Goal: Task Accomplishment & Management: Manage account settings

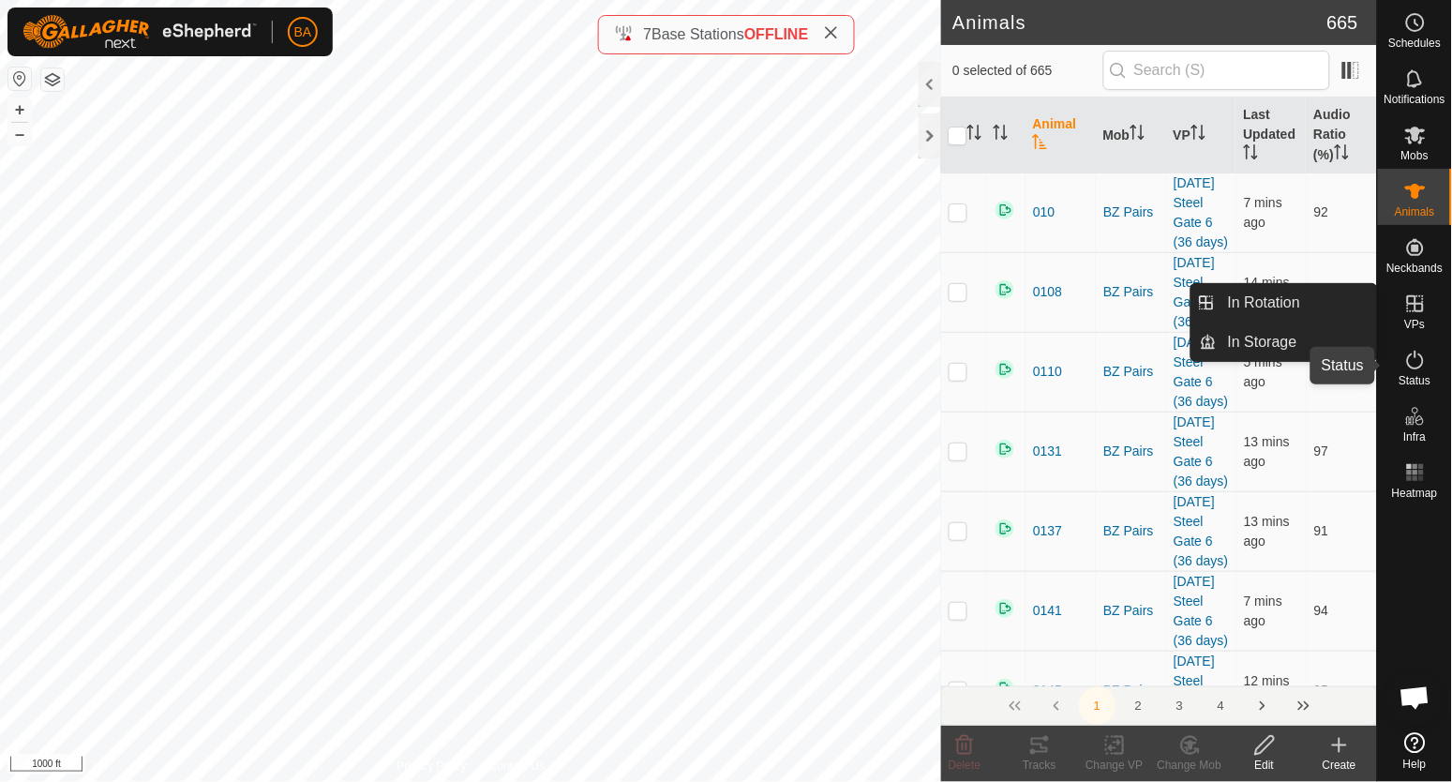
click at [1425, 349] on icon at bounding box center [1415, 360] width 23 height 23
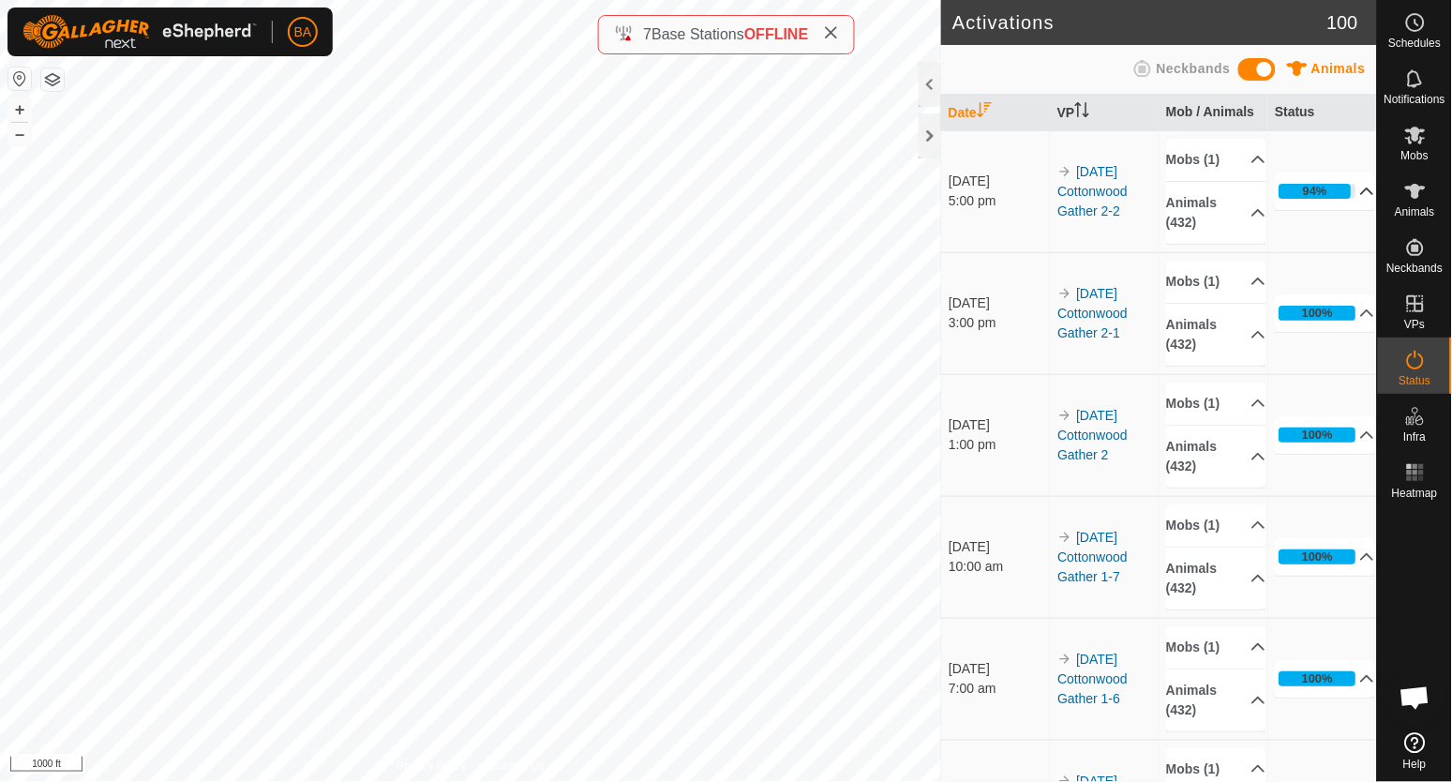
click at [1360, 188] on icon at bounding box center [1367, 191] width 15 height 15
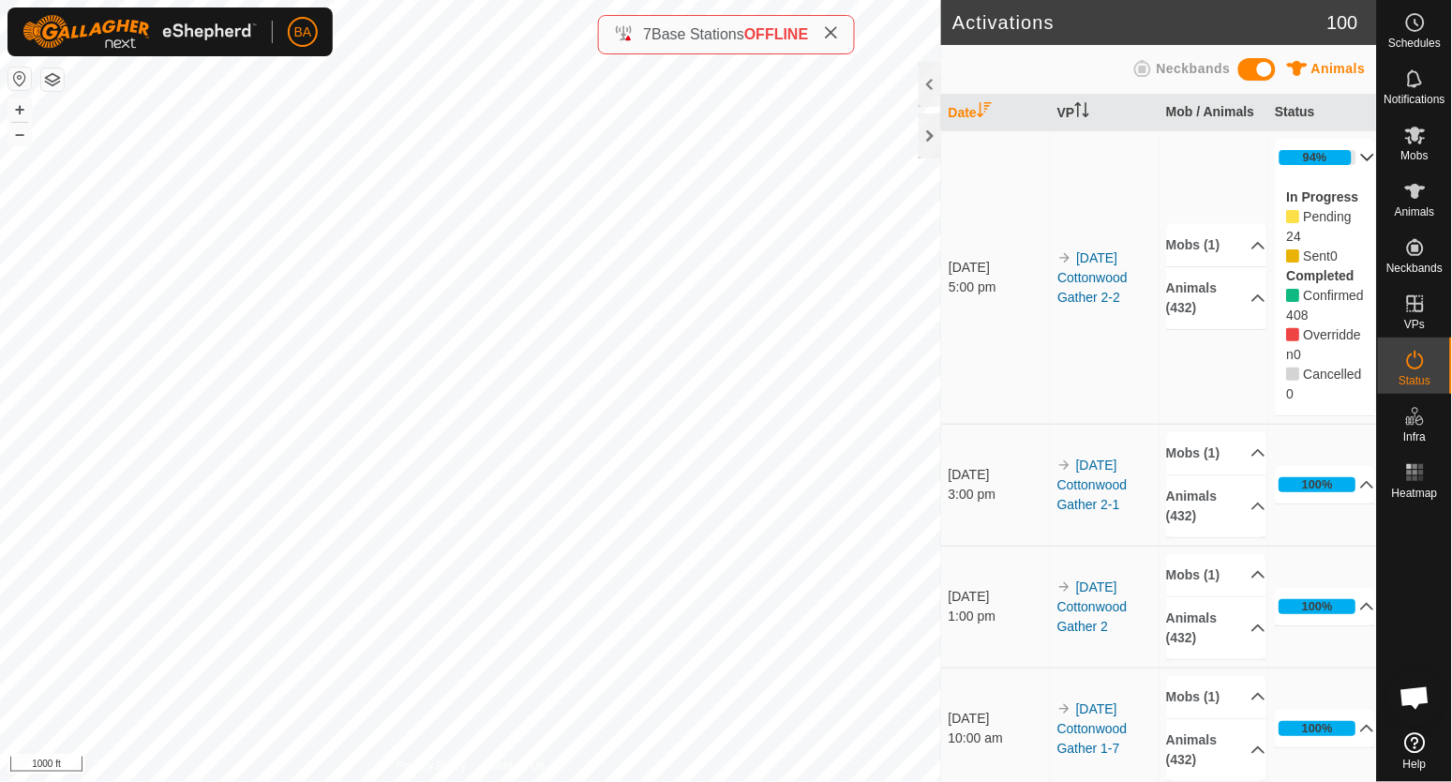
click at [1343, 142] on p-accordion-header "94%" at bounding box center [1326, 158] width 100 height 38
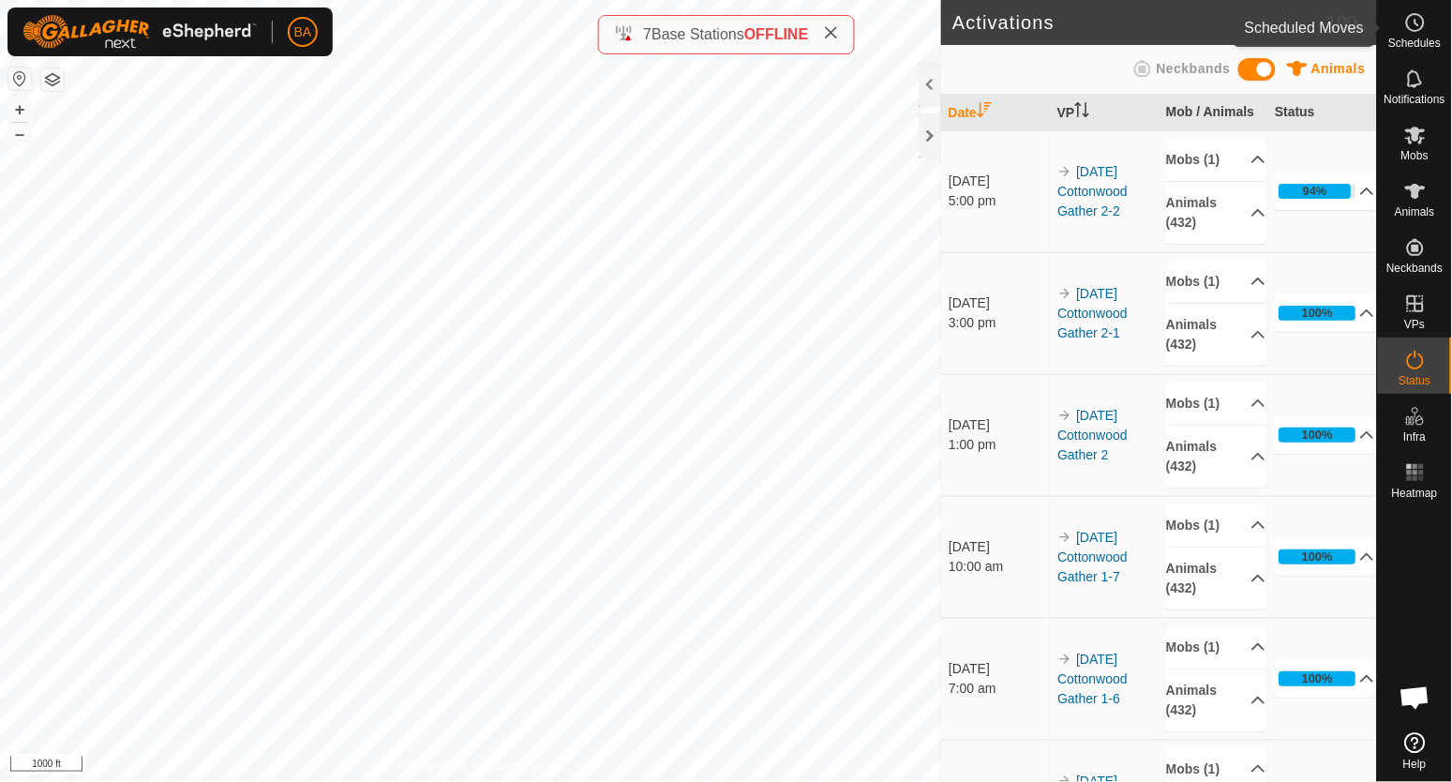
drag, startPoint x: 1419, startPoint y: 17, endPoint x: 1397, endPoint y: 55, distance: 44.5
click at [1419, 18] on icon at bounding box center [1415, 22] width 23 height 23
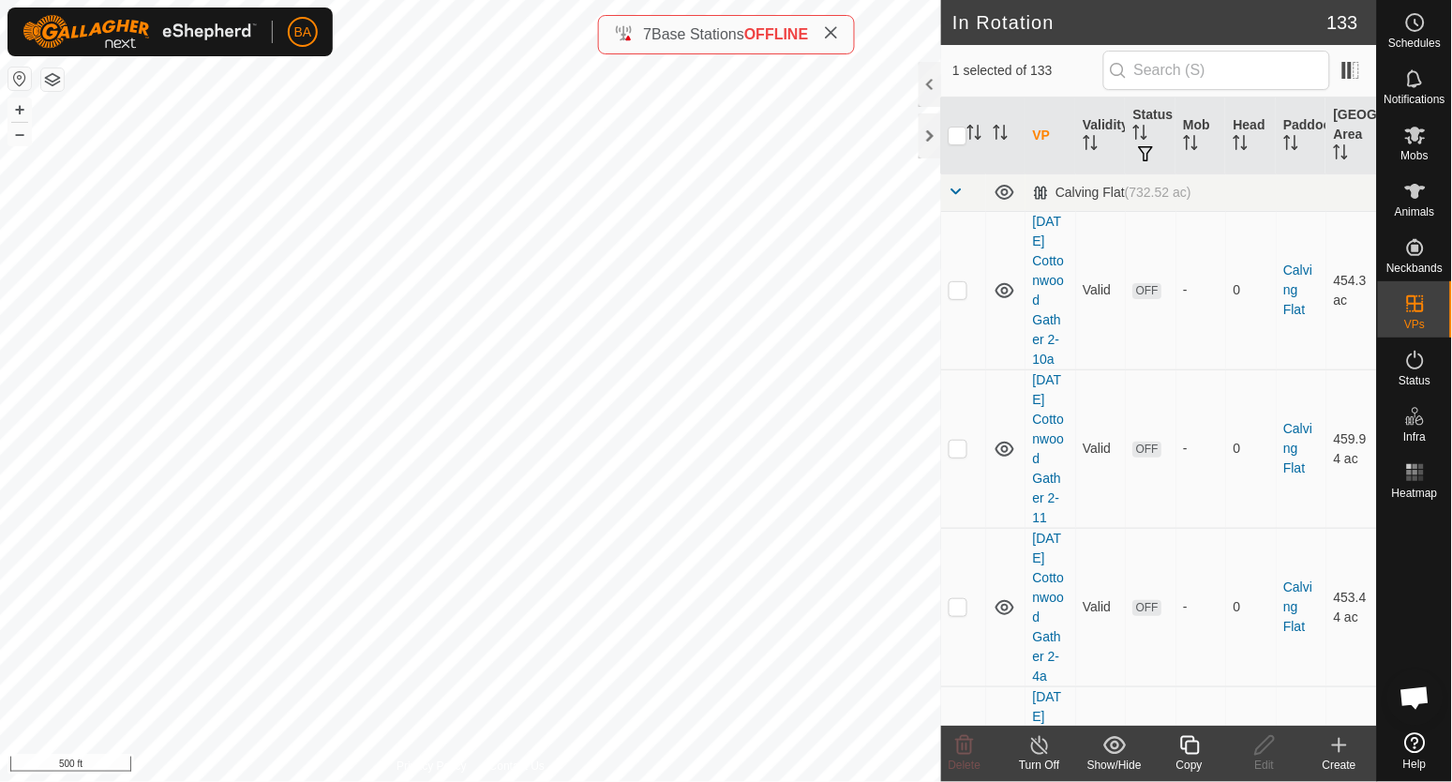
checkbox input "false"
checkbox input "true"
click at [1419, 138] on icon at bounding box center [1415, 135] width 23 height 23
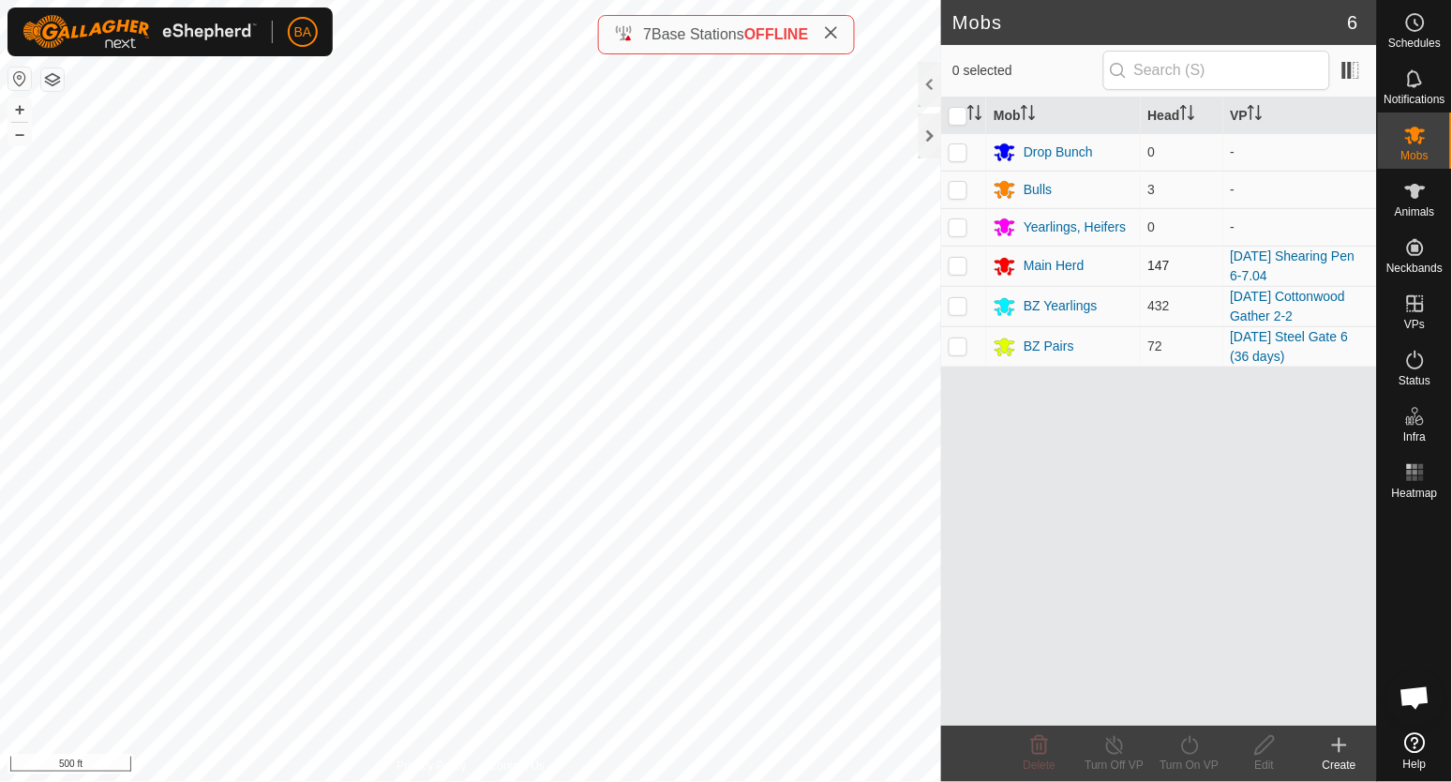
click at [953, 268] on p-checkbox at bounding box center [958, 265] width 19 height 15
checkbox input "true"
click at [1195, 746] on icon at bounding box center [1189, 745] width 23 height 23
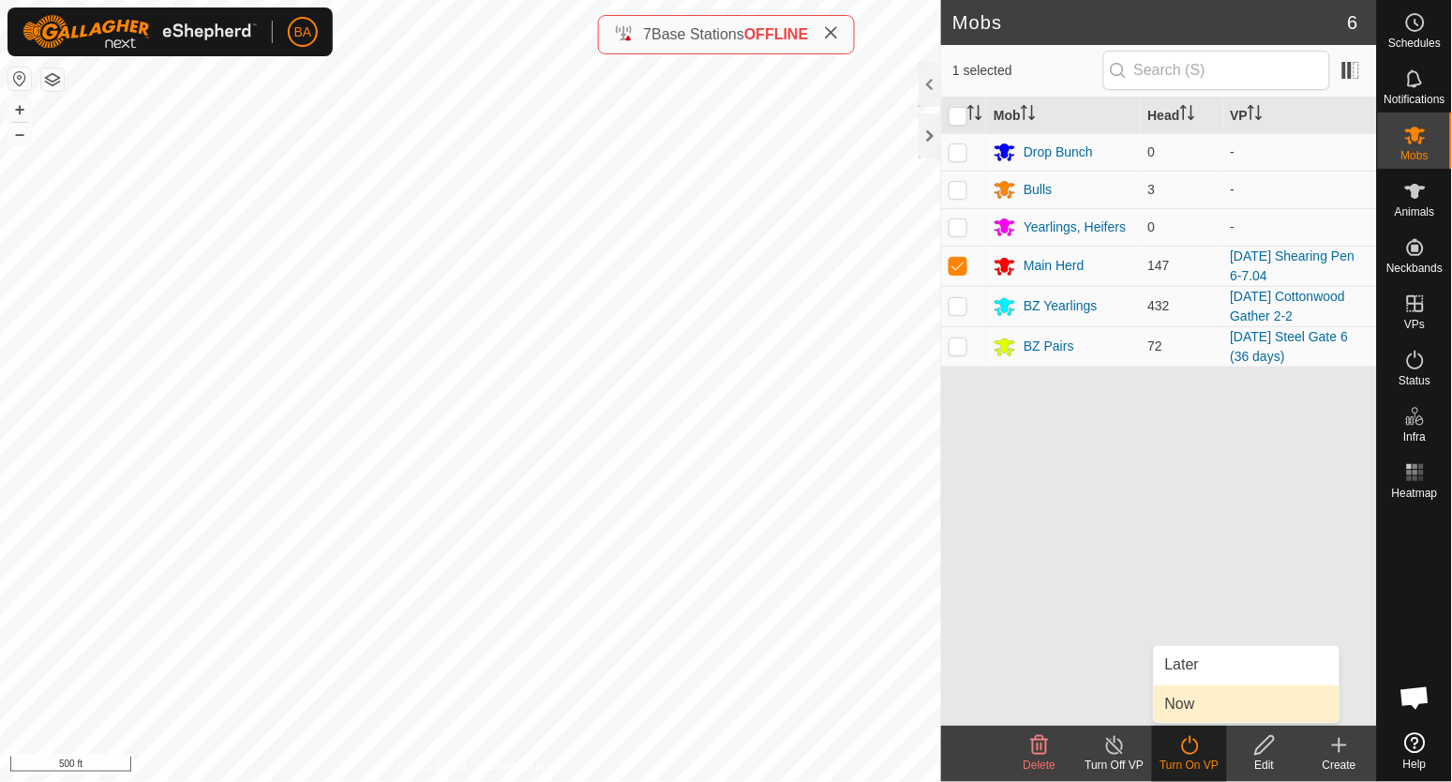
click at [1206, 705] on link "Now" at bounding box center [1247, 704] width 186 height 38
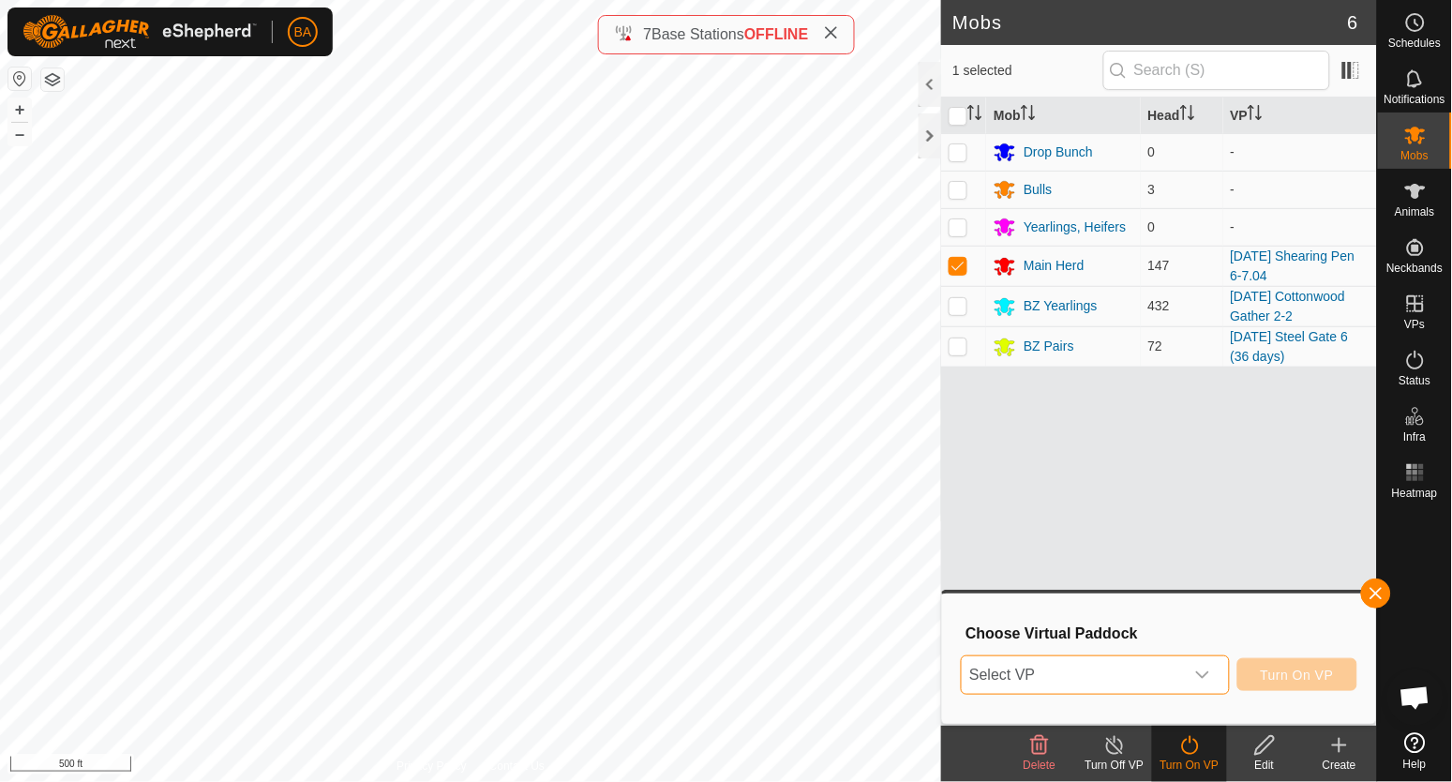
click at [1152, 683] on span "Select VP" at bounding box center [1072, 675] width 221 height 38
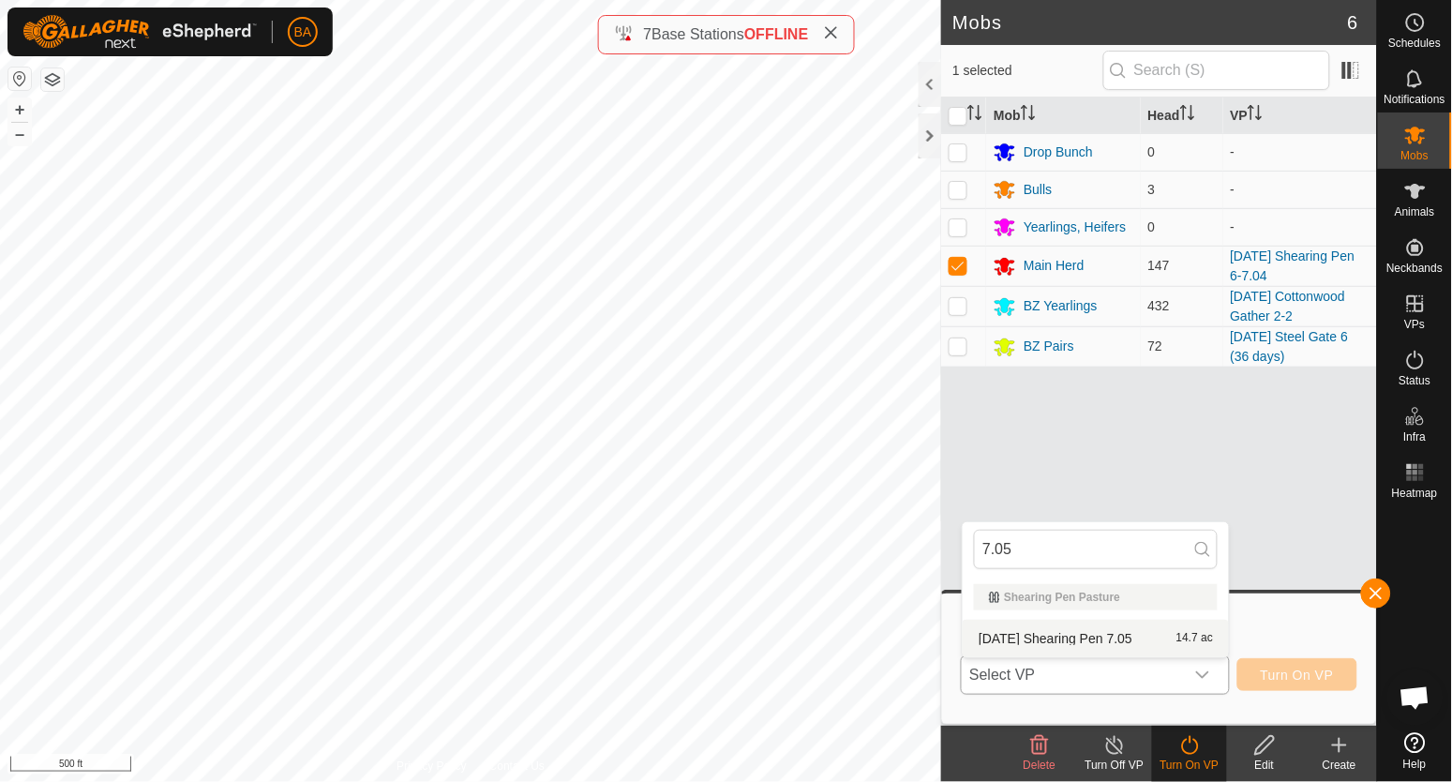
type input "7.05"
click at [1148, 643] on li "[DATE] Shearing Pen 7.05 14.7 ac" at bounding box center [1096, 639] width 266 height 38
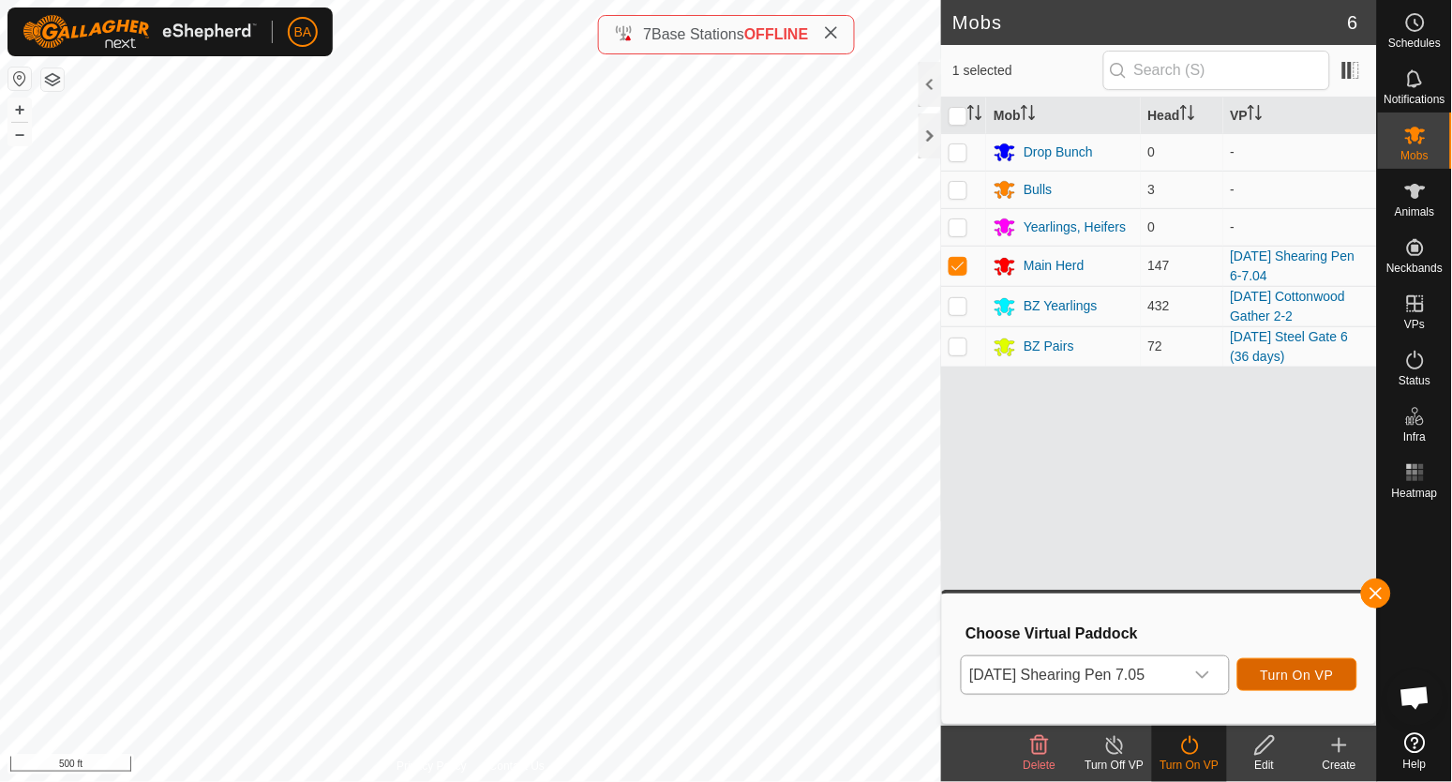
click at [1259, 670] on button "Turn On VP" at bounding box center [1298, 674] width 120 height 33
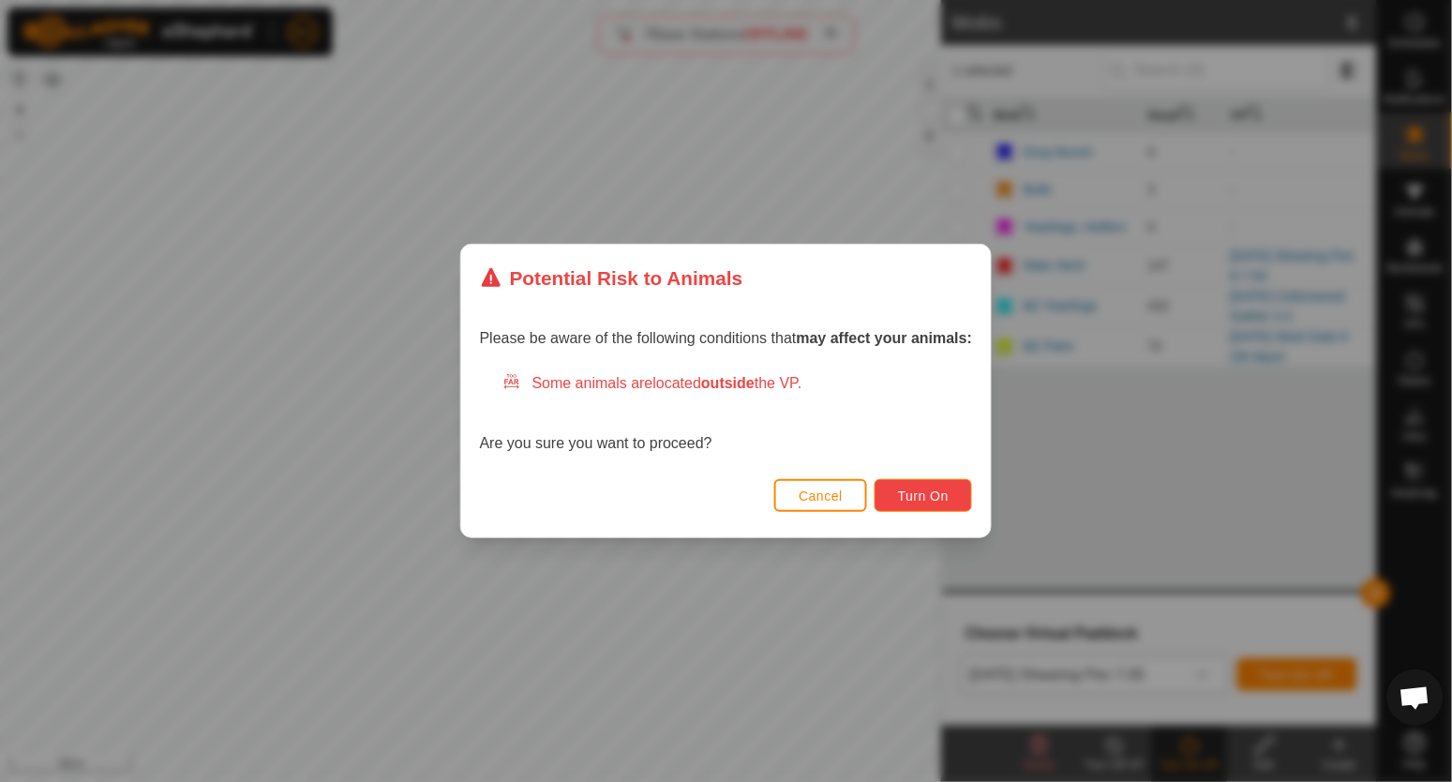
click at [910, 496] on span "Turn On" at bounding box center [923, 495] width 51 height 15
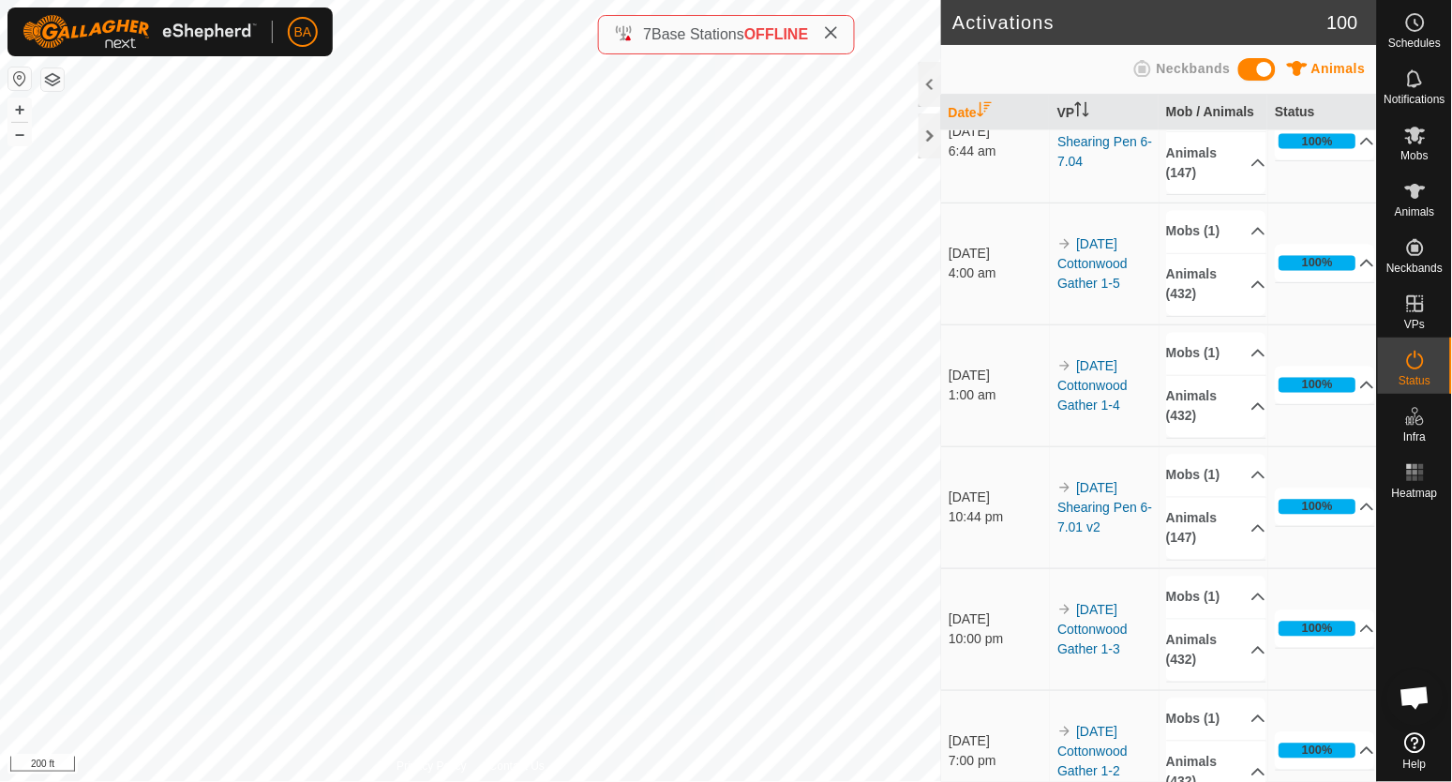
scroll to position [820, 0]
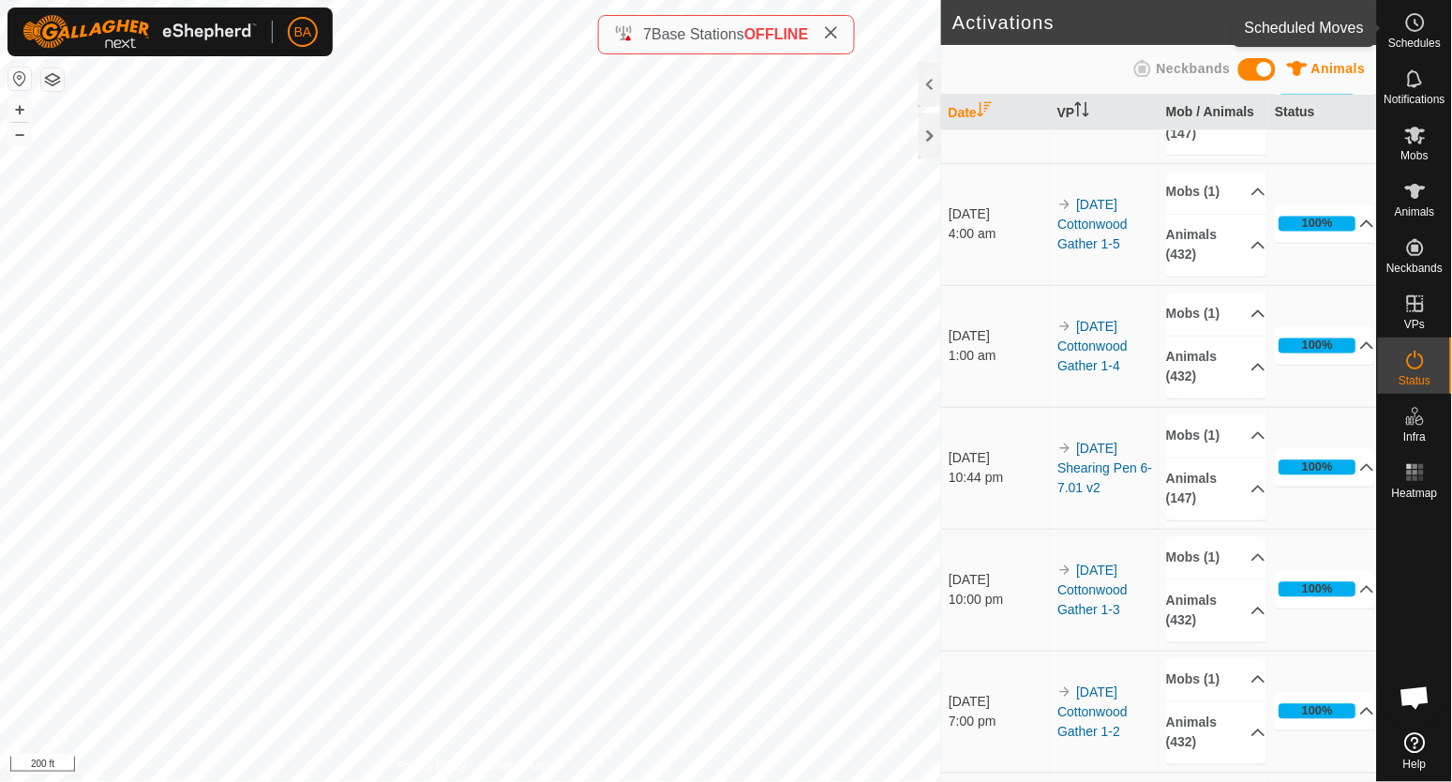
click at [1426, 27] on icon at bounding box center [1415, 22] width 23 height 23
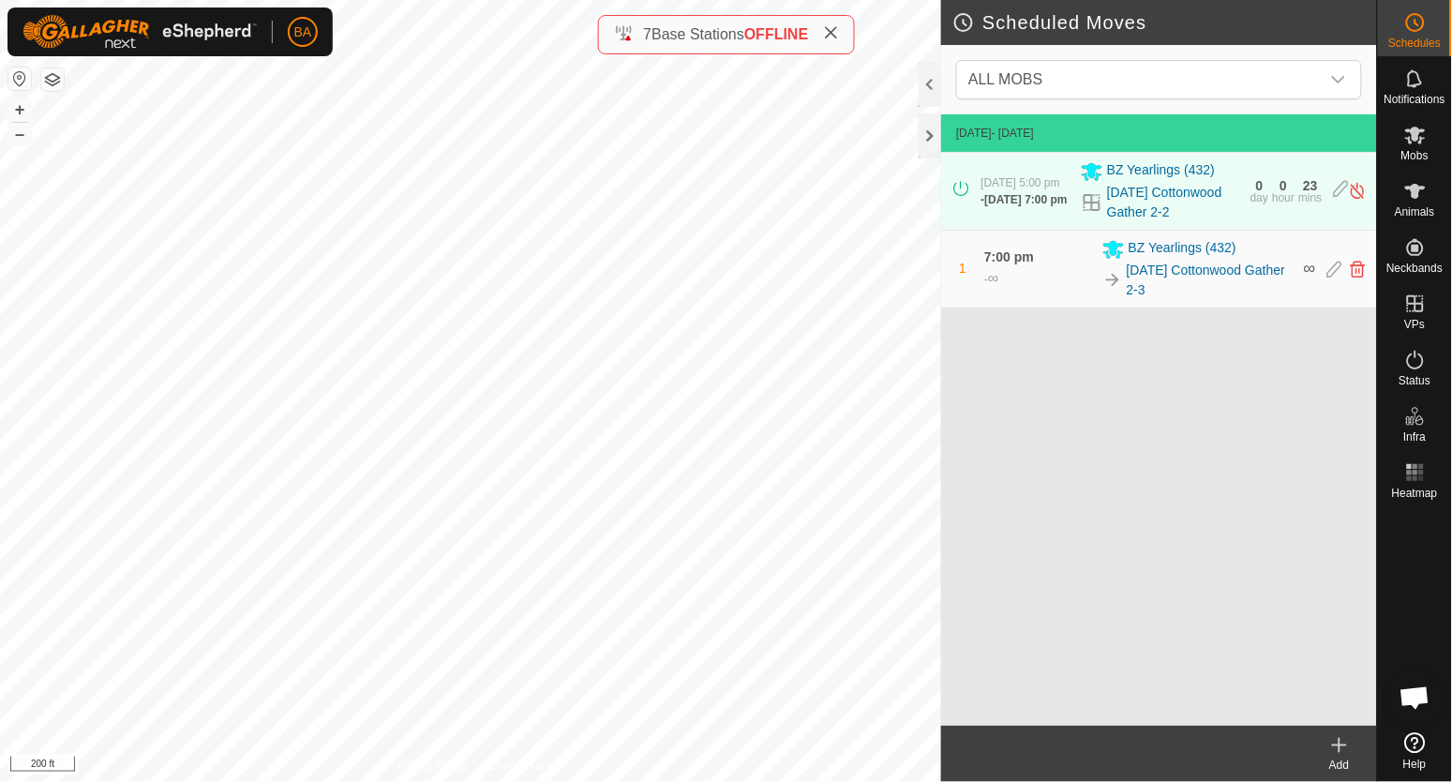
click at [1345, 753] on icon at bounding box center [1339, 745] width 23 height 23
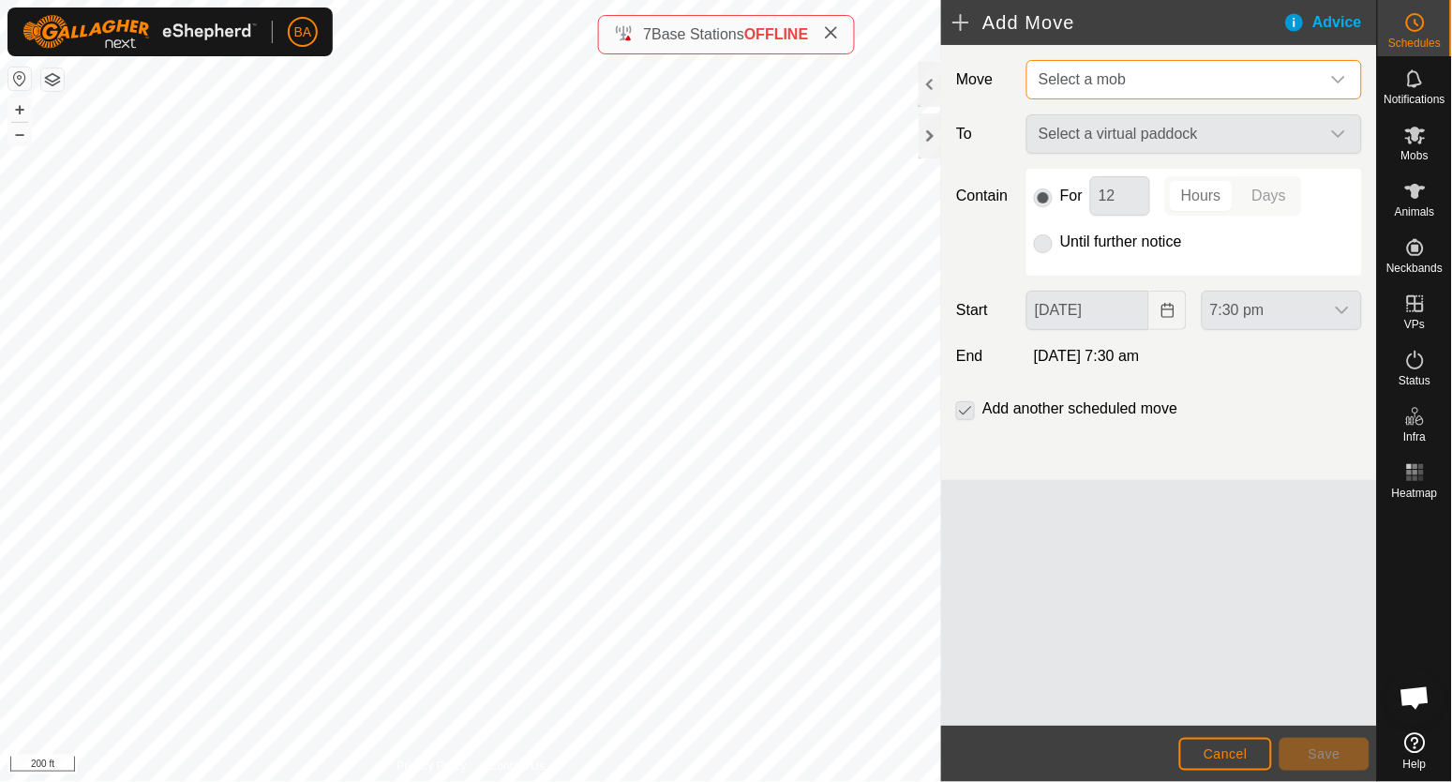
click at [1169, 81] on span "Select a mob" at bounding box center [1175, 80] width 289 height 38
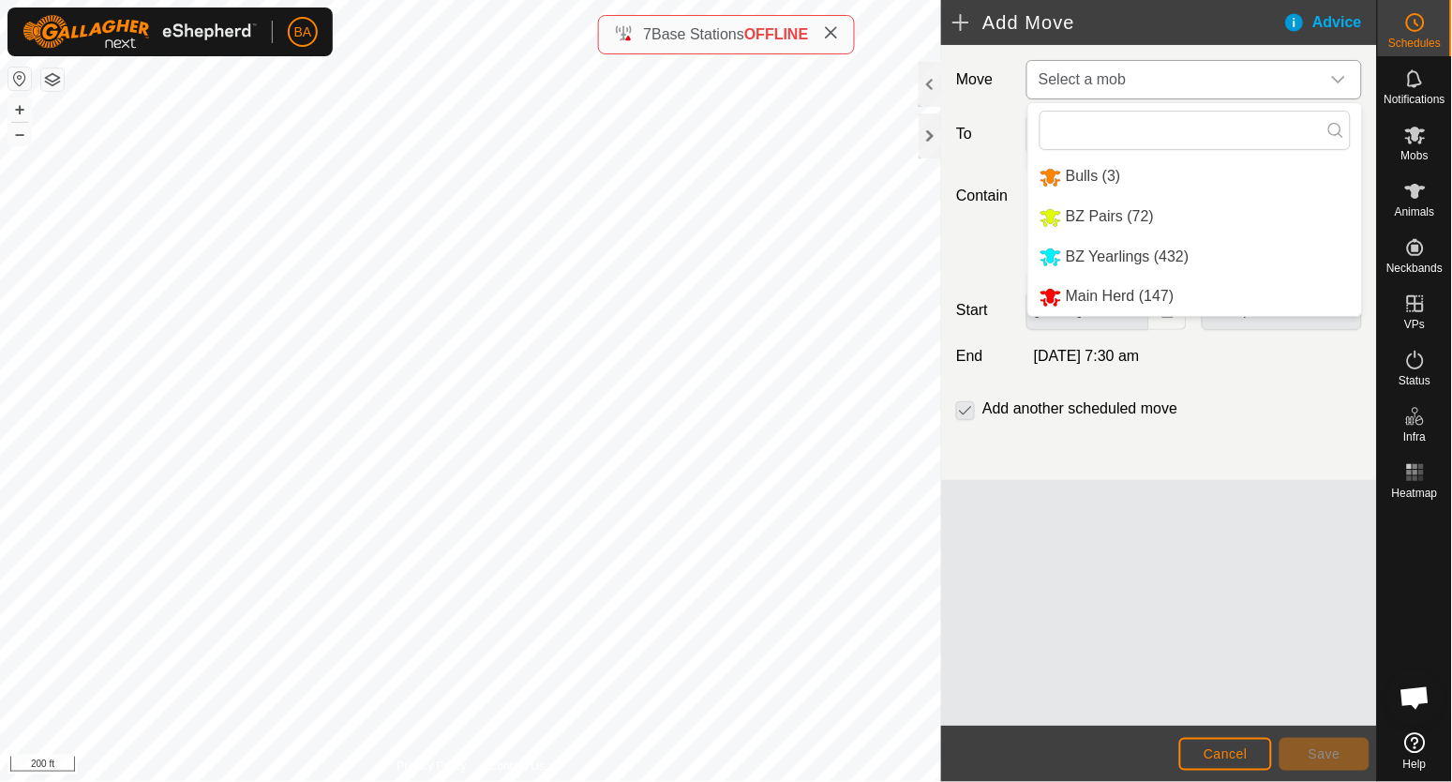
click at [1143, 297] on li "Main Herd (147)" at bounding box center [1195, 297] width 334 height 38
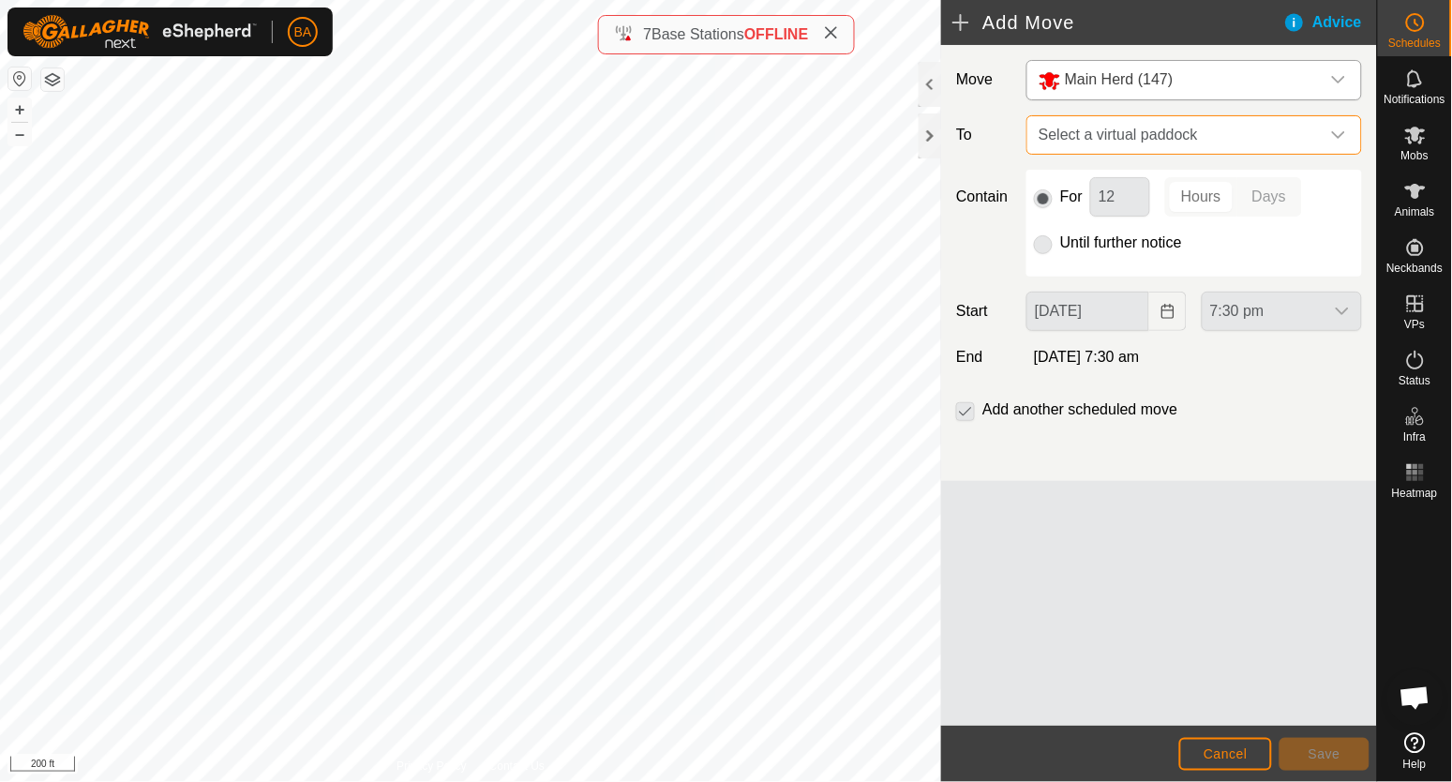
click at [1162, 134] on span "Select a virtual paddock" at bounding box center [1175, 135] width 289 height 38
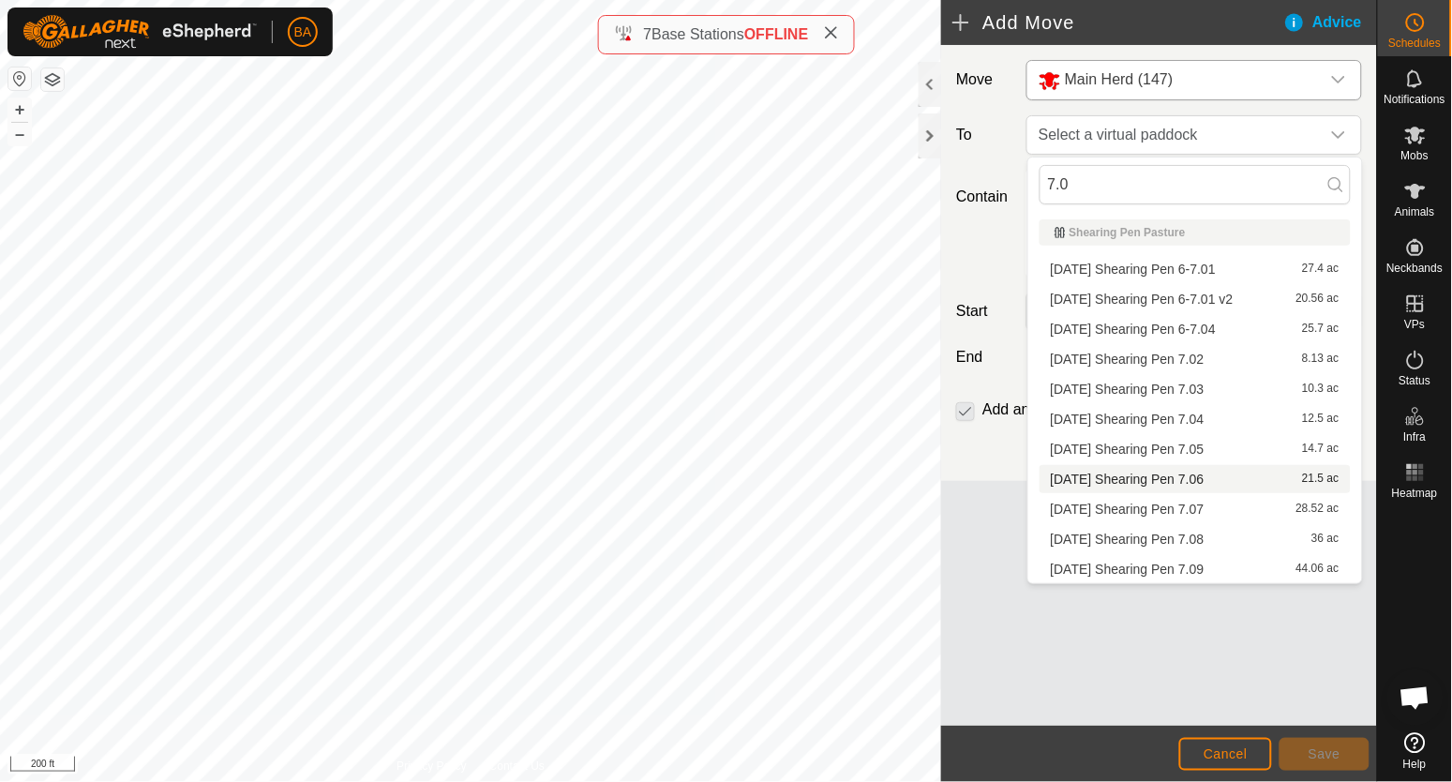
type input "7.0"
click at [1194, 475] on li "[DATE] Shearing Pen 7.06 21.5 ac" at bounding box center [1195, 479] width 311 height 28
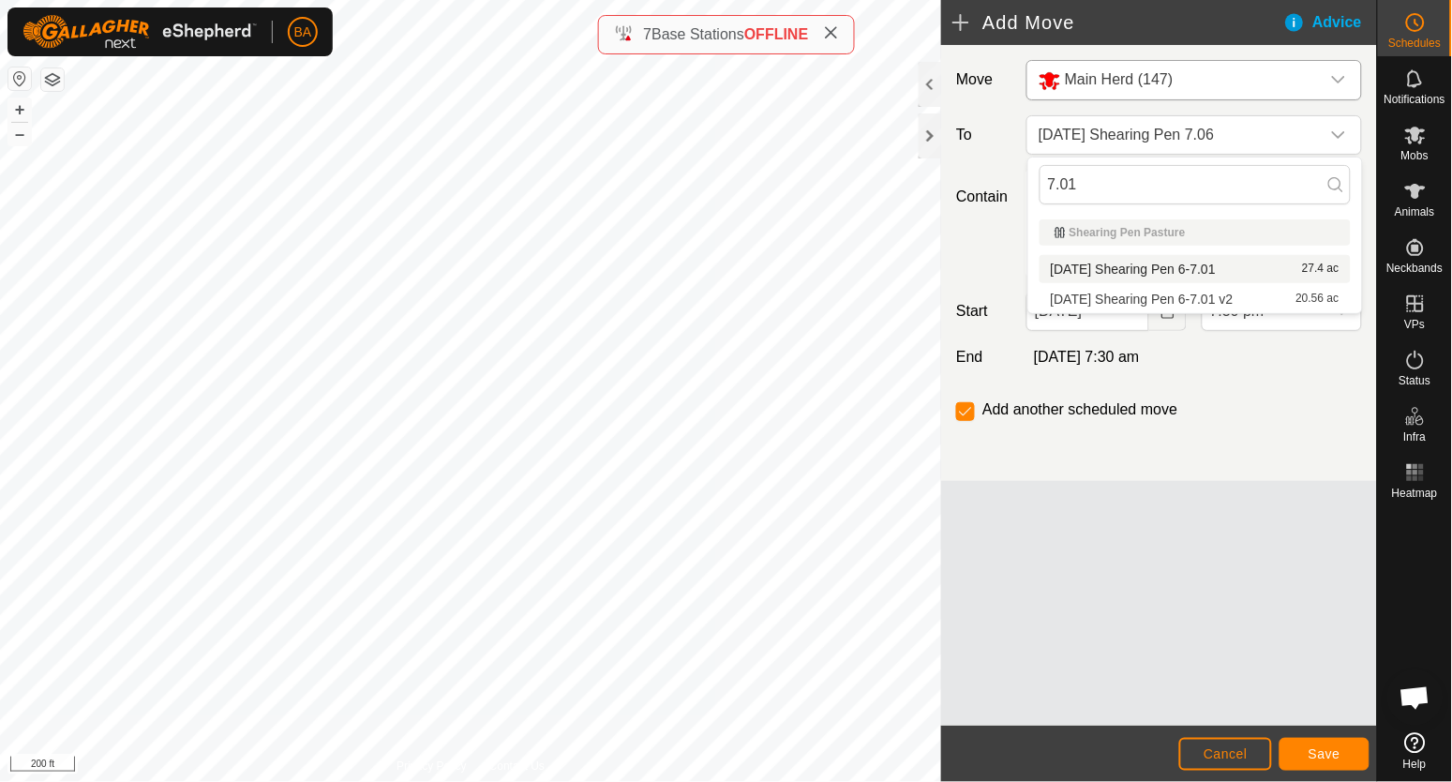
type input "7.01"
click at [971, 259] on div "Contain For 12 Hours Days Until further notice" at bounding box center [1159, 223] width 421 height 107
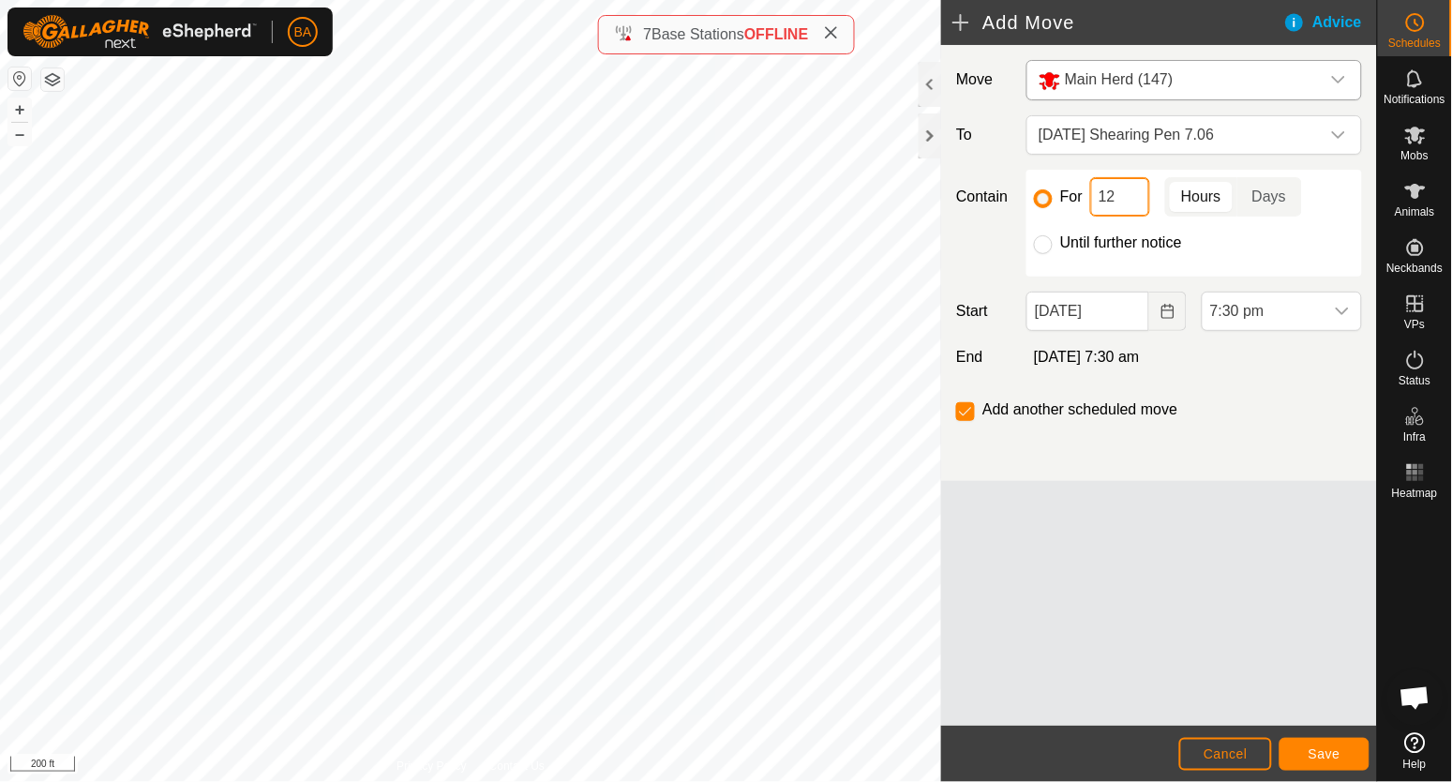
drag, startPoint x: 1125, startPoint y: 200, endPoint x: 1070, endPoint y: 215, distance: 57.3
click at [1040, 217] on div "For 12 Hours Days" at bounding box center [1194, 196] width 321 height 39
type input "1"
click at [1268, 198] on p-togglebutton "Days" at bounding box center [1270, 196] width 65 height 39
click at [1166, 316] on icon "Choose Date" at bounding box center [1168, 311] width 15 height 15
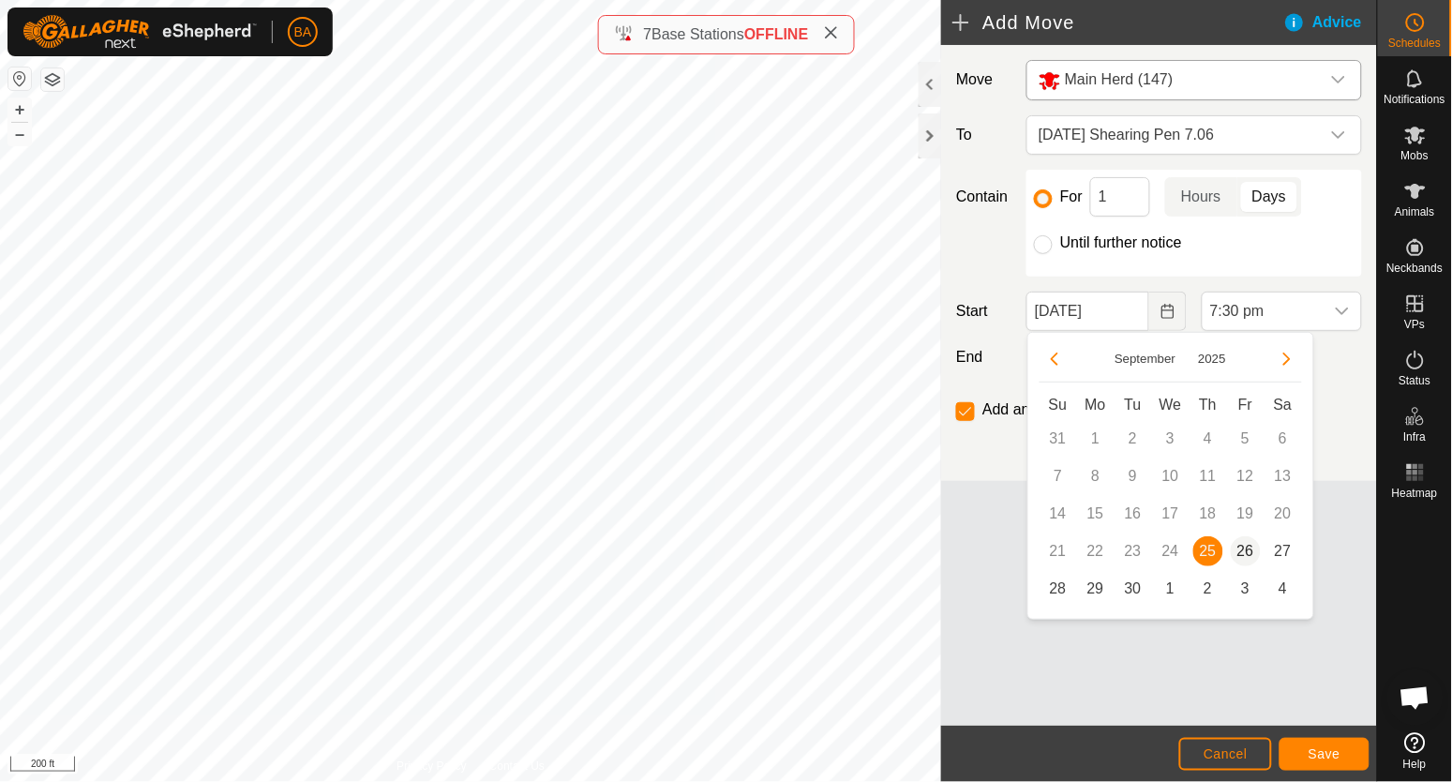
click at [1243, 548] on span "26" at bounding box center [1246, 551] width 30 height 30
type input "[DATE]"
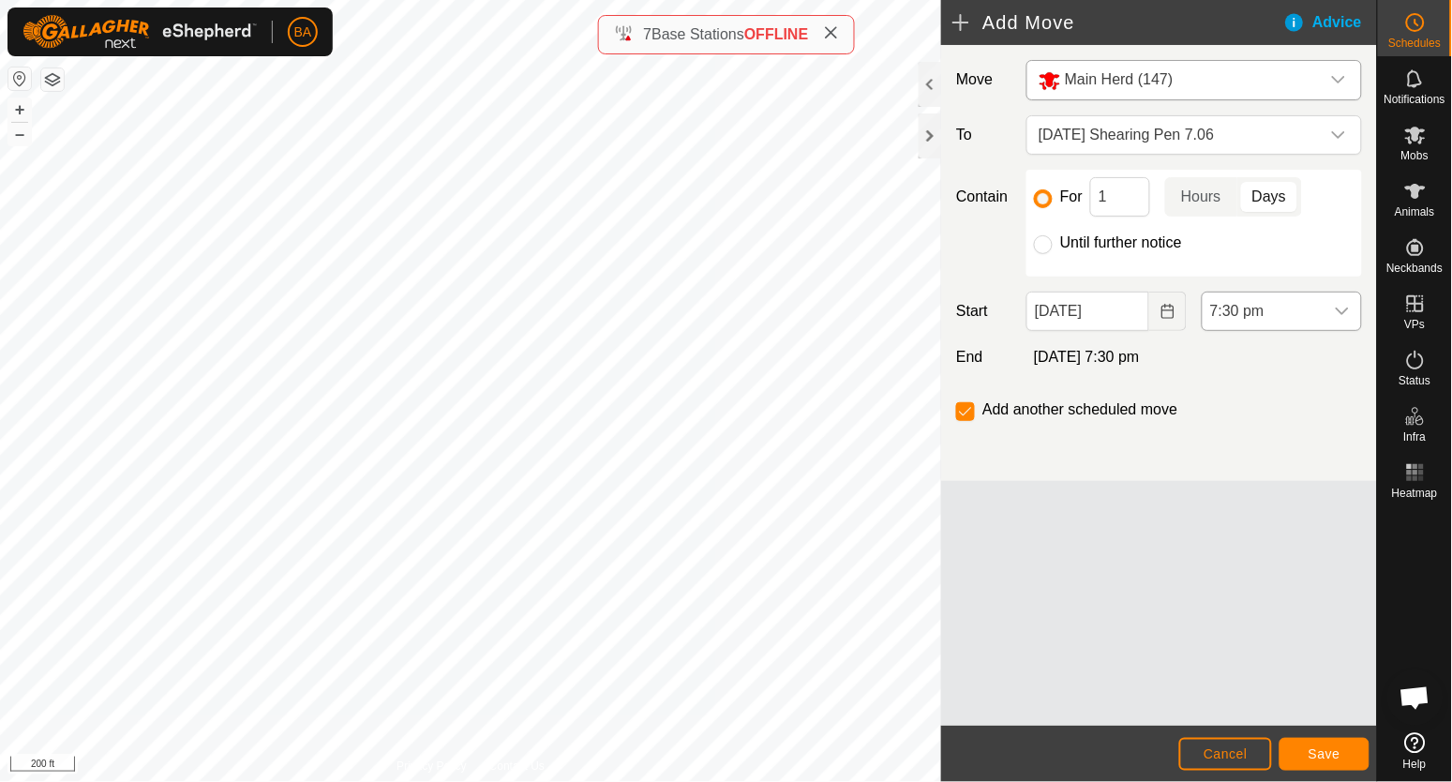
click at [1336, 323] on div "dropdown trigger" at bounding box center [1343, 312] width 38 height 38
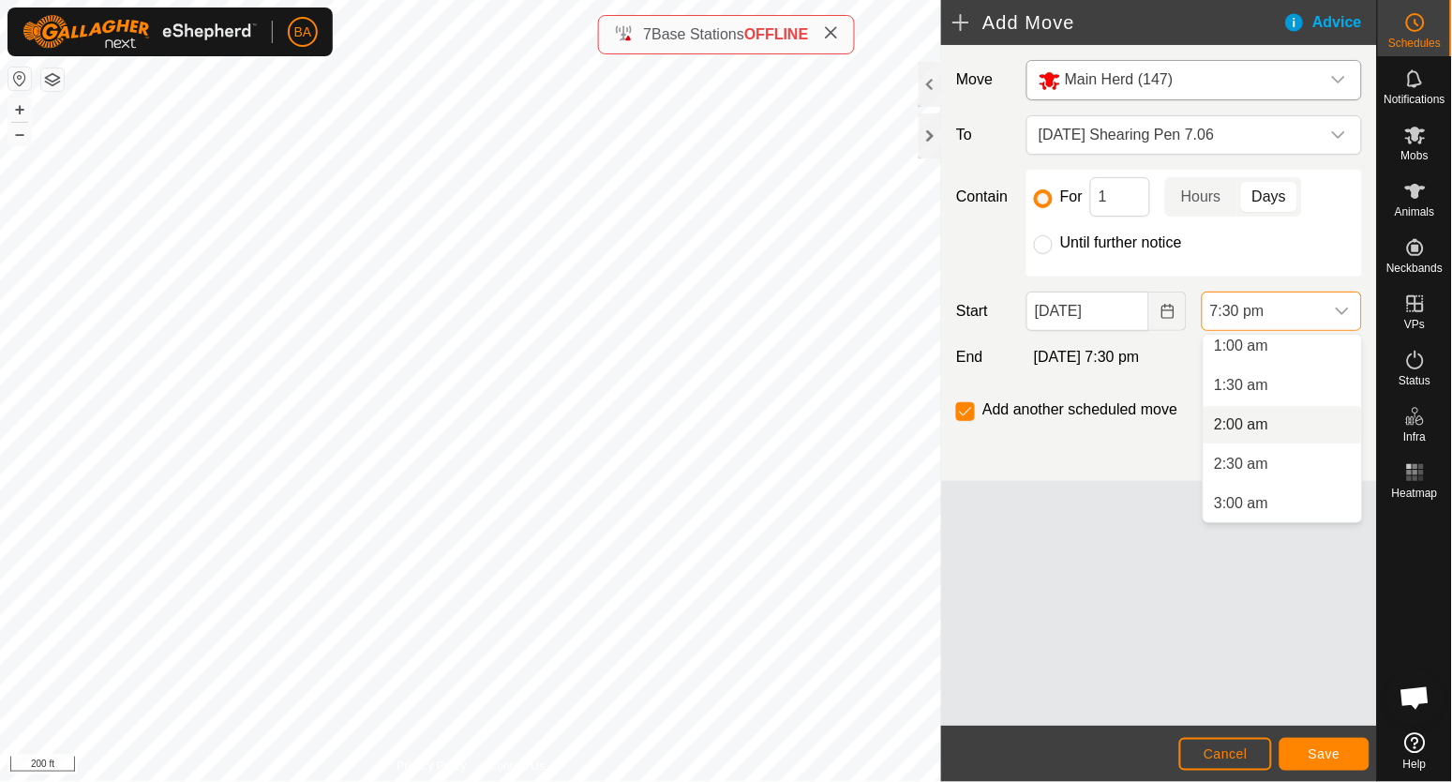
scroll to position [125, 0]
click at [1252, 469] on li "3:00 am" at bounding box center [1283, 465] width 158 height 38
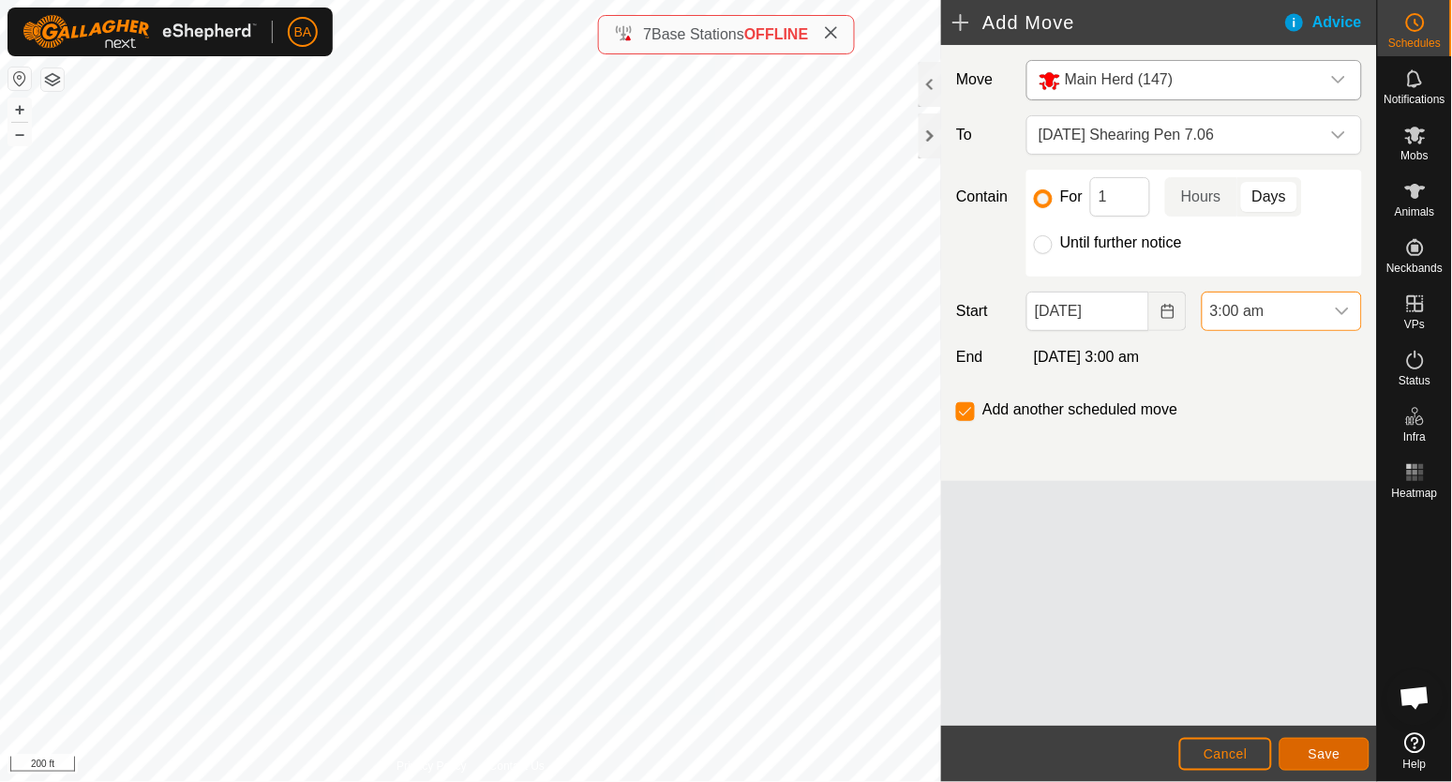
click at [1313, 754] on span "Save" at bounding box center [1325, 753] width 32 height 15
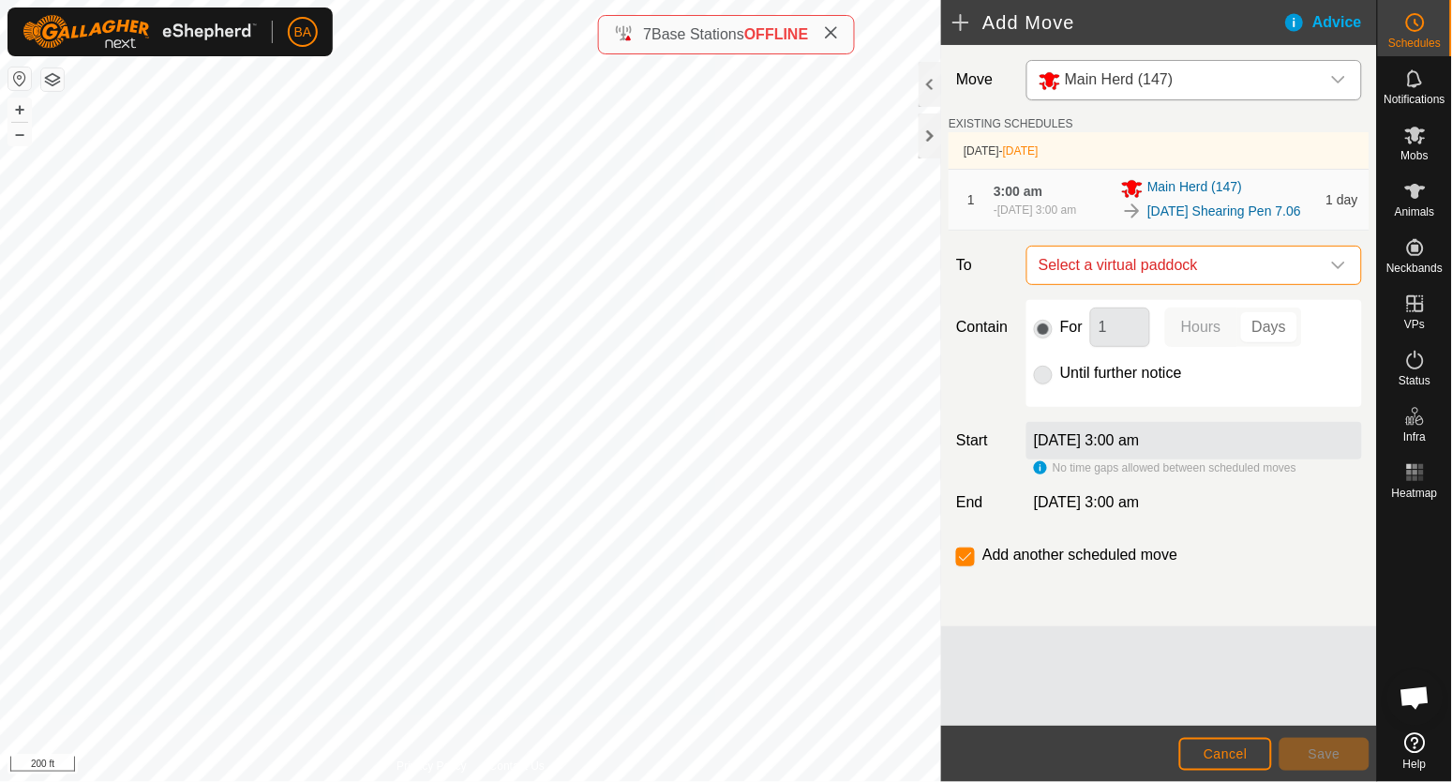
click at [1137, 276] on span "Select a virtual paddock" at bounding box center [1175, 266] width 289 height 38
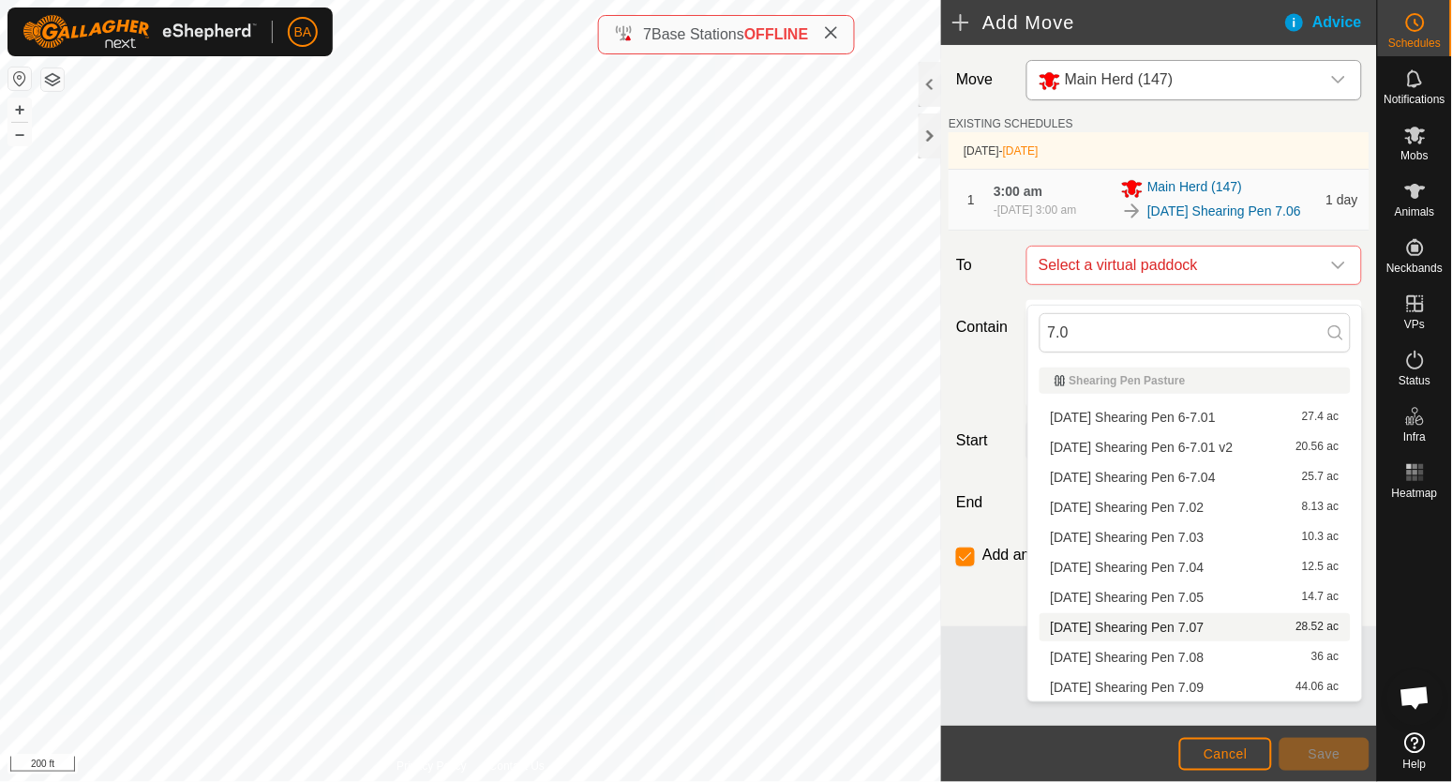
type input "7.0"
click at [1148, 627] on li "[DATE] Shearing Pen 7.07 28.52 ac" at bounding box center [1195, 627] width 311 height 28
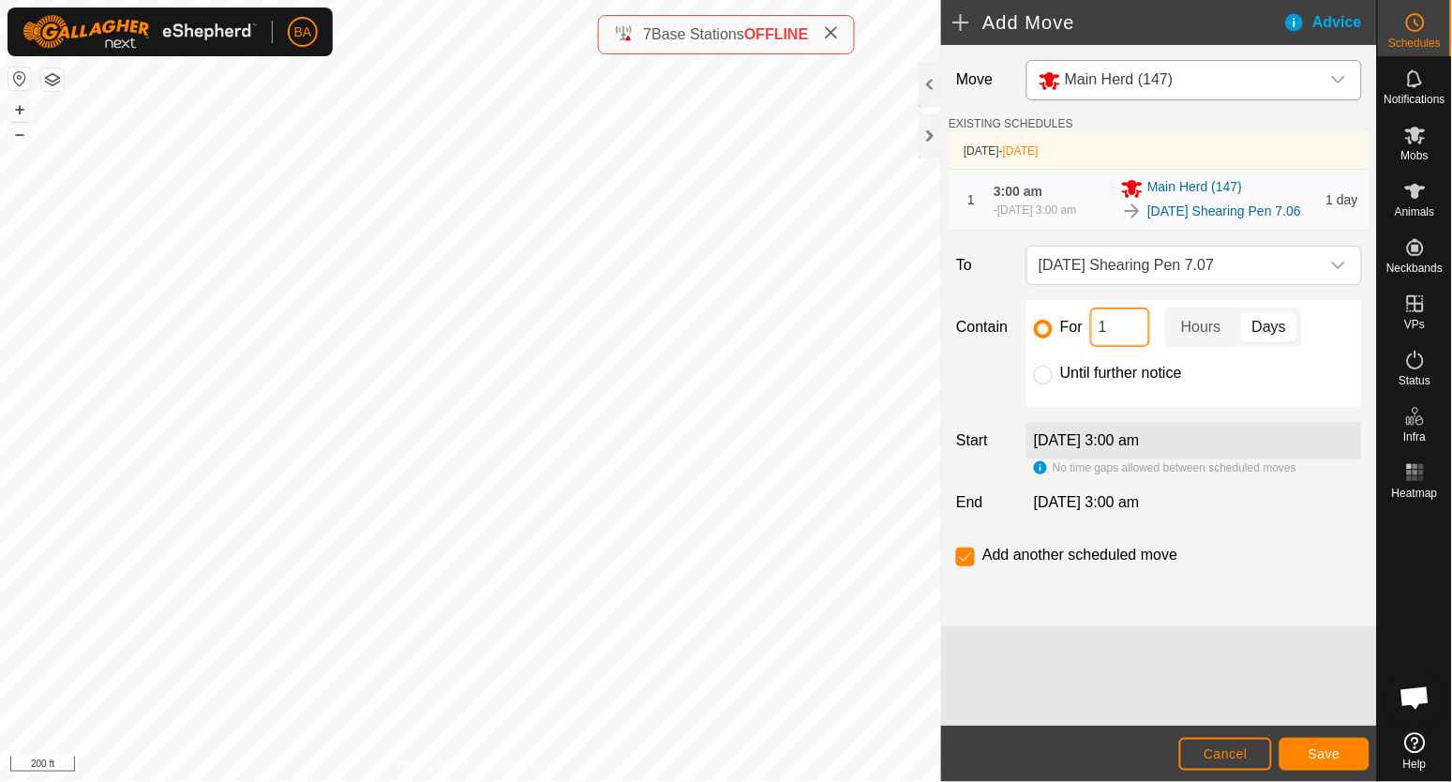
click at [1122, 346] on input "1" at bounding box center [1120, 327] width 60 height 39
type input "12"
click at [1201, 337] on p-togglebutton "Hours" at bounding box center [1201, 327] width 72 height 39
click at [1322, 749] on span "Save" at bounding box center [1325, 753] width 32 height 15
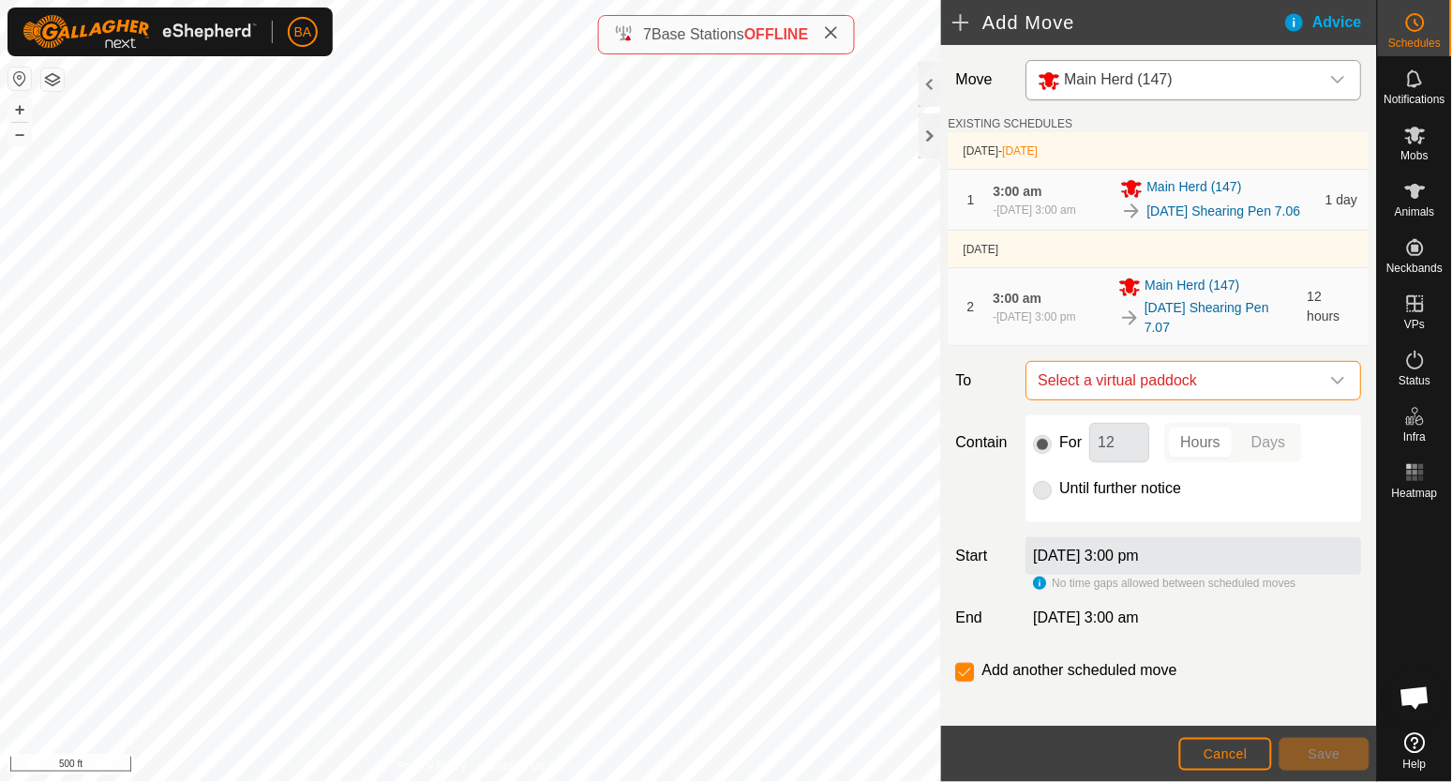
click at [1096, 399] on span "Select a virtual paddock" at bounding box center [1175, 381] width 289 height 38
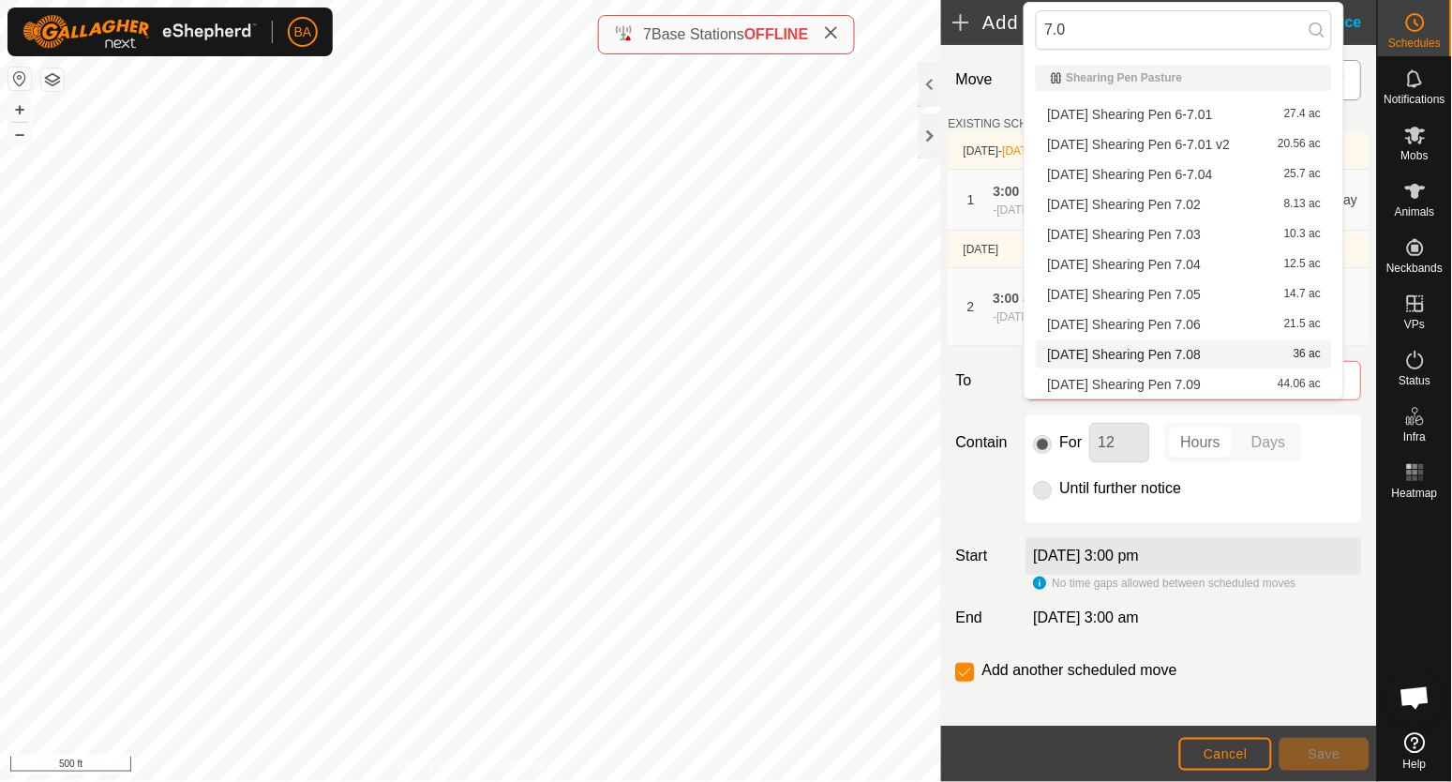
type input "7.0"
click at [1103, 362] on li "[DATE] Shearing Pen 7.08 36 ac" at bounding box center [1184, 354] width 296 height 28
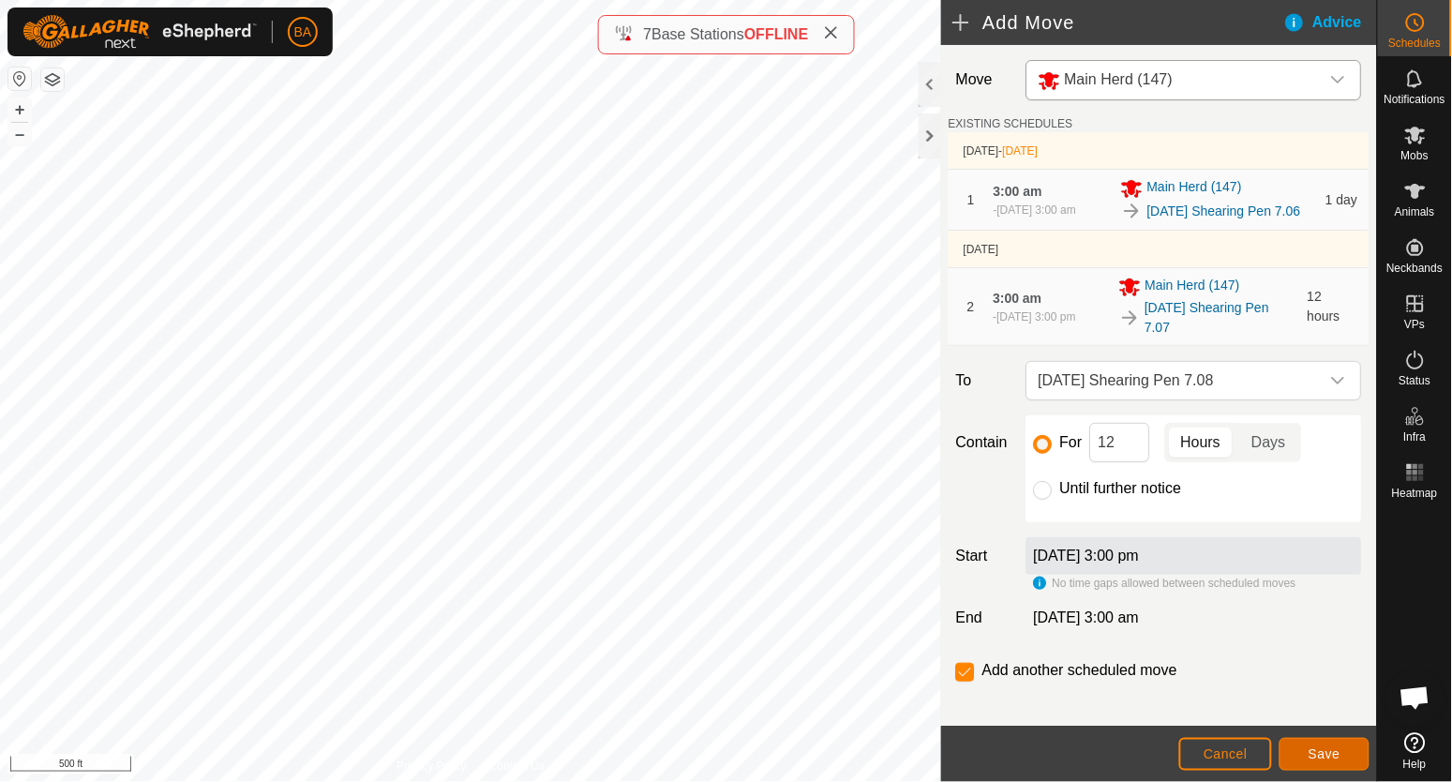
click at [1304, 761] on button "Save" at bounding box center [1325, 754] width 90 height 33
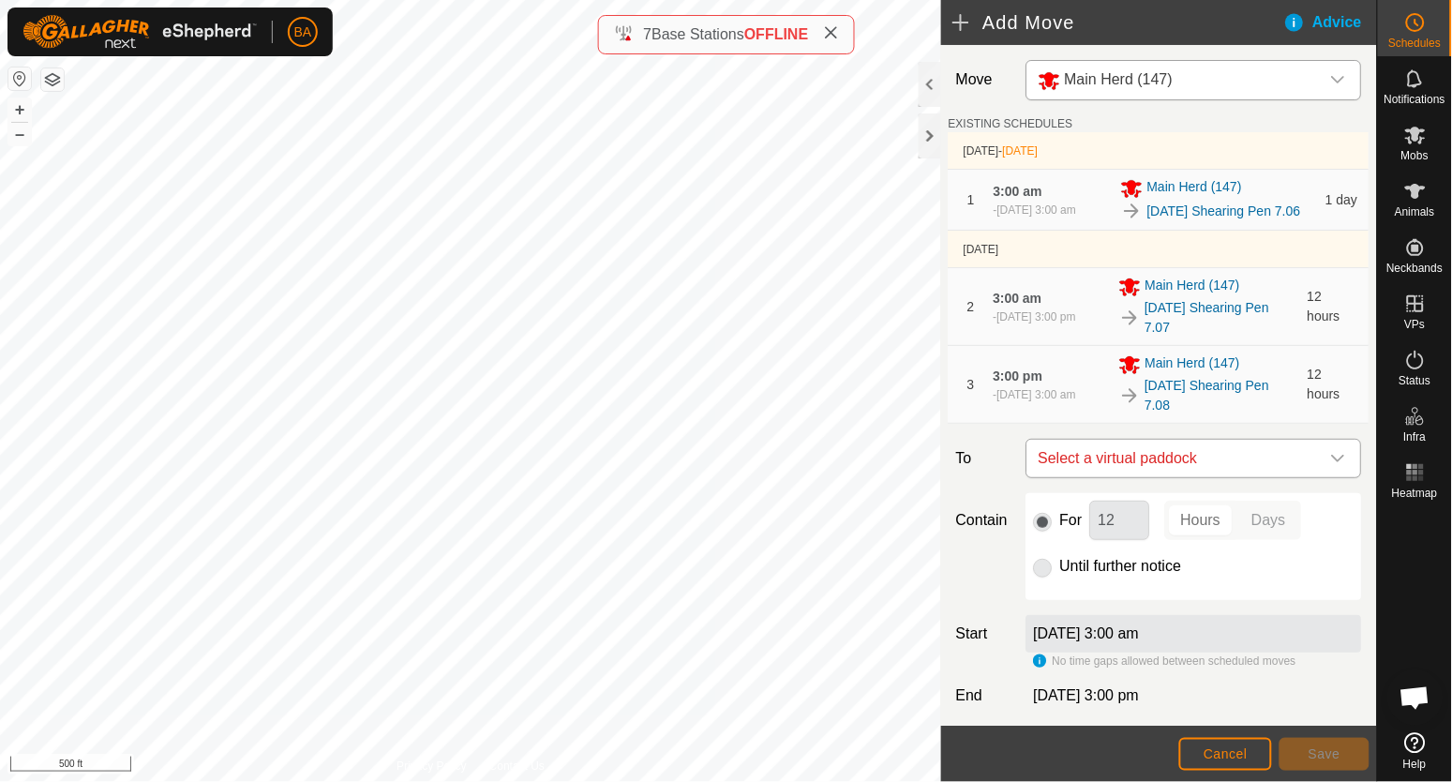
click at [1072, 473] on span "Select a virtual paddock" at bounding box center [1175, 459] width 289 height 38
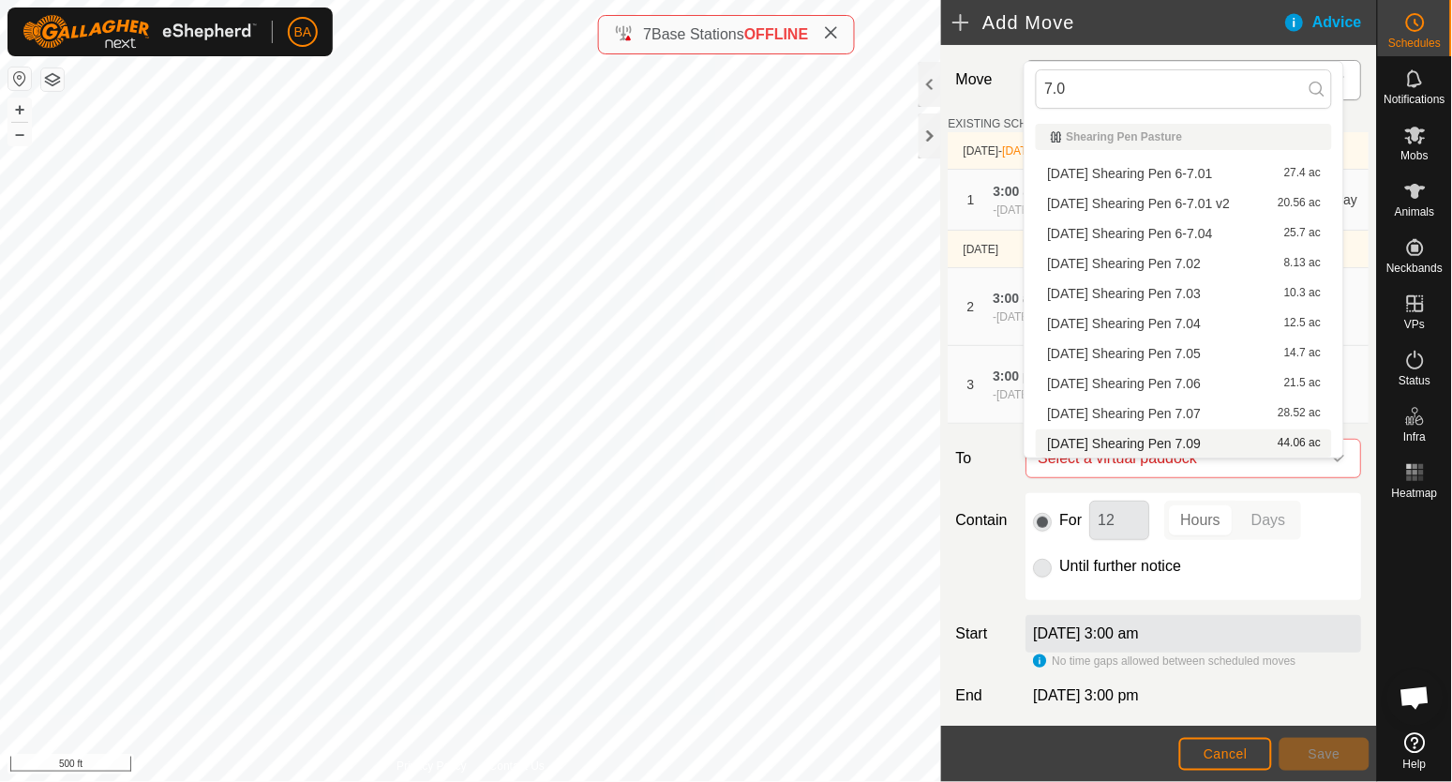
type input "7.0"
click at [1078, 447] on li "[DATE] Shearing Pen 7.09 44.06 ac" at bounding box center [1184, 443] width 296 height 28
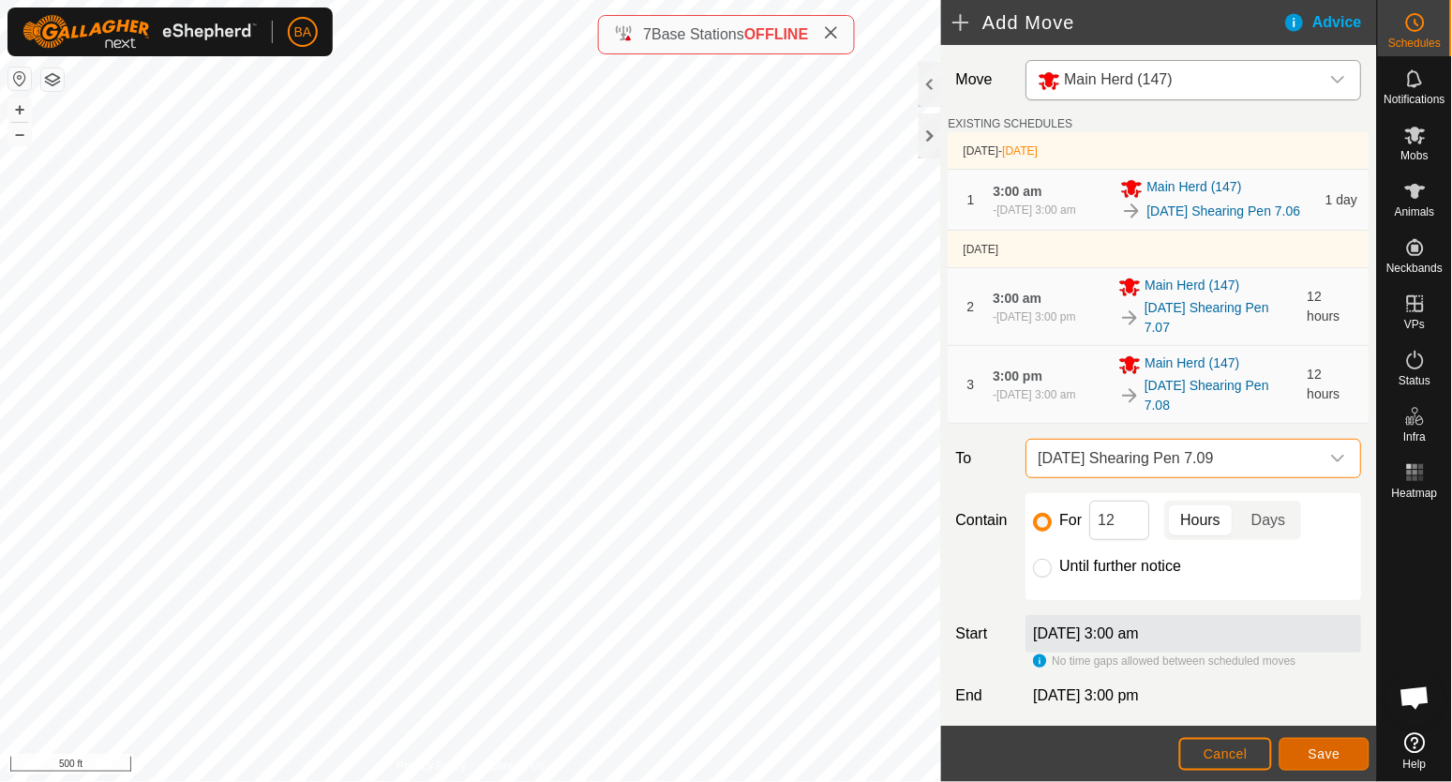
click at [1305, 750] on button "Save" at bounding box center [1325, 754] width 90 height 33
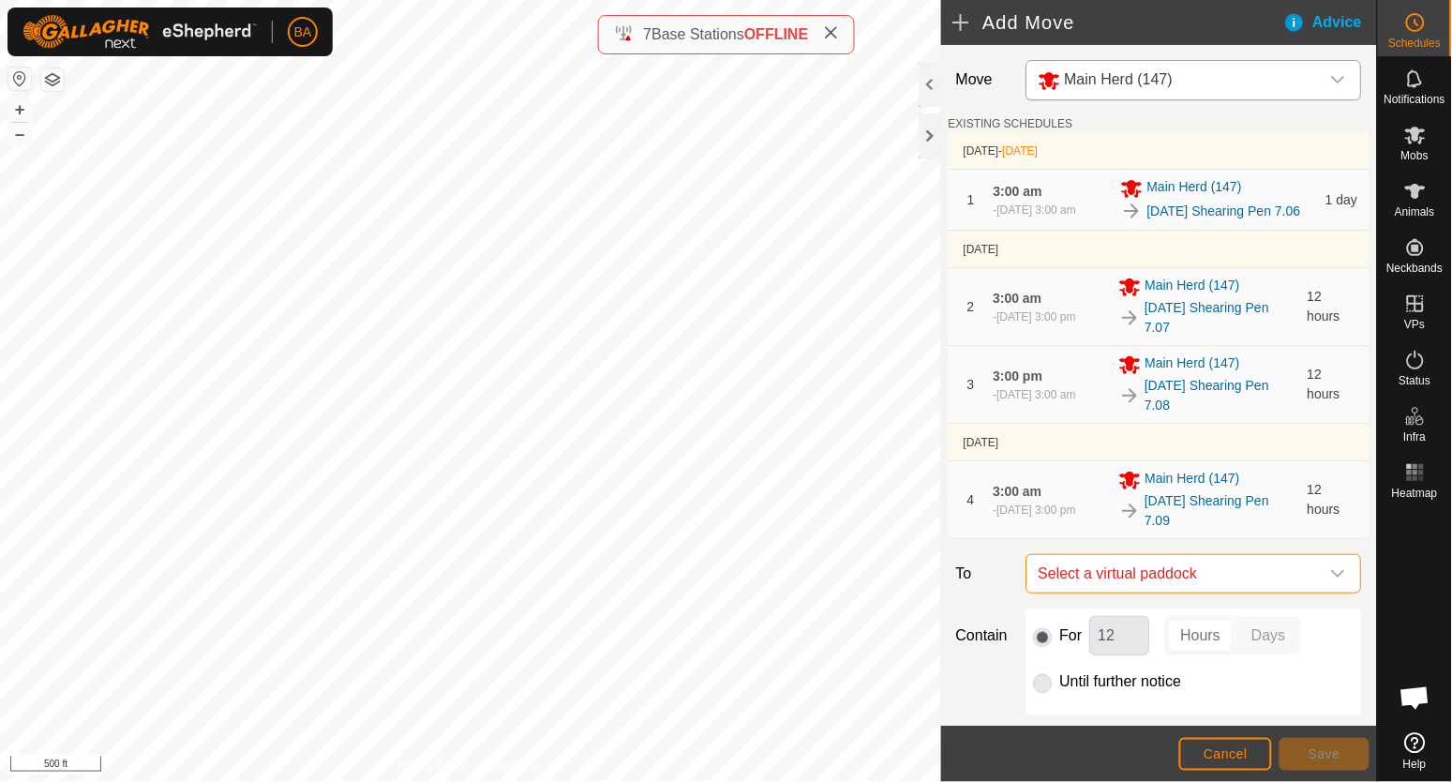
click at [1105, 593] on span "Select a virtual paddock" at bounding box center [1175, 574] width 289 height 38
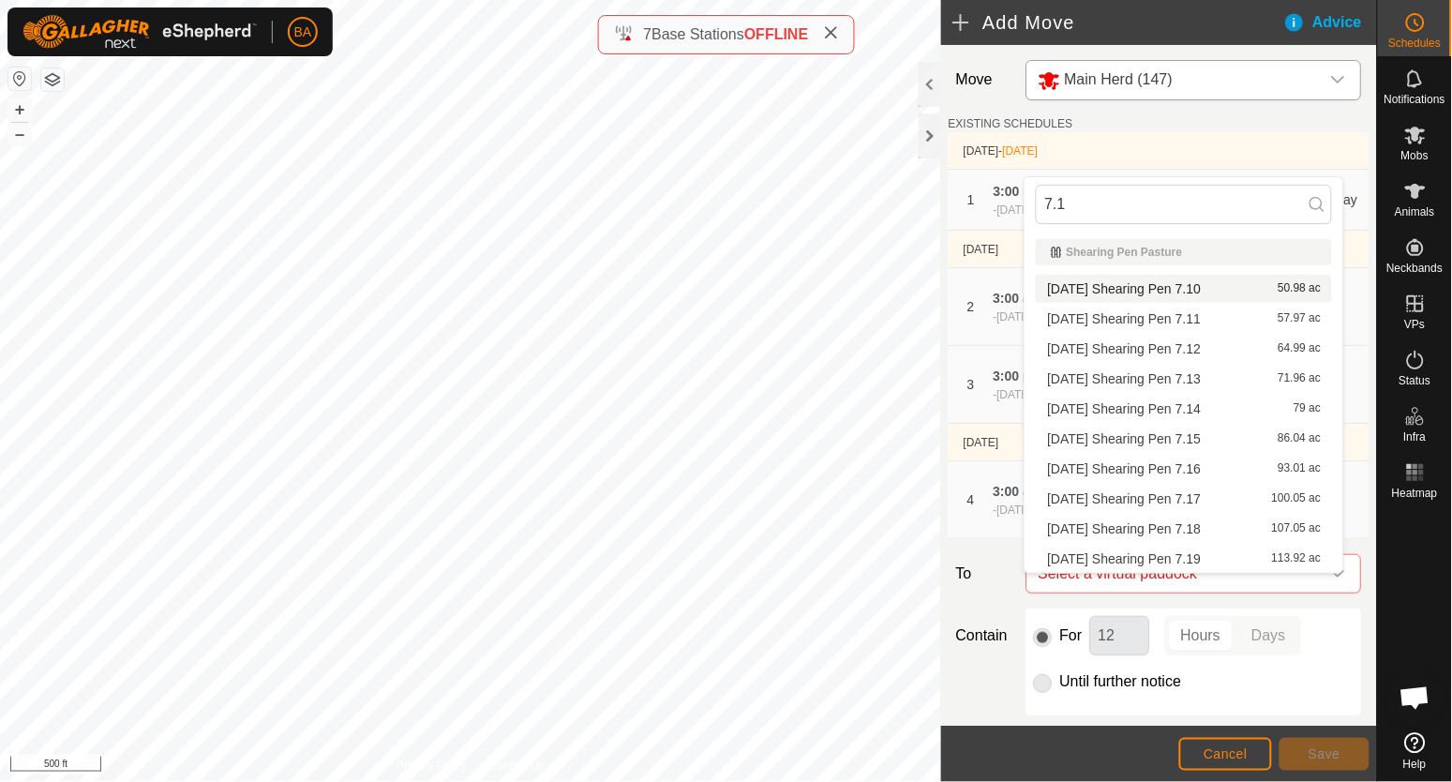
type input "7.1"
click at [1118, 288] on li "[DATE] Shearing Pen 7.10 50.98 ac" at bounding box center [1184, 289] width 296 height 28
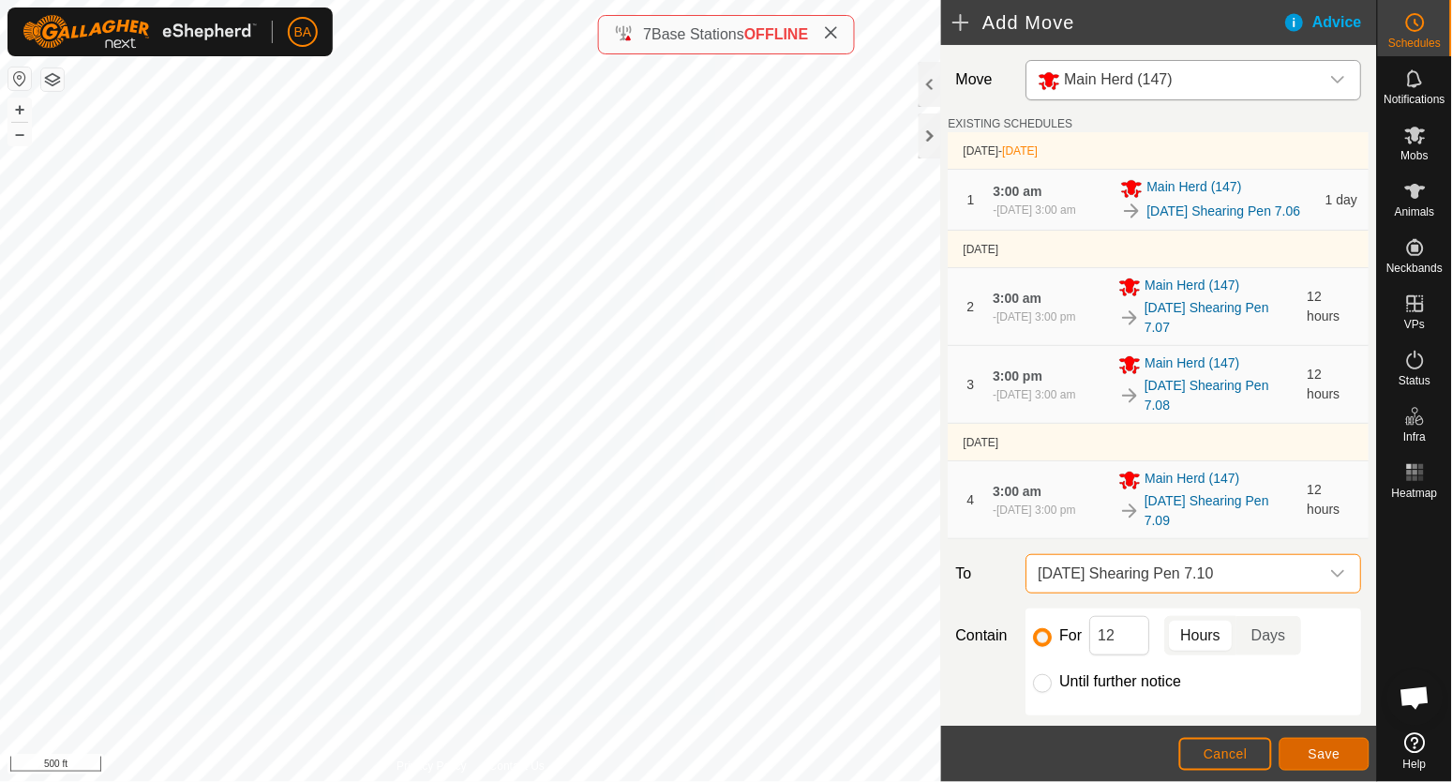
click at [1324, 753] on span "Save" at bounding box center [1325, 753] width 32 height 15
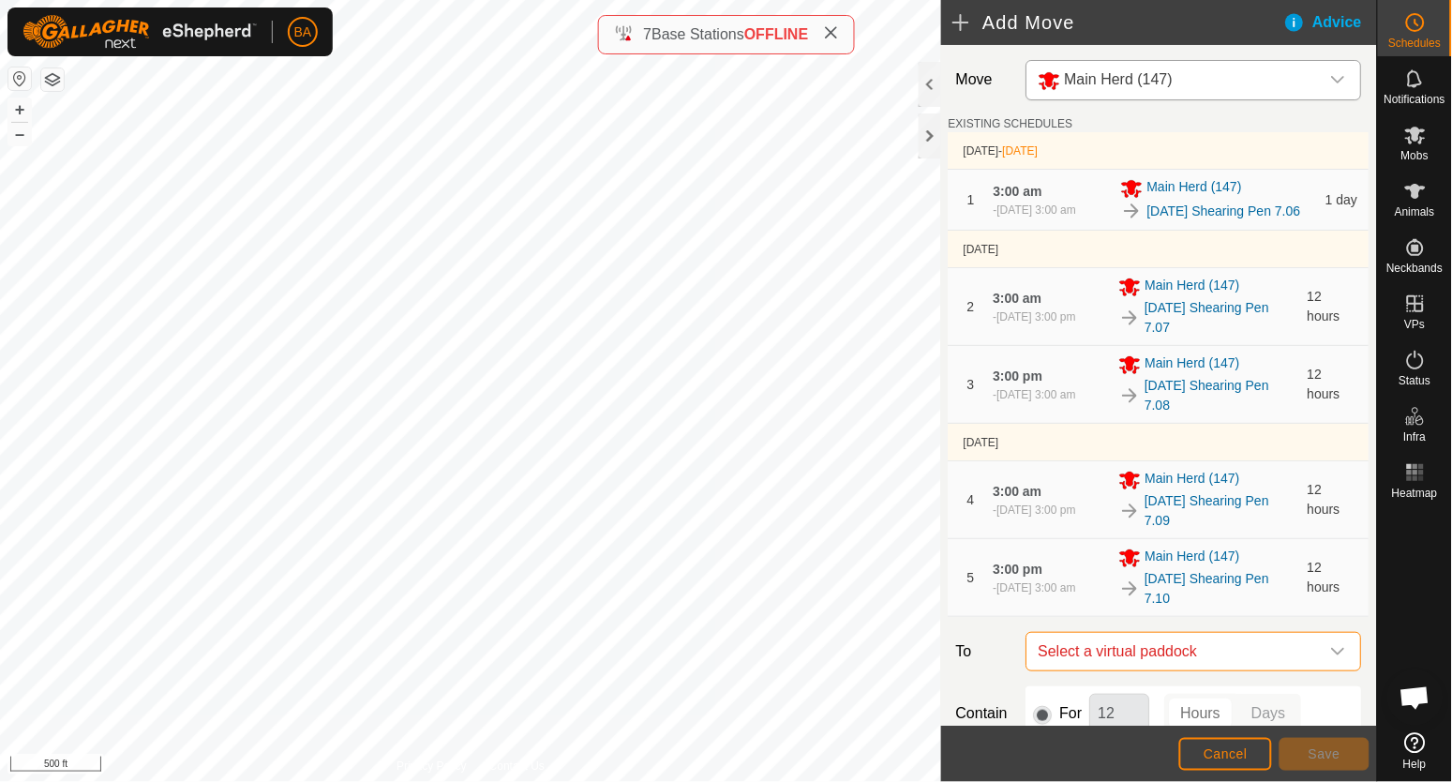
click at [1148, 662] on span "Select a virtual paddock" at bounding box center [1175, 652] width 289 height 38
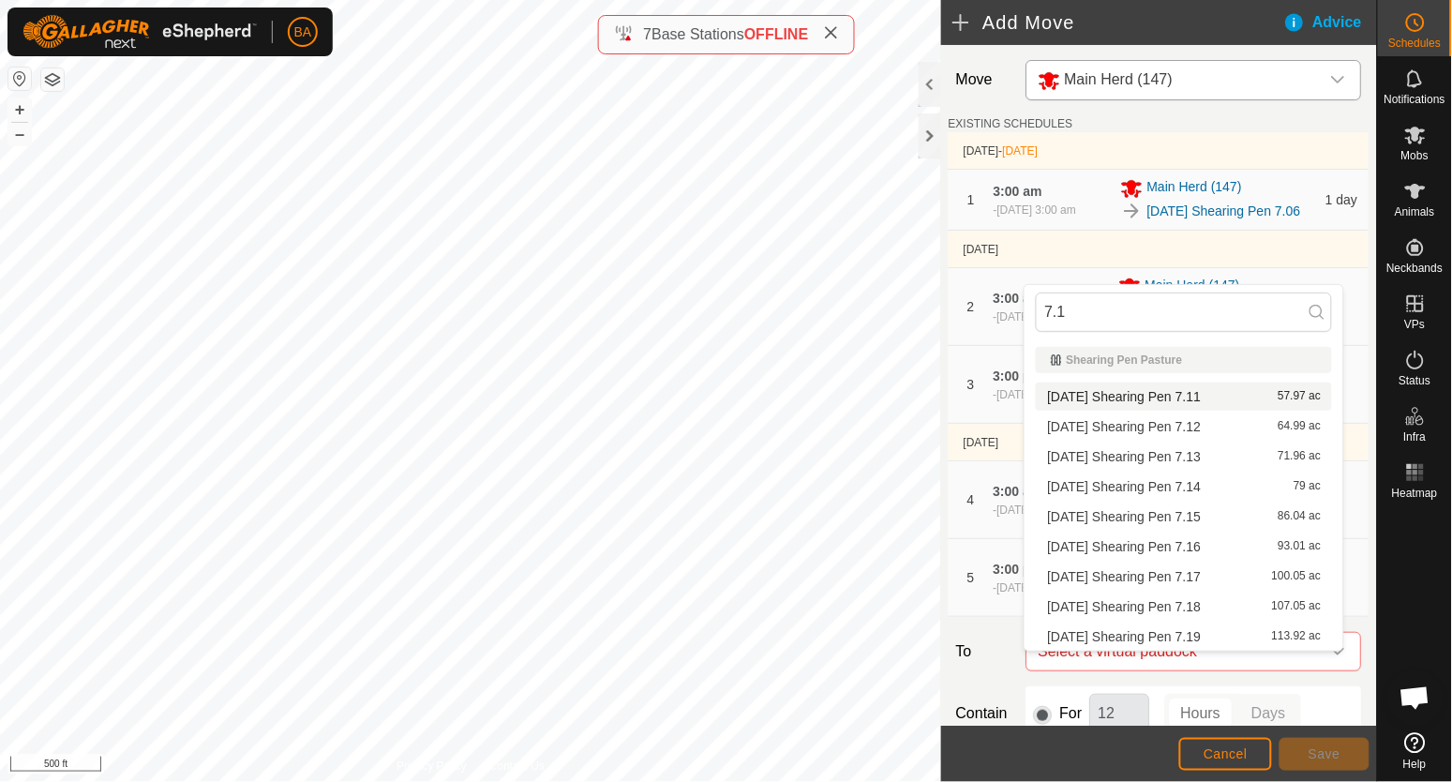
type input "7.1"
click at [1151, 399] on li "[DATE] Shearing Pen 7.11 57.97 ac" at bounding box center [1184, 397] width 296 height 28
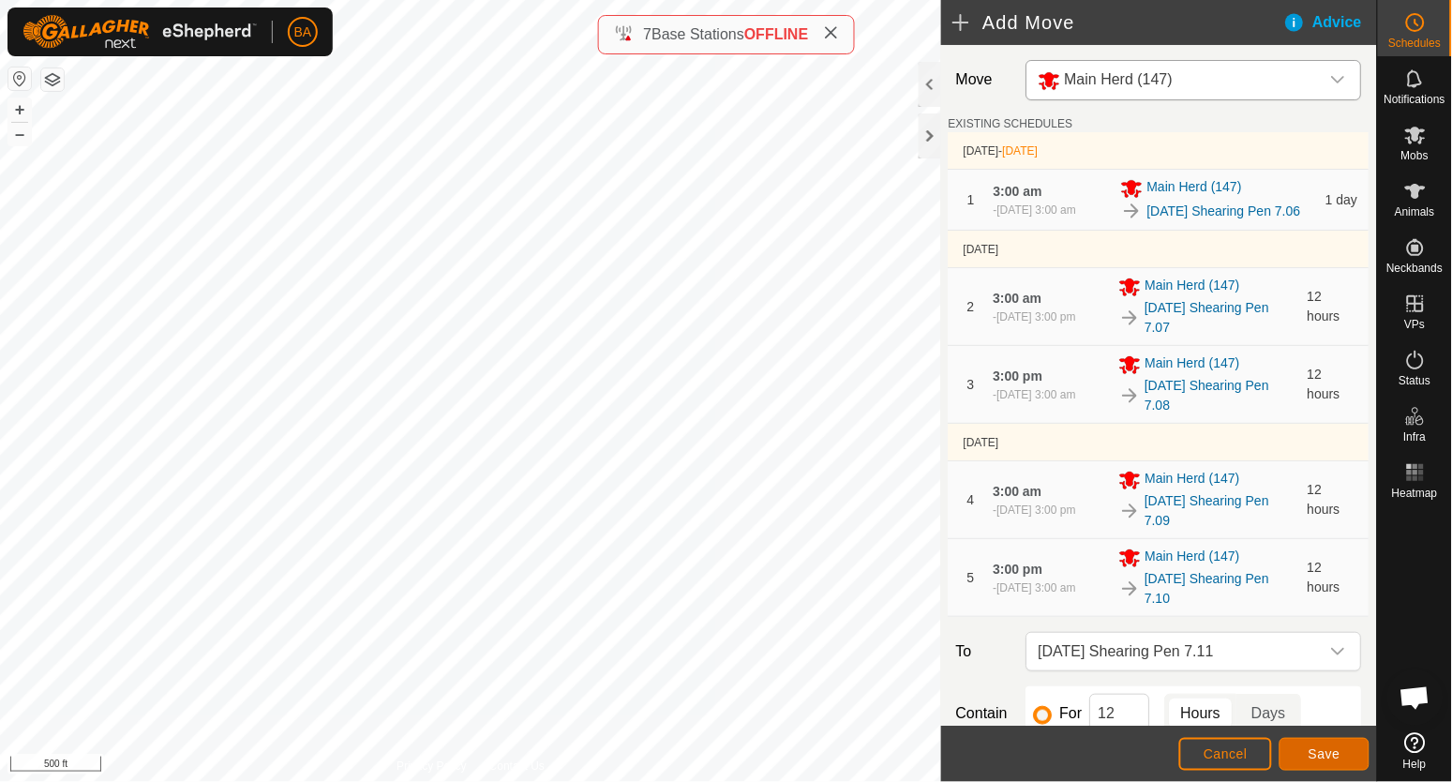
click at [1312, 753] on span "Save" at bounding box center [1325, 753] width 32 height 15
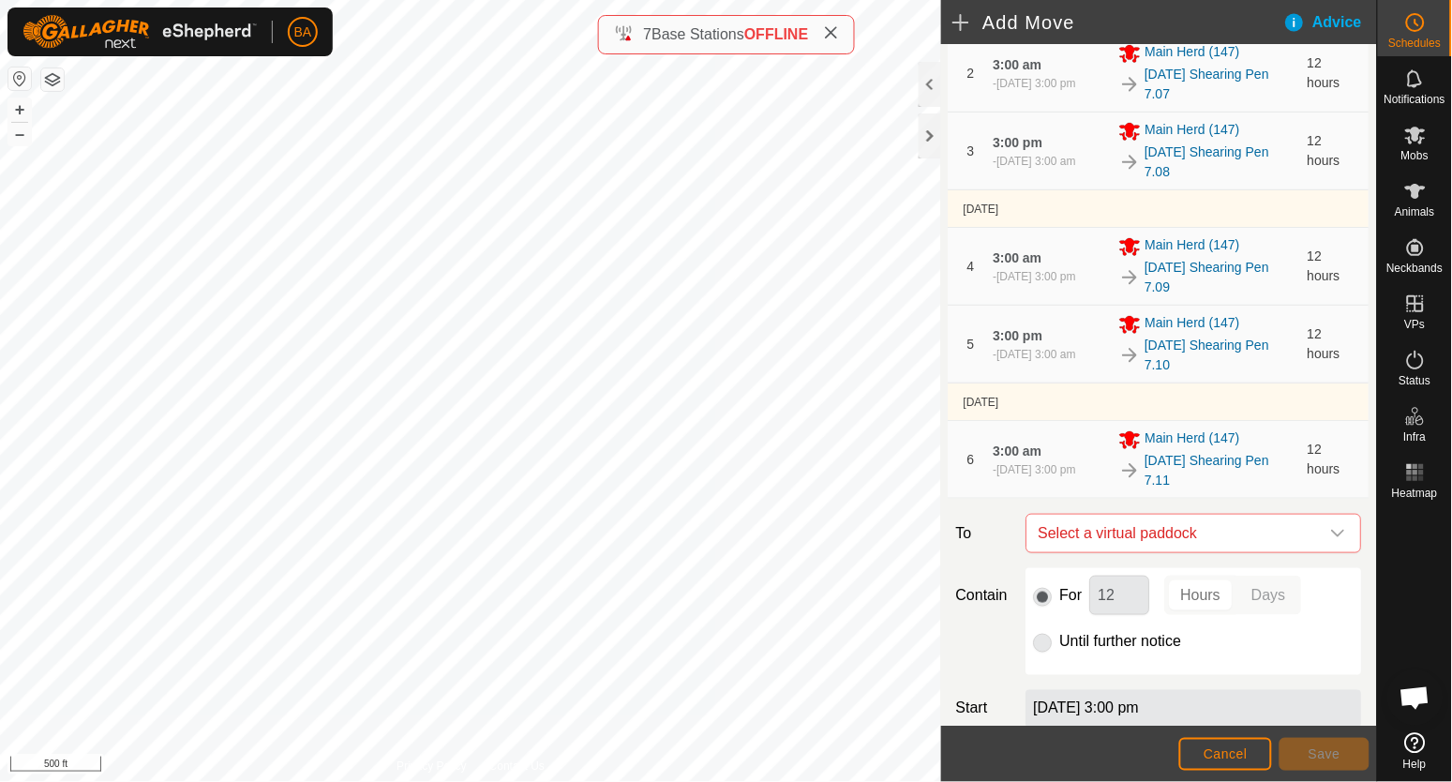
scroll to position [234, 0]
click at [1113, 551] on span "Select a virtual paddock" at bounding box center [1175, 533] width 289 height 38
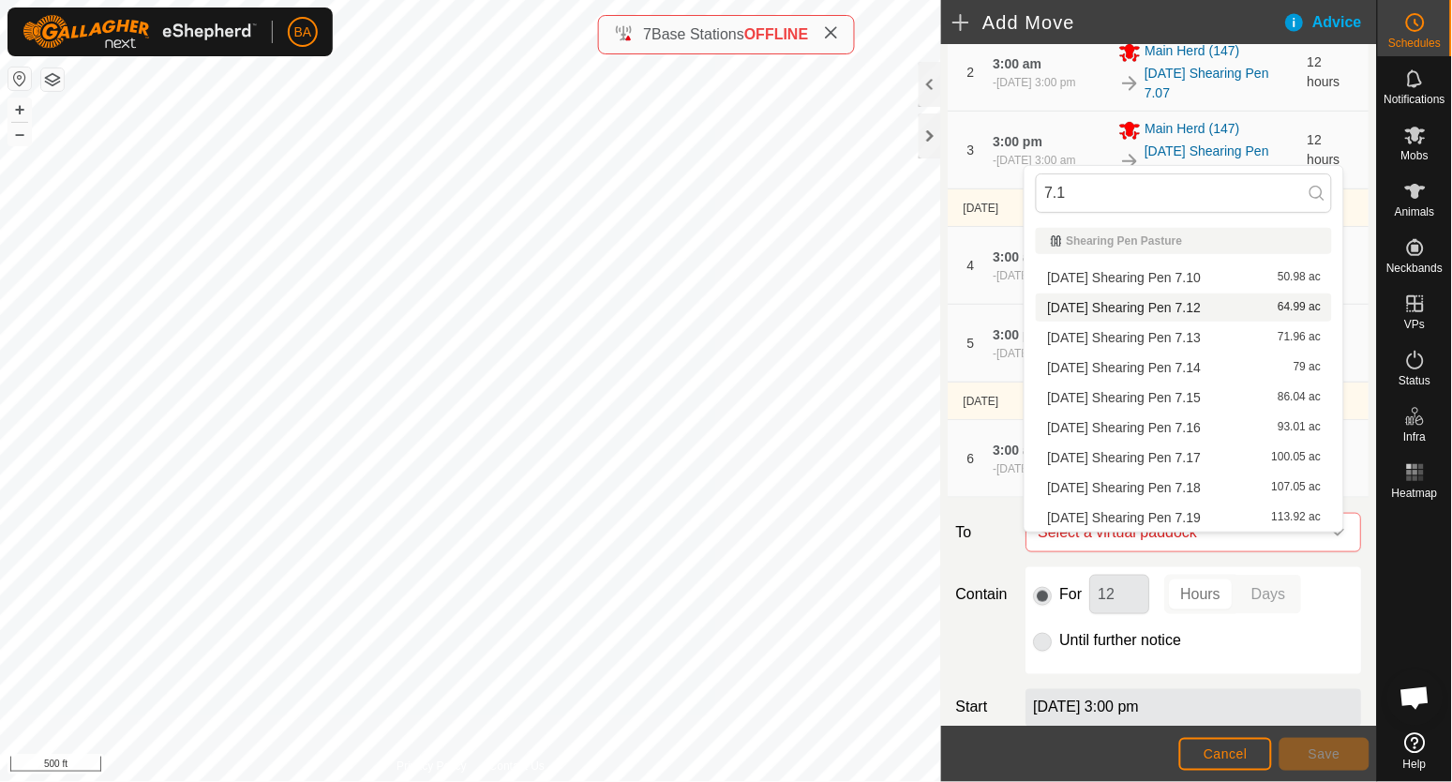
type input "7.1"
click at [1129, 308] on li "[DATE] Shearing Pen 7.12 64.99 ac" at bounding box center [1184, 307] width 296 height 28
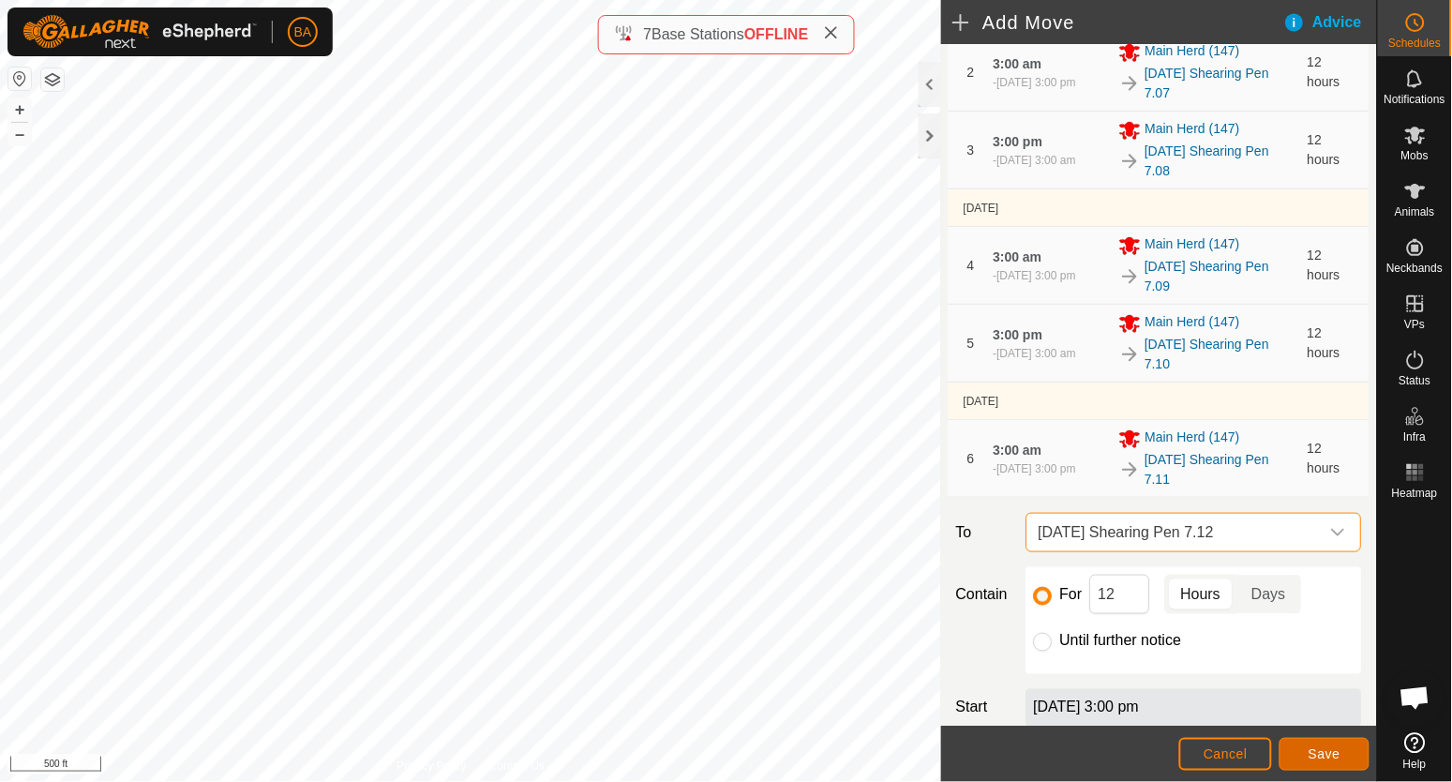
click at [1305, 751] on button "Save" at bounding box center [1325, 754] width 90 height 33
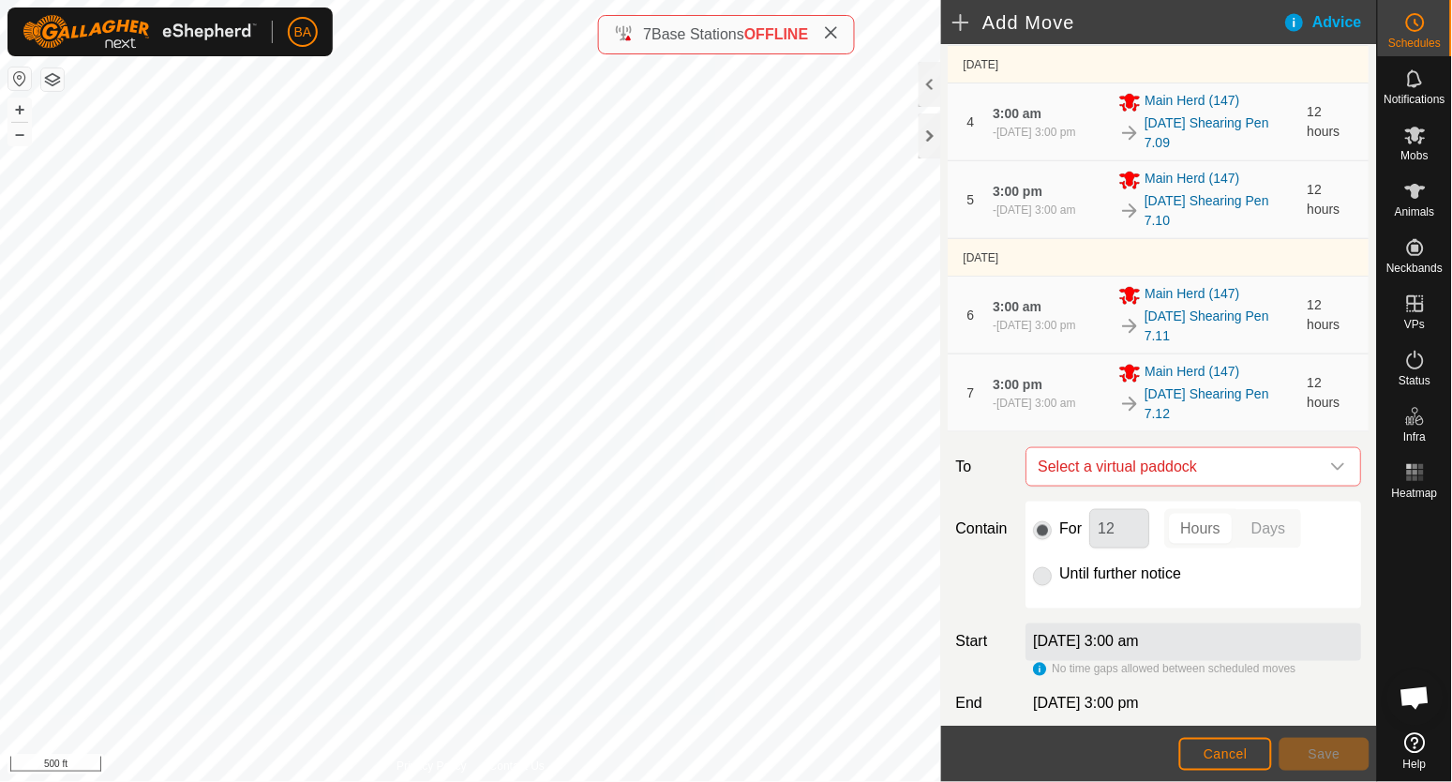
scroll to position [497, 0]
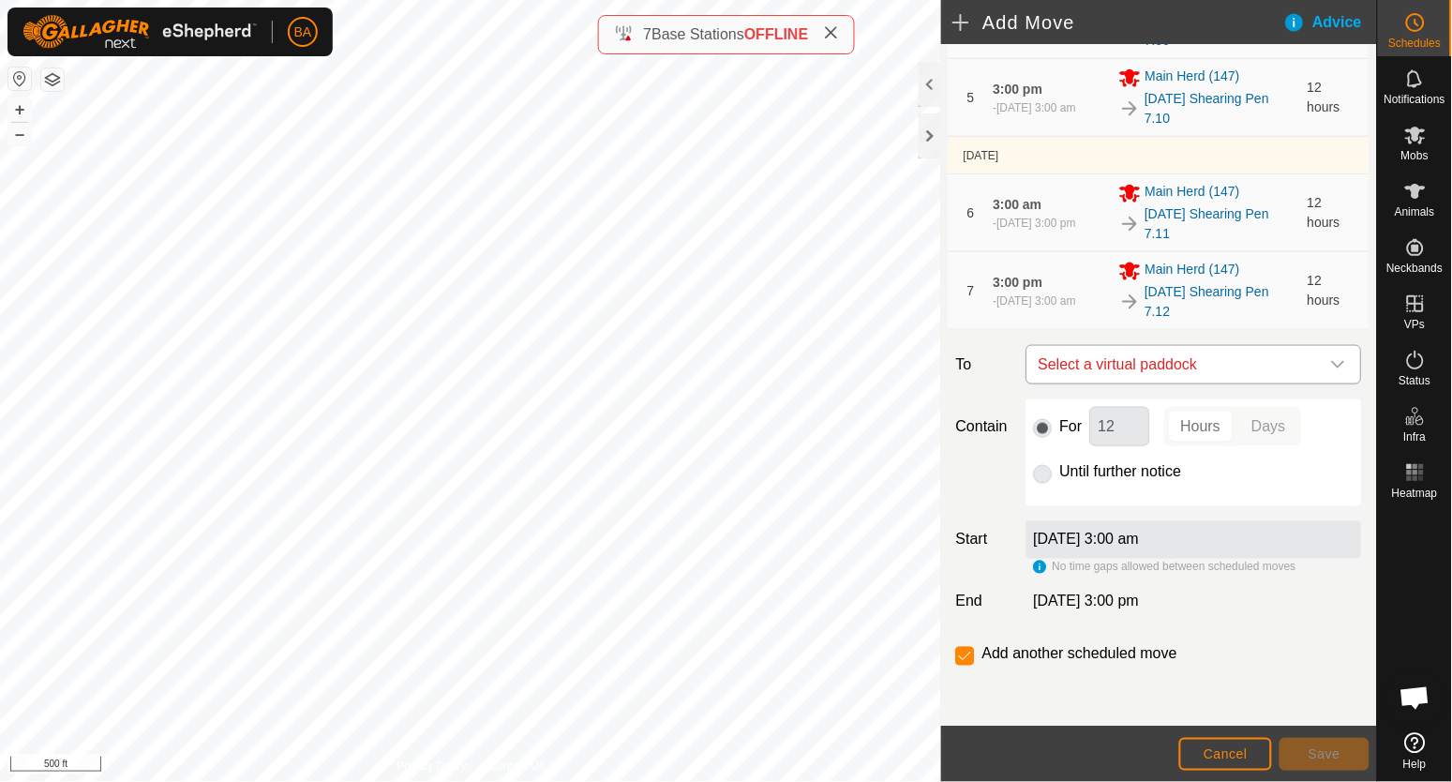
click at [1098, 355] on span "Select a virtual paddock" at bounding box center [1175, 365] width 289 height 38
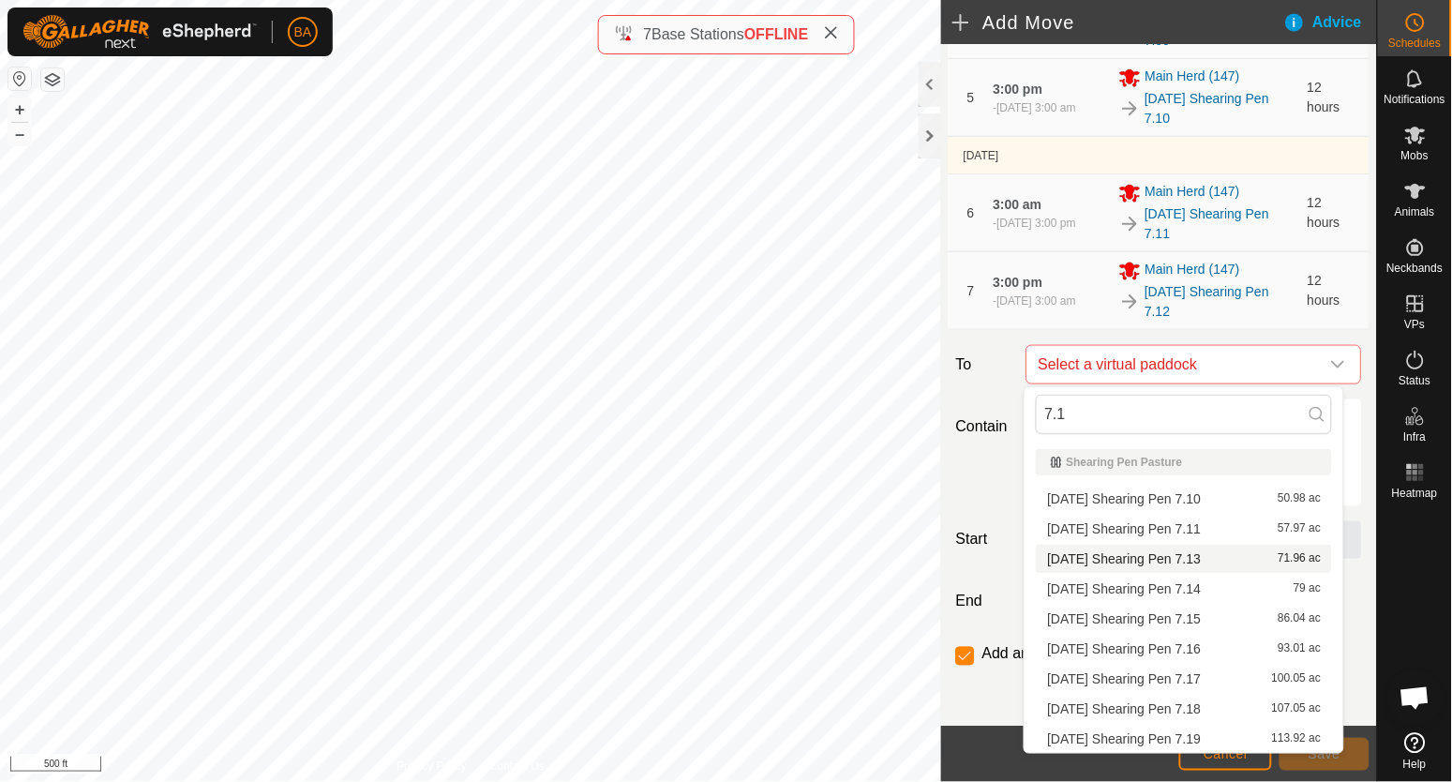
type input "7.1"
click at [1110, 557] on li "[DATE] Shearing Pen 7.13 71.96 ac" at bounding box center [1184, 559] width 296 height 28
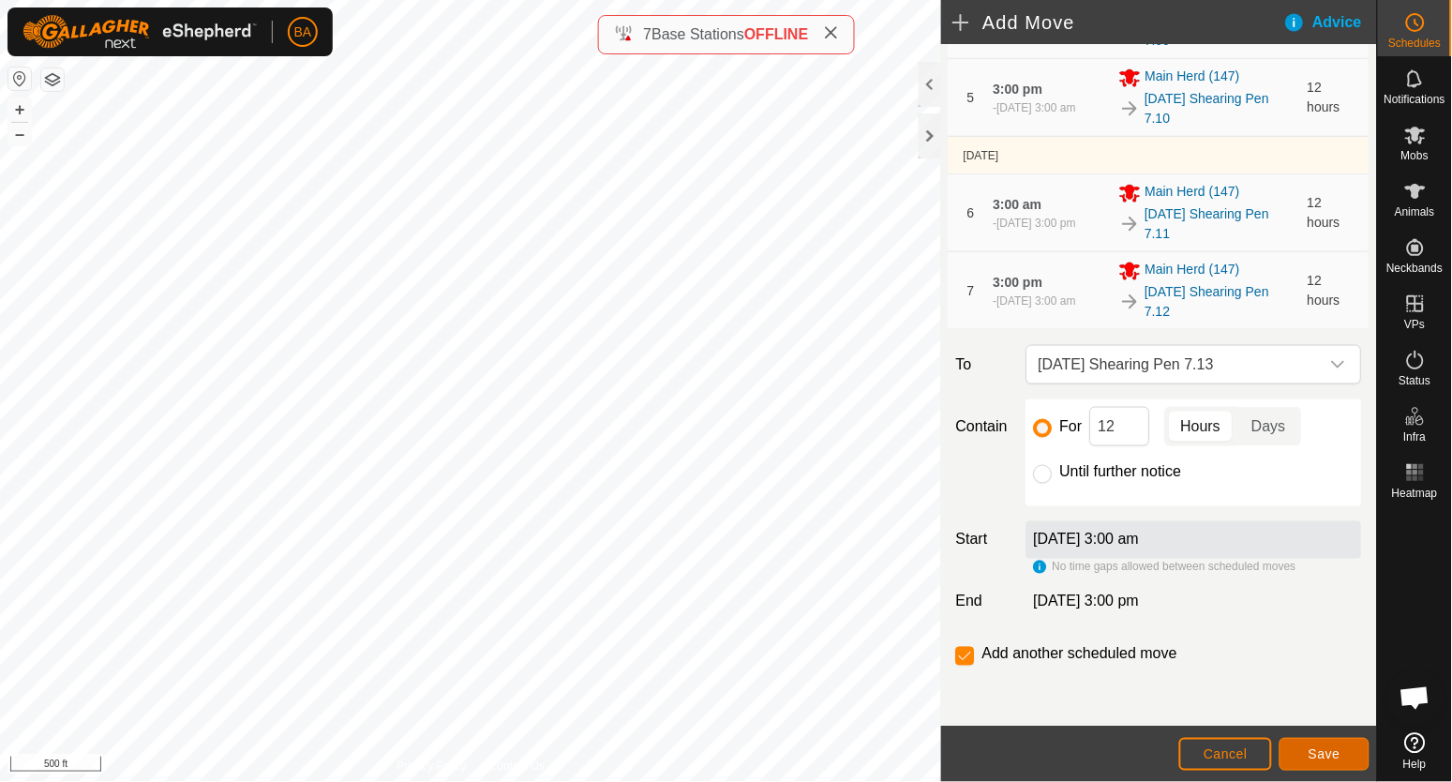
click at [1314, 745] on button "Save" at bounding box center [1325, 754] width 90 height 33
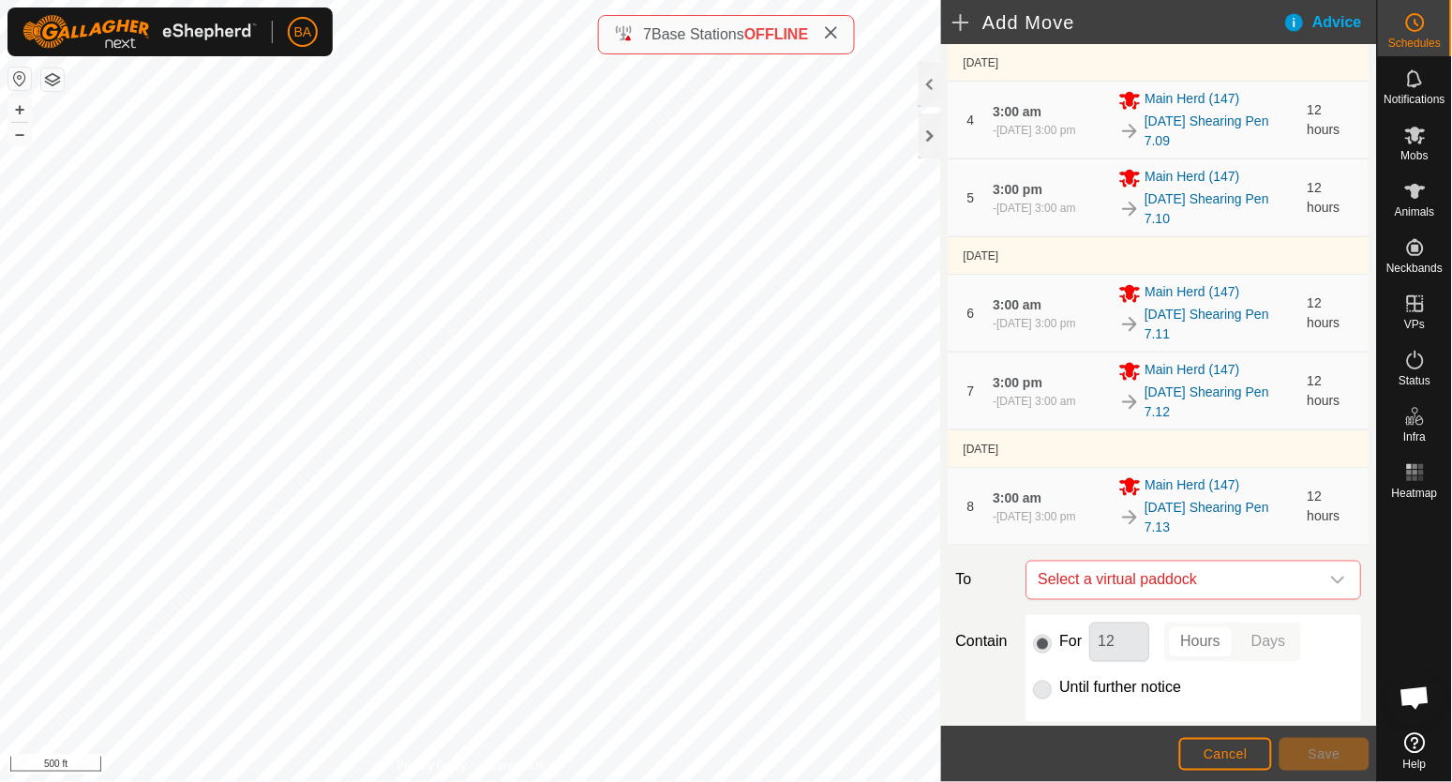
scroll to position [469, 0]
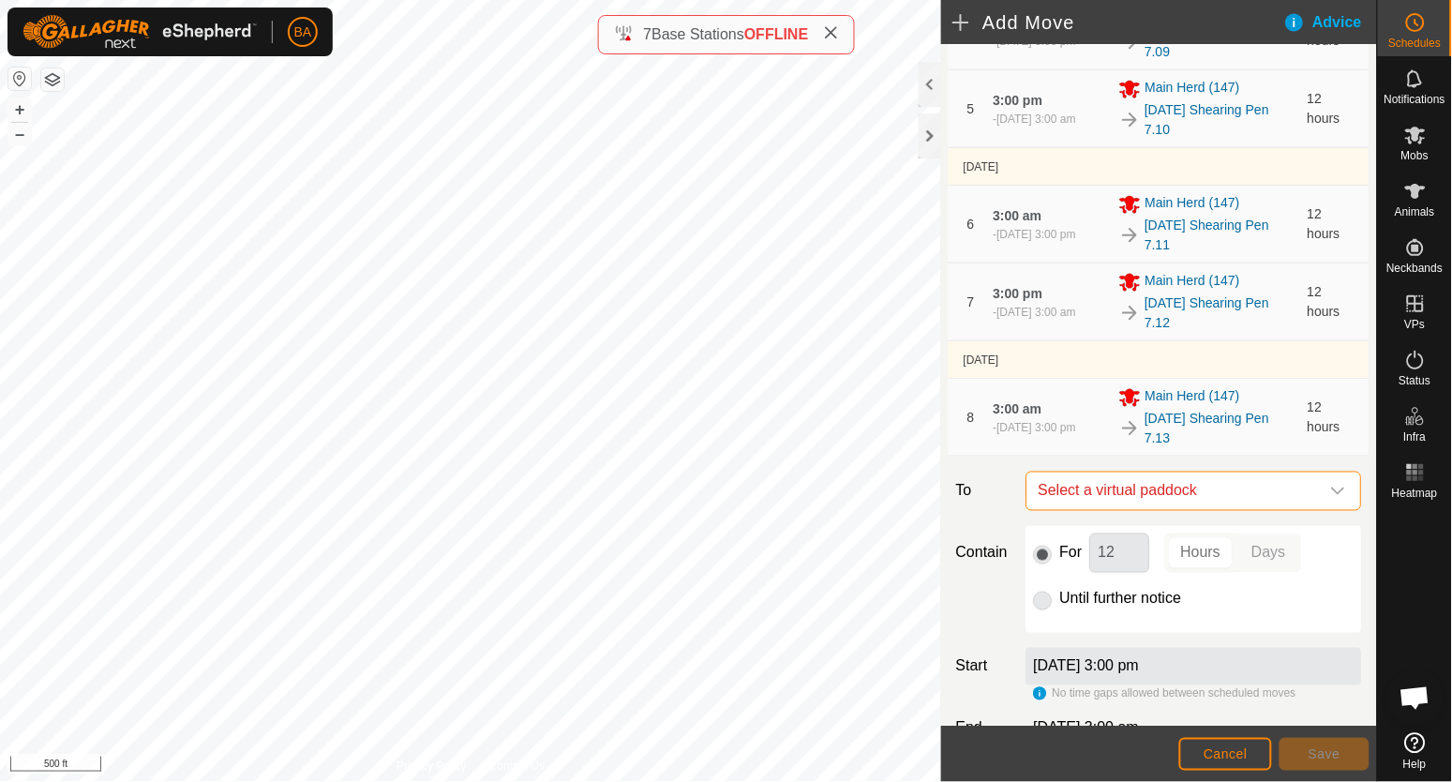
click at [1096, 501] on span "Select a virtual paddock" at bounding box center [1175, 492] width 289 height 38
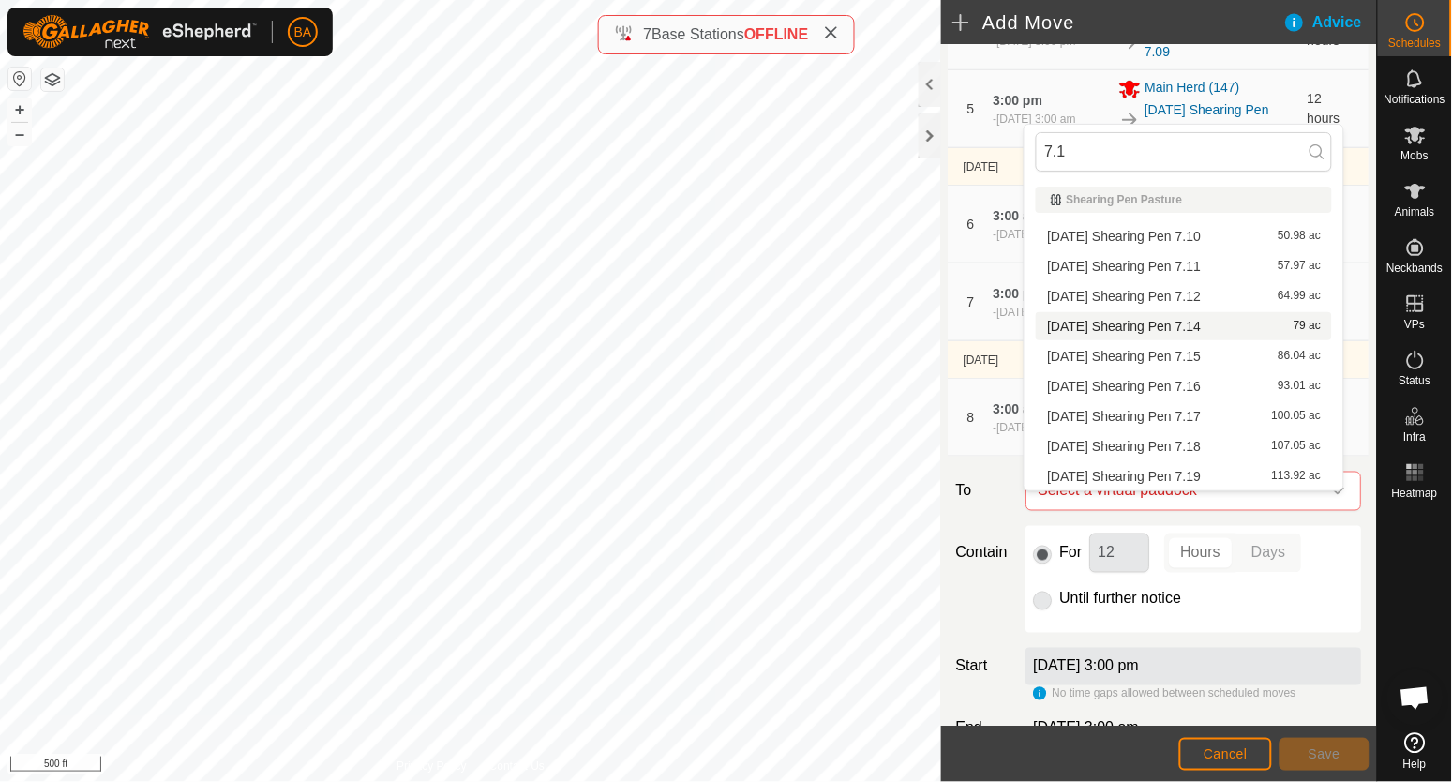
type input "7.1"
click at [1114, 325] on li "[DATE] Shearing Pen 7.14 79 ac" at bounding box center [1184, 326] width 296 height 28
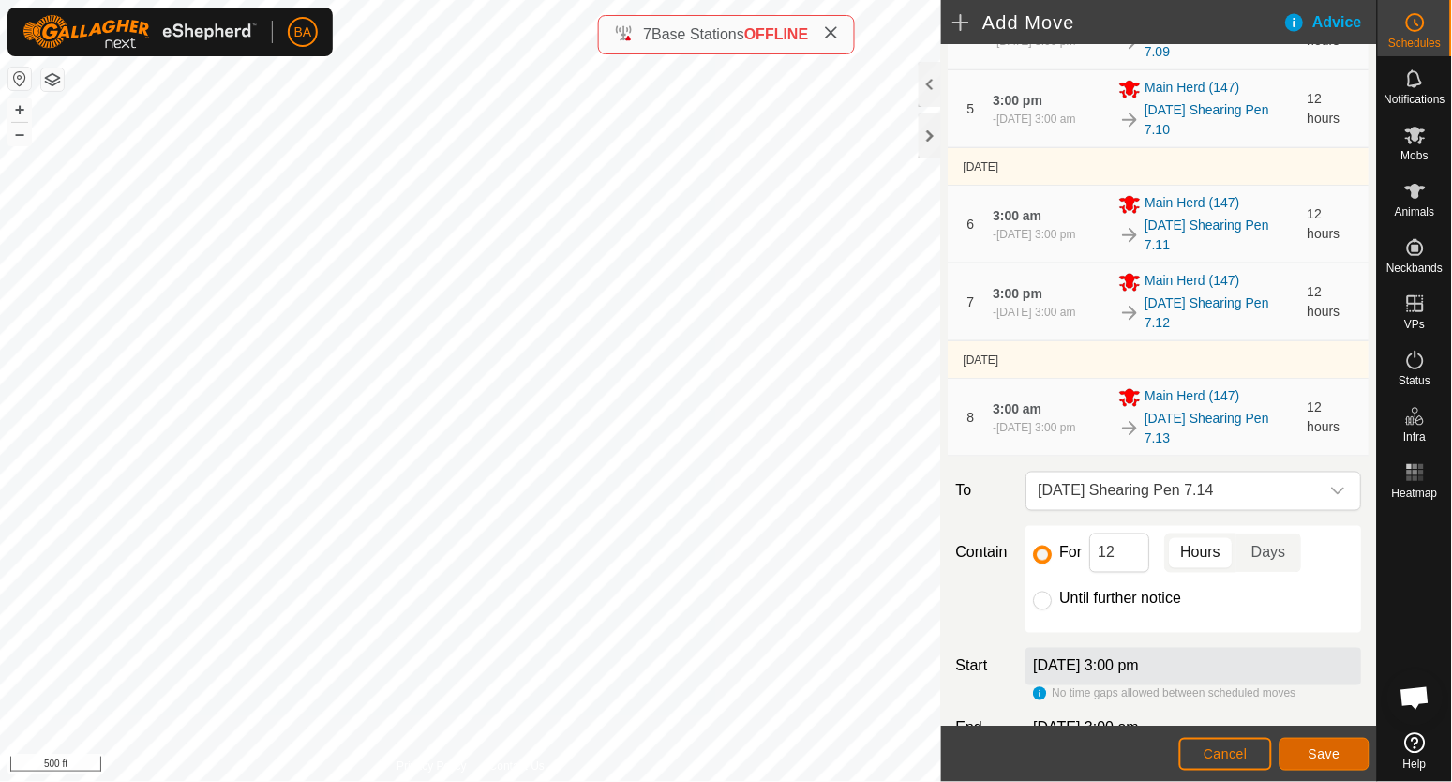
click at [1315, 747] on span "Save" at bounding box center [1325, 753] width 32 height 15
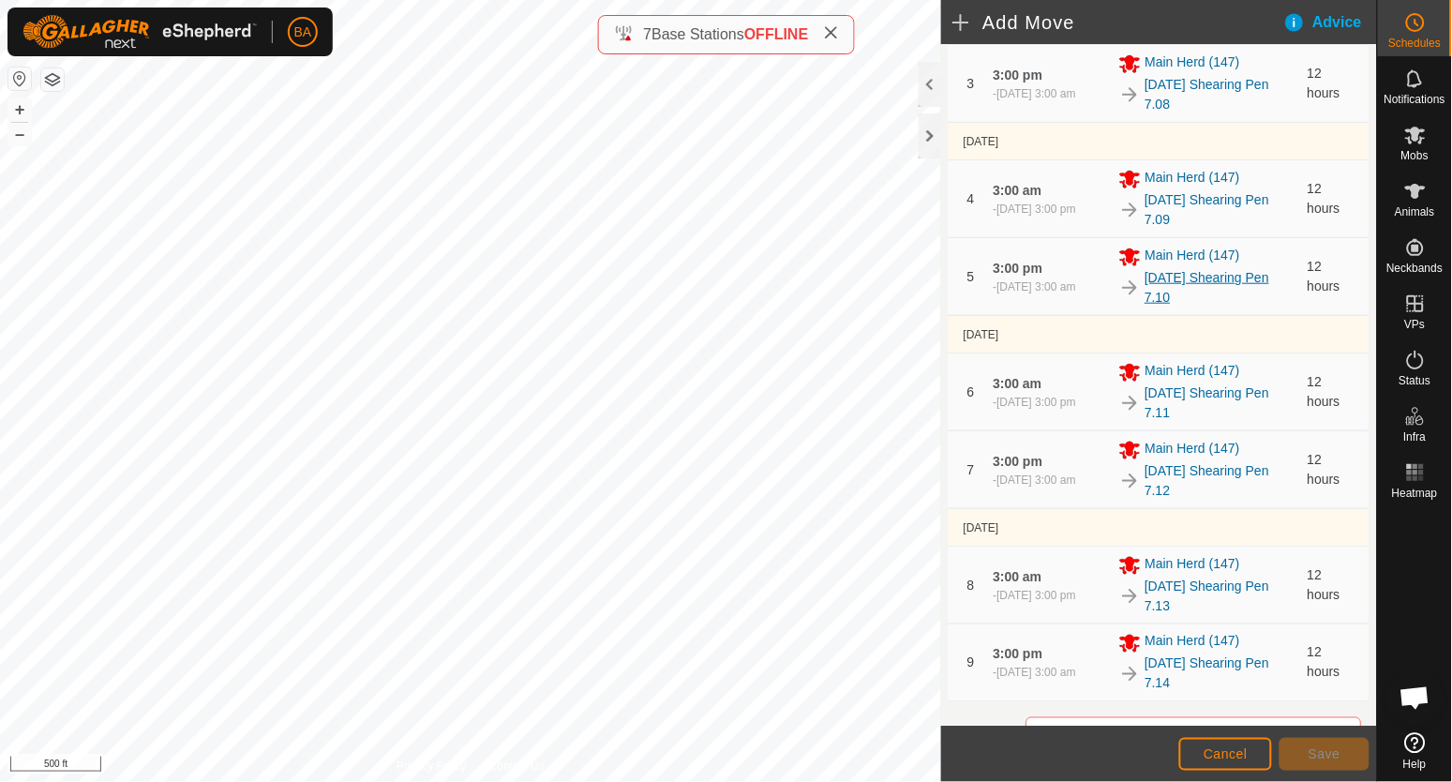
scroll to position [585, 0]
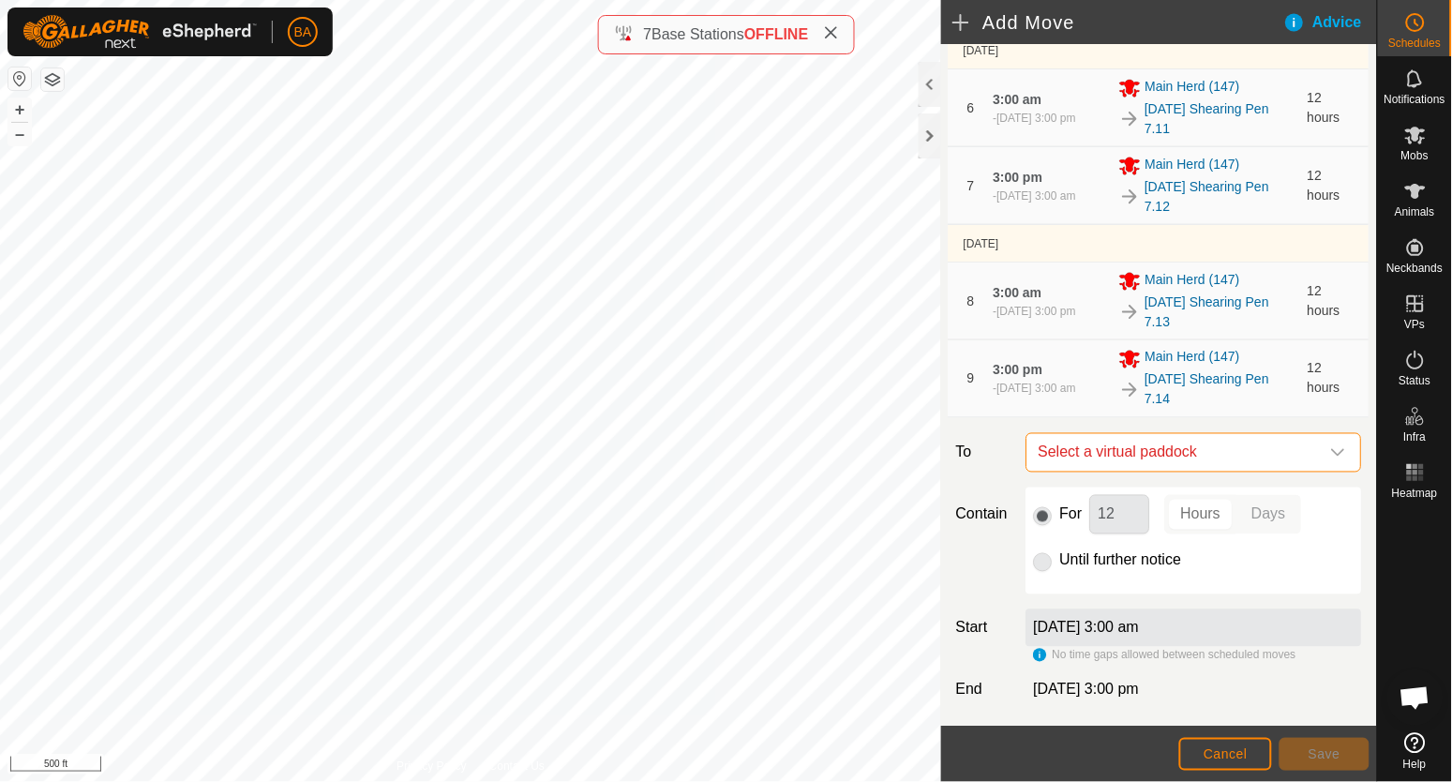
click at [1150, 472] on span "Select a virtual paddock" at bounding box center [1175, 453] width 289 height 38
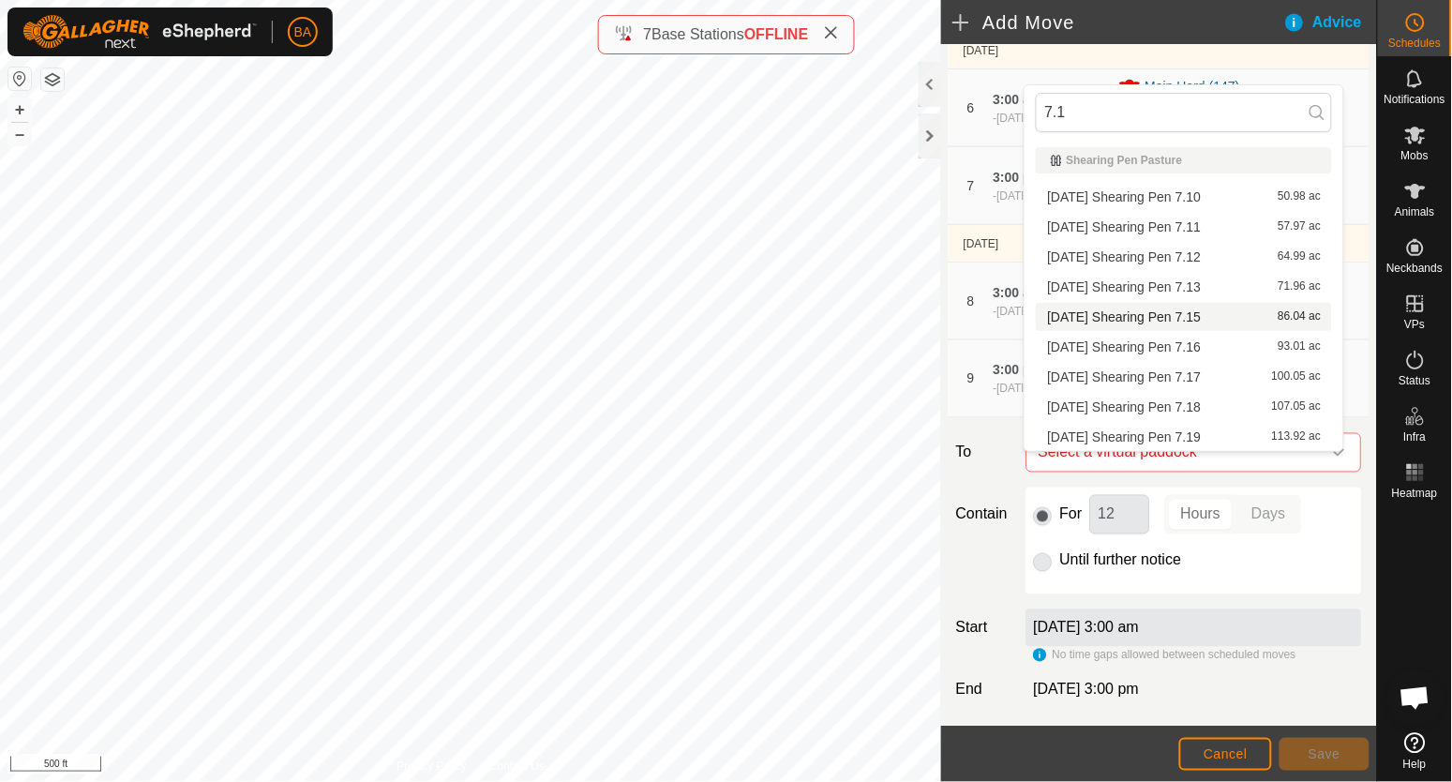
type input "7.1"
click at [1167, 315] on li "[DATE] Shearing Pen 7.15 86.04 ac" at bounding box center [1184, 317] width 296 height 28
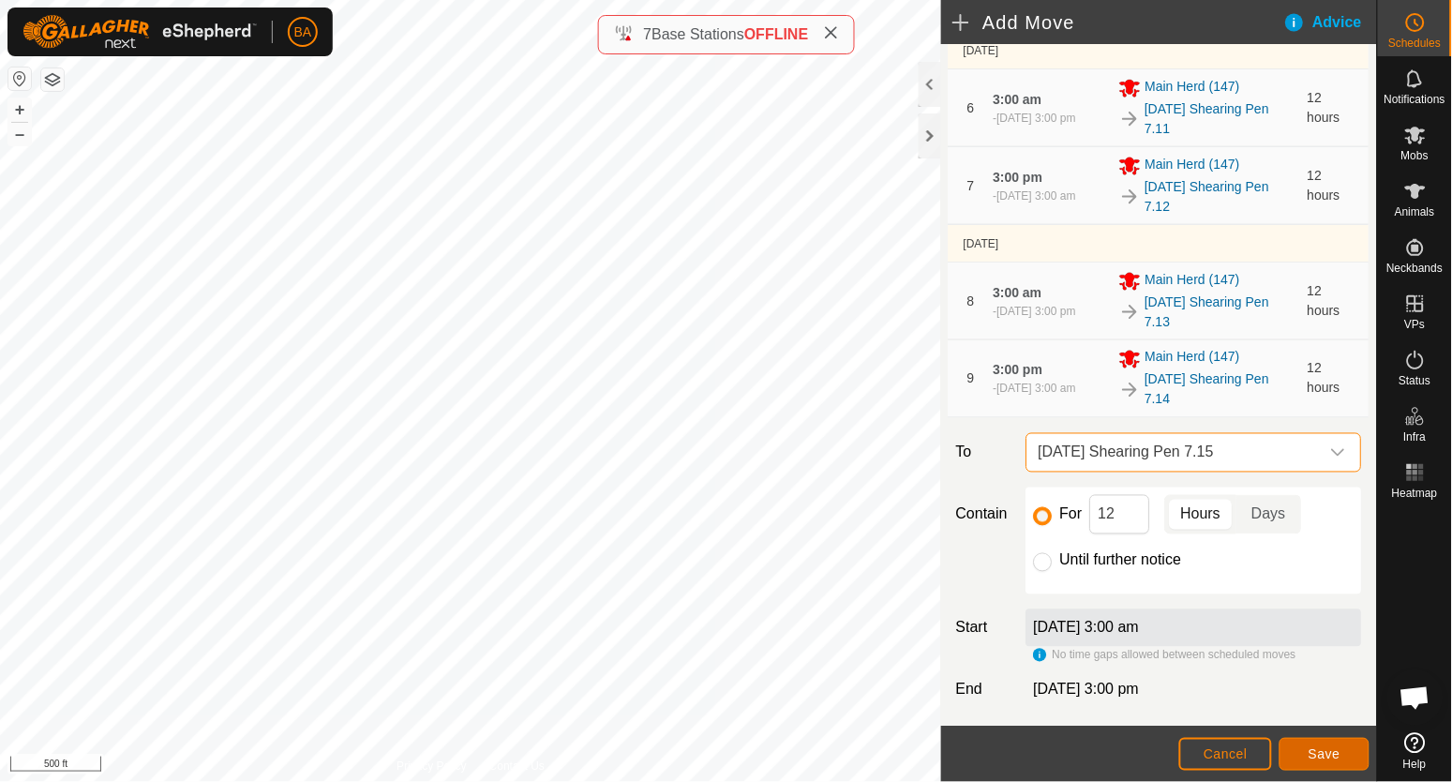
click at [1345, 757] on button "Save" at bounding box center [1325, 754] width 90 height 33
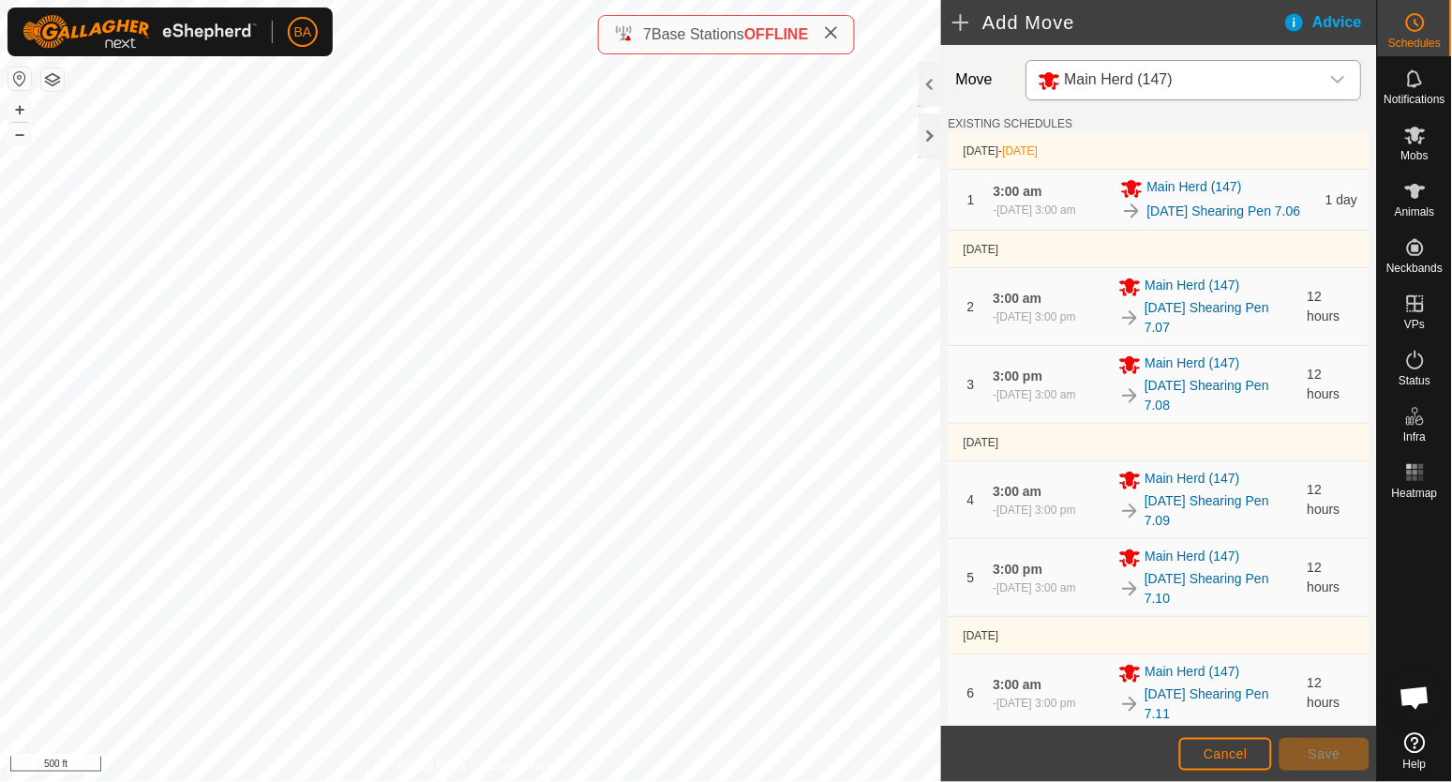
scroll to position [702, 0]
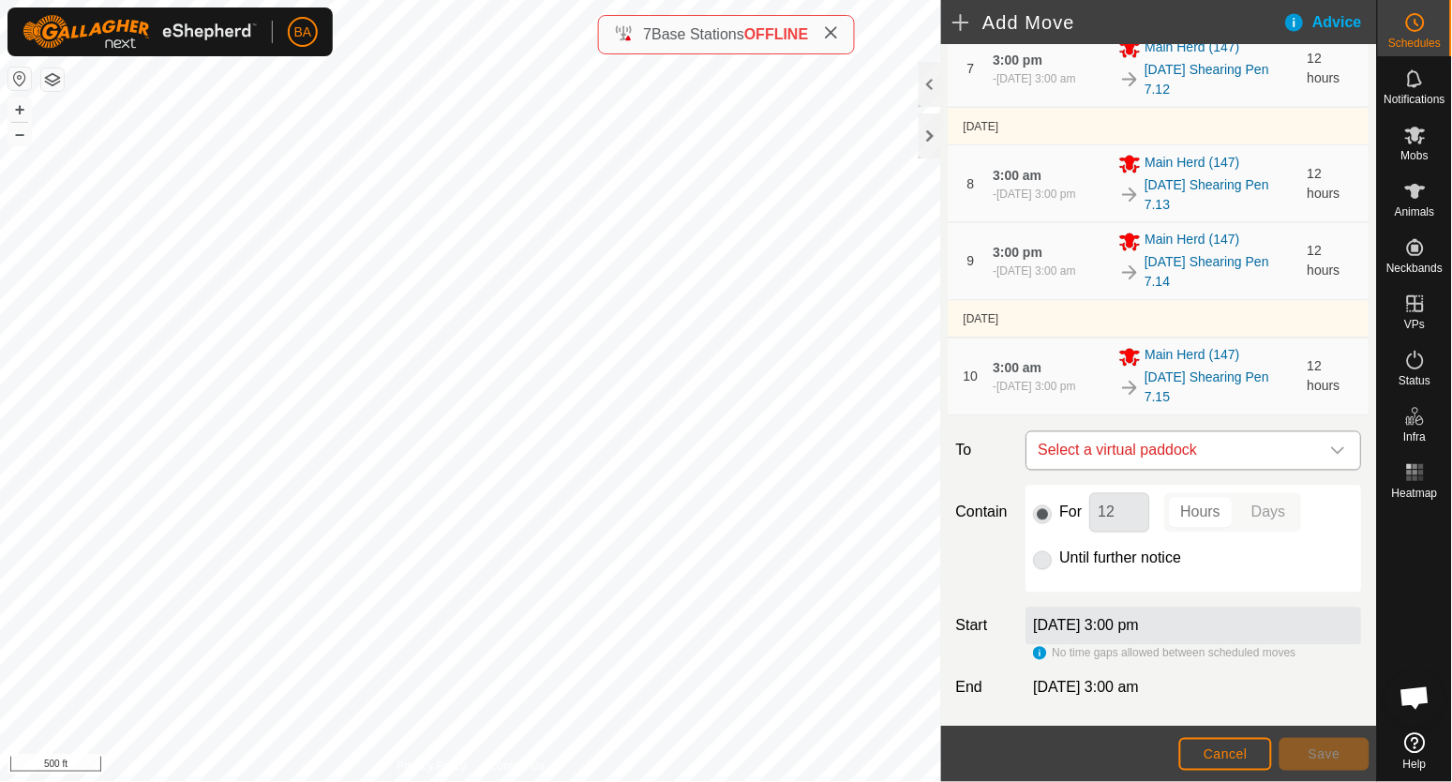
click at [1115, 453] on span "Select a virtual paddock" at bounding box center [1175, 451] width 289 height 38
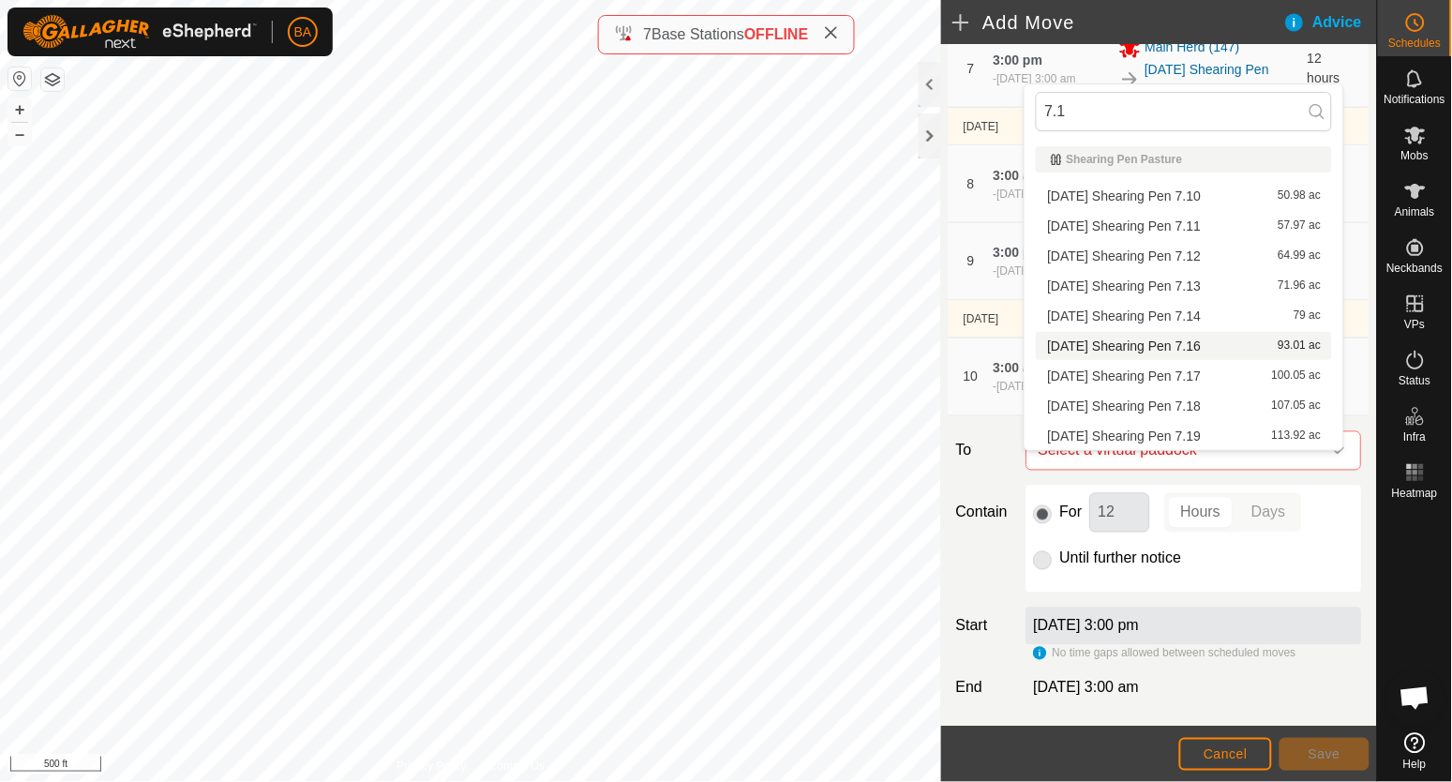
type input "7.1"
click at [1126, 349] on li "[DATE] Shearing Pen 7.16 93.01 ac" at bounding box center [1184, 346] width 296 height 28
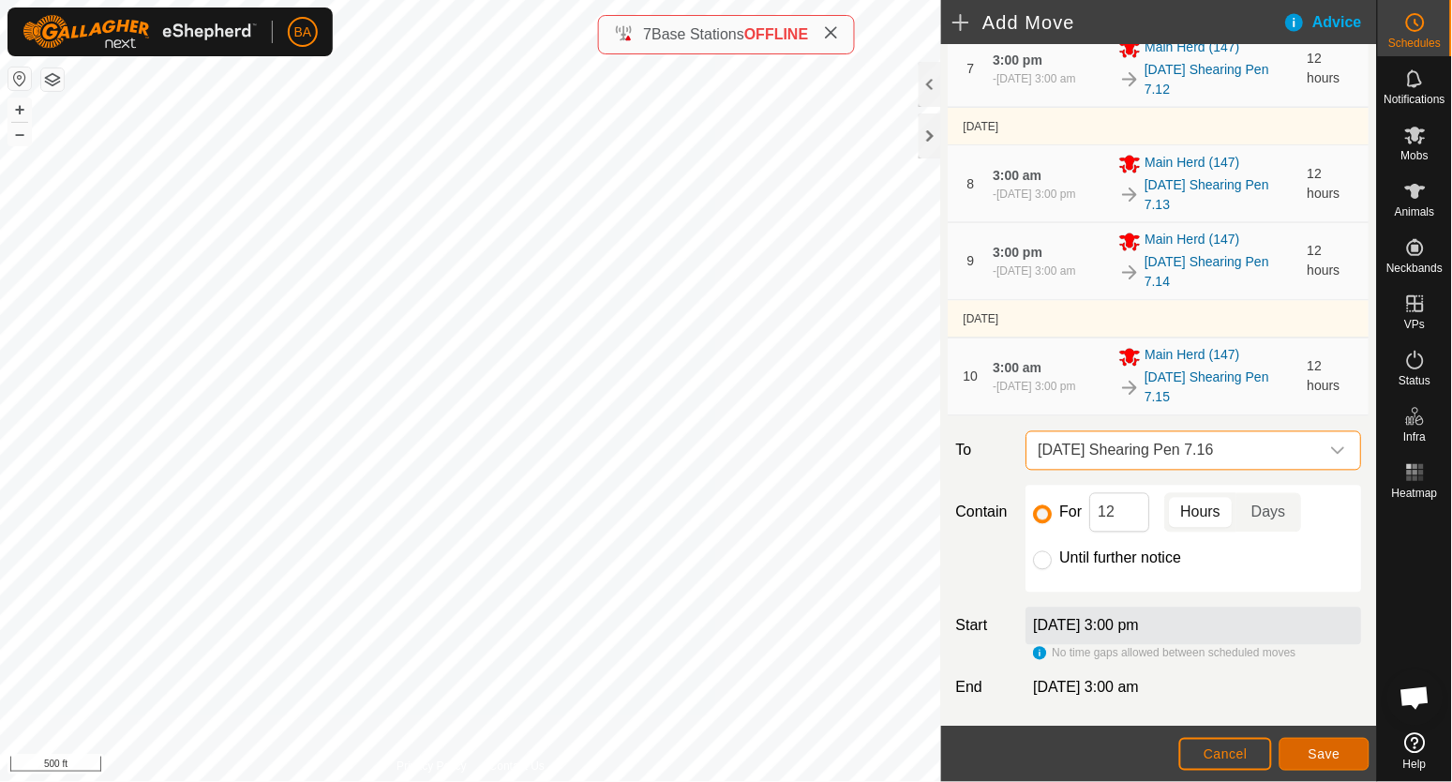
click at [1308, 762] on button "Save" at bounding box center [1325, 754] width 90 height 33
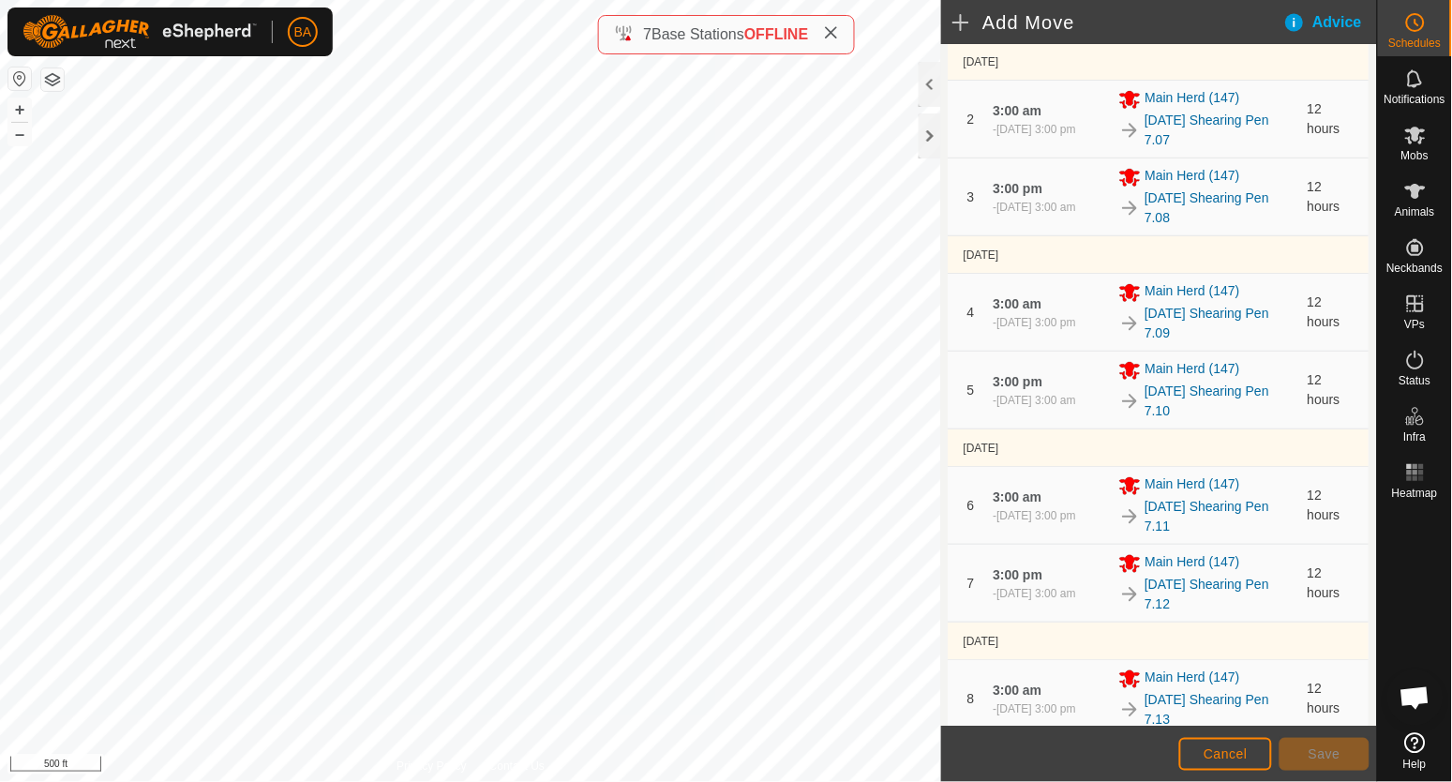
scroll to position [585, 0]
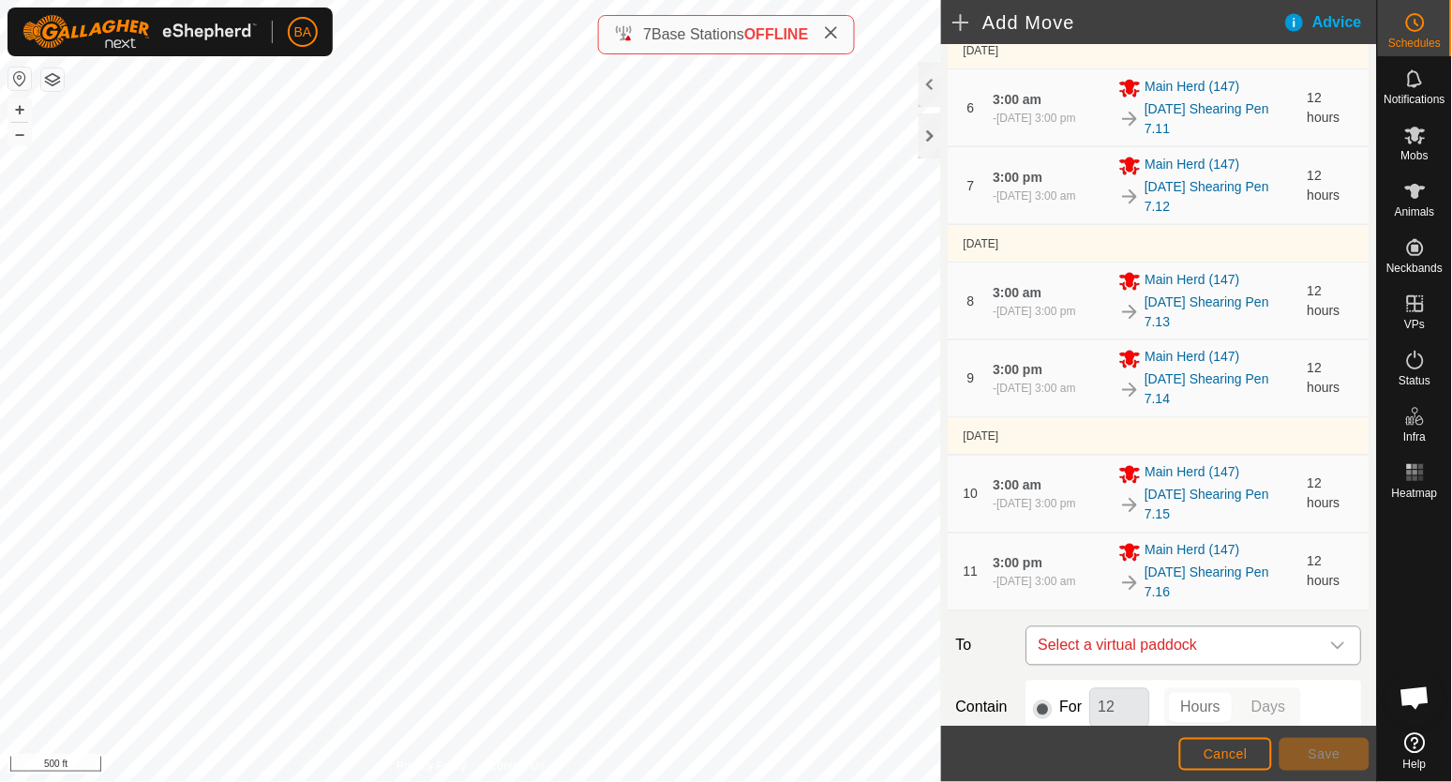
click at [1125, 658] on span "Select a virtual paddock" at bounding box center [1175, 646] width 289 height 38
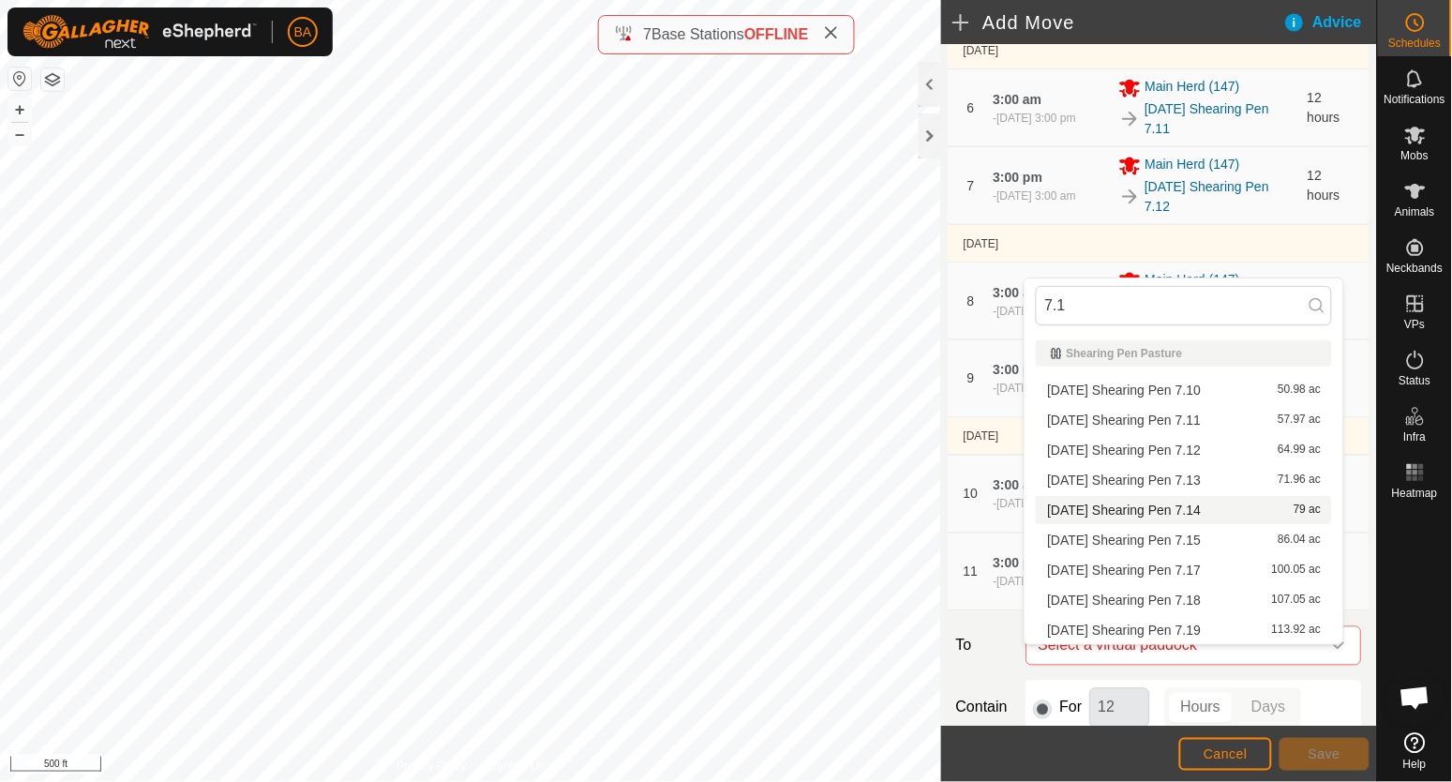
type input "7.1"
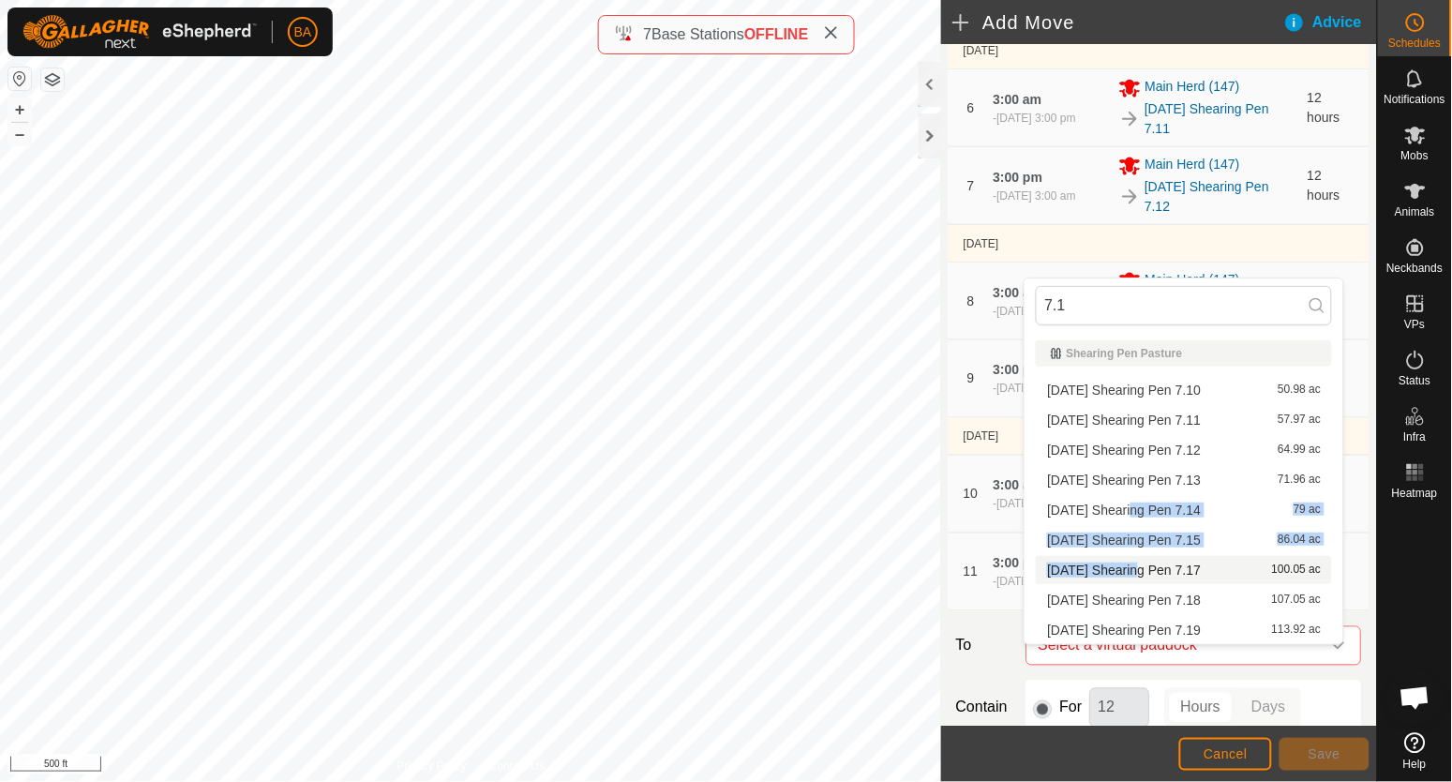
drag, startPoint x: 1135, startPoint y: 499, endPoint x: 1145, endPoint y: 569, distance: 70.9
click at [1145, 569] on ul "Shearing Pen Pasture [DATE] Shearing Pen 7.10 50.98 ac [DATE] Shearing Pen 7.11…" at bounding box center [1184, 488] width 319 height 311
click at [1145, 569] on li "[DATE] Shearing Pen 7.17 100.05 ac" at bounding box center [1184, 570] width 296 height 28
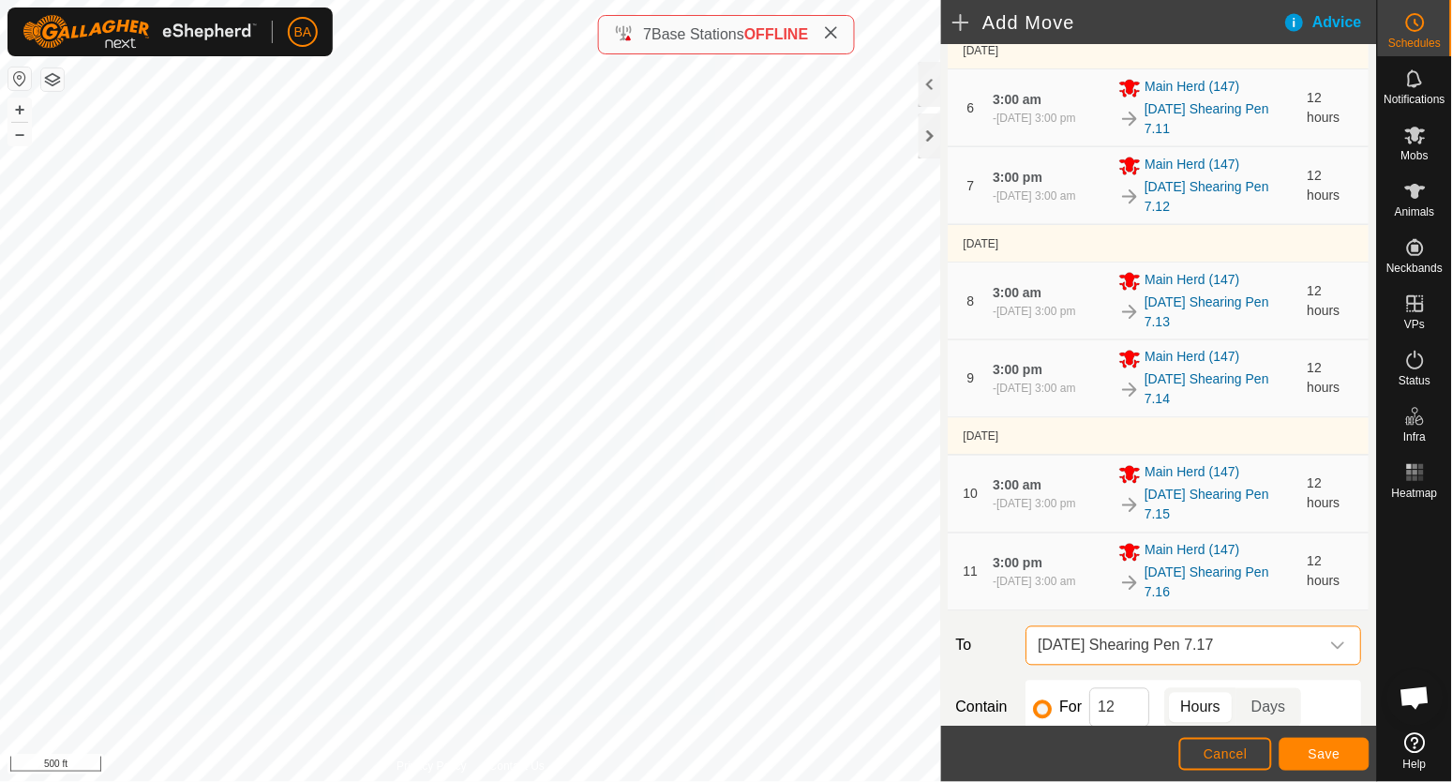
scroll to position [703, 0]
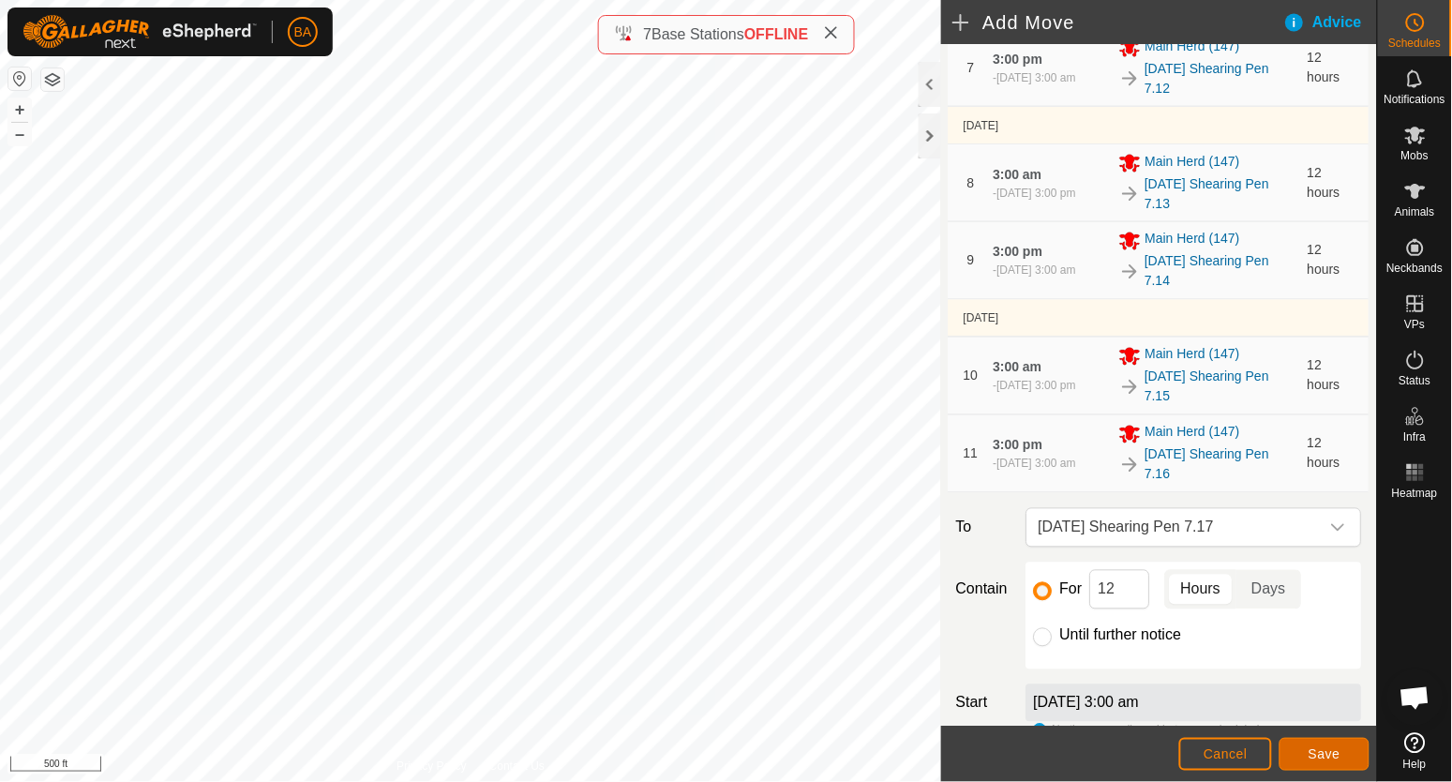
click at [1343, 751] on button "Save" at bounding box center [1325, 754] width 90 height 33
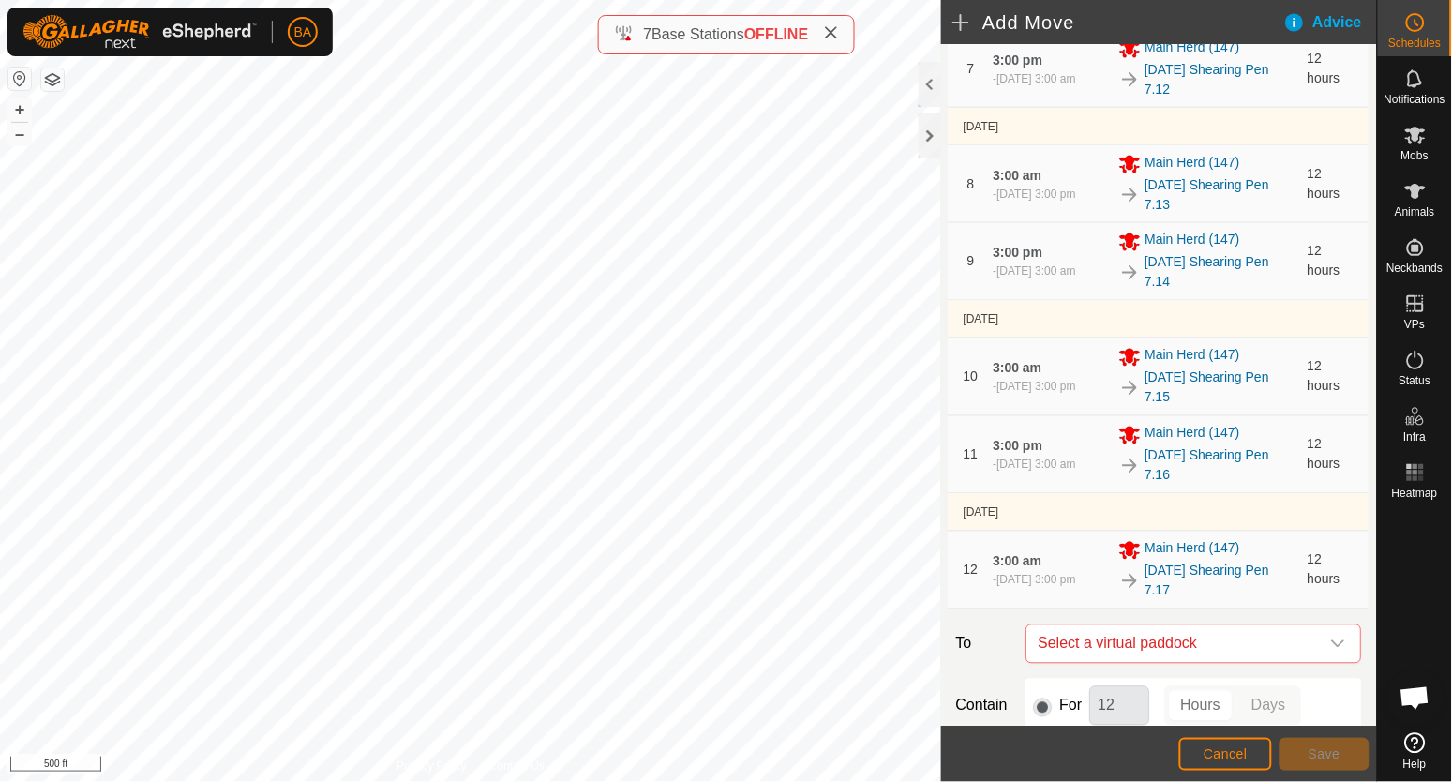
scroll to position [820, 0]
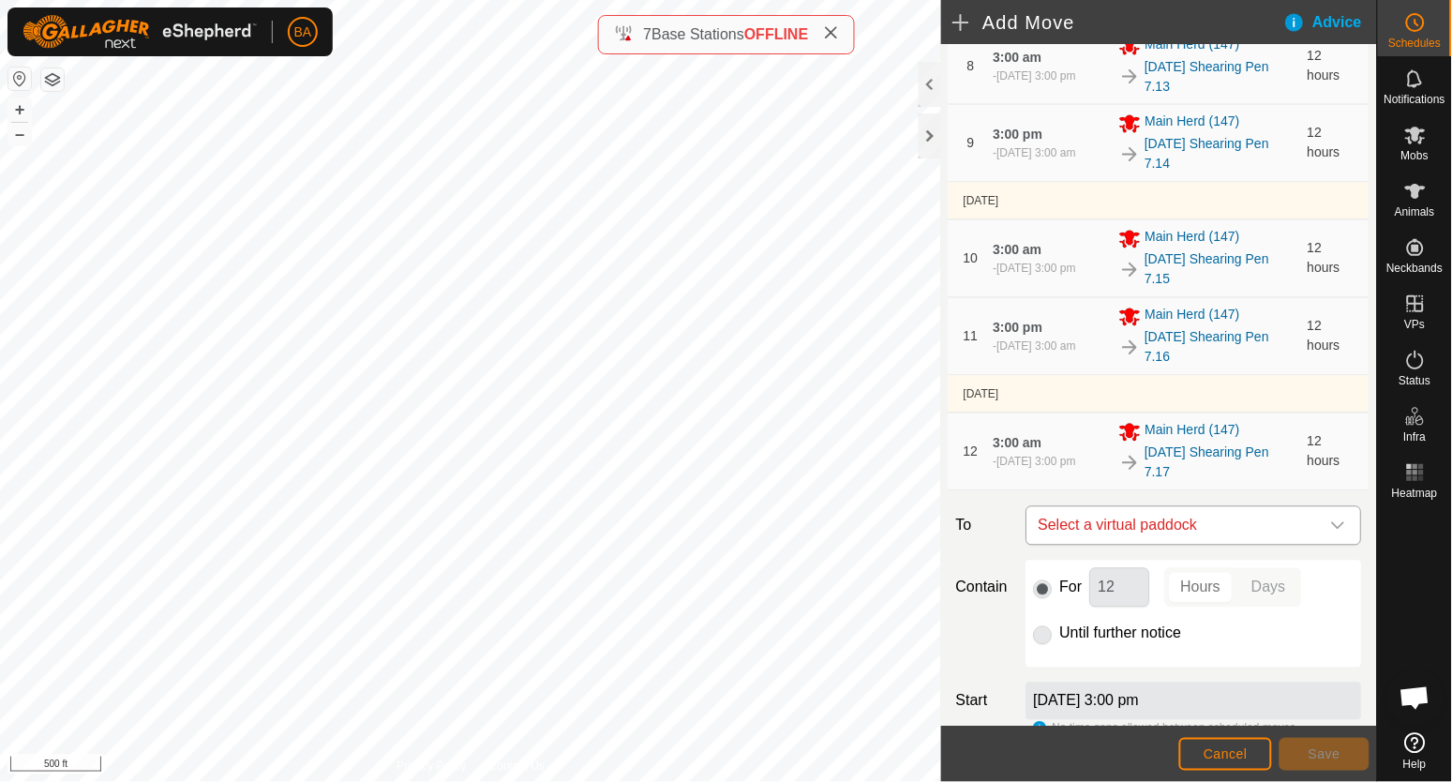
click at [1171, 533] on span "Select a virtual paddock" at bounding box center [1175, 526] width 289 height 38
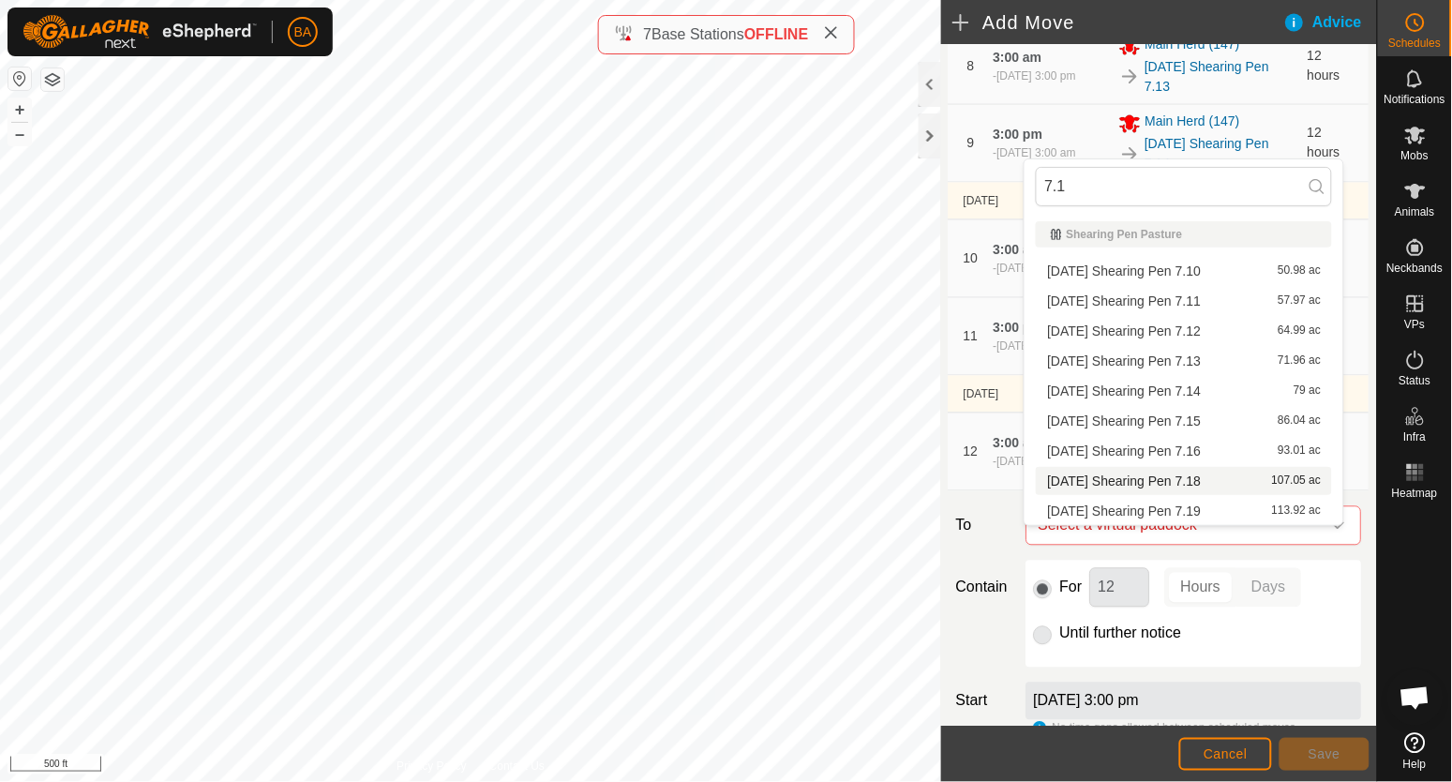
type input "7.1"
click at [1176, 475] on li "[DATE] Shearing Pen 7.18 107.05 ac" at bounding box center [1184, 481] width 296 height 28
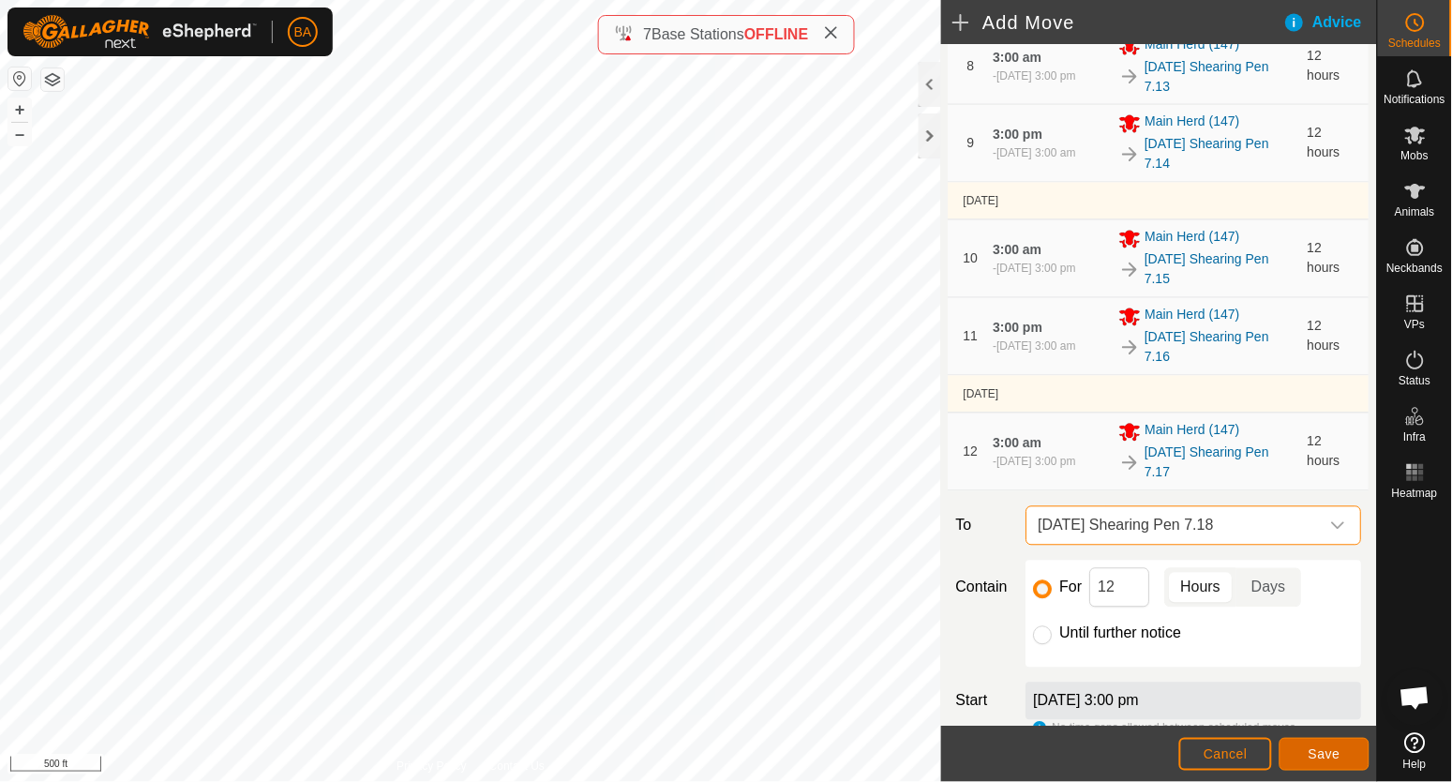
click at [1296, 758] on button "Save" at bounding box center [1325, 754] width 90 height 33
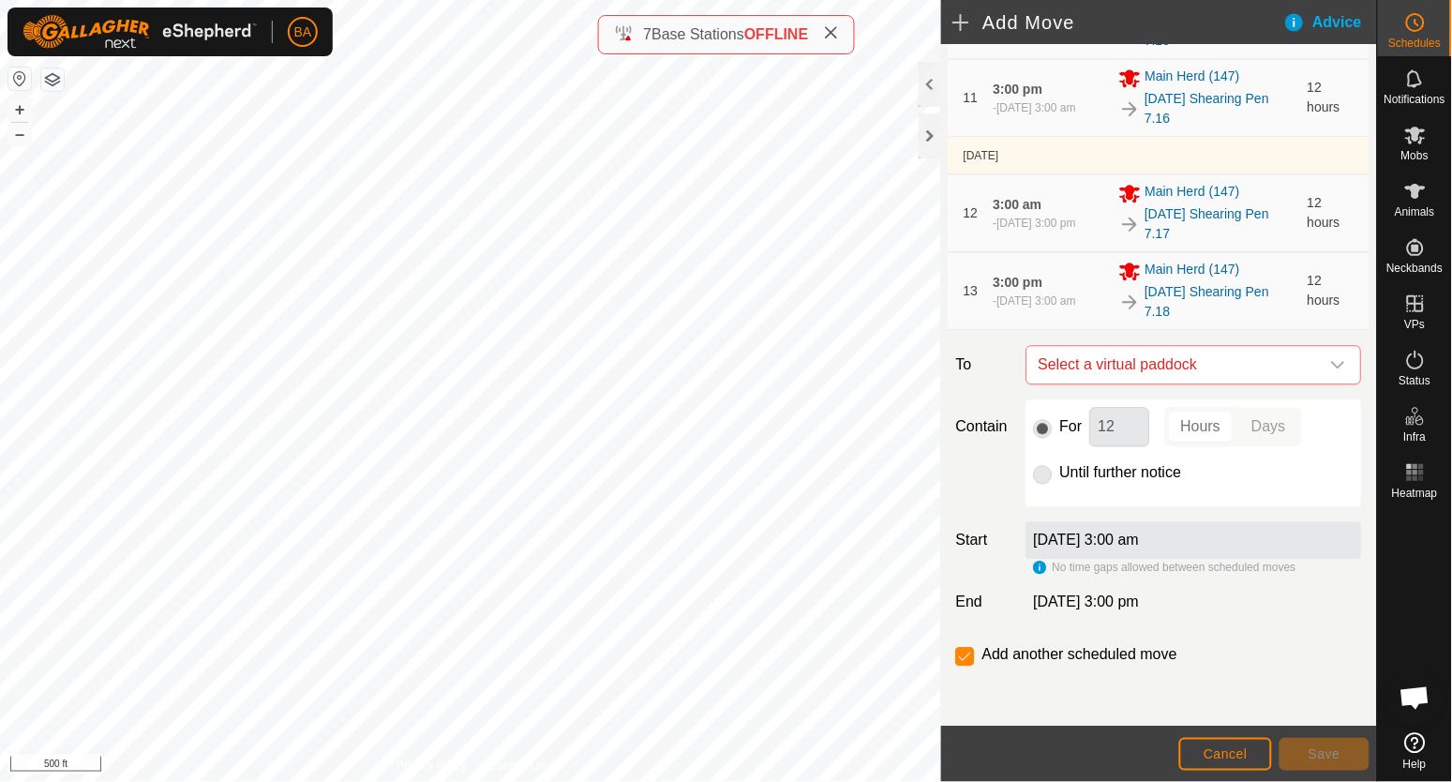
scroll to position [1077, 0]
click at [1122, 365] on span "Select a virtual paddock" at bounding box center [1175, 365] width 289 height 38
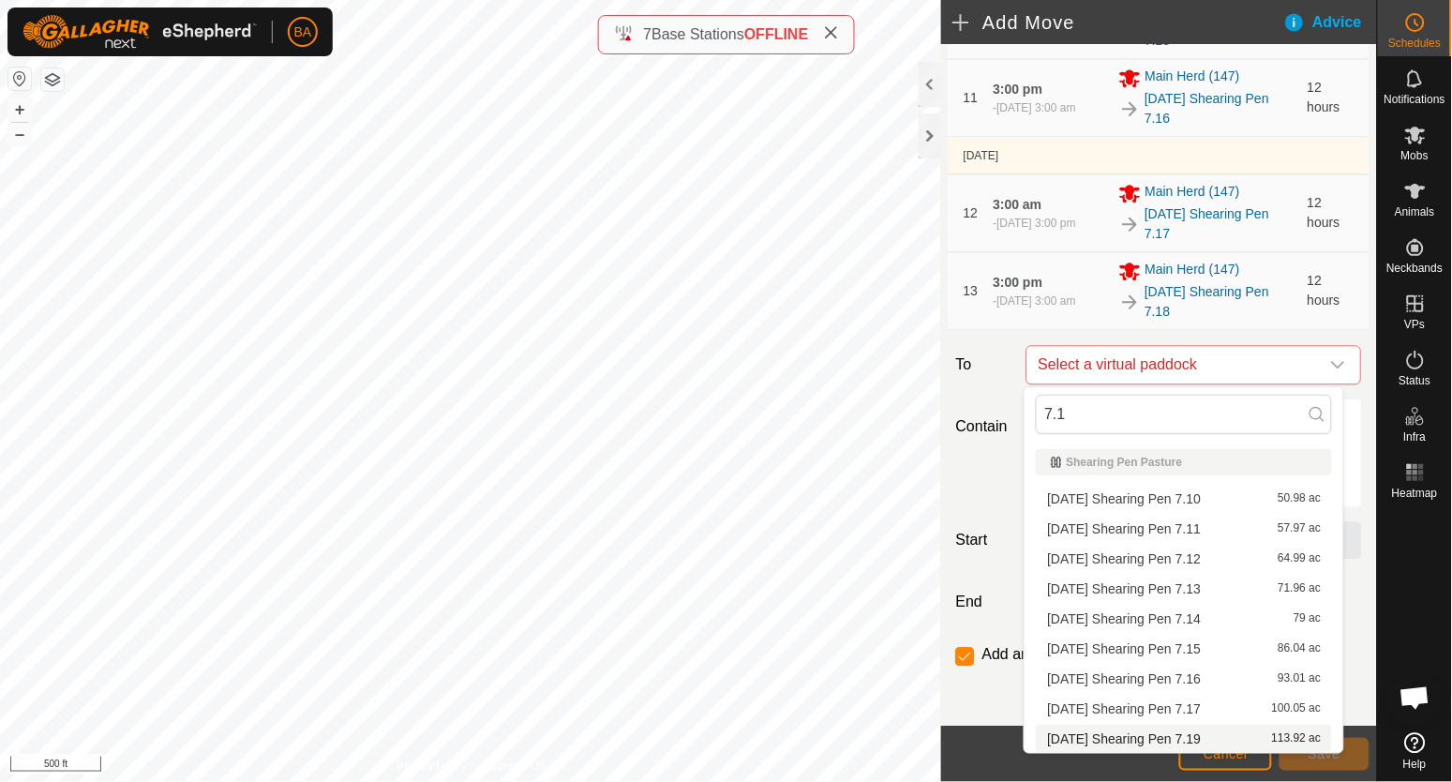
type input "7.1"
click at [1147, 735] on li "[DATE] Shearing Pen 7.19 113.92 ac" at bounding box center [1184, 739] width 296 height 28
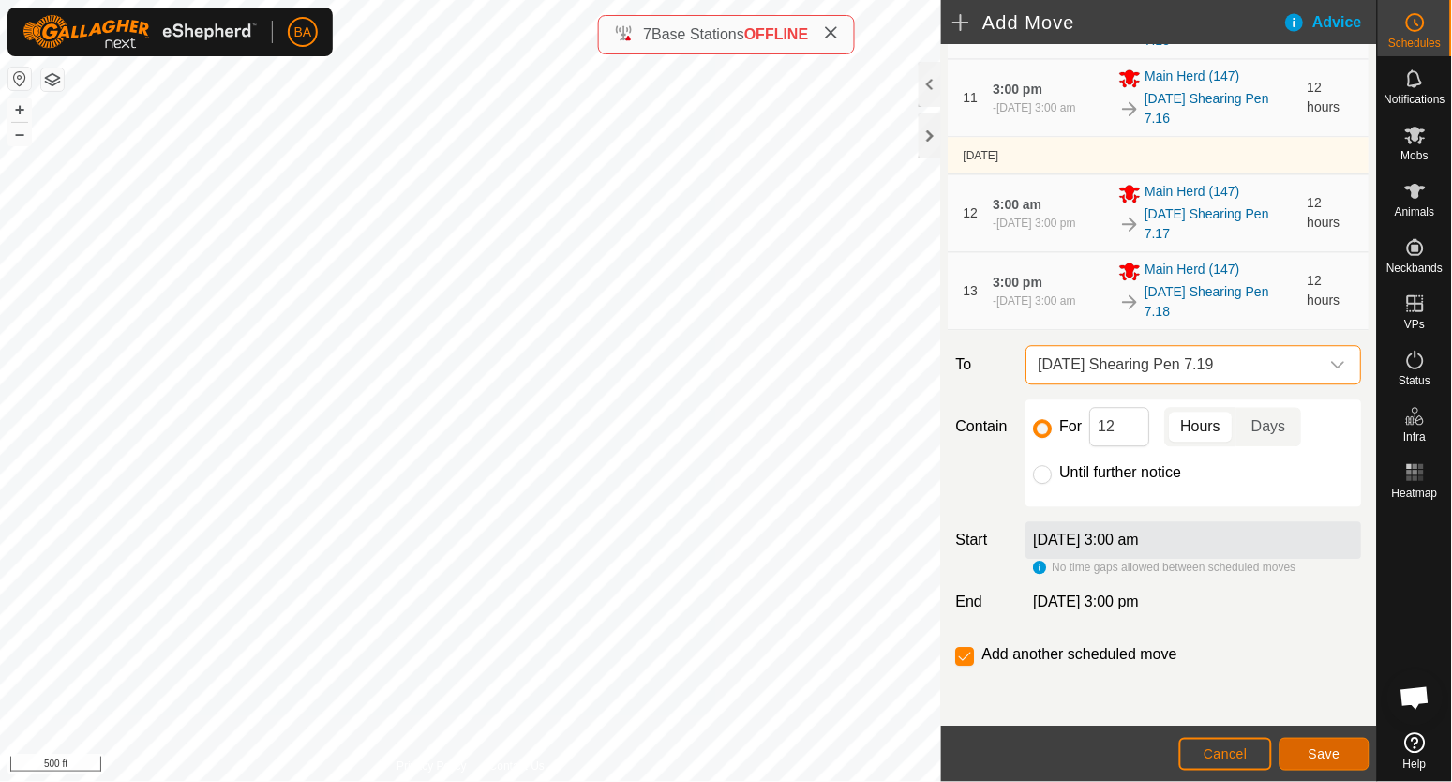
click at [1343, 747] on button "Save" at bounding box center [1325, 754] width 90 height 33
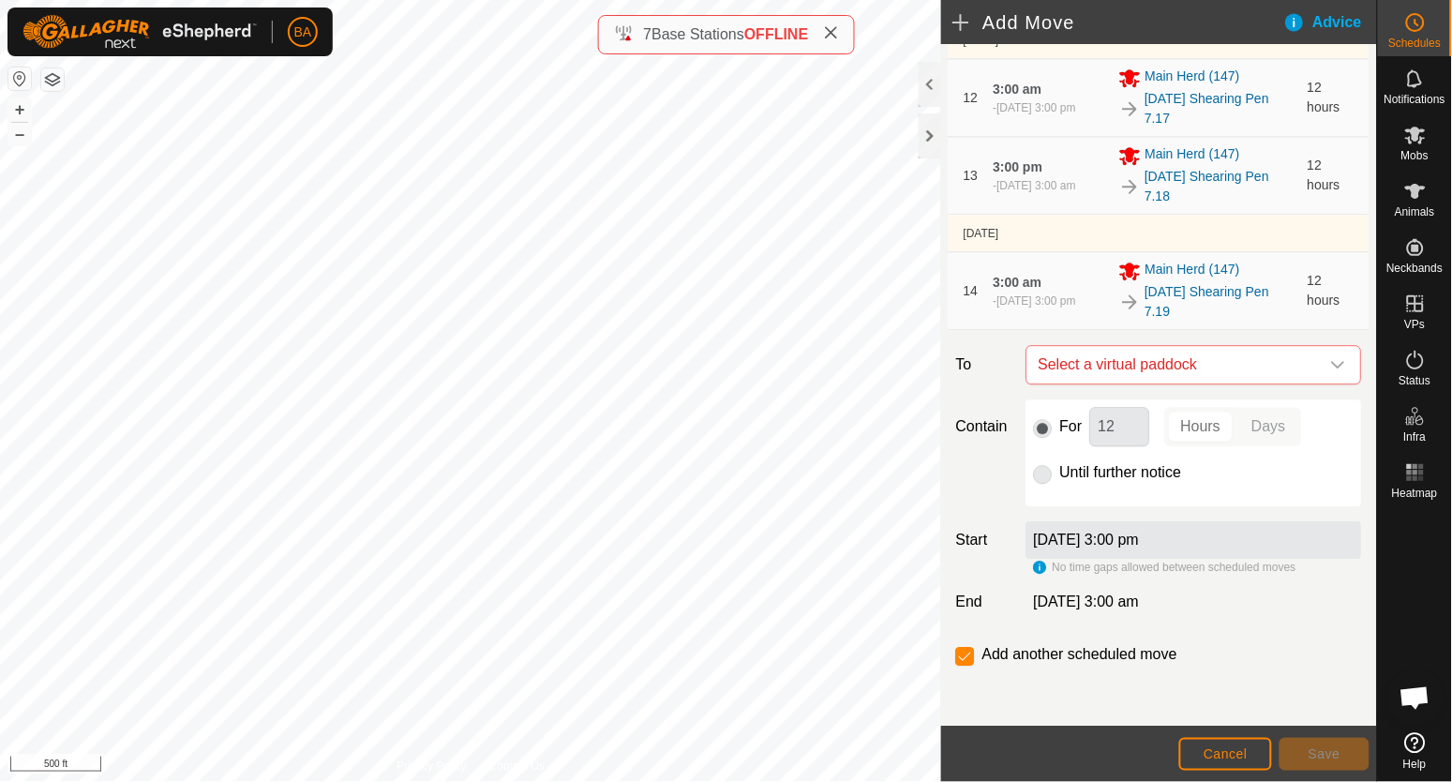
scroll to position [1193, 0]
click at [1137, 368] on span "Select a virtual paddock" at bounding box center [1175, 365] width 289 height 38
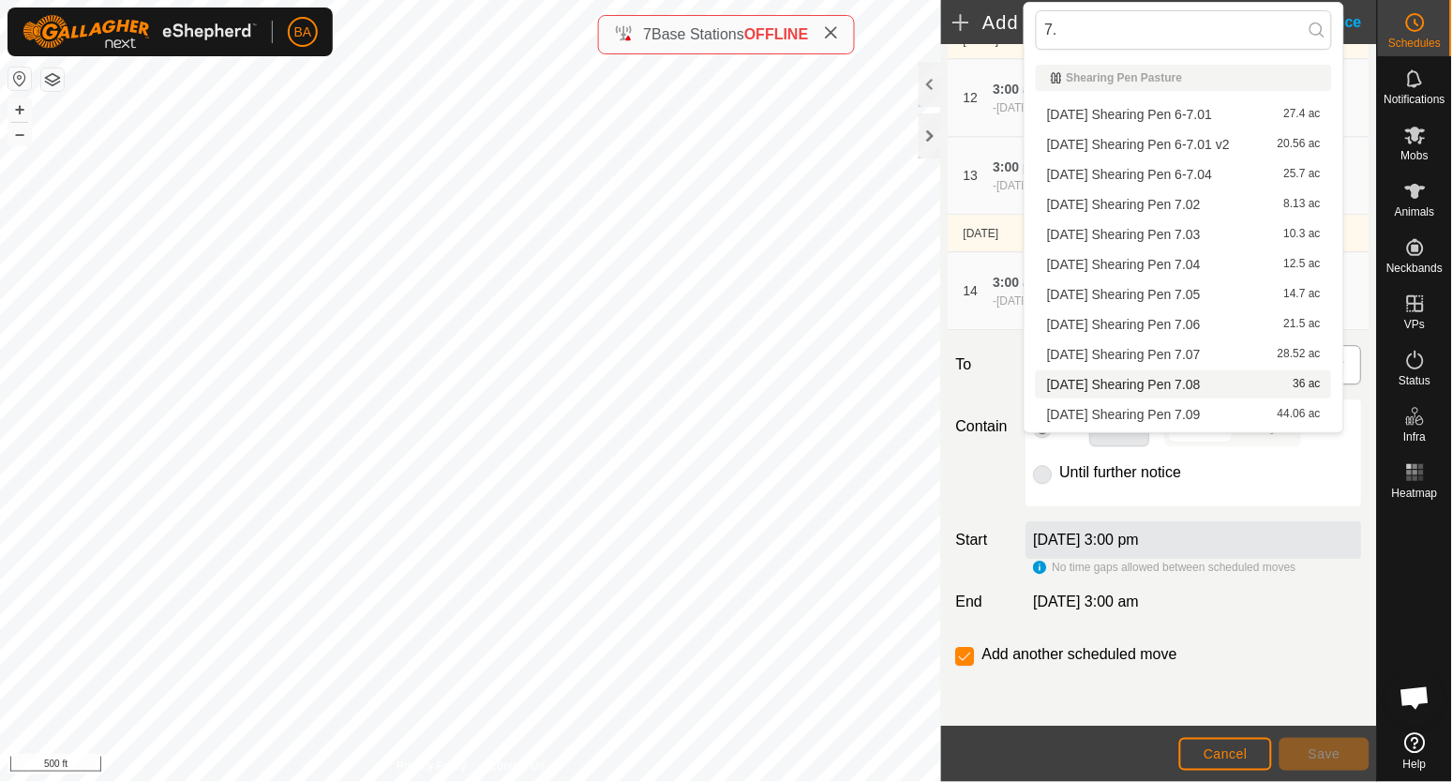
type input "7.2"
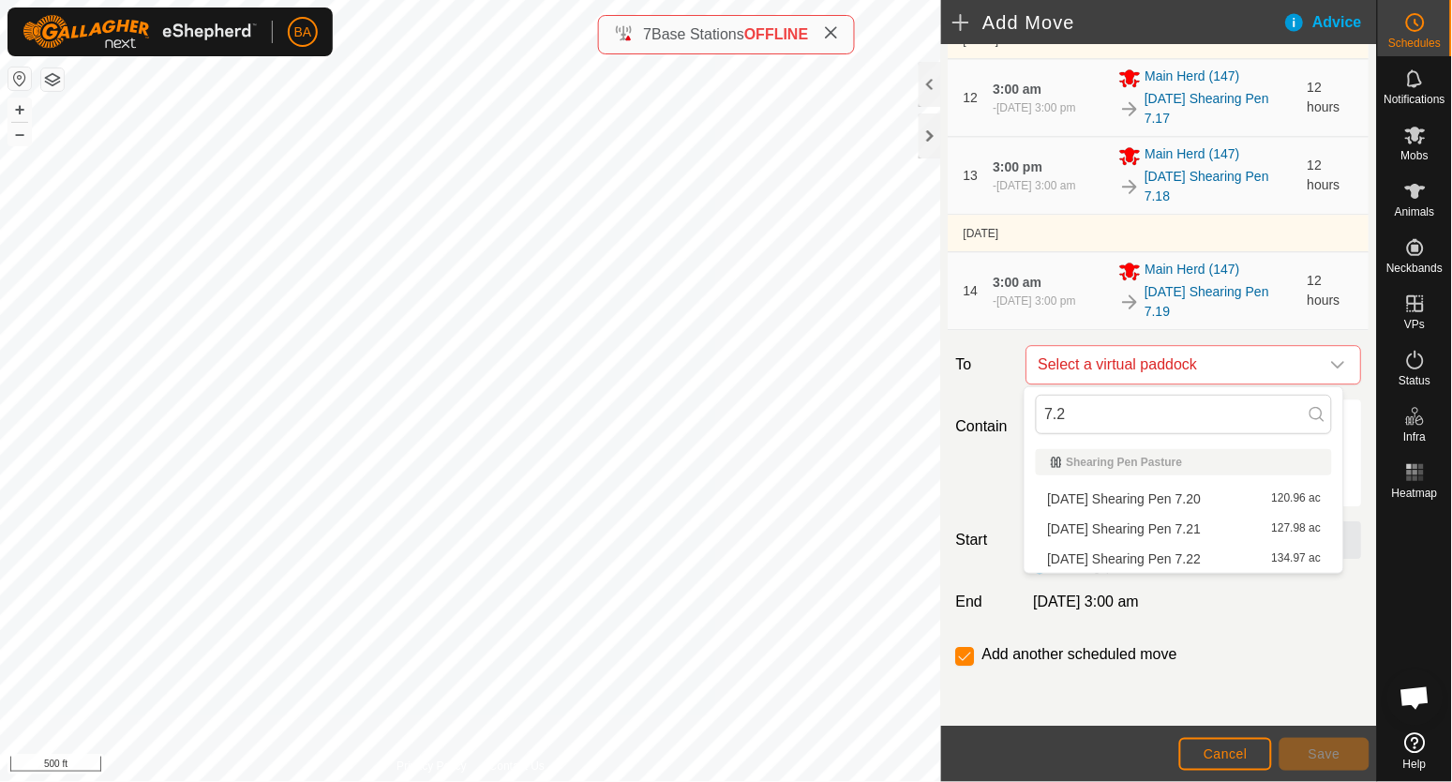
drag, startPoint x: 1133, startPoint y: 401, endPoint x: 959, endPoint y: 389, distance: 174.8
click at [959, 389] on body "BA Schedules Notifications Mobs Animals Neckbands VPs Status Infra Heatmap Help…" at bounding box center [726, 391] width 1452 height 782
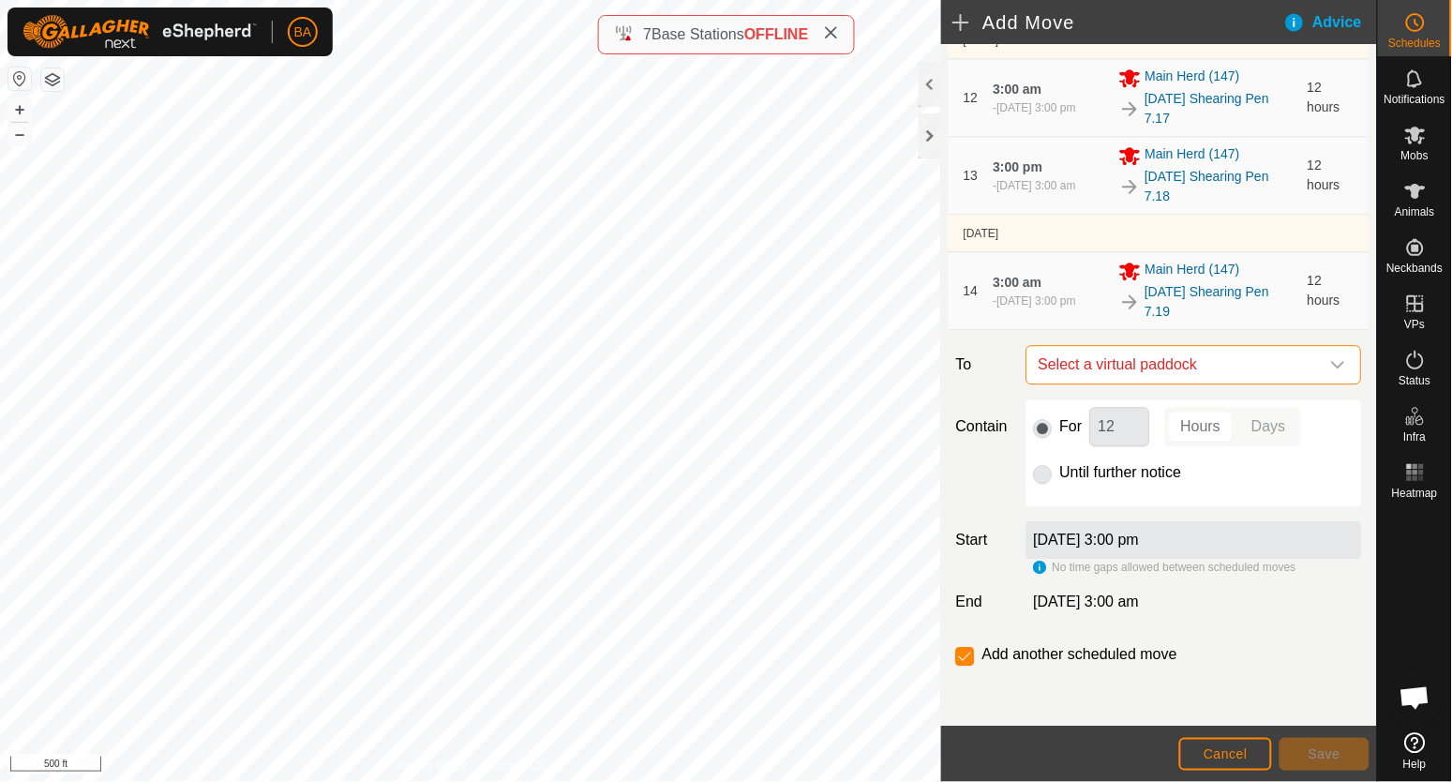
click at [1143, 367] on span "Select a virtual paddock" at bounding box center [1175, 365] width 289 height 38
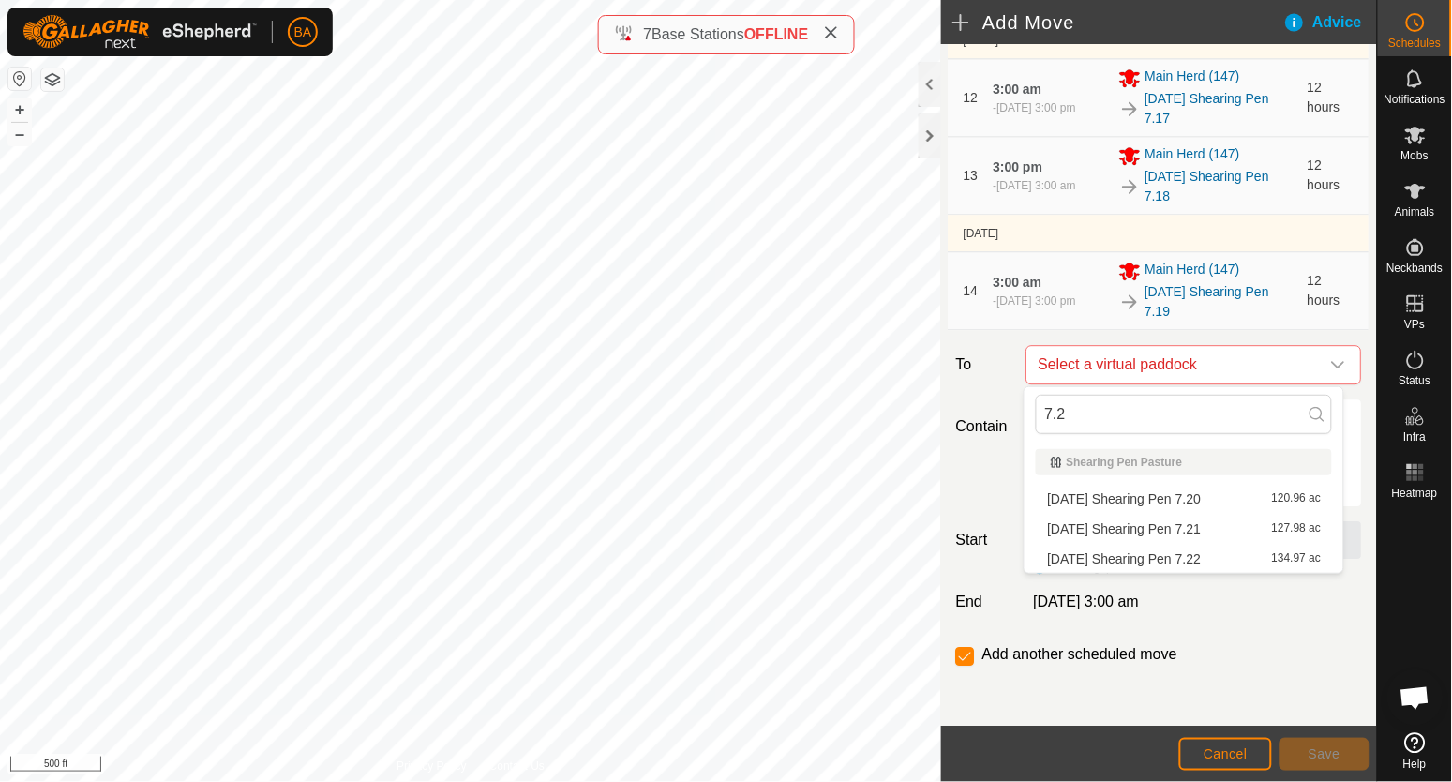
drag, startPoint x: 1082, startPoint y: 420, endPoint x: 968, endPoint y: 425, distance: 113.5
click at [968, 425] on body "BA Schedules Notifications Mobs Animals Neckbands VPs Status Infra Heatmap Help…" at bounding box center [726, 391] width 1452 height 782
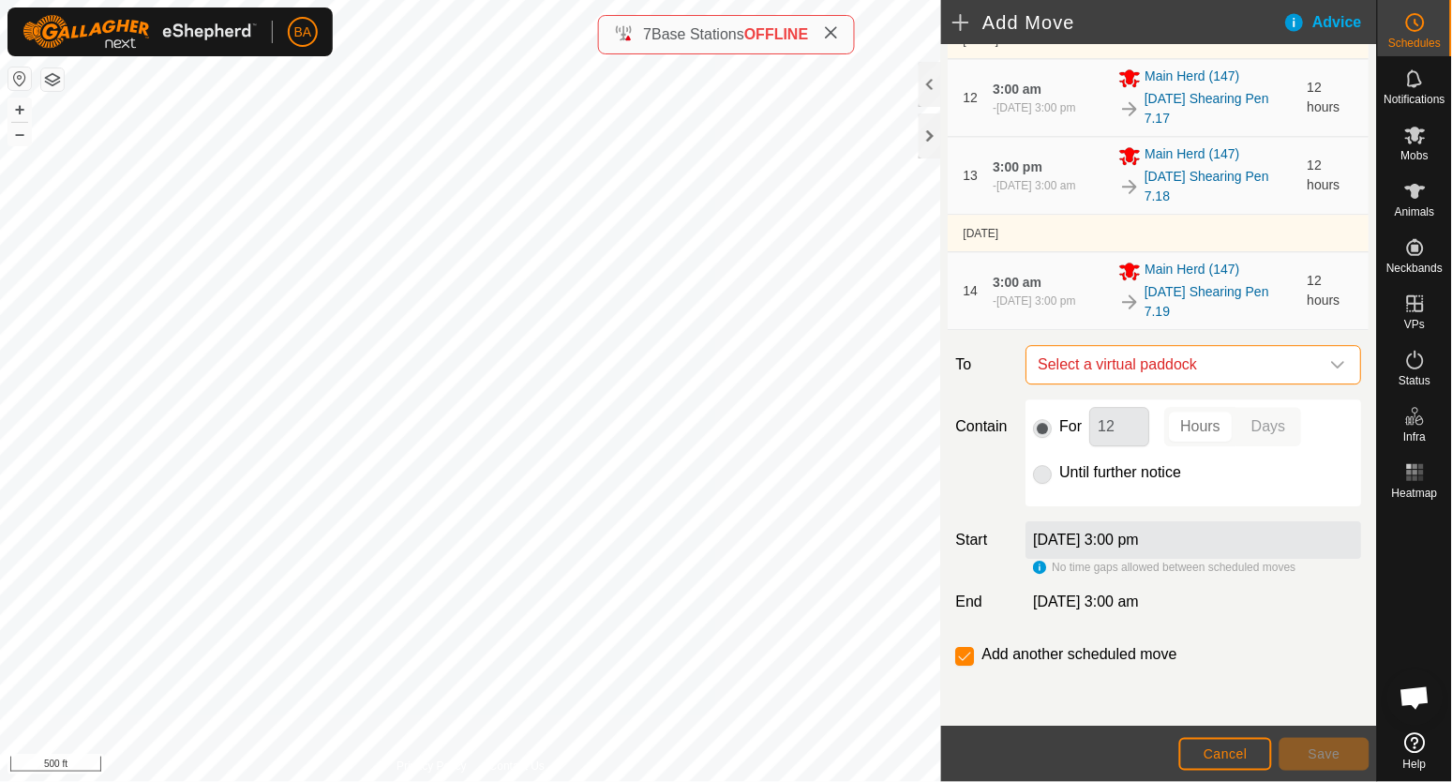
click at [1166, 364] on span "Select a virtual paddock" at bounding box center [1175, 365] width 289 height 38
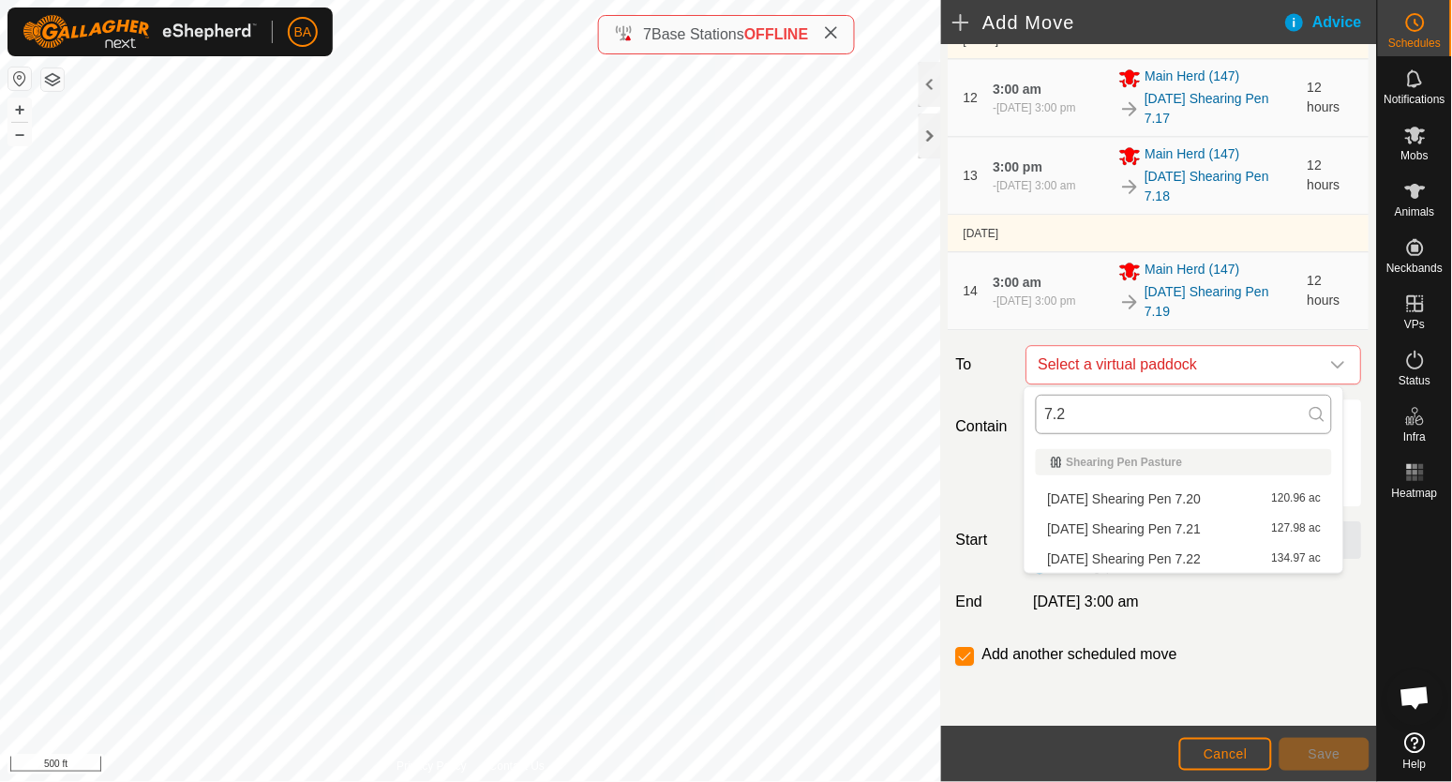
drag, startPoint x: 1118, startPoint y: 413, endPoint x: 1047, endPoint y: 417, distance: 71.4
click at [1047, 417] on input "7.2" at bounding box center [1184, 414] width 296 height 39
click at [1149, 492] on li "[DATE] Shearing Pen 7.20 120.96 ac" at bounding box center [1184, 499] width 296 height 28
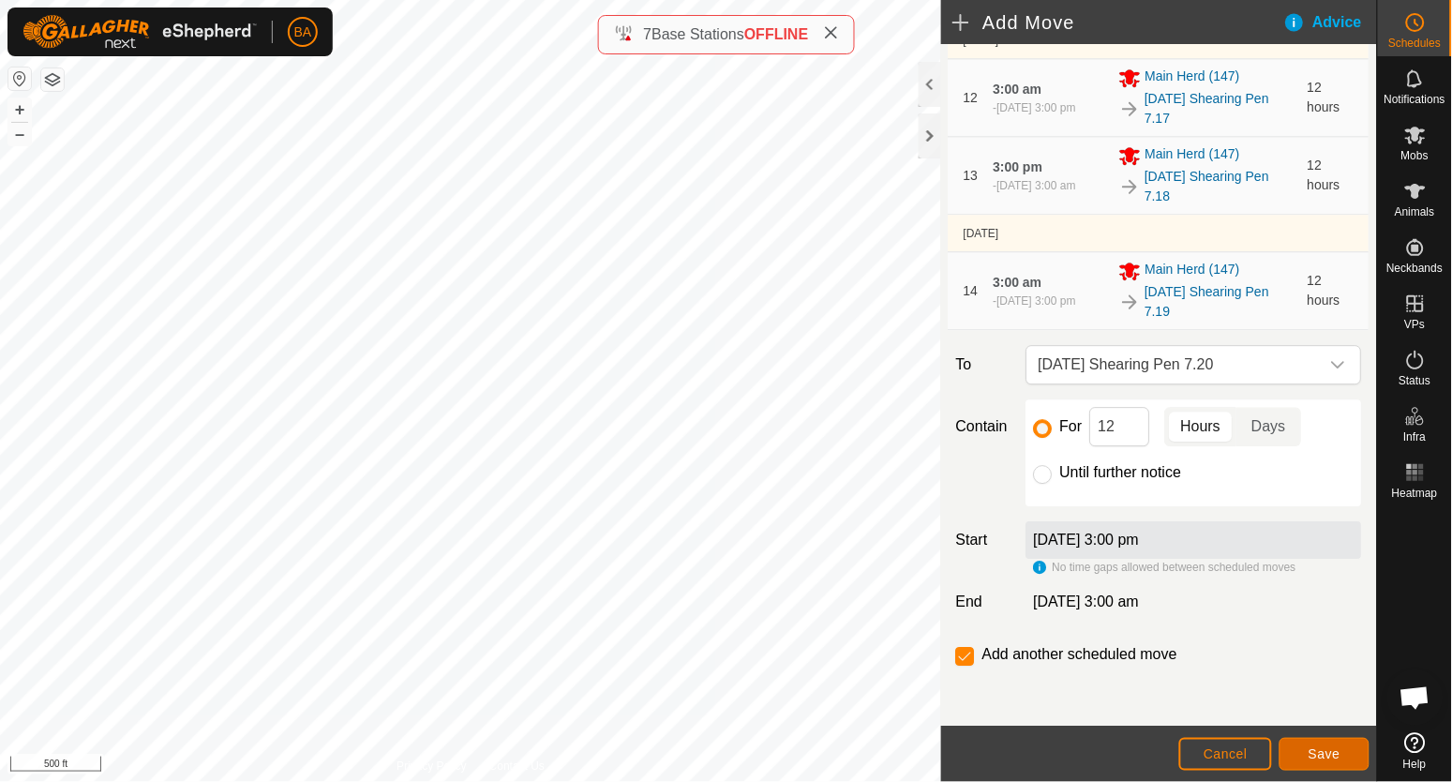
click at [1319, 753] on span "Save" at bounding box center [1325, 753] width 32 height 15
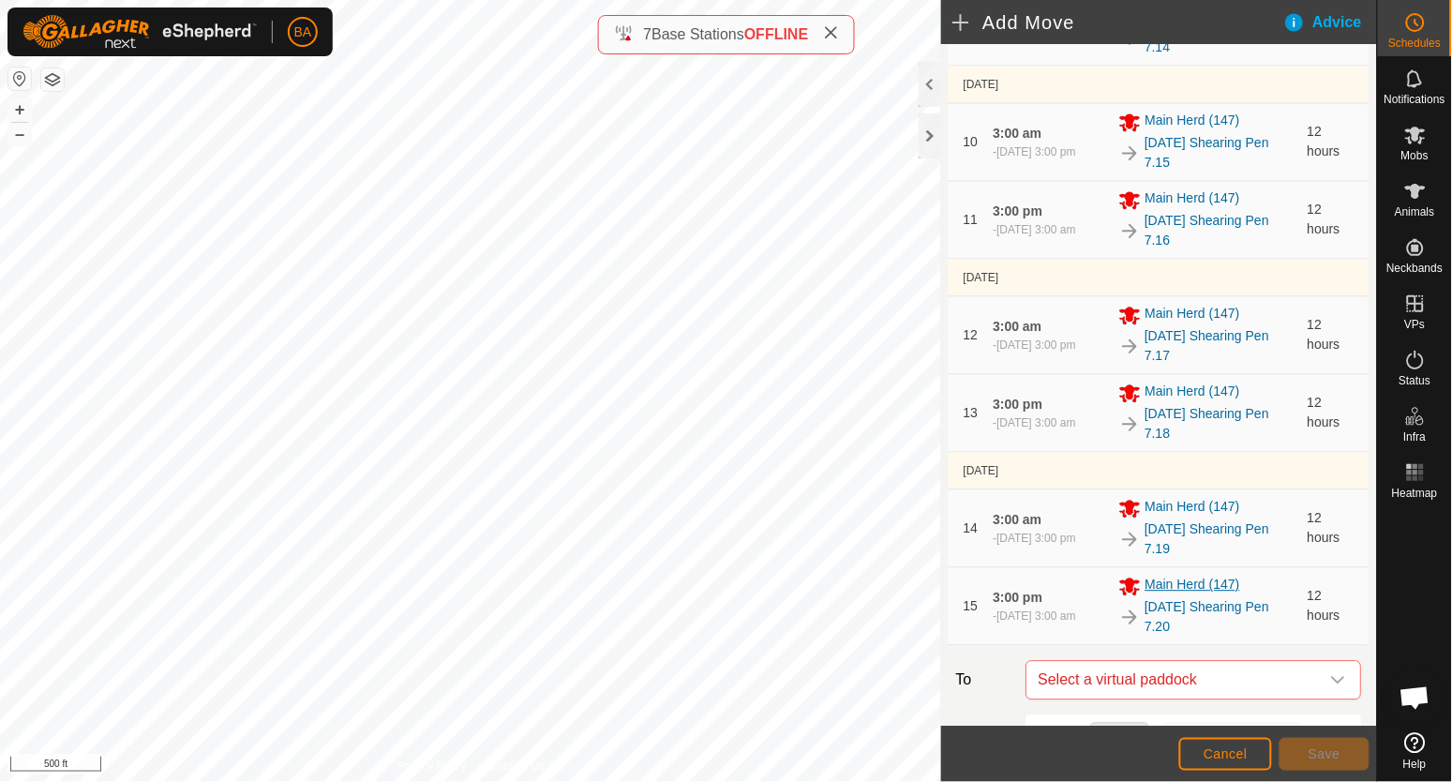
scroll to position [1270, 0]
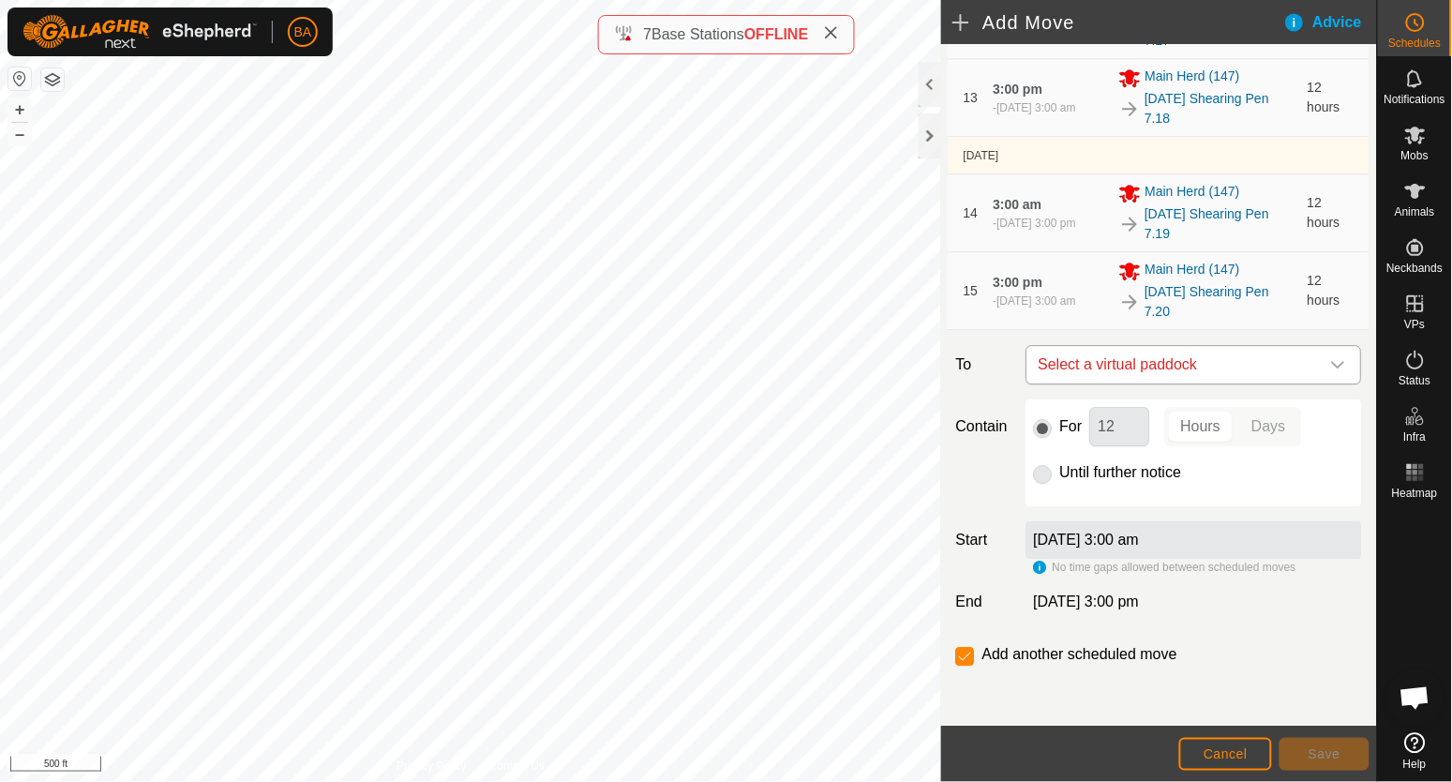
click at [1149, 361] on span "Select a virtual paddock" at bounding box center [1175, 365] width 289 height 38
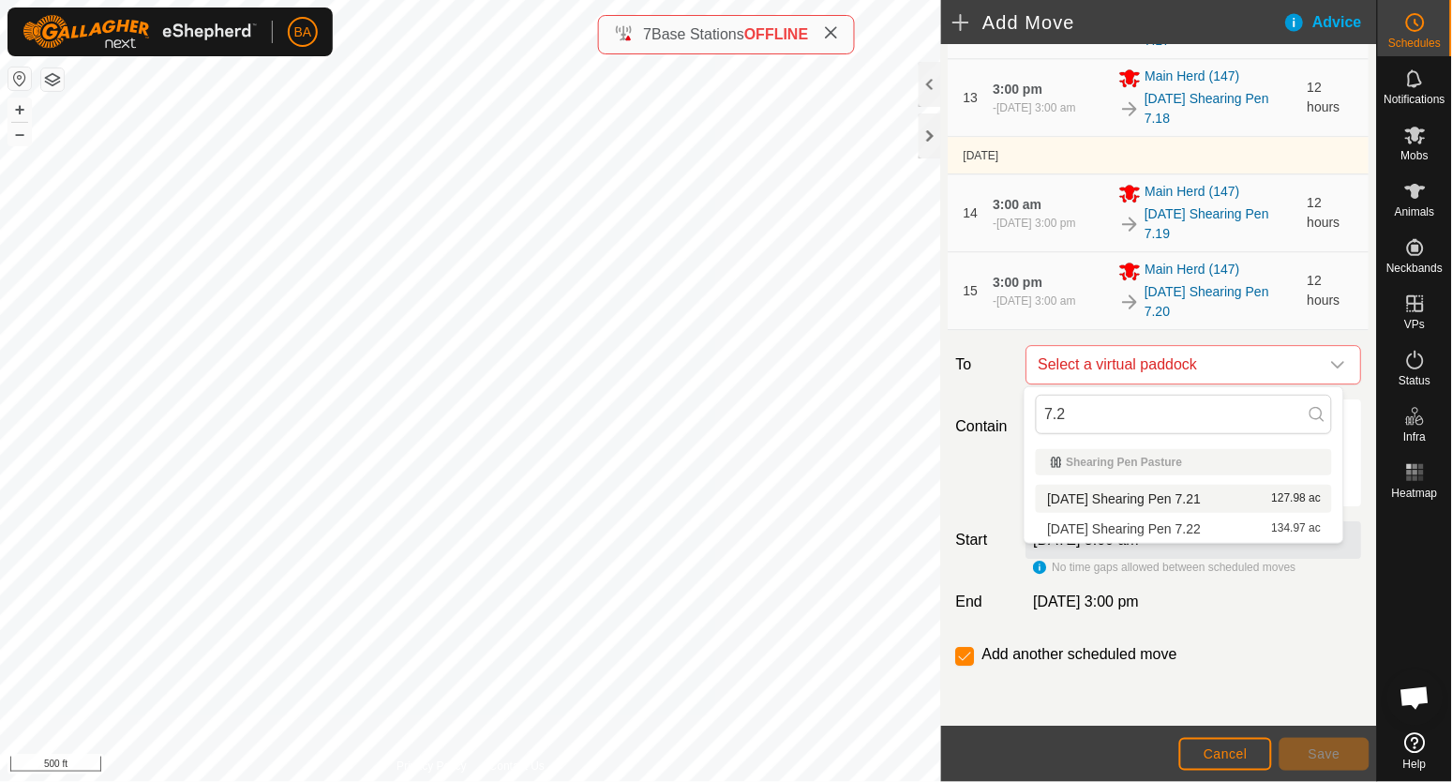
type input "7.2"
click at [1147, 499] on li "[DATE] Shearing Pen 7.21 127.98 ac" at bounding box center [1184, 499] width 296 height 28
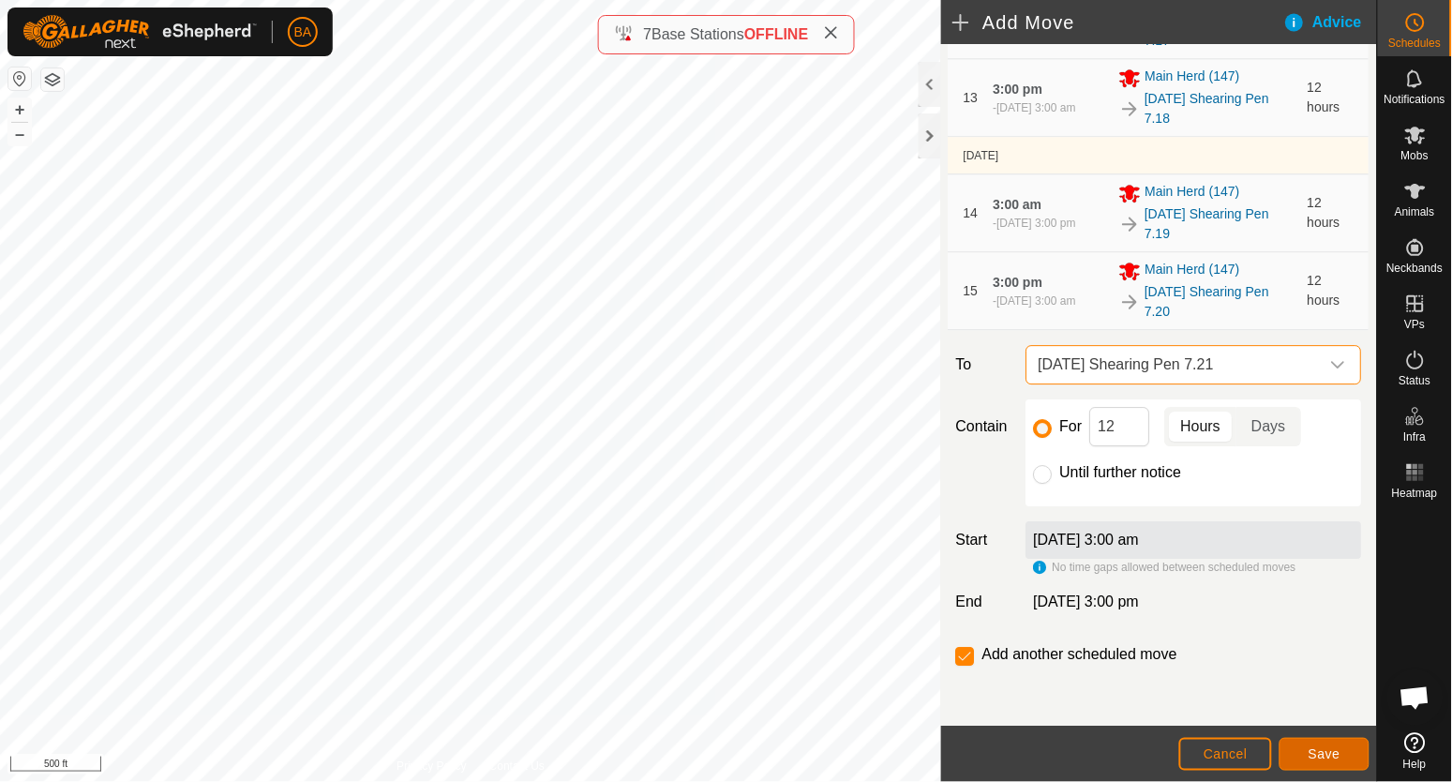
click at [1309, 749] on span "Save" at bounding box center [1325, 753] width 32 height 15
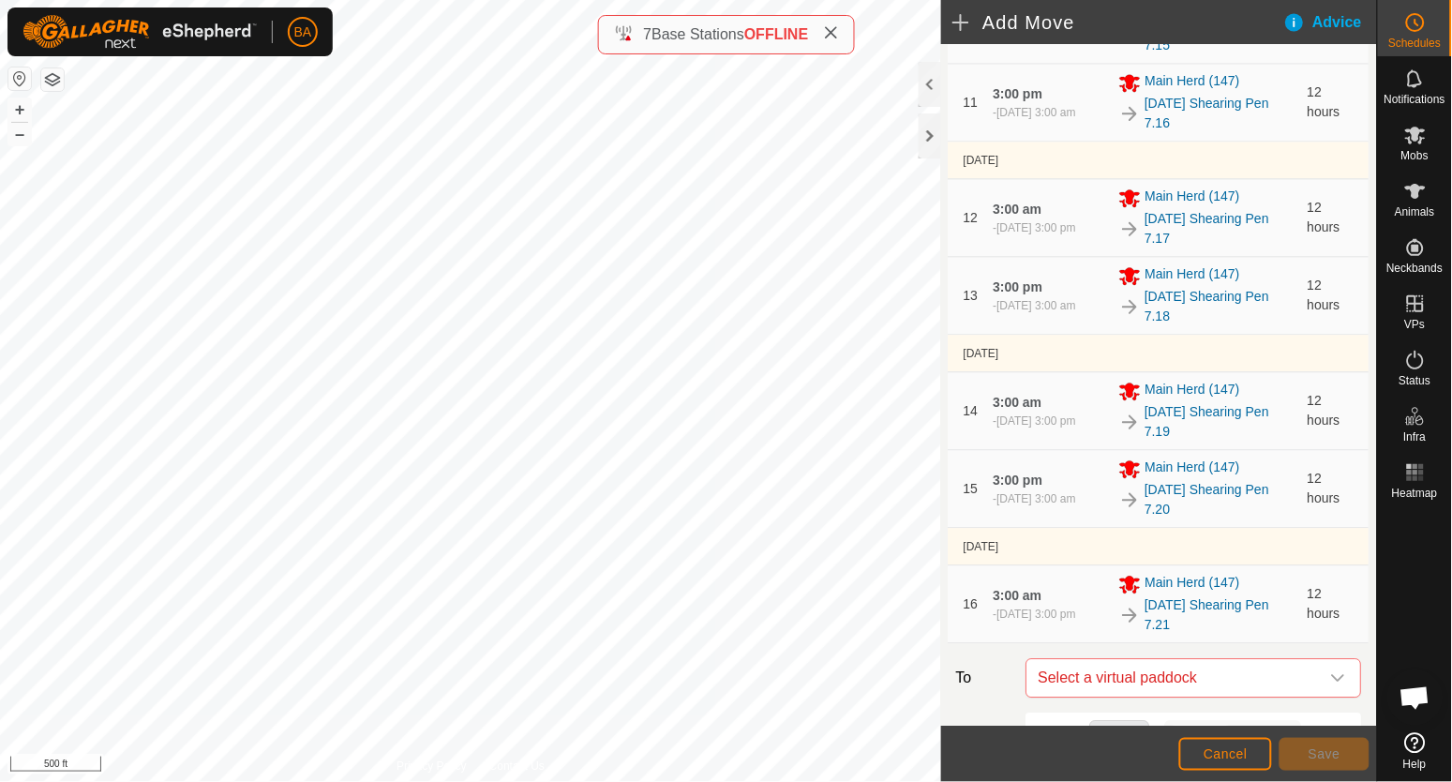
scroll to position [1386, 0]
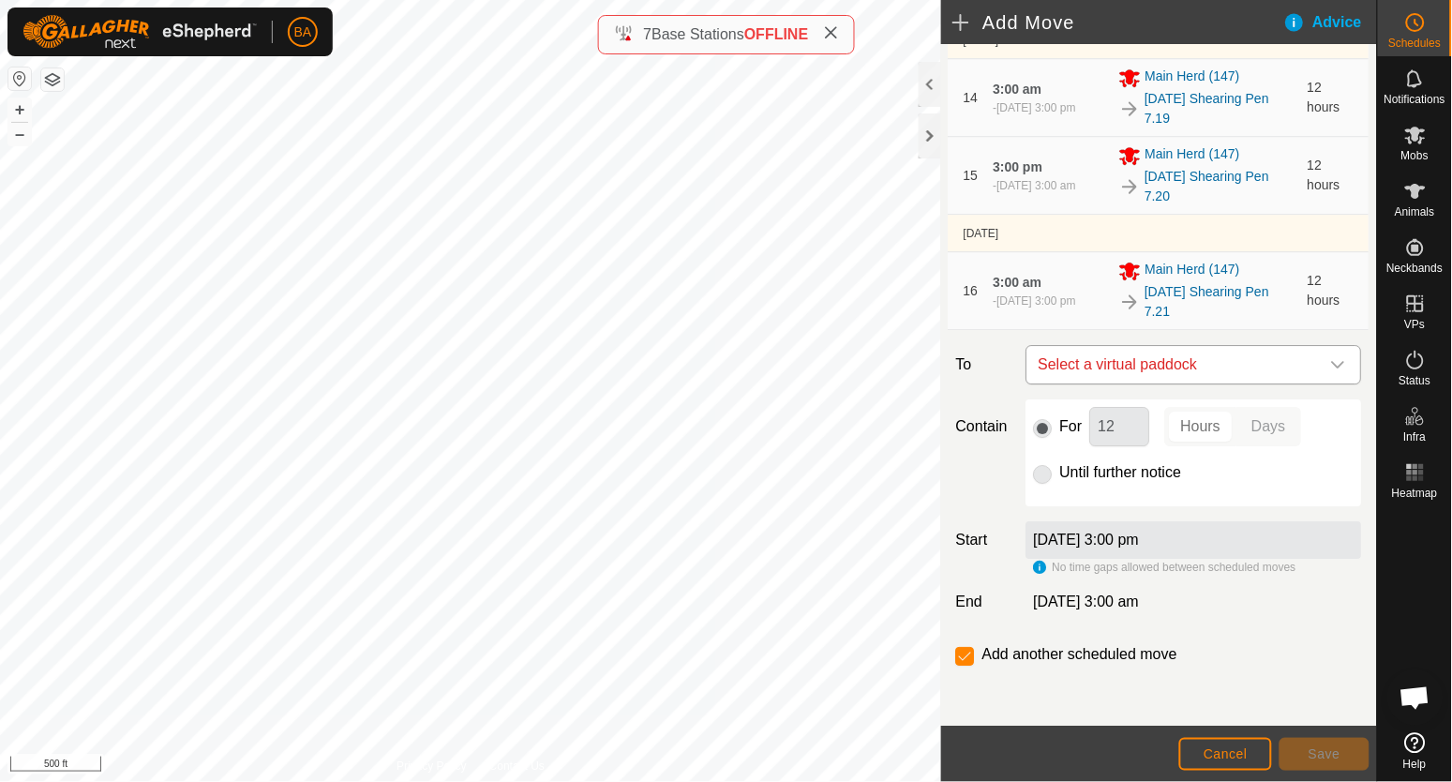
click at [1186, 373] on span "Select a virtual paddock" at bounding box center [1175, 365] width 289 height 38
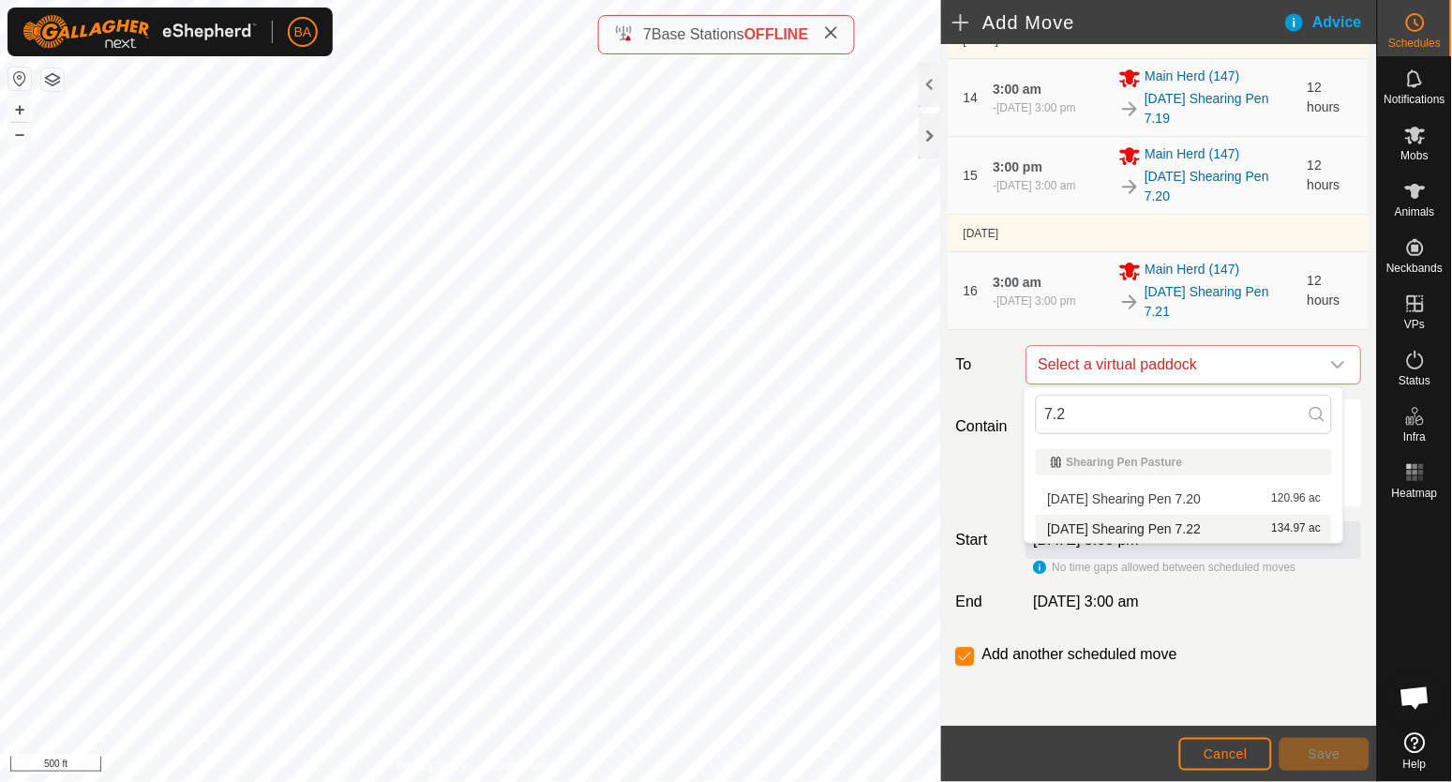
type input "7.2"
click at [1194, 528] on li "[DATE] Shearing Pen 7.22 134.97 ac" at bounding box center [1184, 529] width 296 height 28
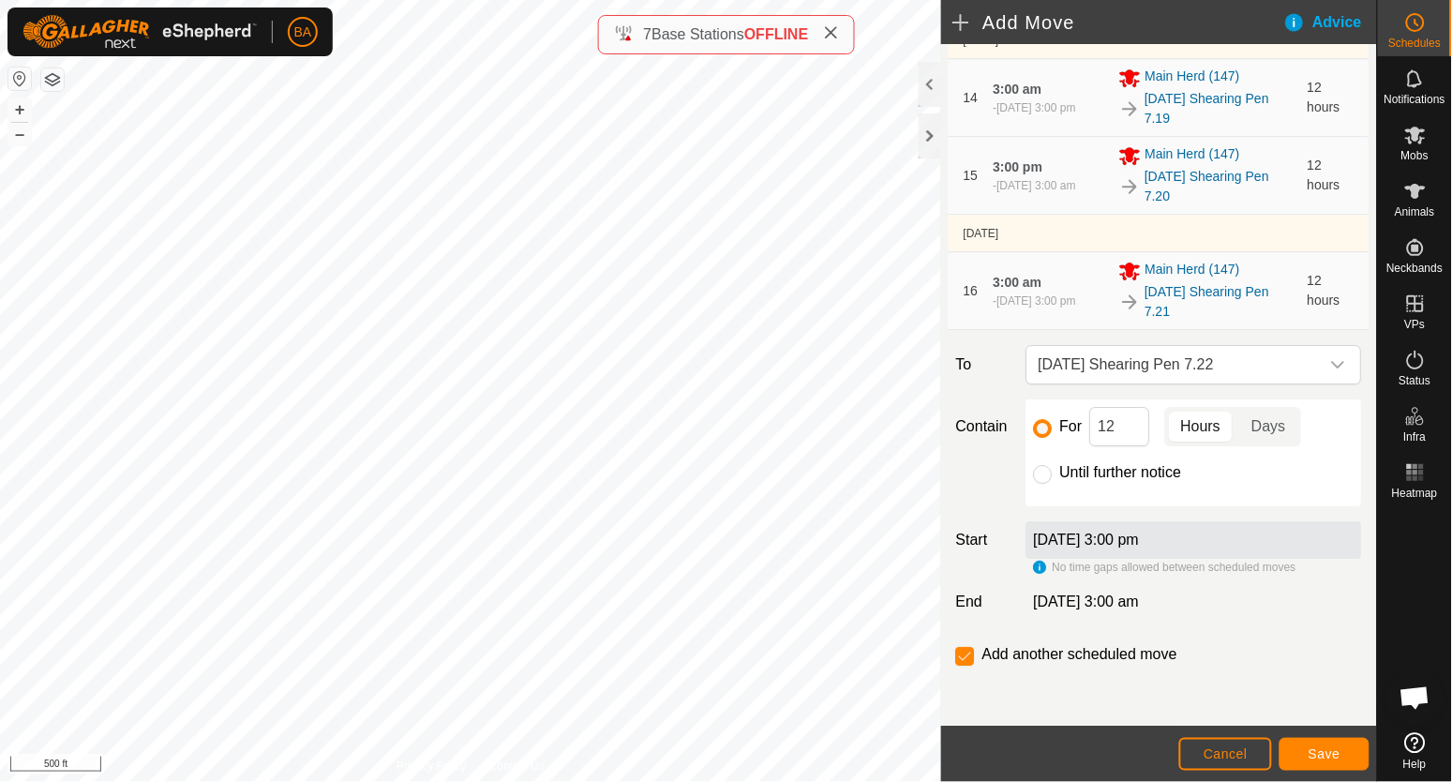
click at [1068, 657] on label "Add another scheduled move" at bounding box center [1080, 654] width 195 height 15
click at [953, 659] on div "Add another scheduled move" at bounding box center [1159, 662] width 421 height 38
click at [968, 657] on input "checkbox" at bounding box center [965, 656] width 19 height 19
checkbox input "false"
click at [1299, 757] on button "Save" at bounding box center [1325, 754] width 90 height 33
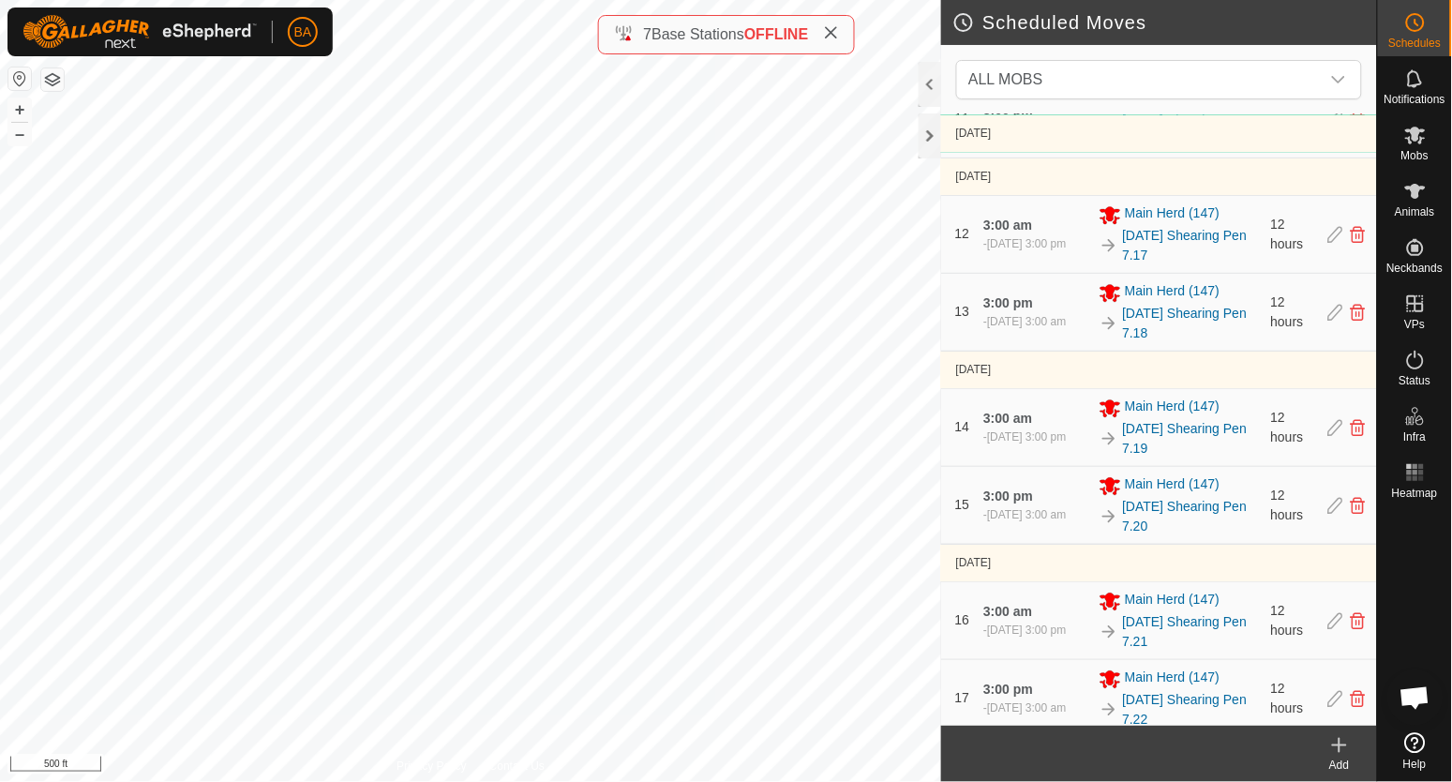
scroll to position [1263, 0]
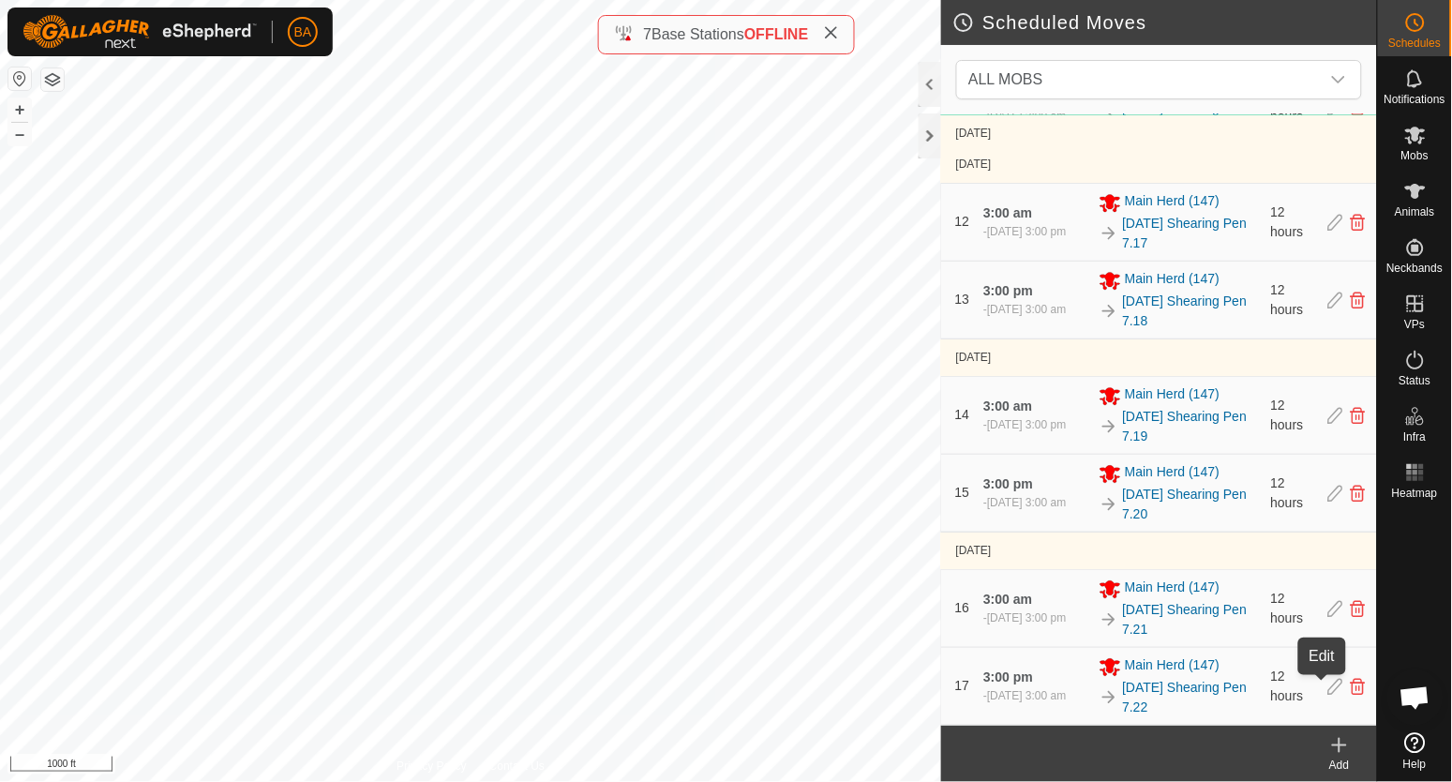
click at [1328, 685] on icon at bounding box center [1335, 686] width 15 height 17
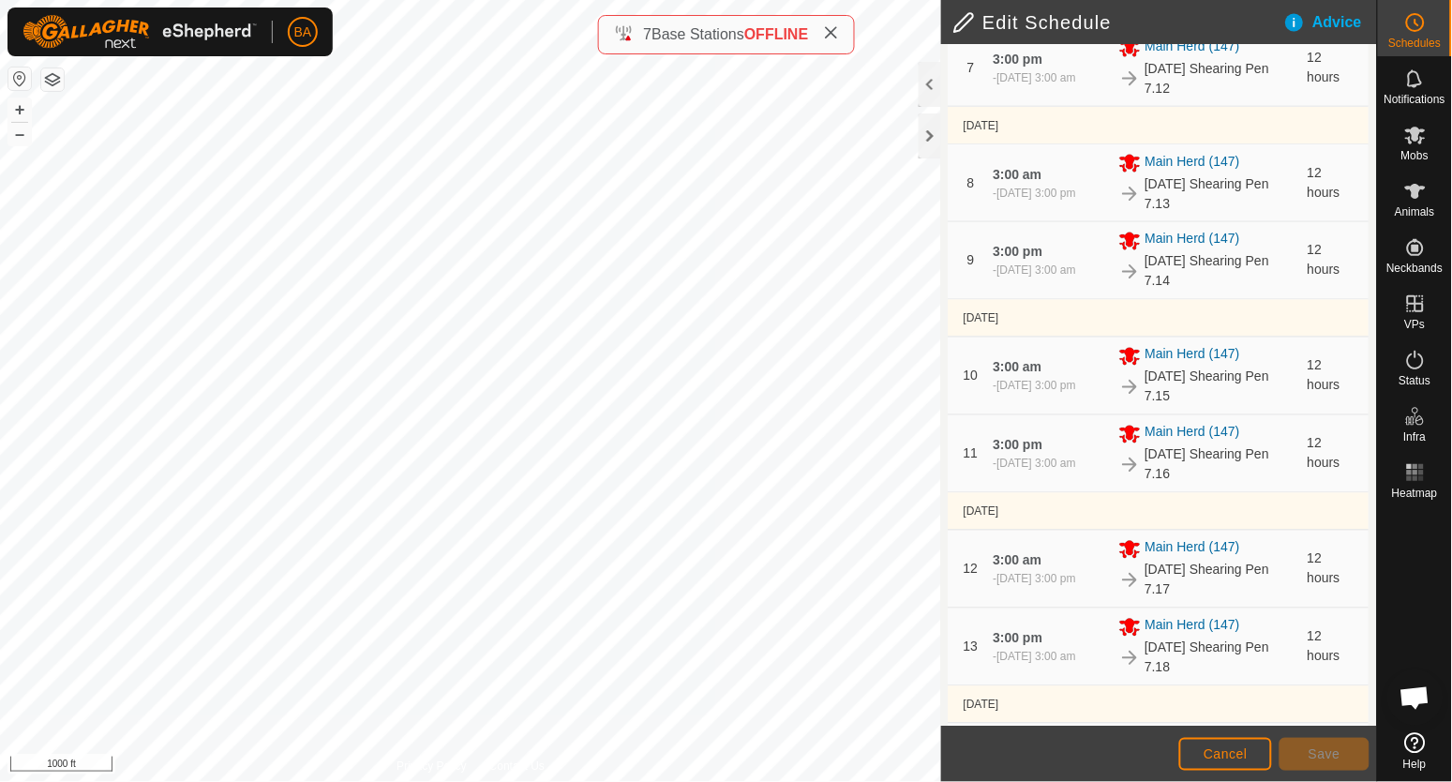
scroll to position [1380, 0]
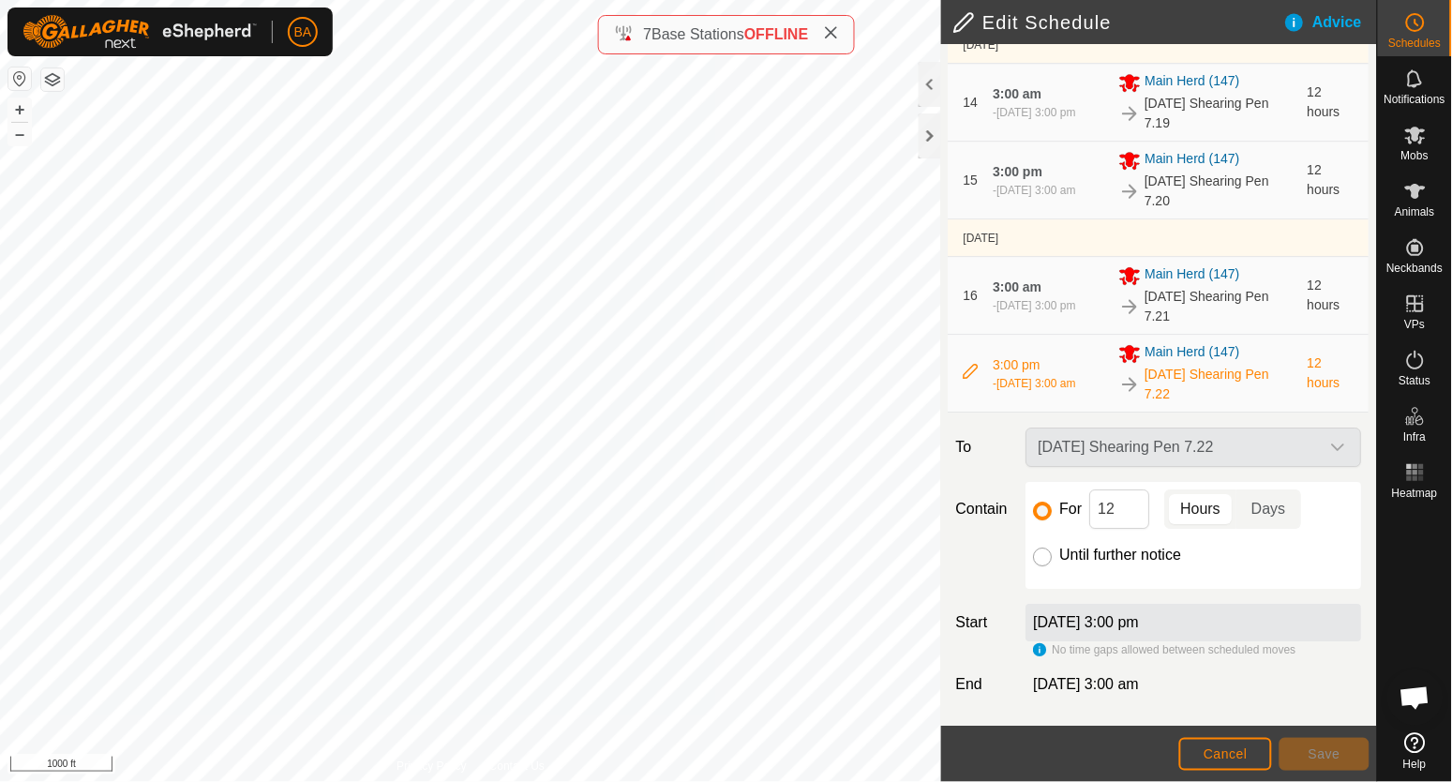
click at [1043, 556] on input "Until further notice" at bounding box center [1043, 557] width 19 height 19
radio input "true"
click at [1334, 755] on span "Save" at bounding box center [1325, 753] width 32 height 15
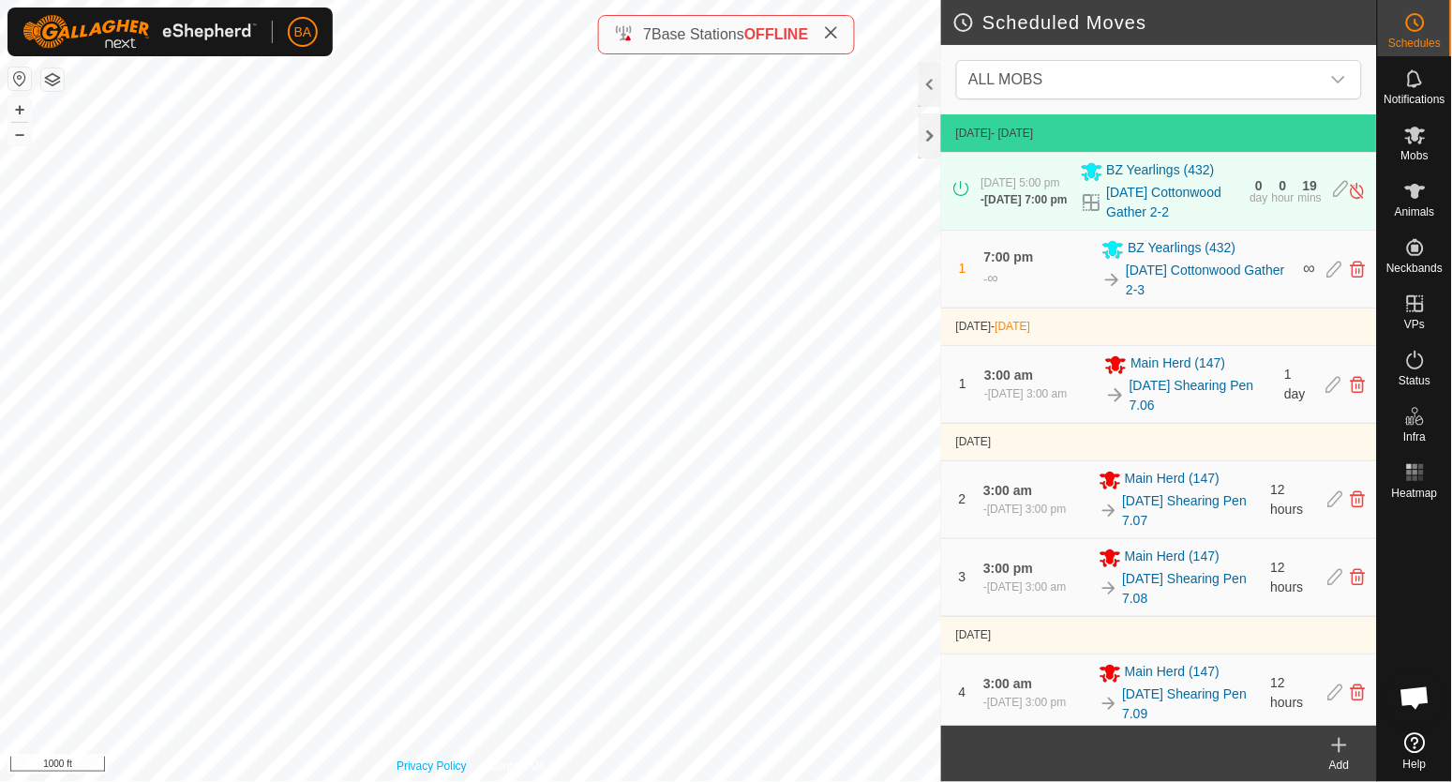
click at [432, 766] on div "Privacy Policy Contact Us [GEOGRAPHIC_DATA]-[GEOGRAPHIC_DATA] 02 + – ⇧ i 1000 ft" at bounding box center [470, 391] width 941 height 782
click at [518, 0] on html "BA Schedules Notifications Mobs Animals Neckbands VPs Status Infra Heatmap Help…" at bounding box center [726, 391] width 1452 height 782
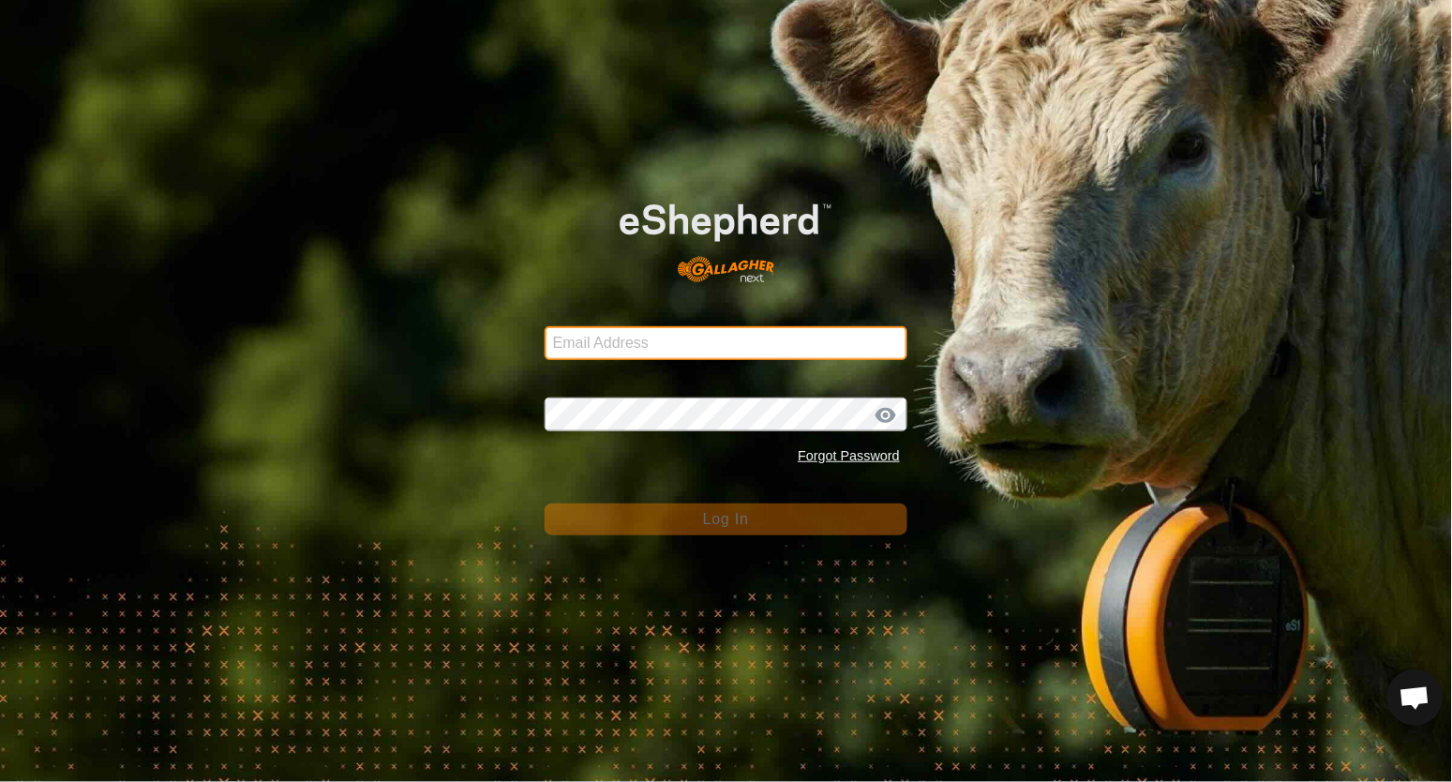
type input "[EMAIL_ADDRESS][DOMAIN_NAME]"
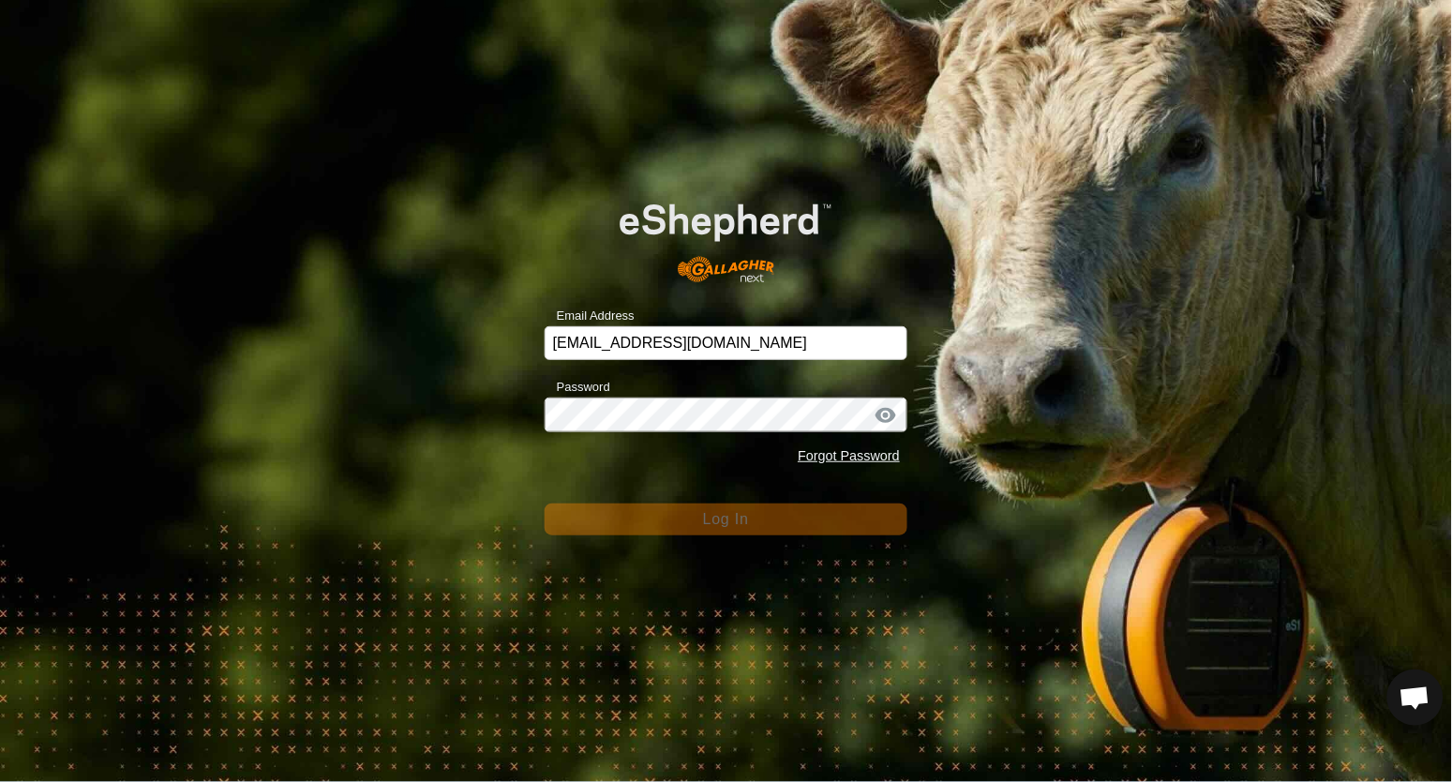
click at [848, 512] on button "Log In" at bounding box center [726, 519] width 363 height 32
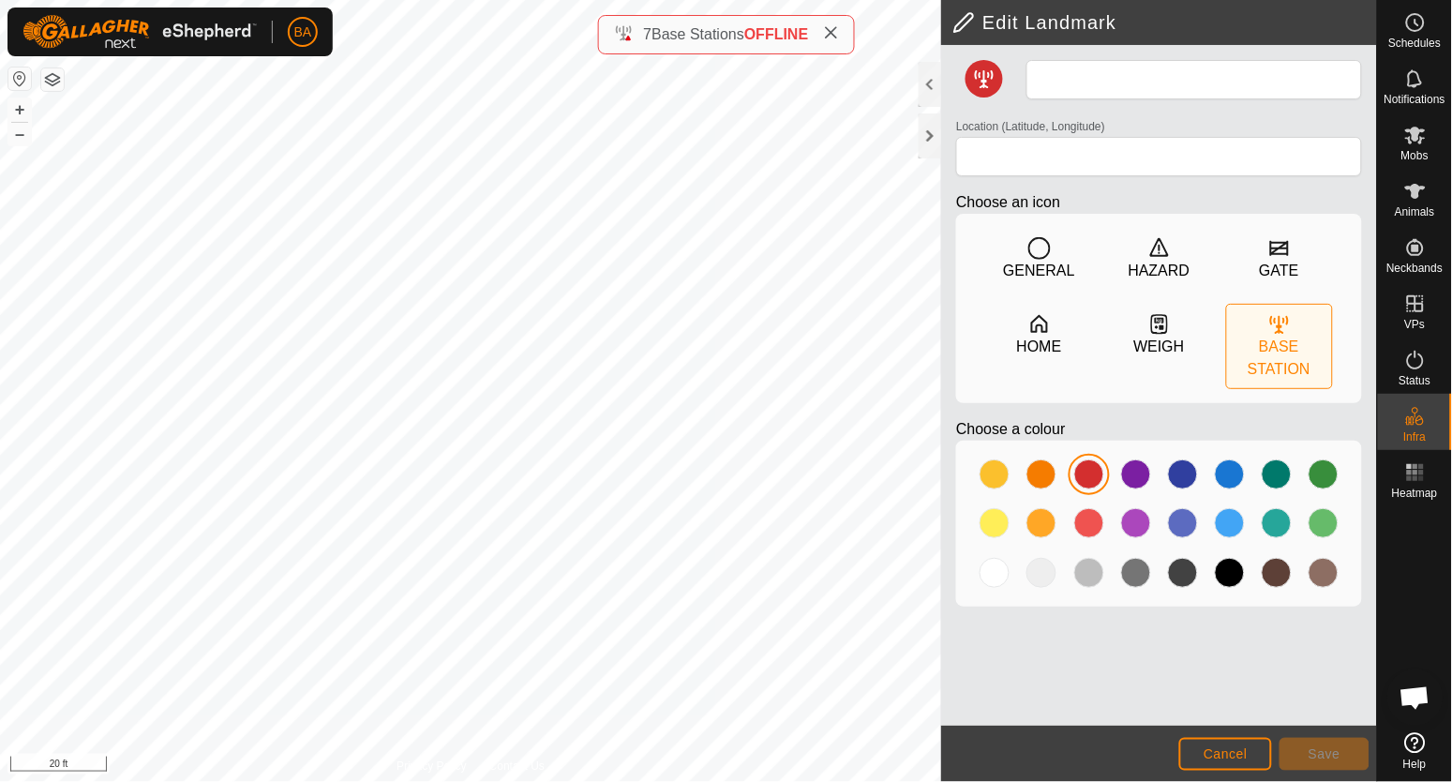
type input "Landmark 72"
type input "45.207950, -104.525194"
click at [1235, 580] on div at bounding box center [1230, 573] width 30 height 30
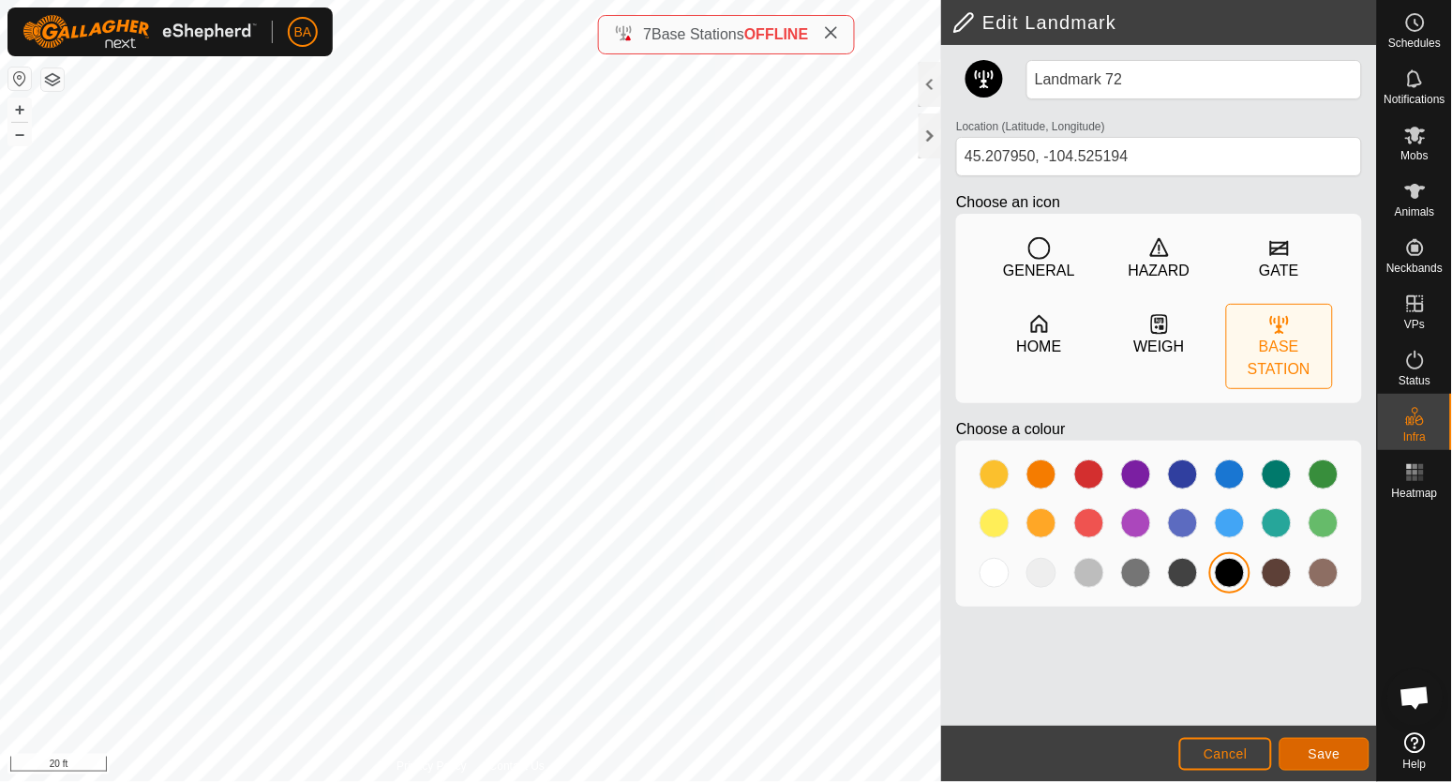
click at [1327, 753] on span "Save" at bounding box center [1325, 753] width 32 height 15
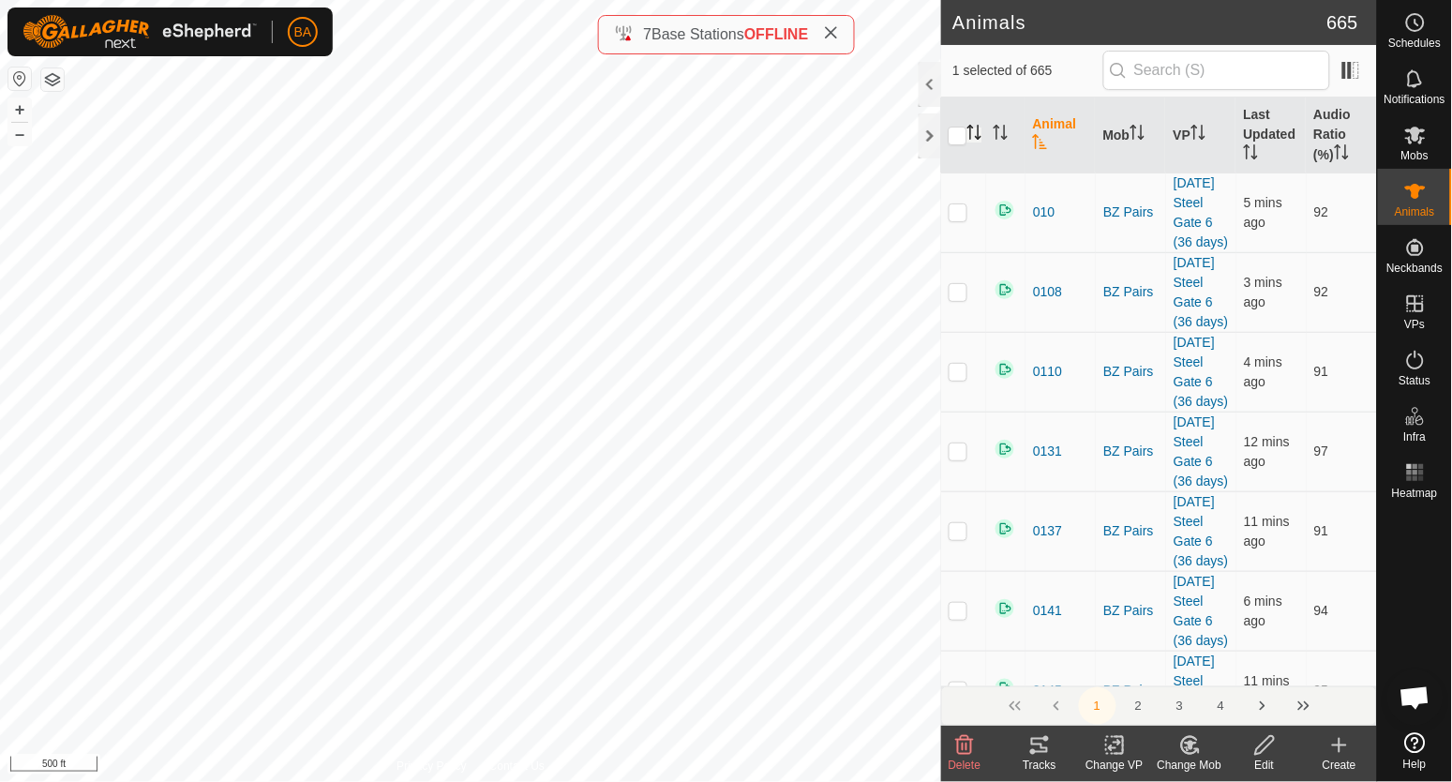
click at [982, 134] on icon "Activate to sort" at bounding box center [975, 132] width 15 height 15
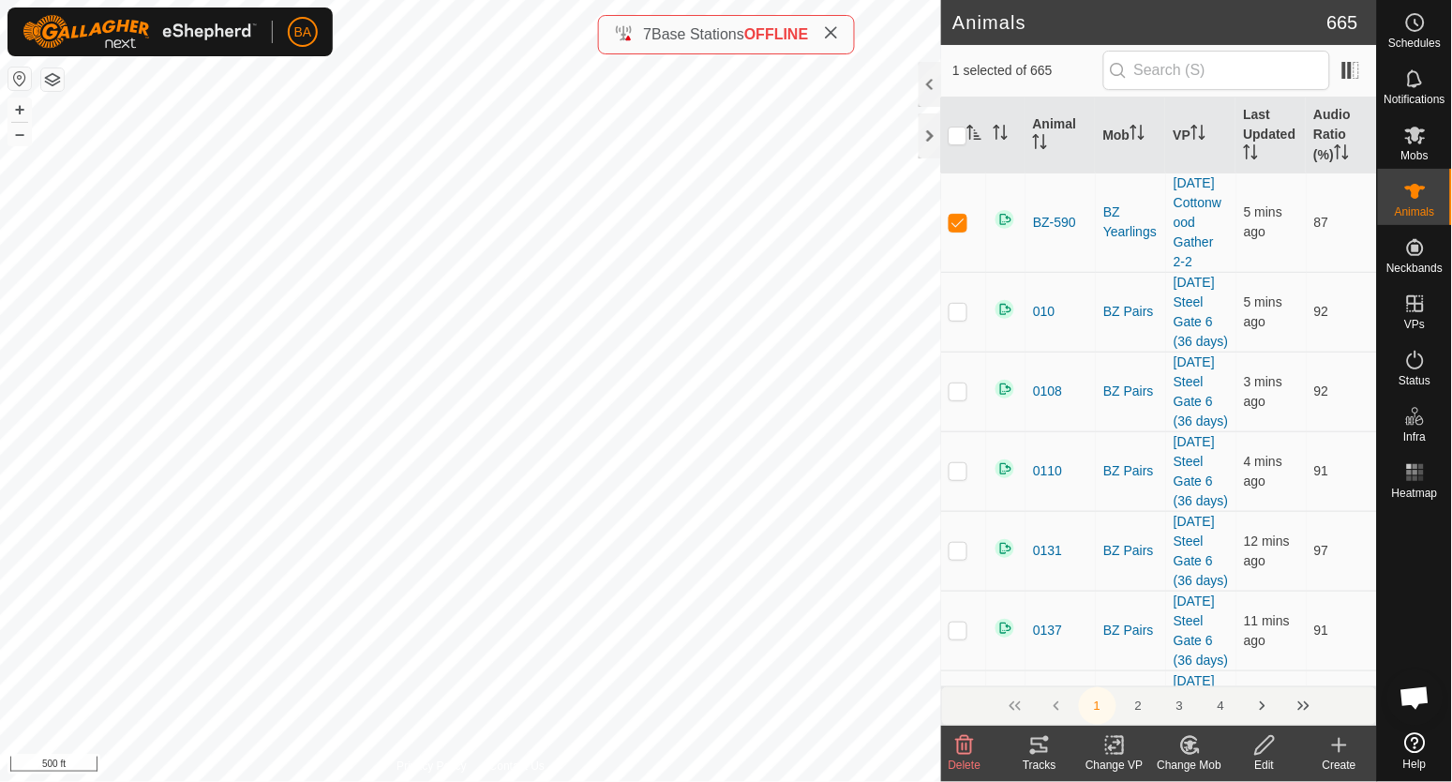
click at [1023, 748] on tracks-svg-icon at bounding box center [1039, 745] width 75 height 23
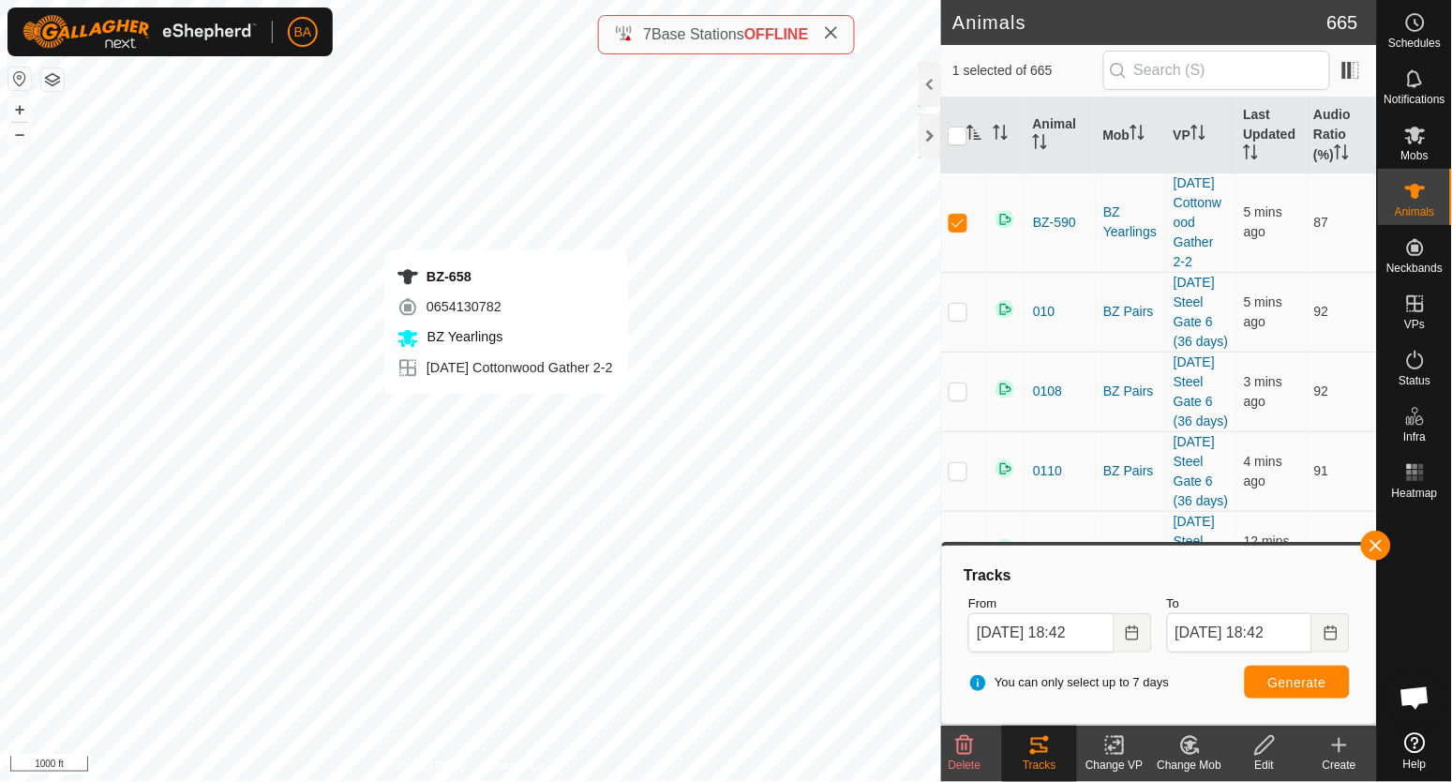
checkbox input "false"
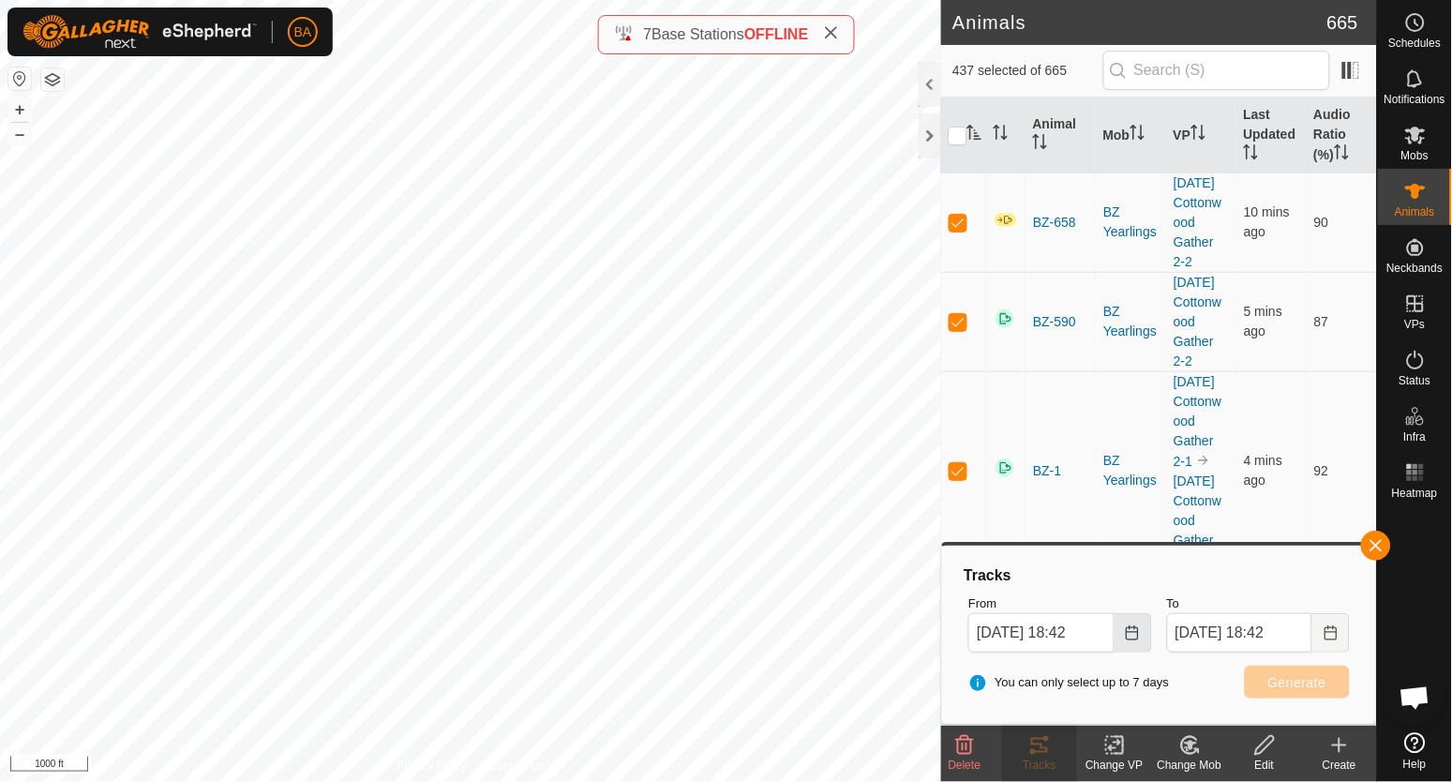
checkbox input "true"
click at [1369, 548] on button "button" at bounding box center [1376, 546] width 30 height 30
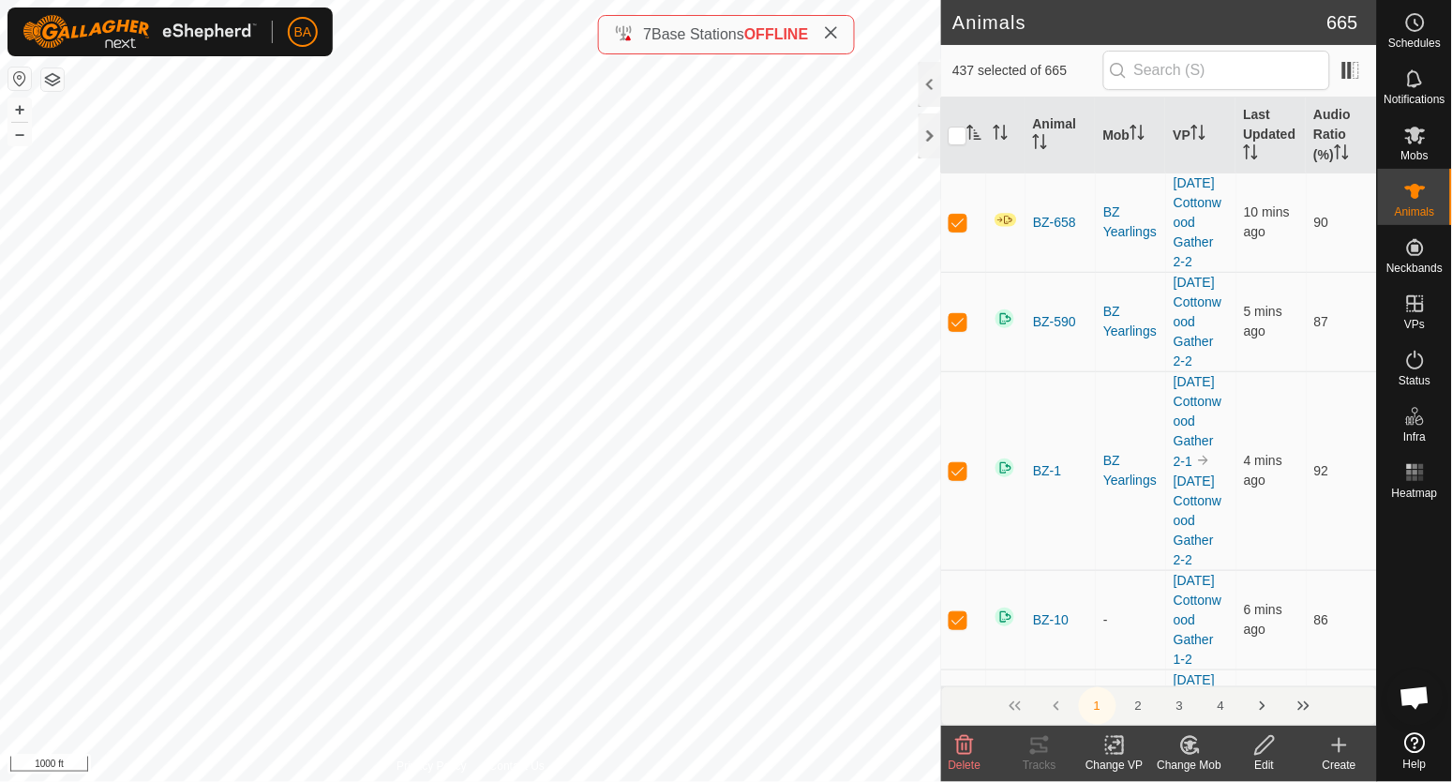
click at [1179, 744] on icon at bounding box center [1189, 745] width 23 height 23
click at [1208, 668] on link "Choose Mob..." at bounding box center [1247, 665] width 186 height 38
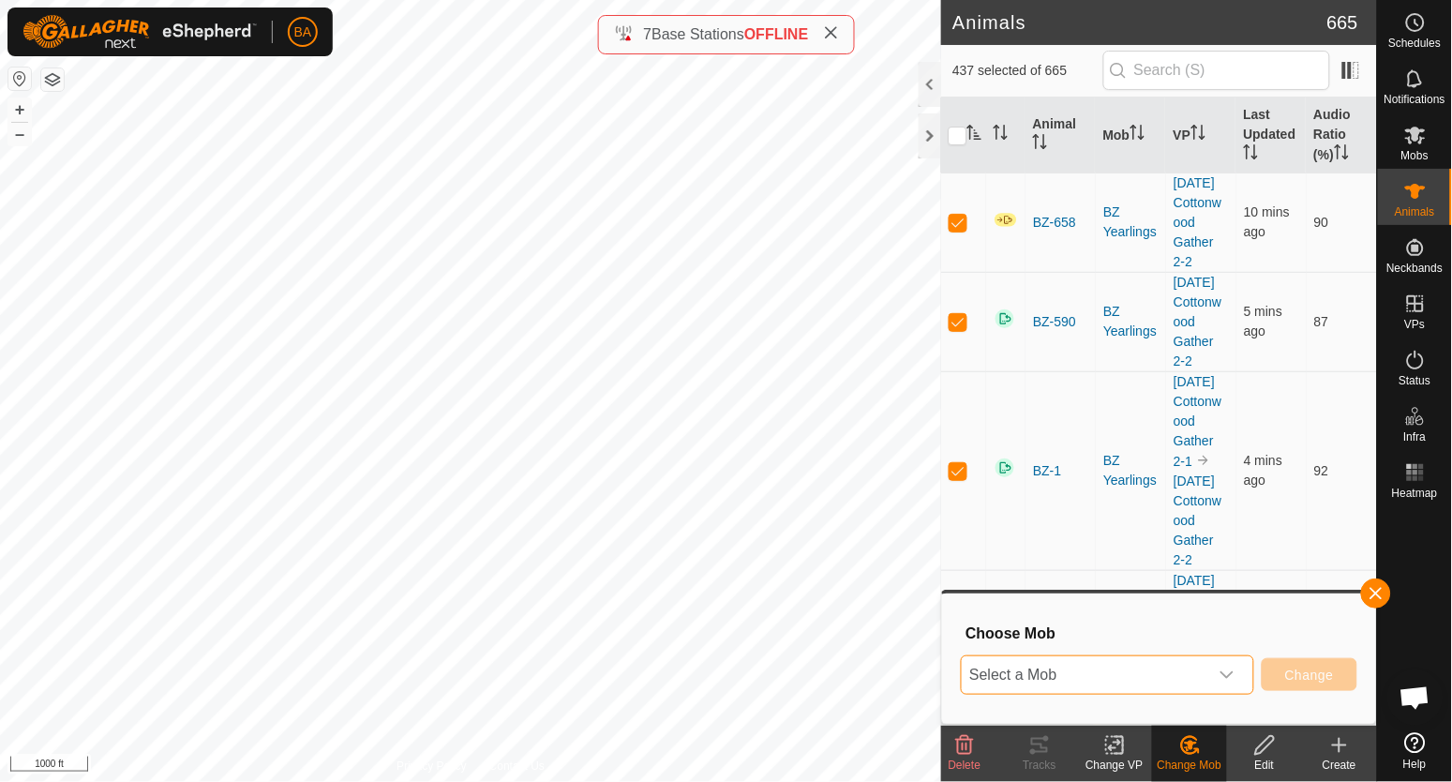
click at [1139, 669] on span "Select a Mob" at bounding box center [1085, 675] width 247 height 38
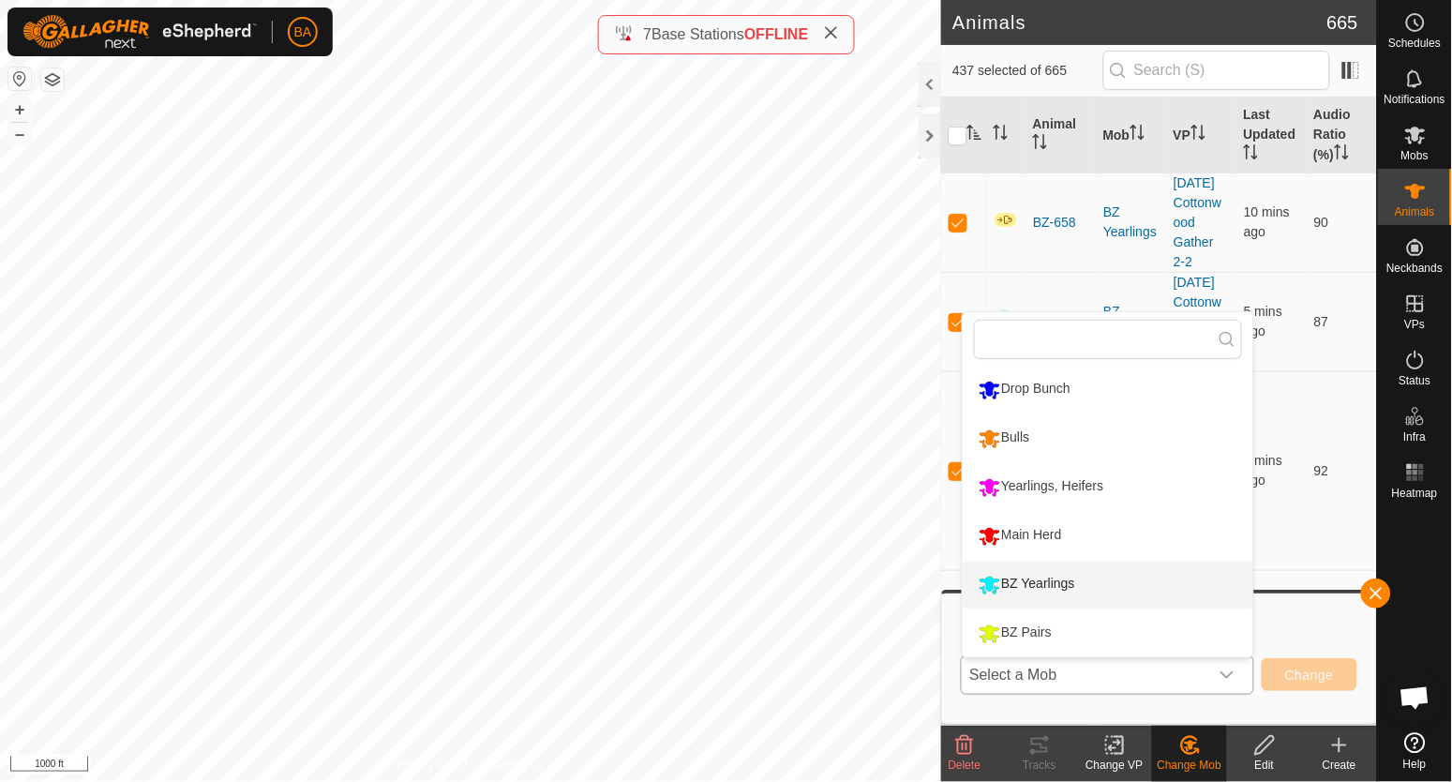
click at [1071, 597] on li "BZ Yearlings" at bounding box center [1108, 585] width 291 height 47
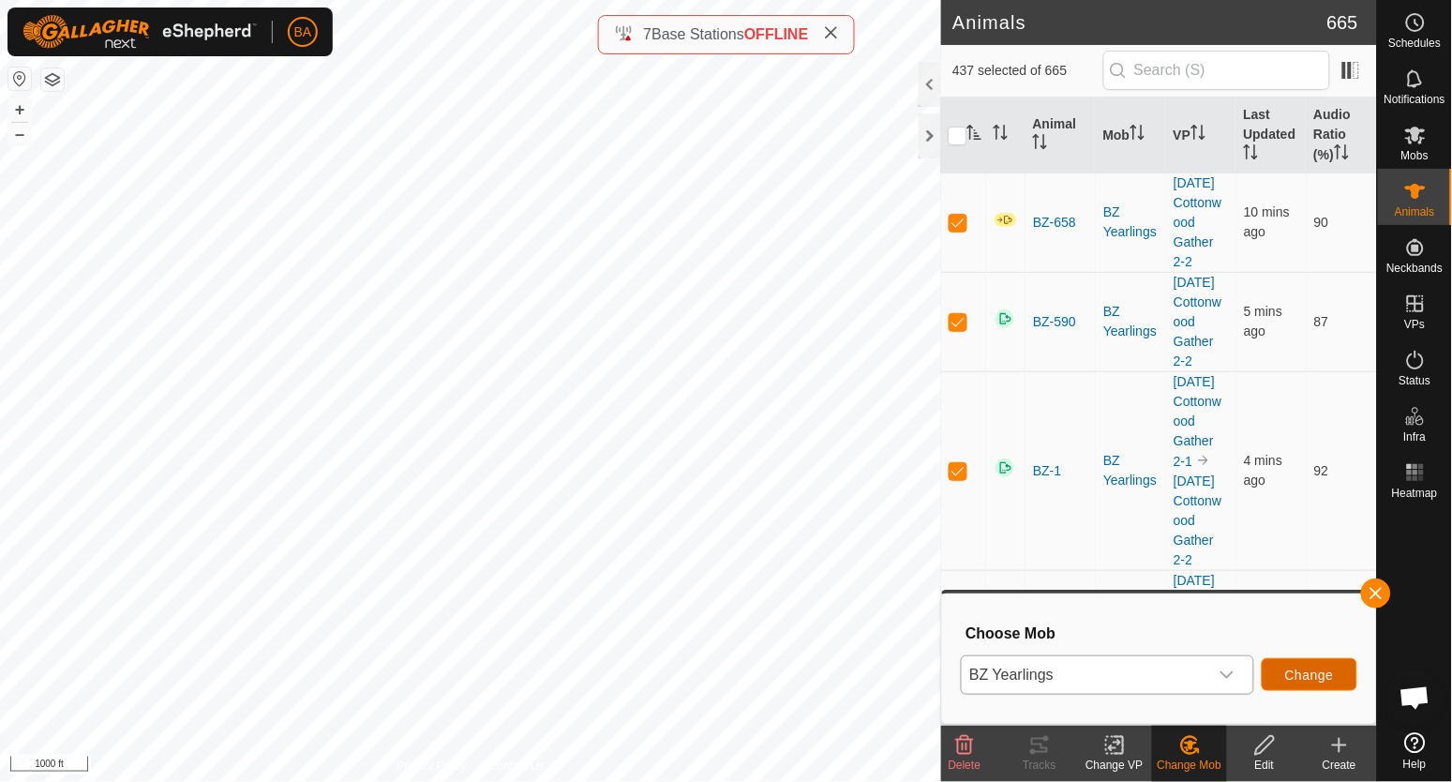
click at [1299, 668] on span "Change" at bounding box center [1309, 675] width 49 height 15
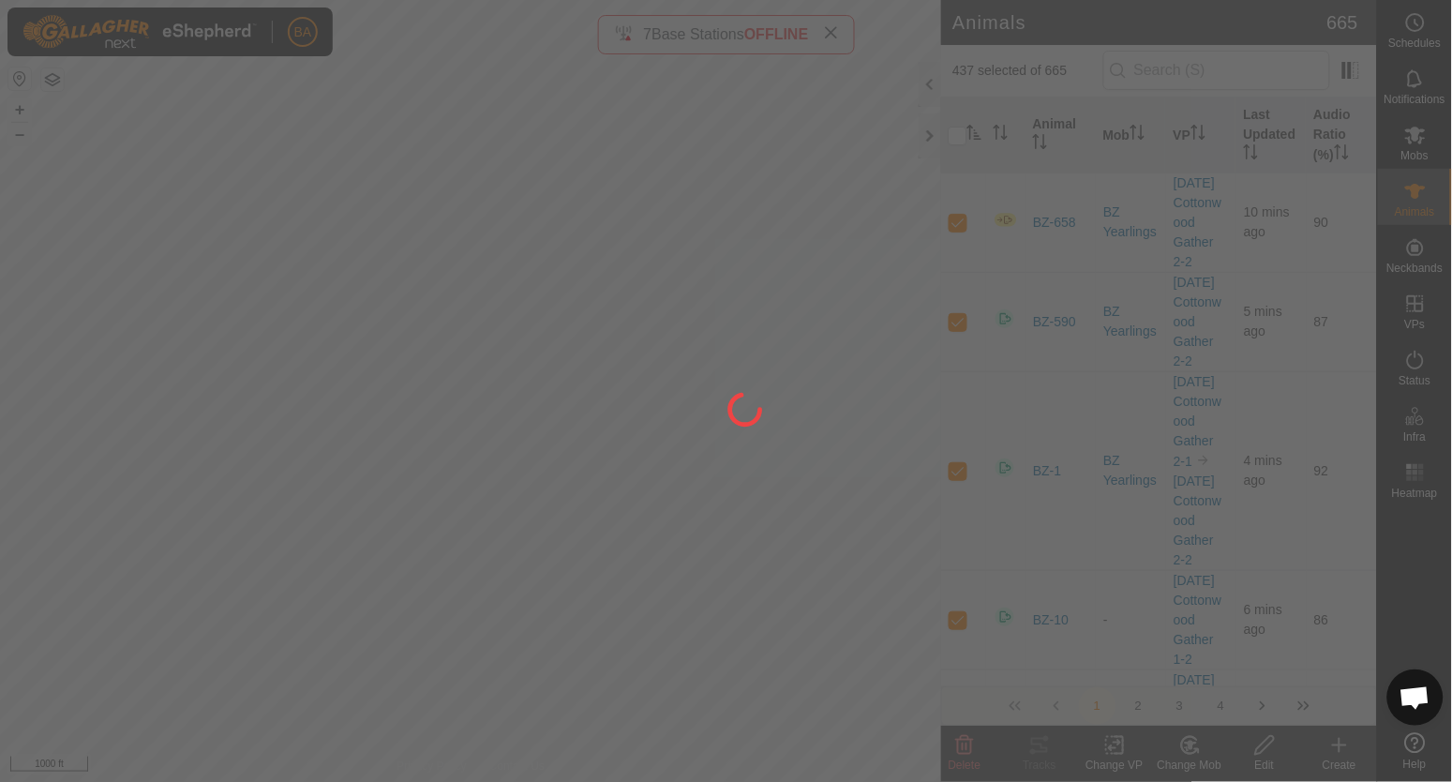
checkbox input "false"
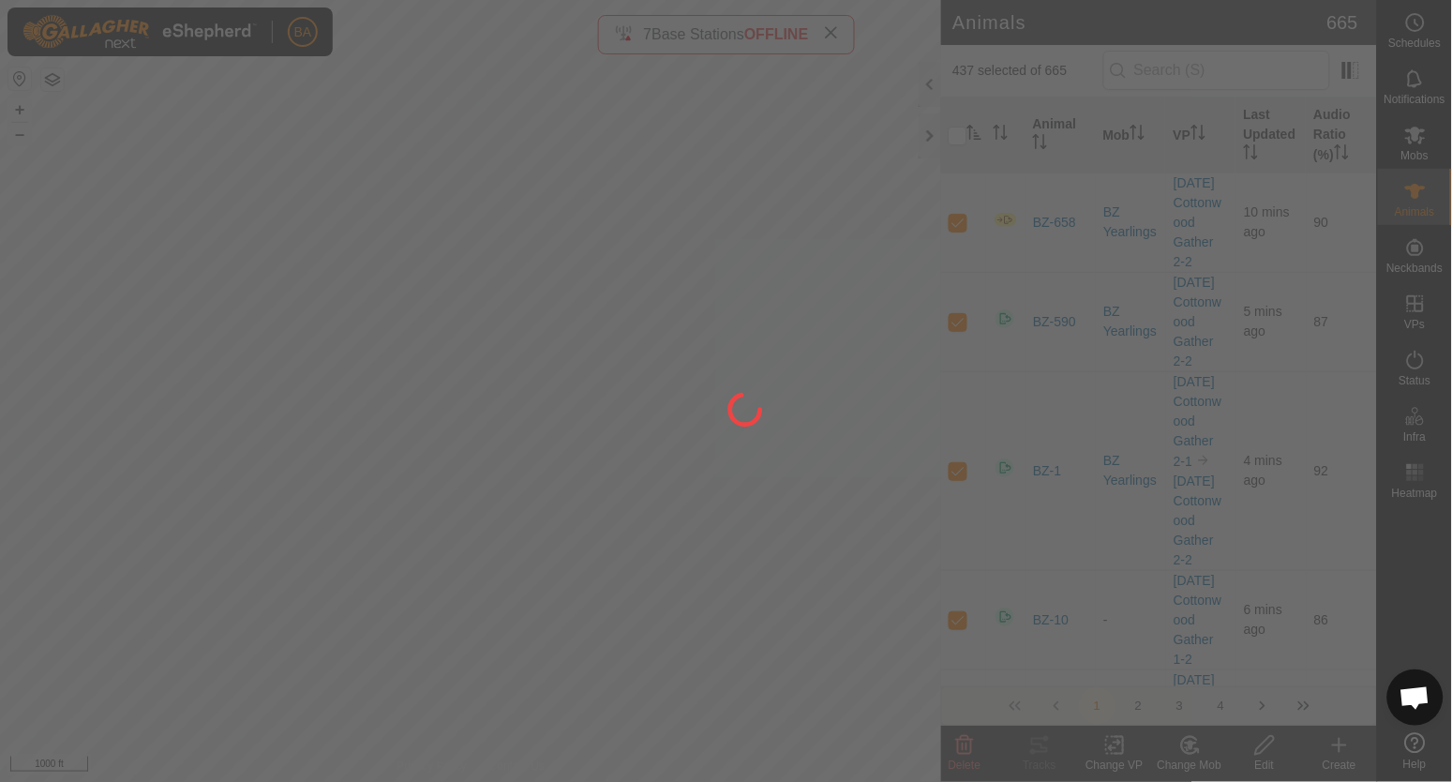
checkbox input "false"
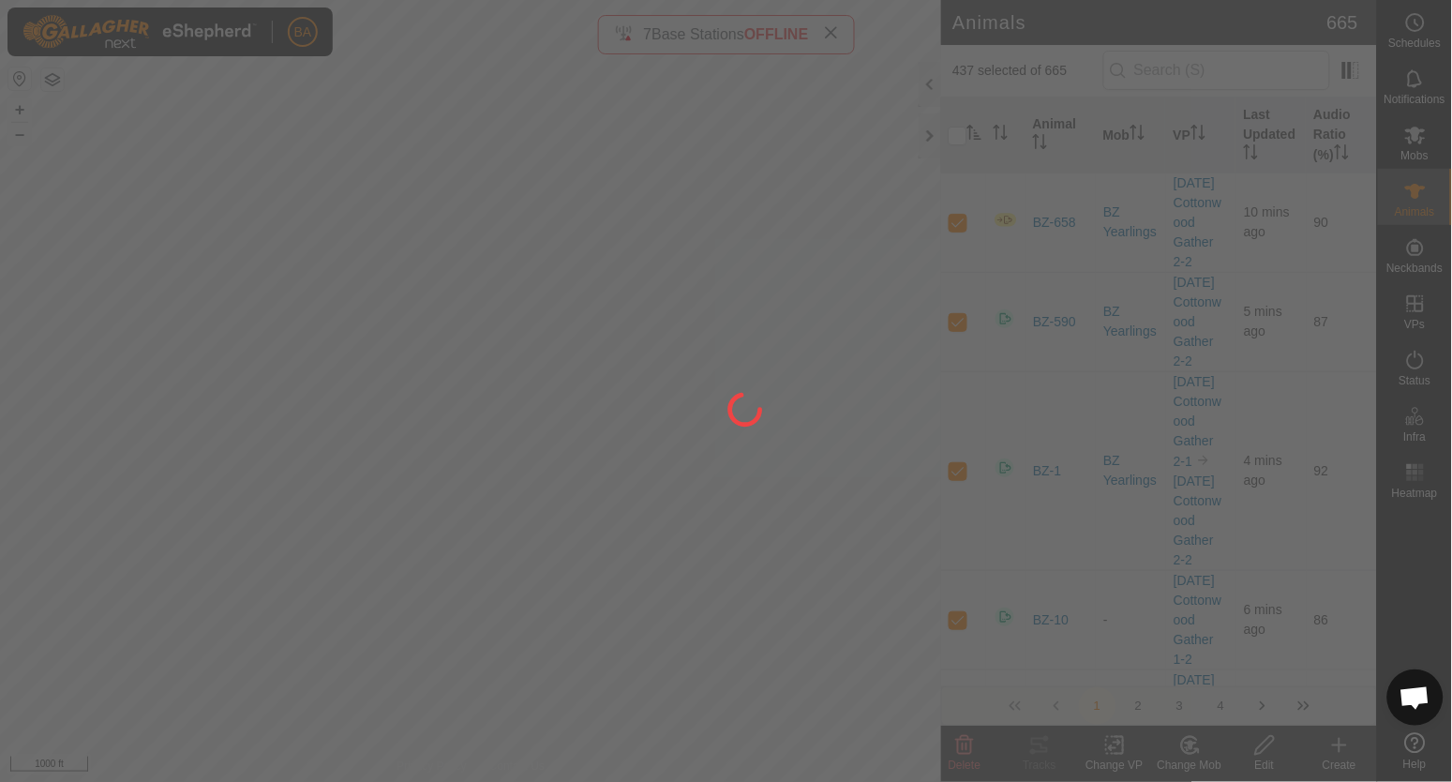
checkbox input "false"
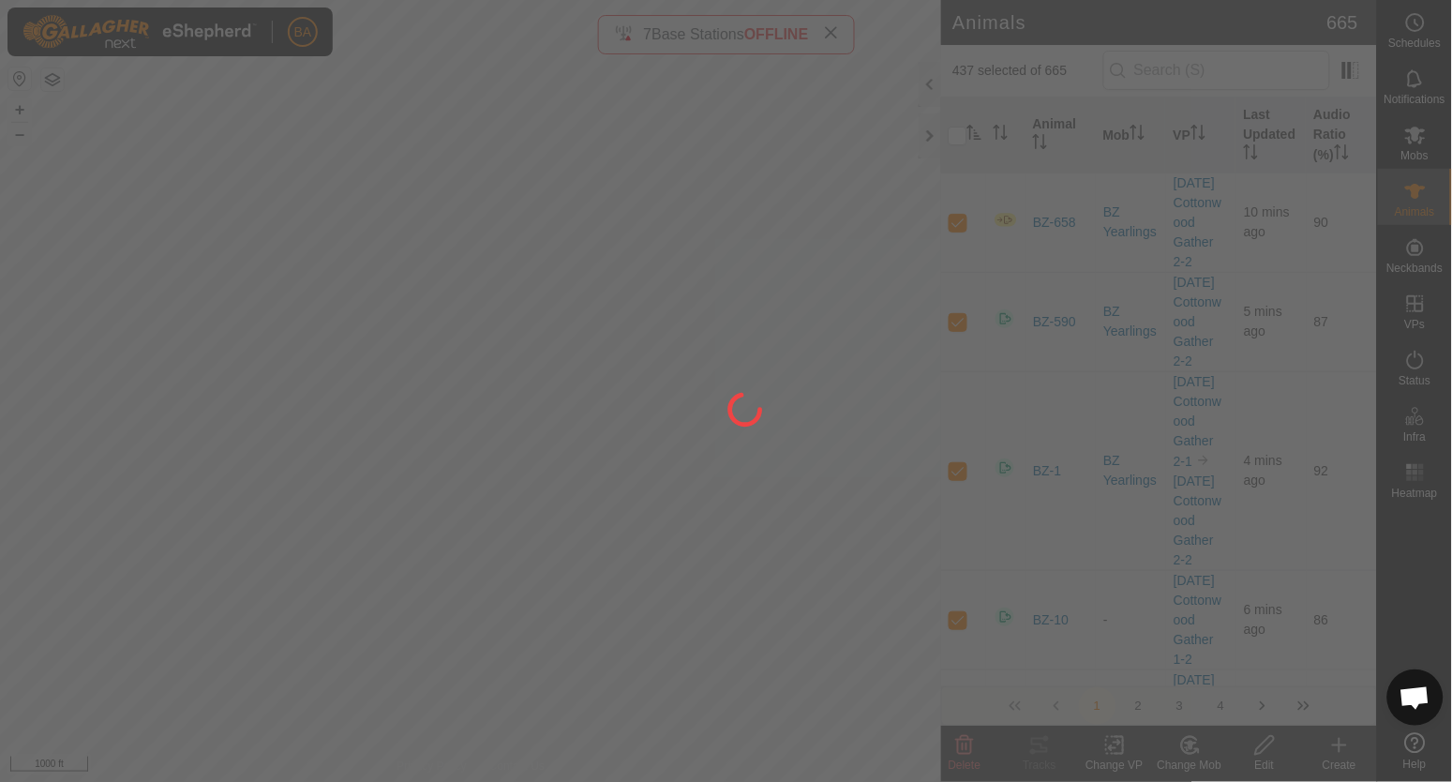
checkbox input "false"
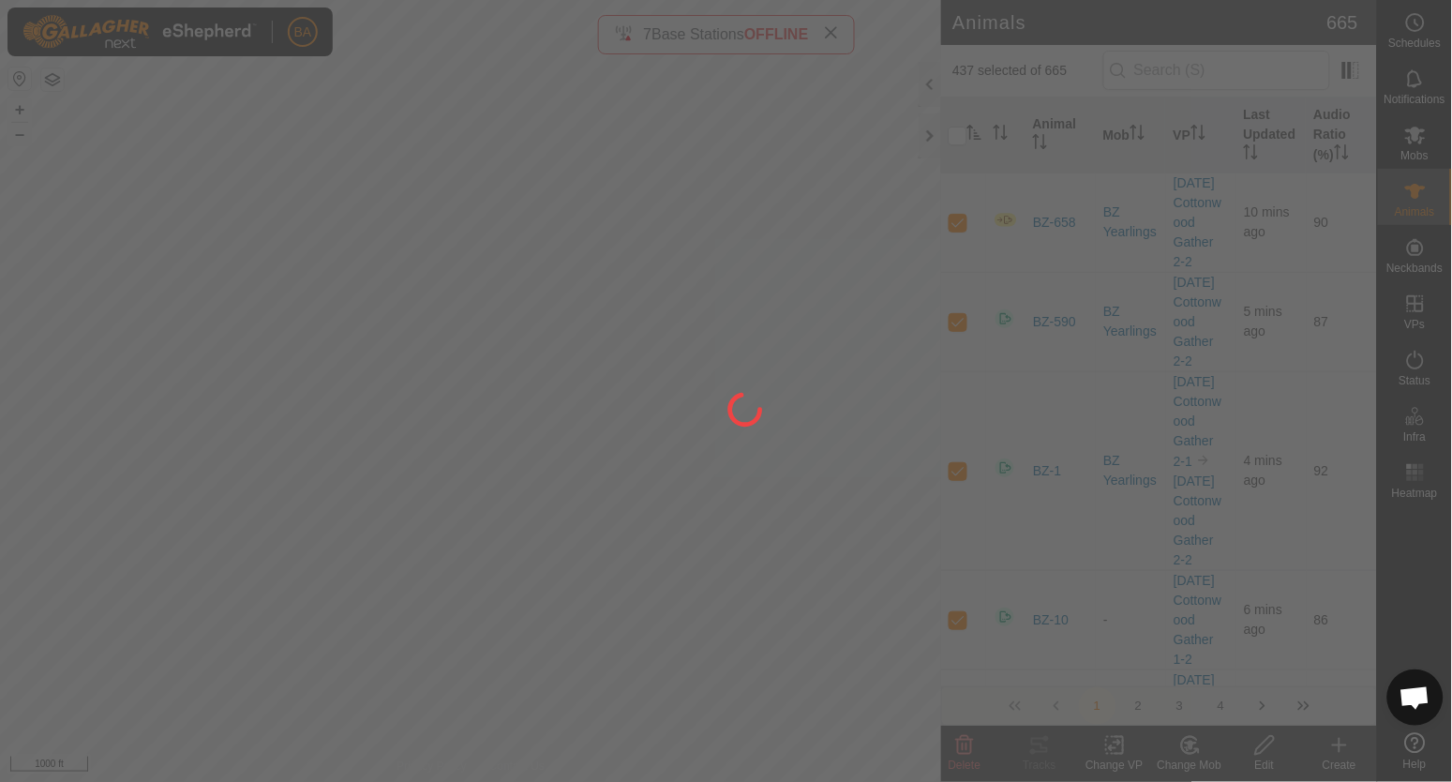
checkbox input "false"
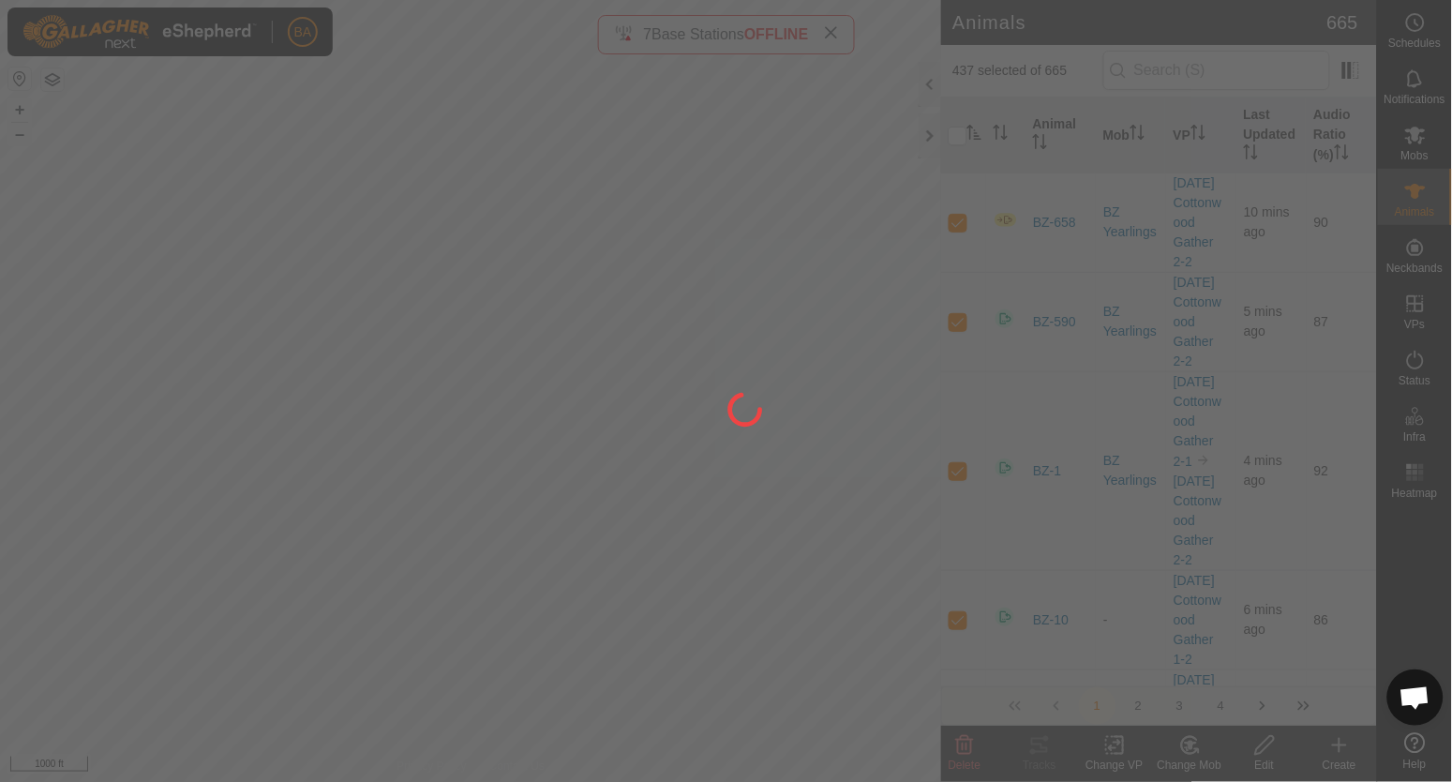
checkbox input "false"
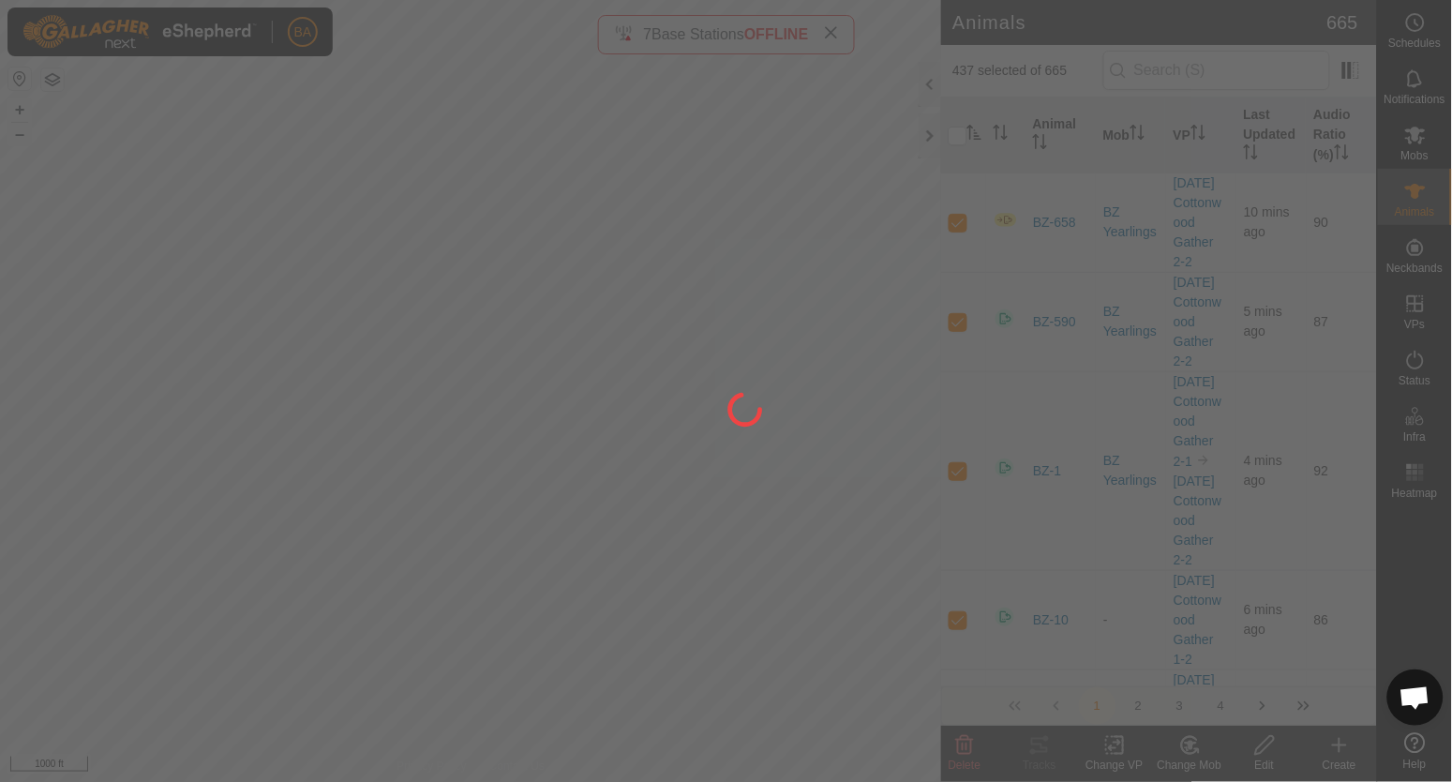
checkbox input "false"
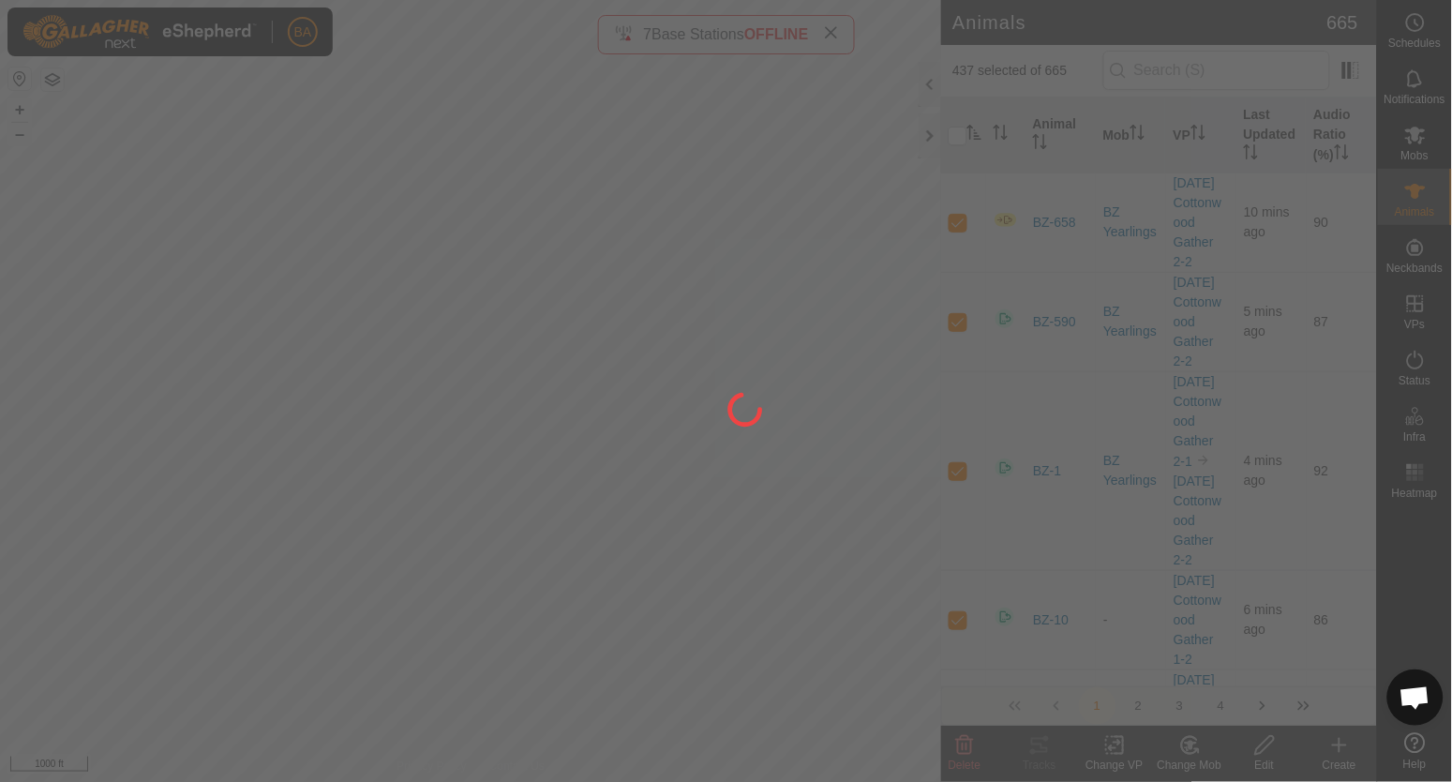
checkbox input "false"
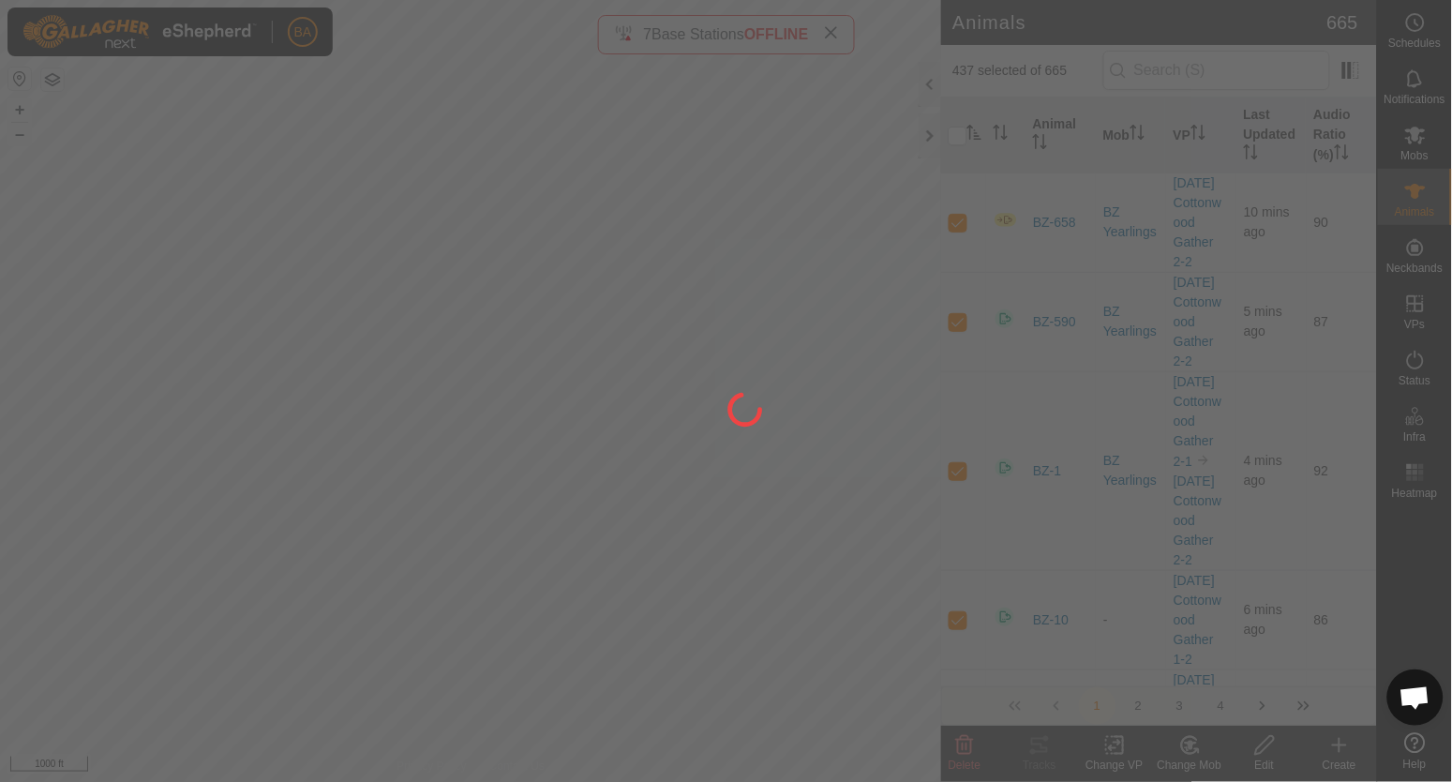
checkbox input "false"
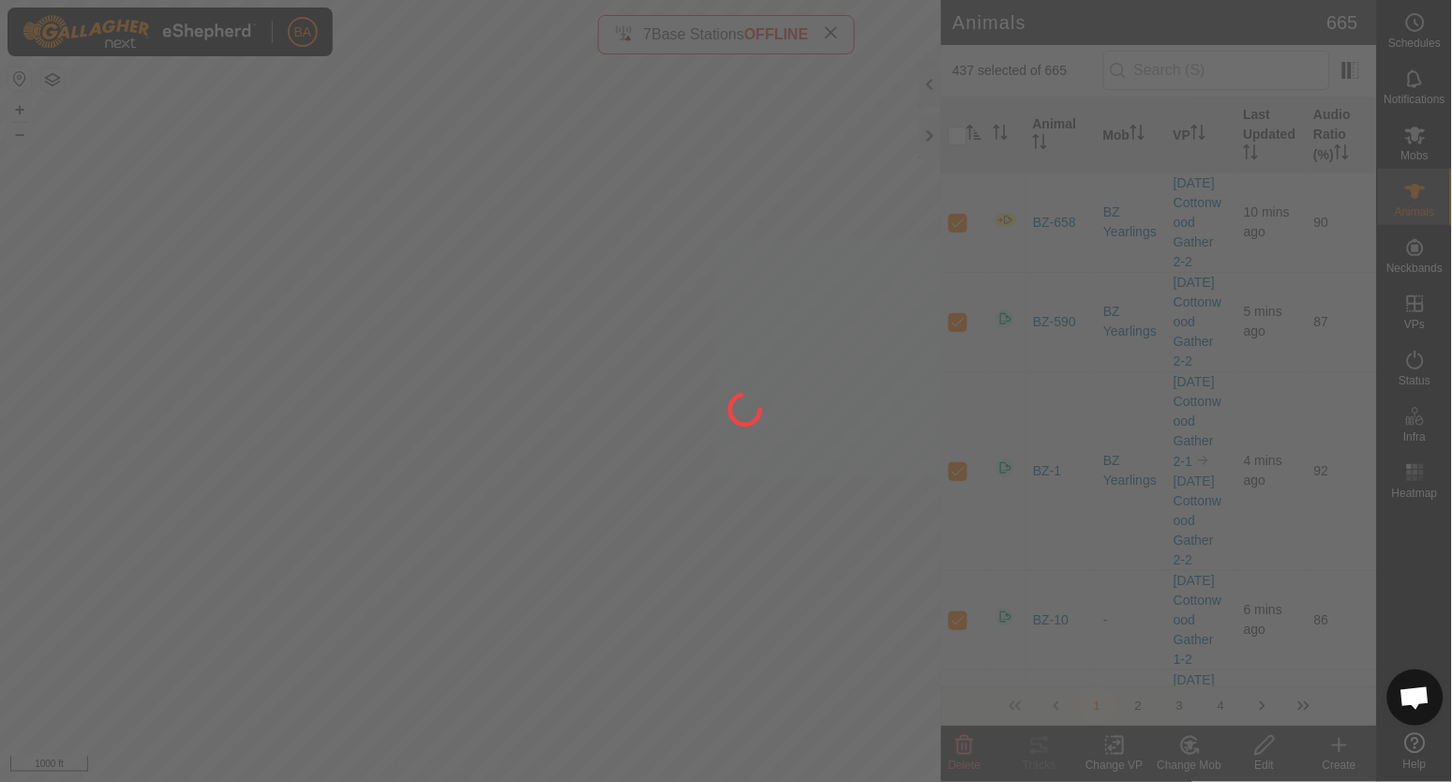
checkbox input "false"
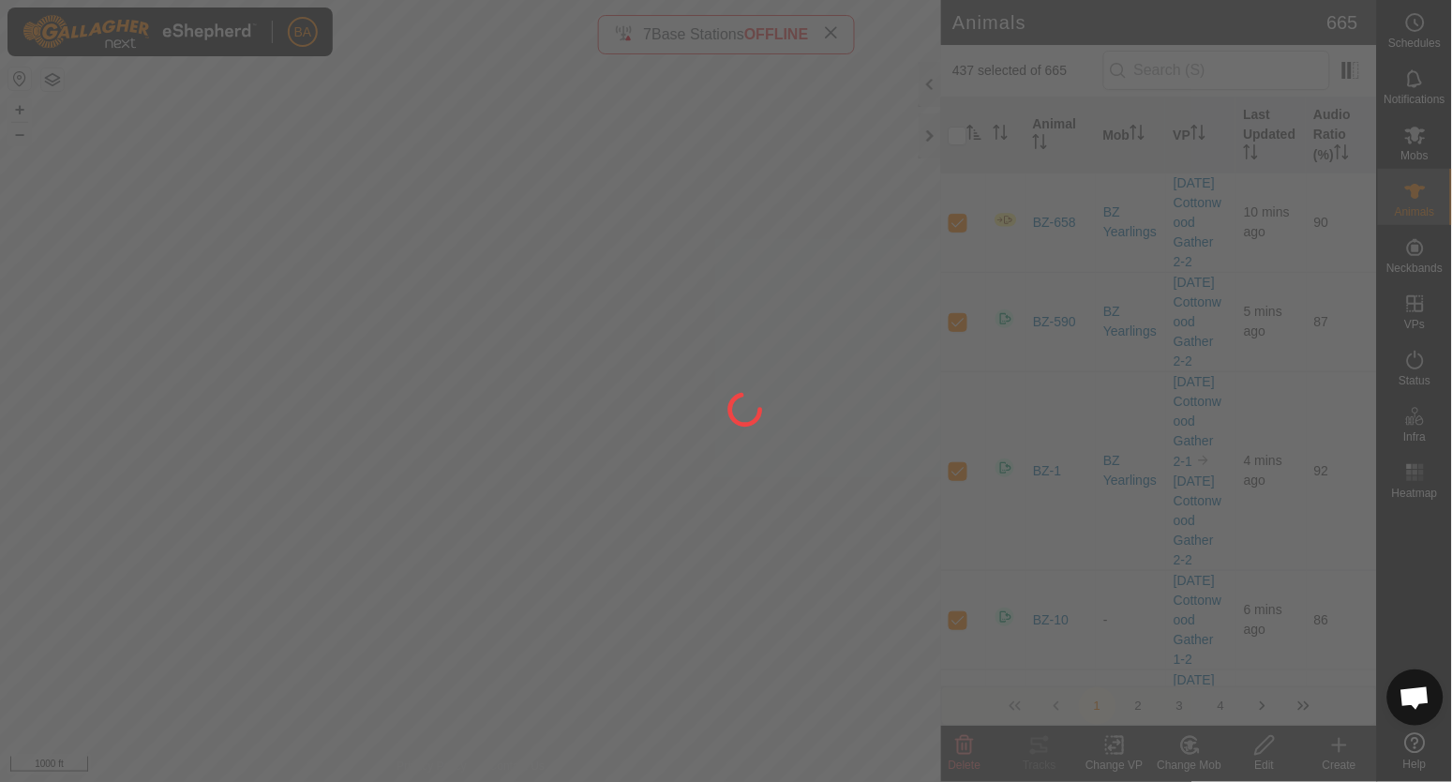
checkbox input "false"
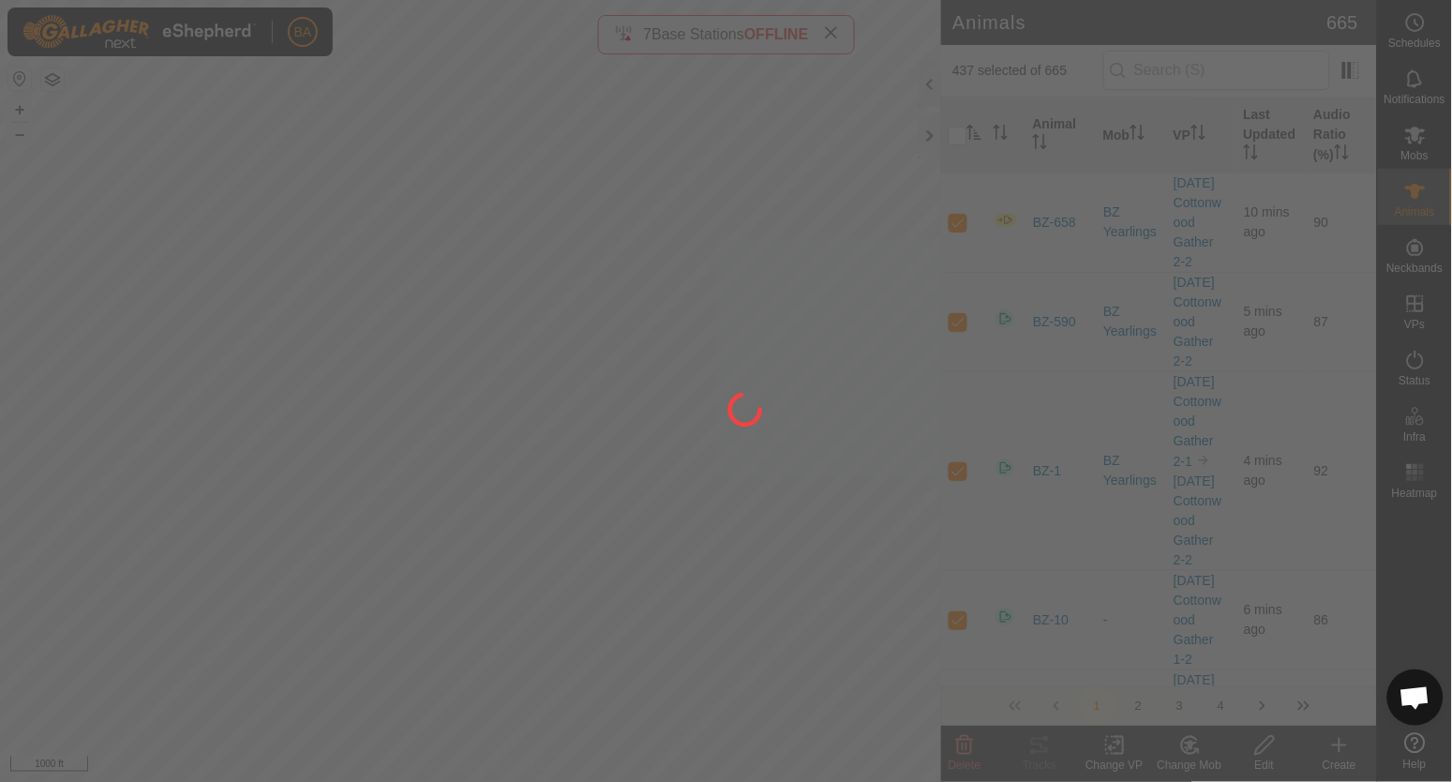
checkbox input "false"
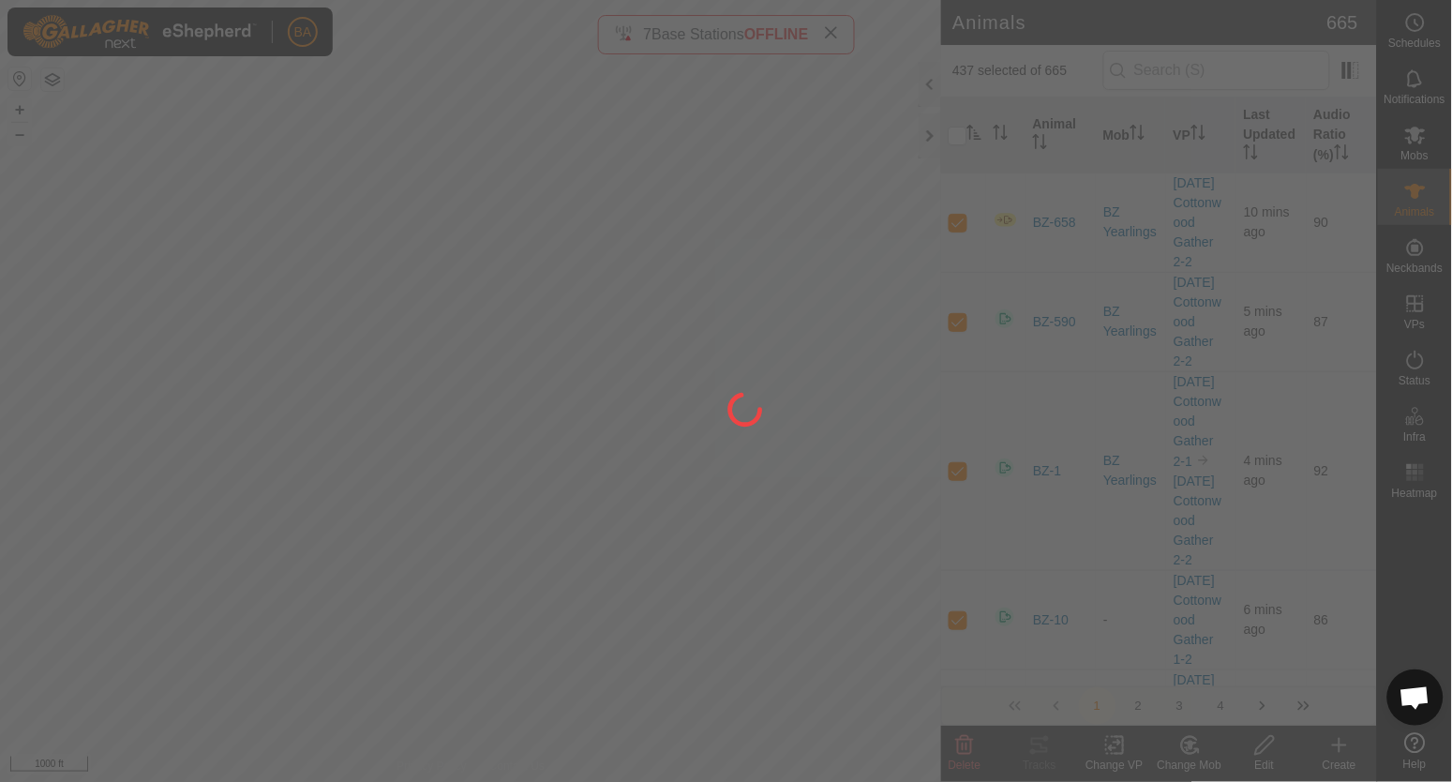
checkbox input "false"
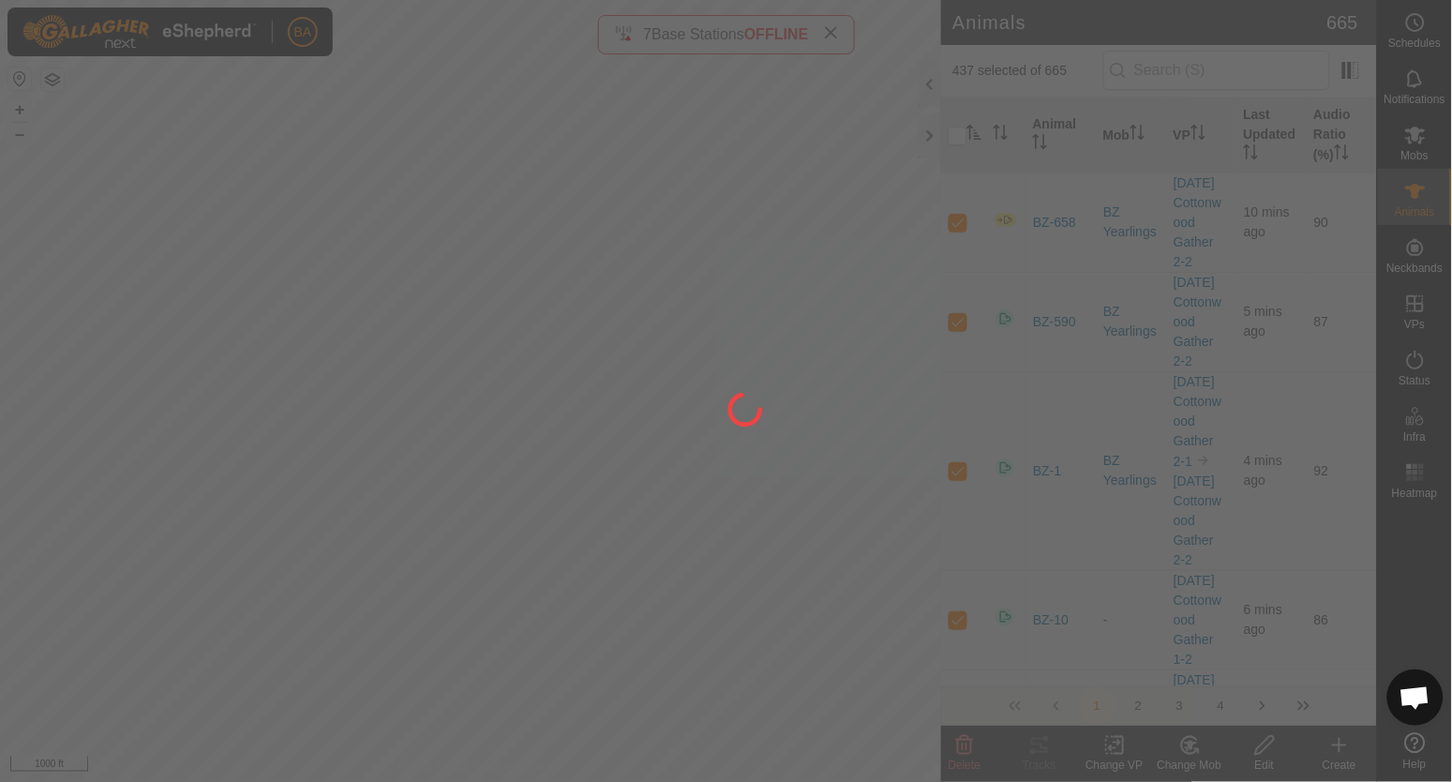
checkbox input "false"
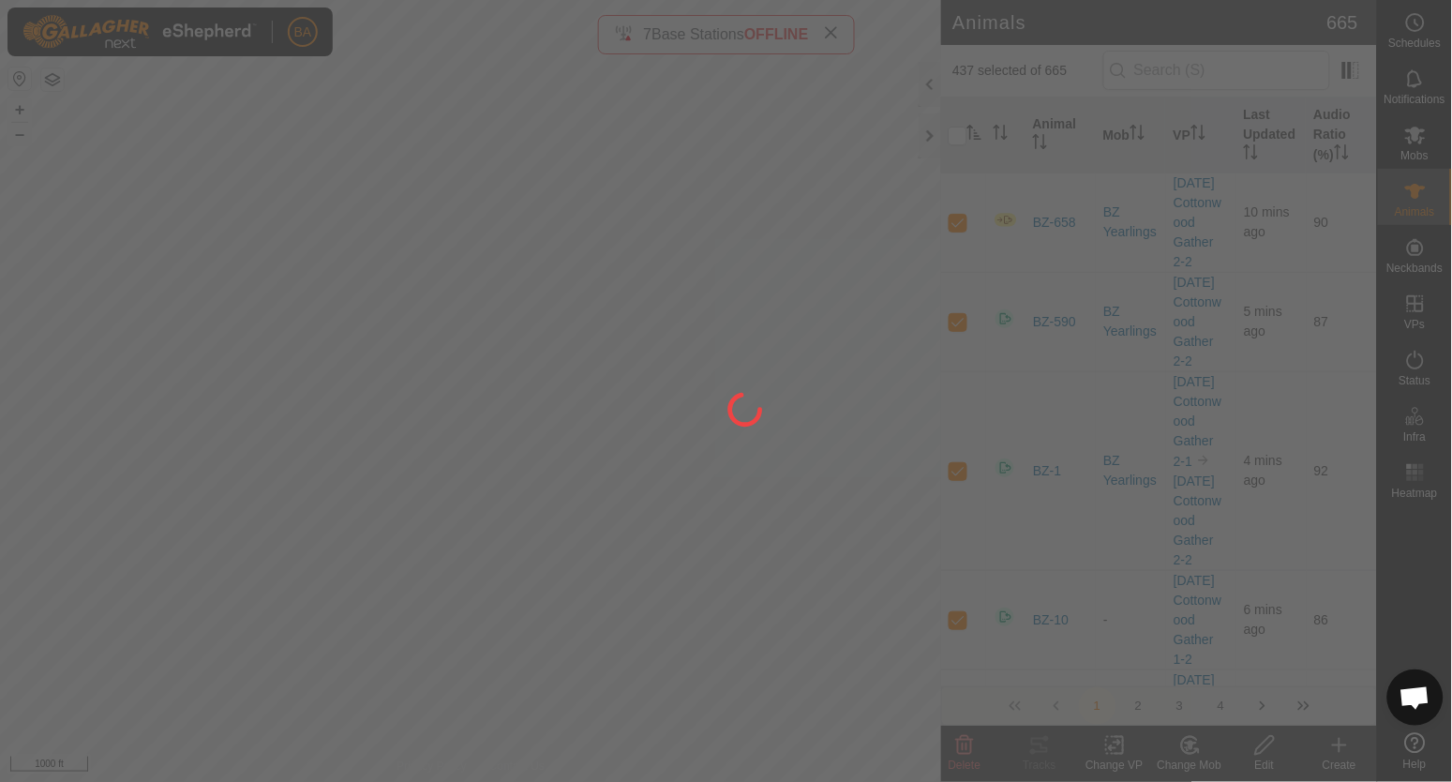
checkbox input "false"
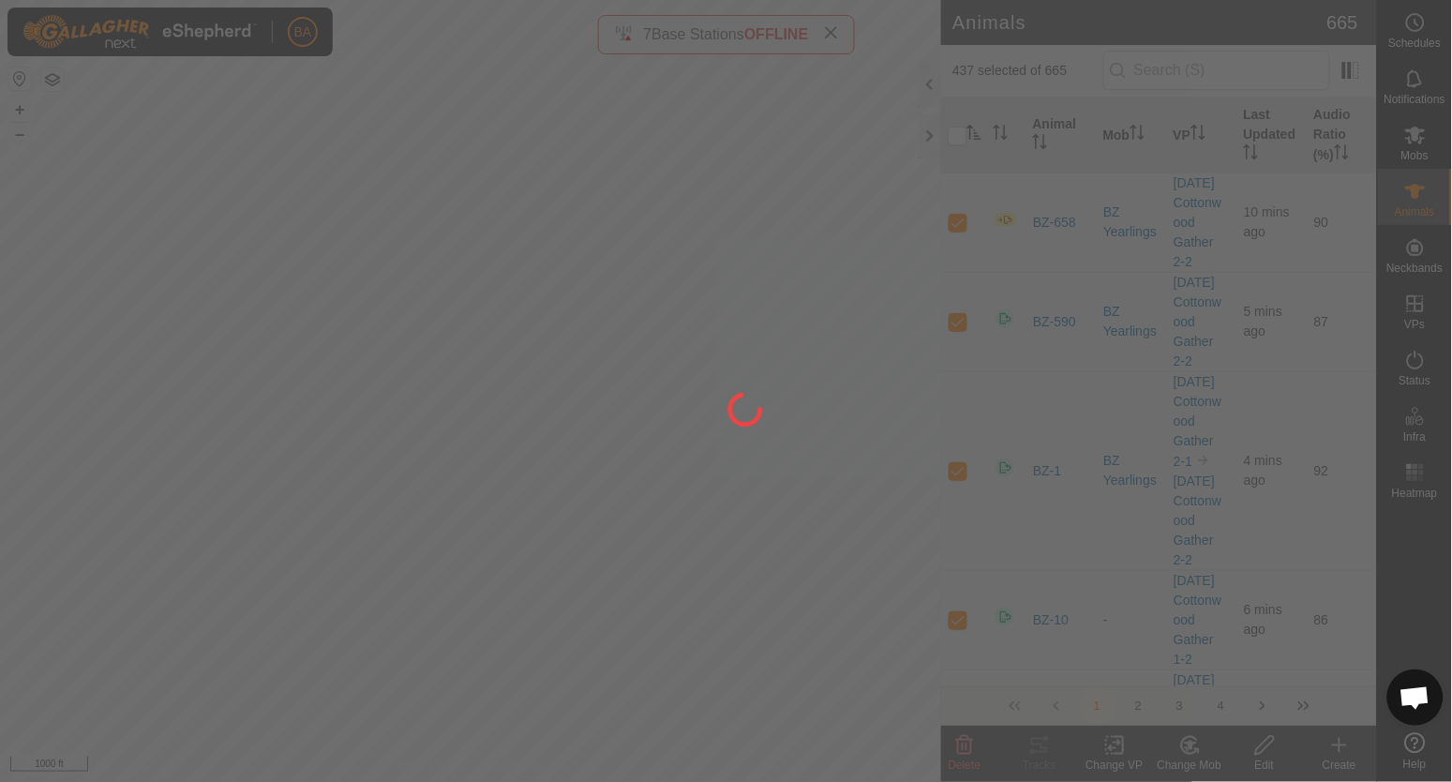
checkbox input "false"
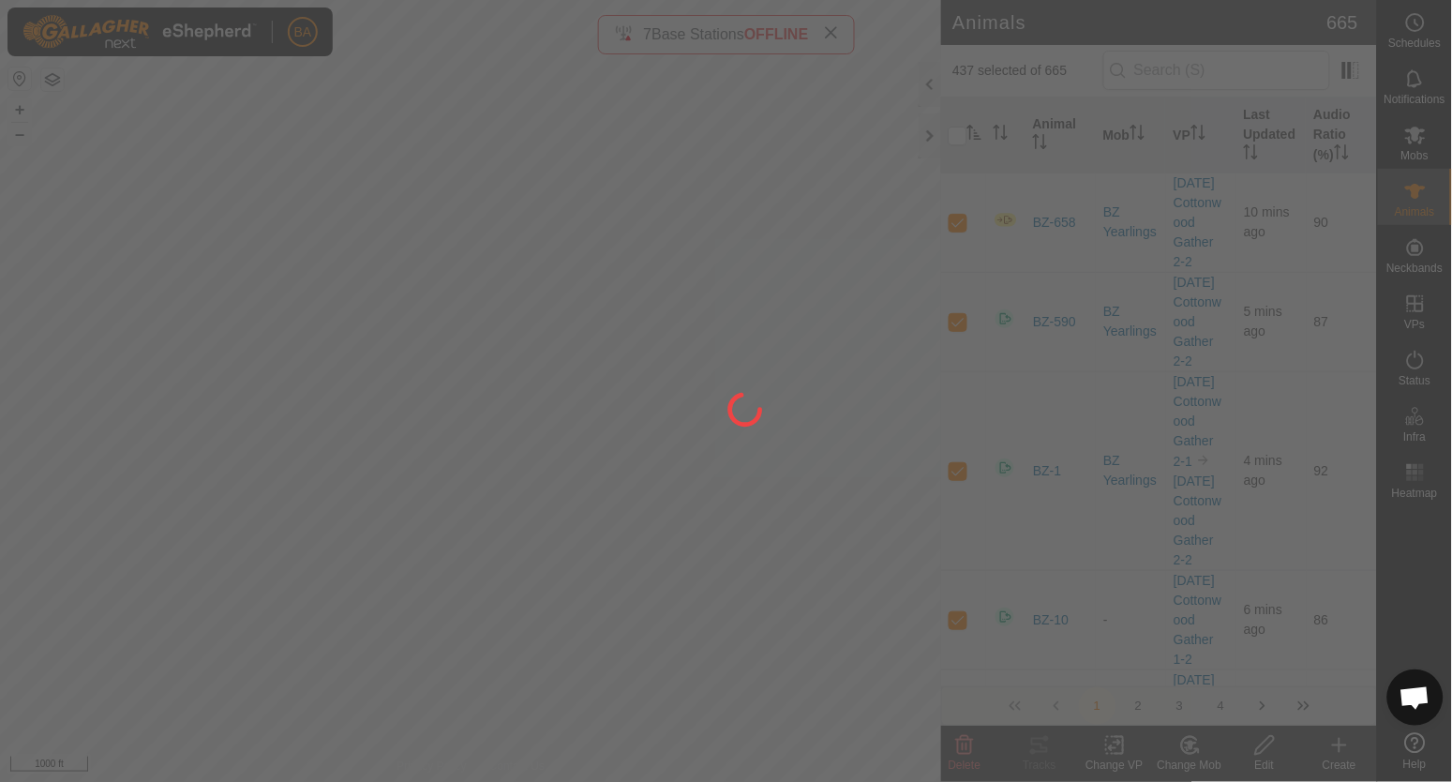
checkbox input "false"
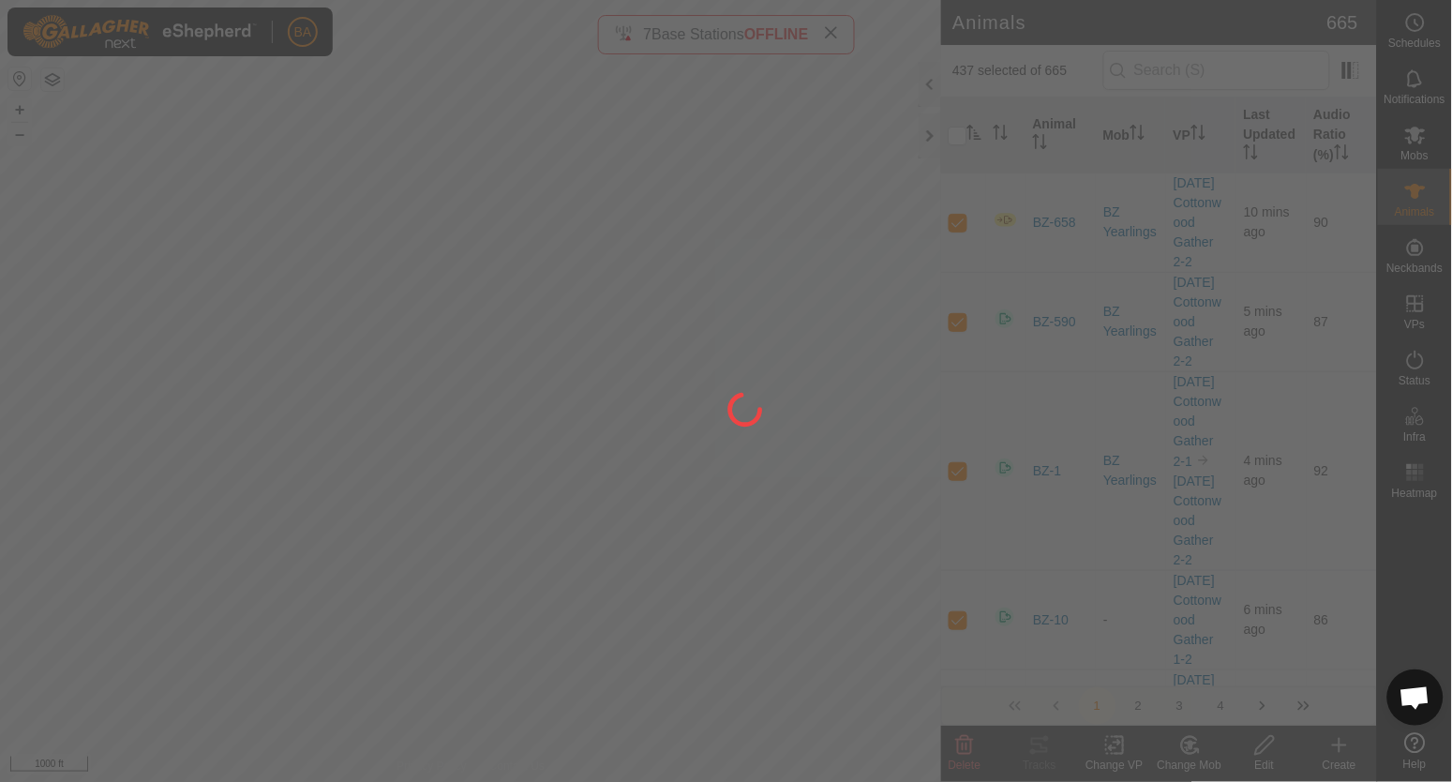
checkbox input "false"
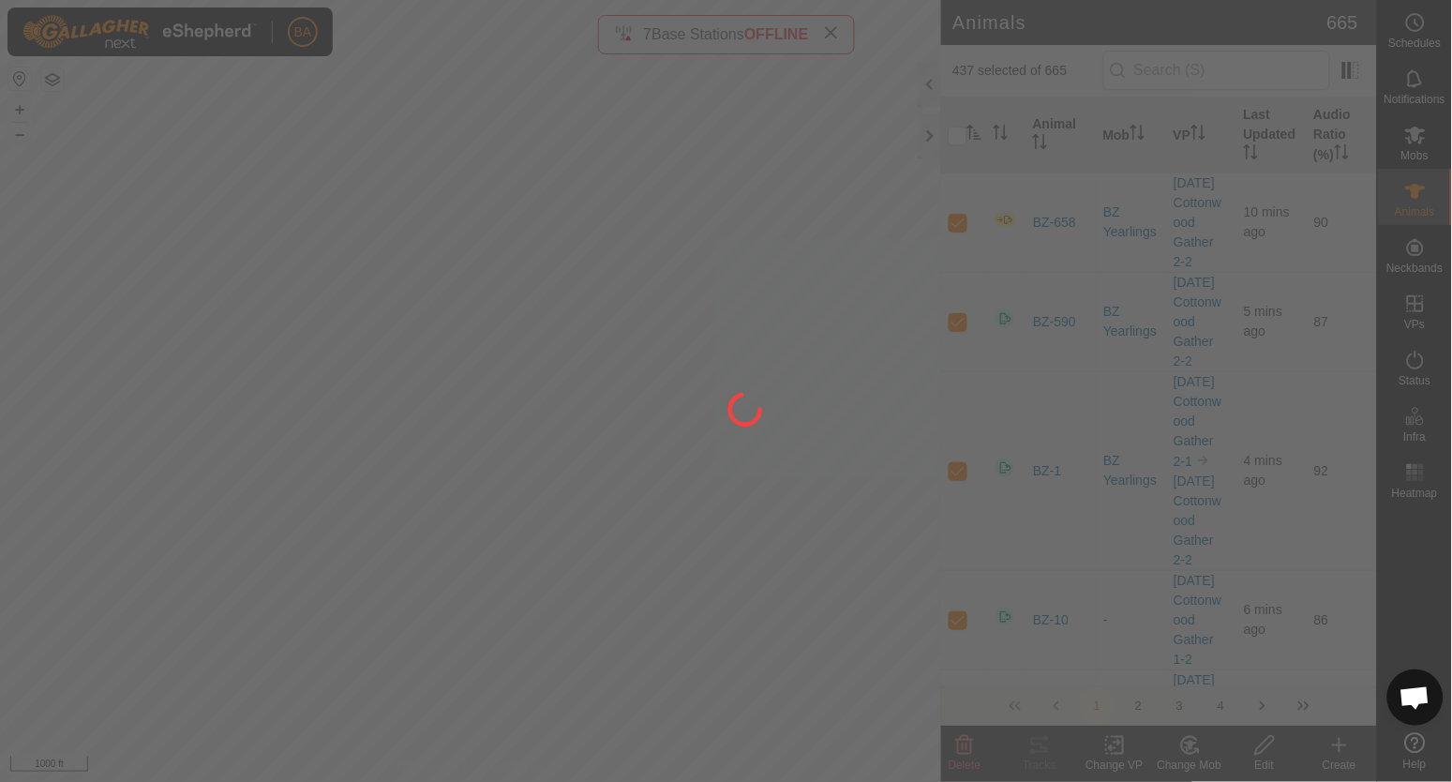
checkbox input "false"
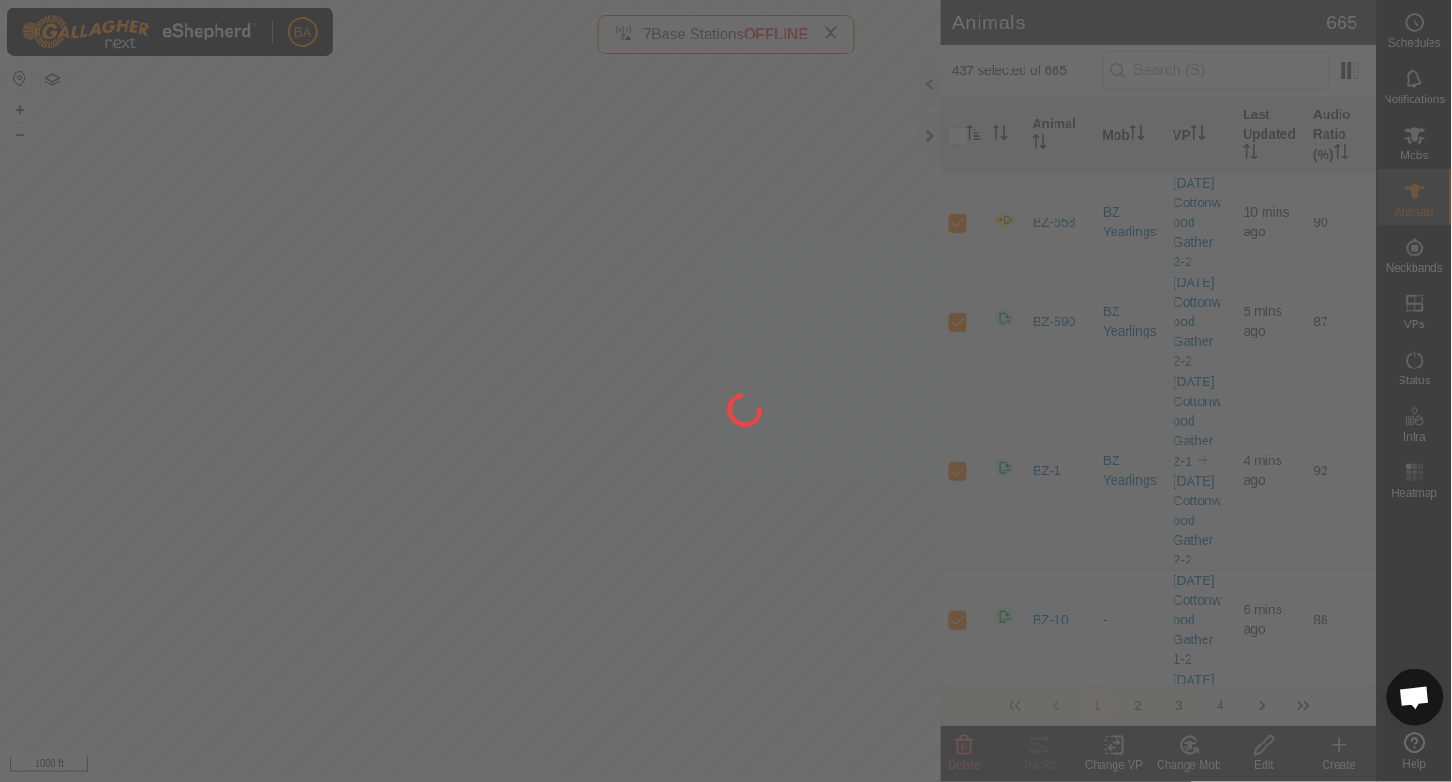
checkbox input "false"
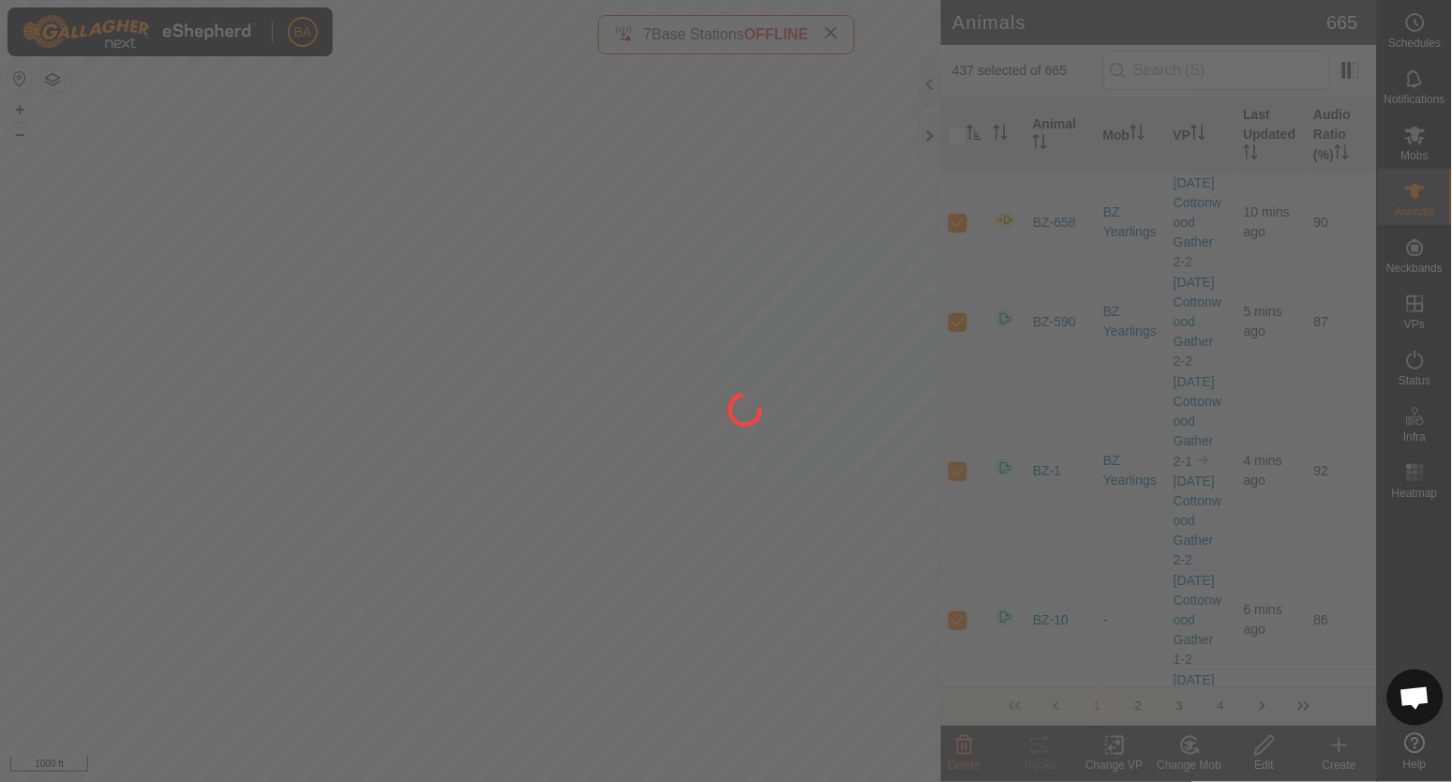
checkbox input "false"
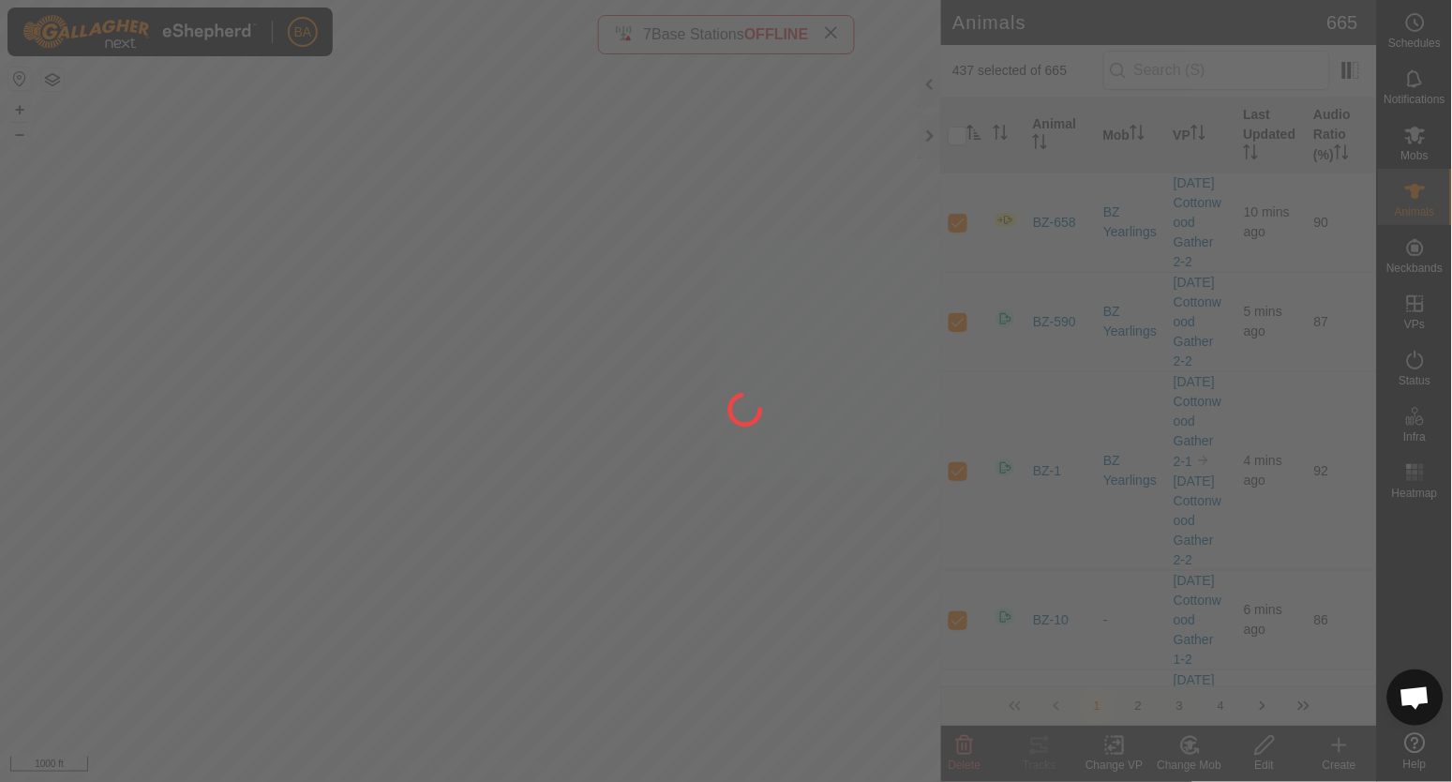
checkbox input "false"
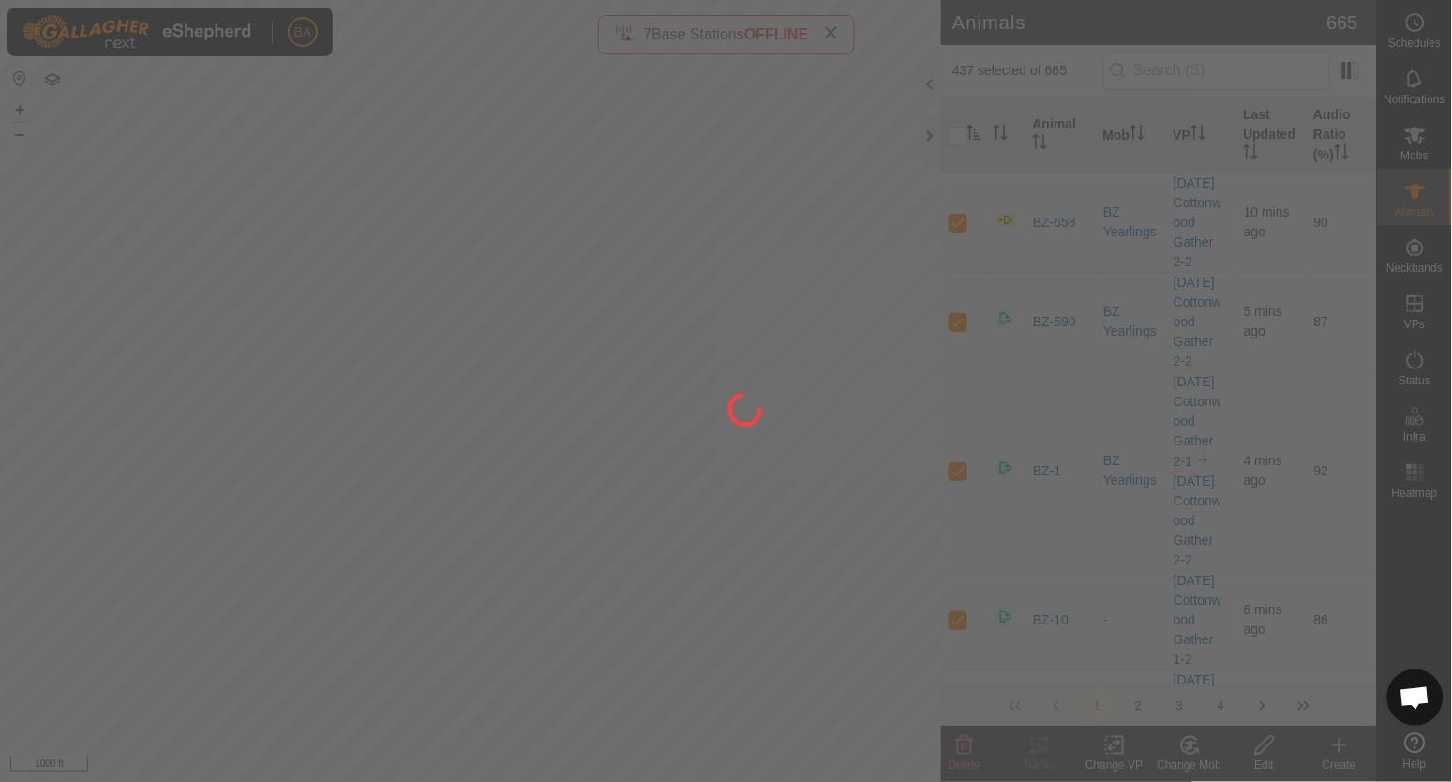
checkbox input "false"
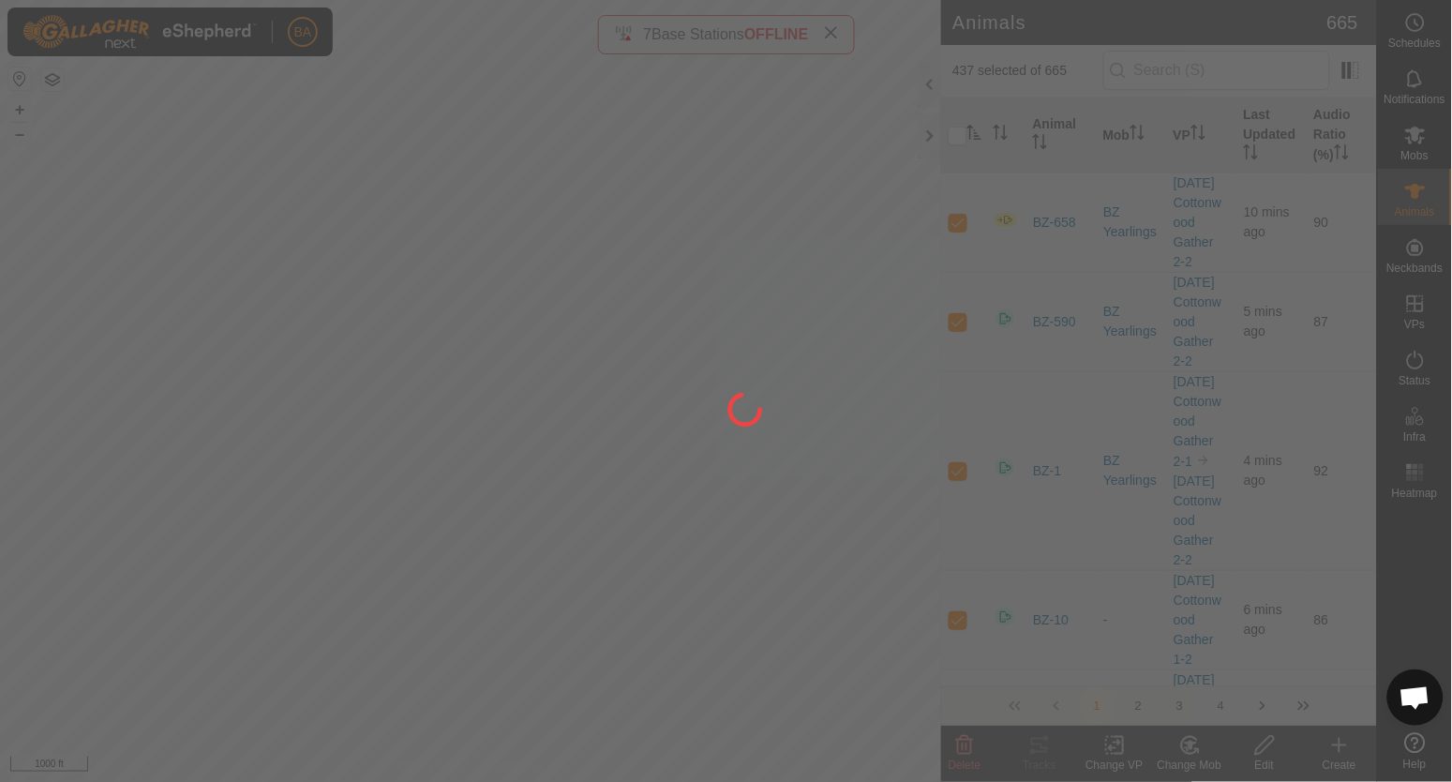
checkbox input "false"
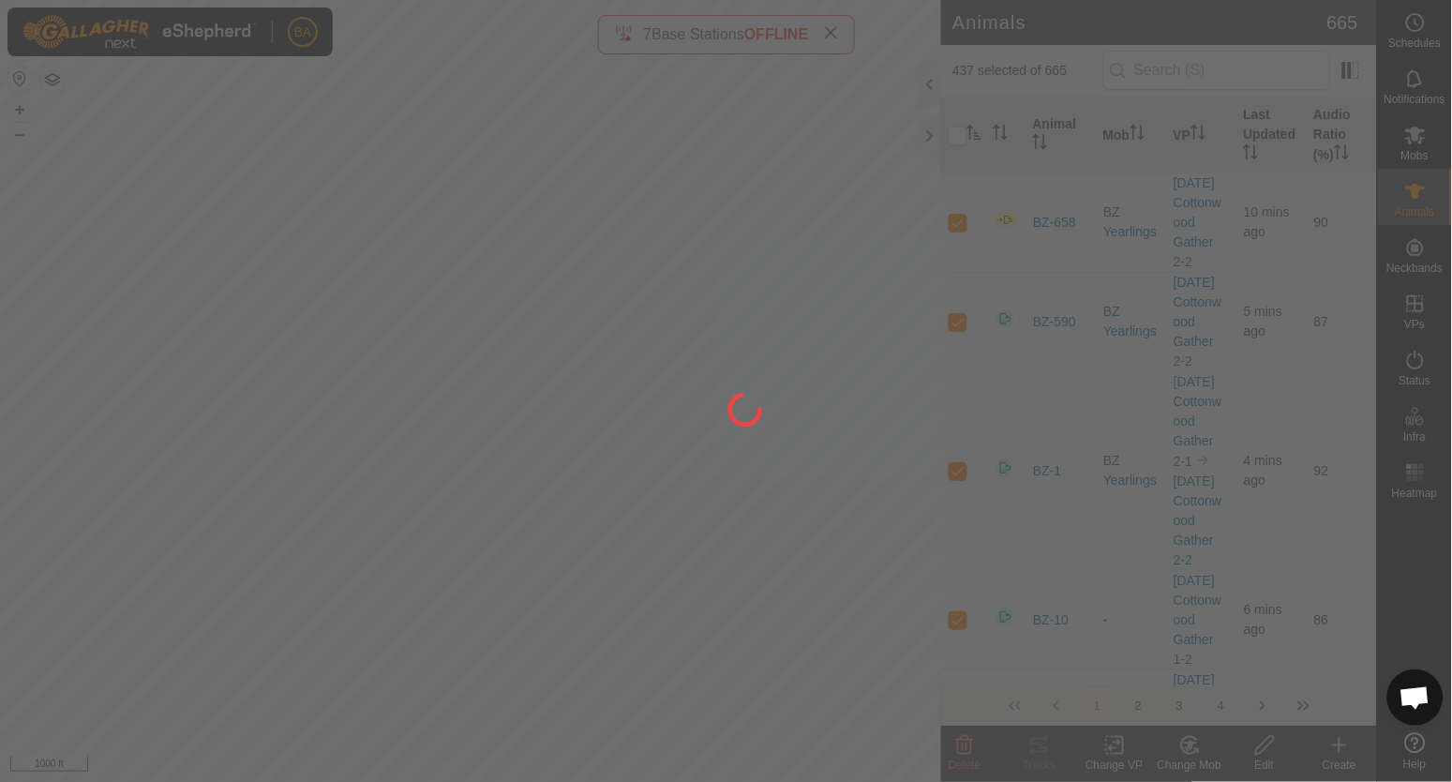
checkbox input "false"
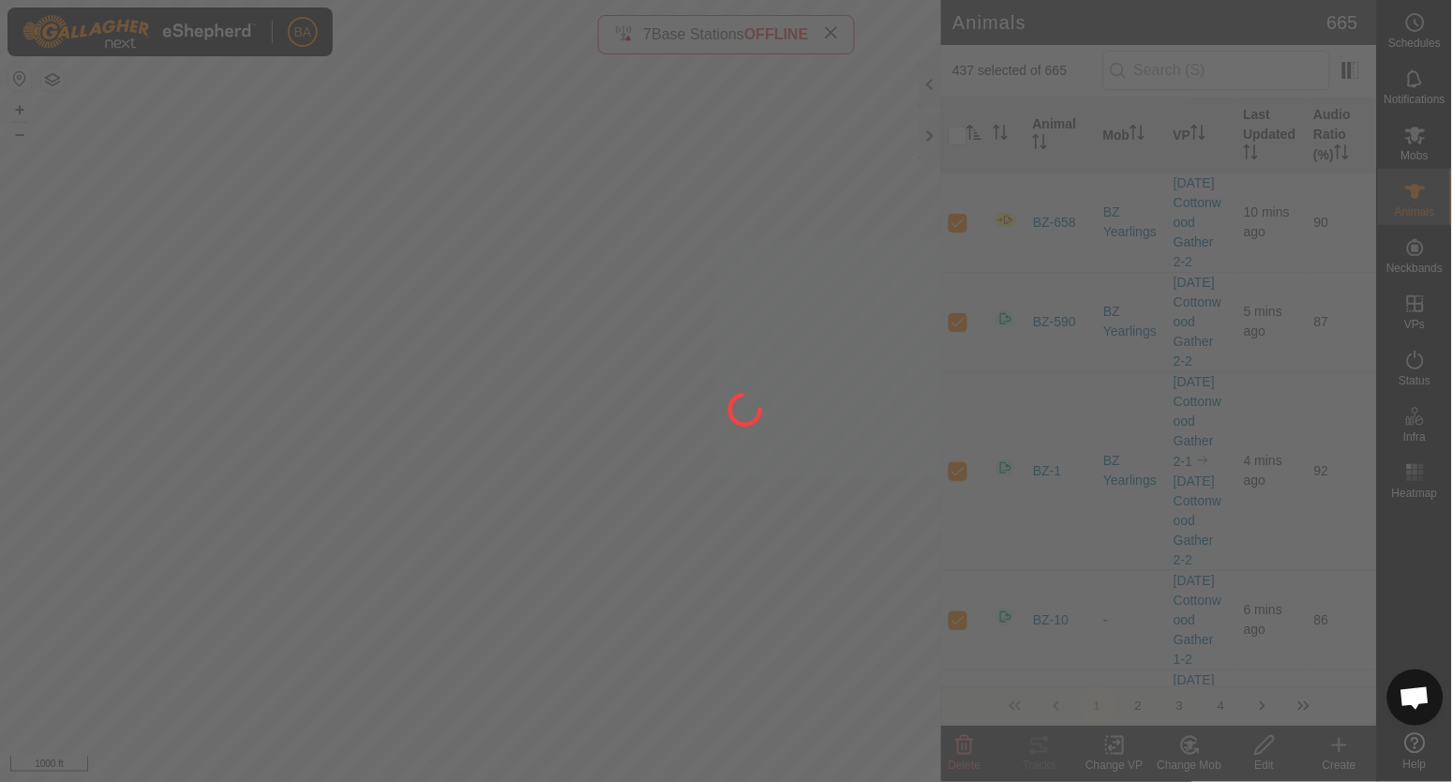
checkbox input "false"
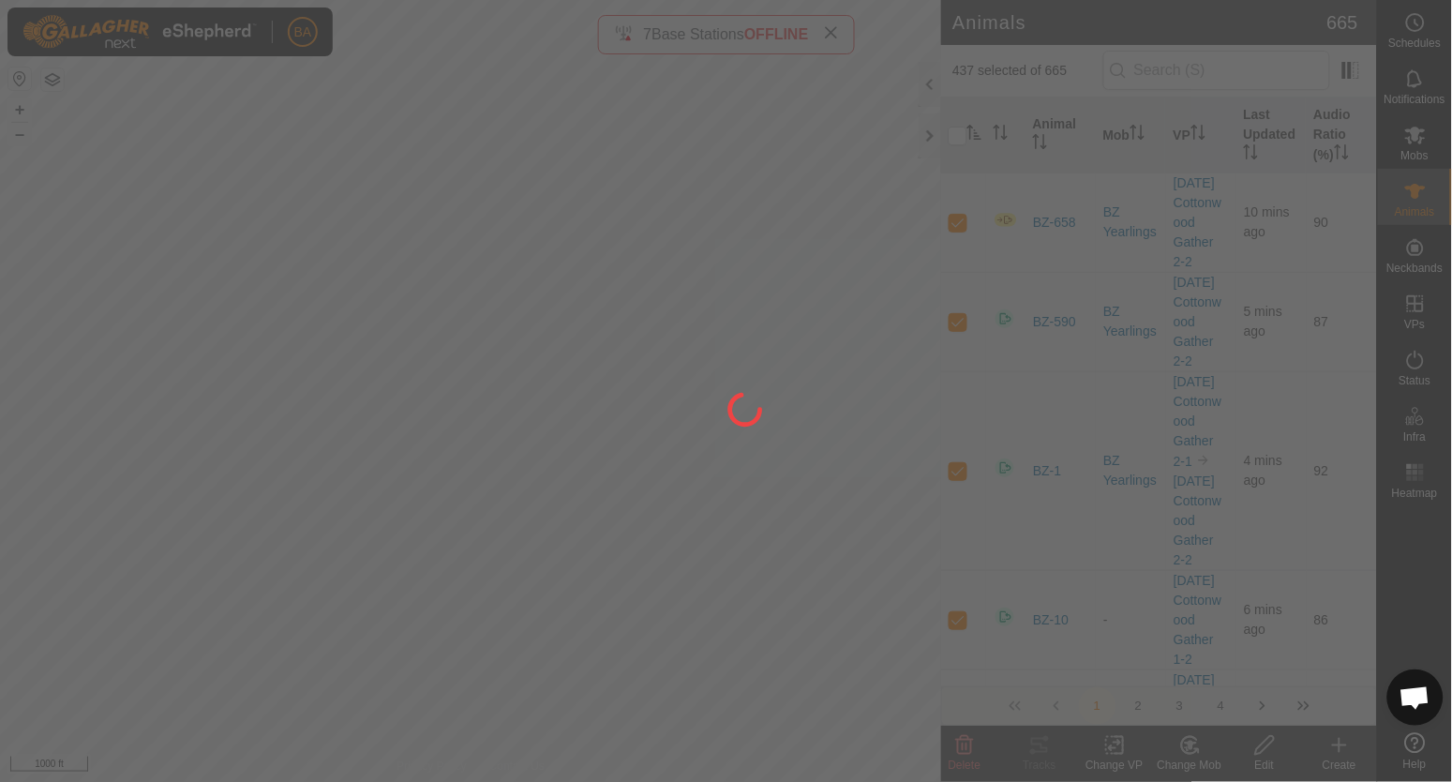
checkbox input "false"
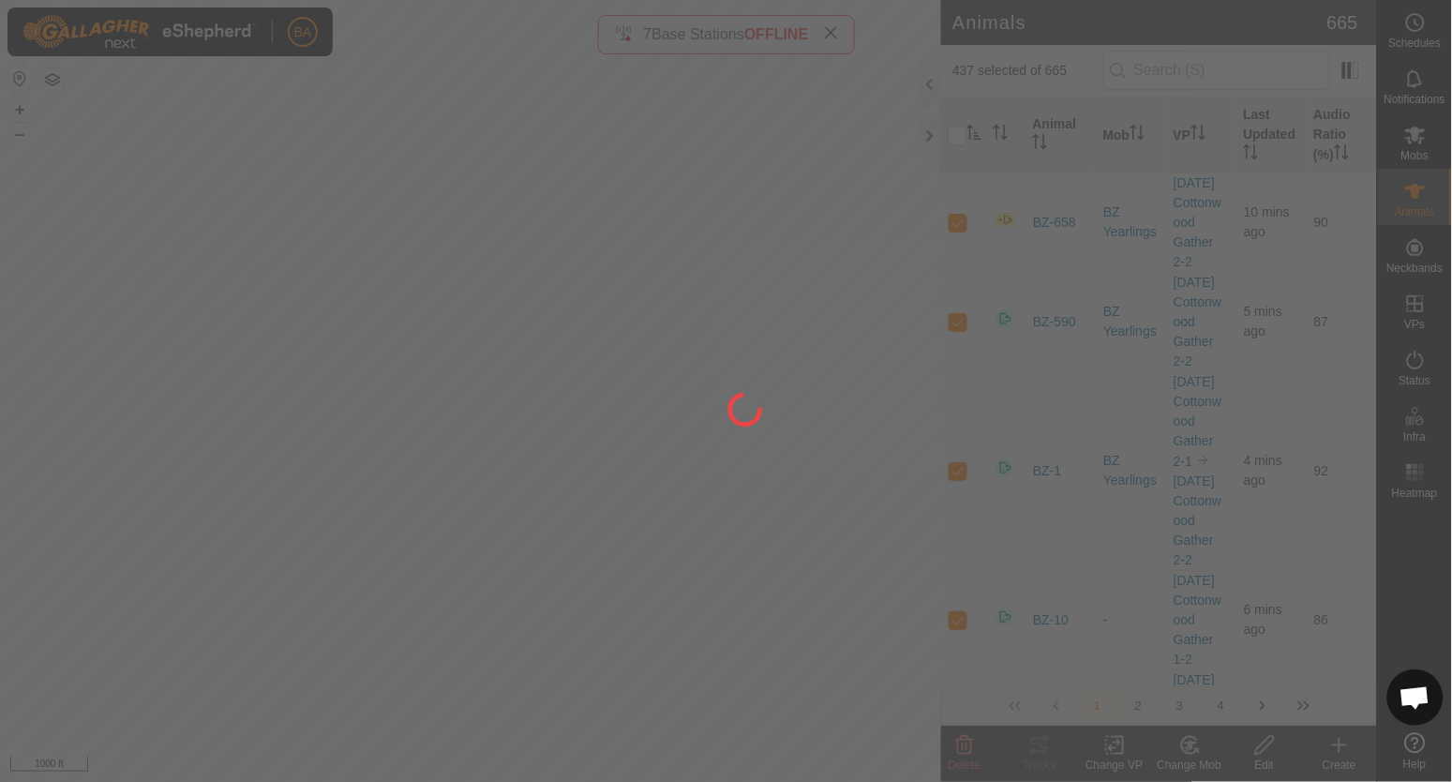
checkbox input "false"
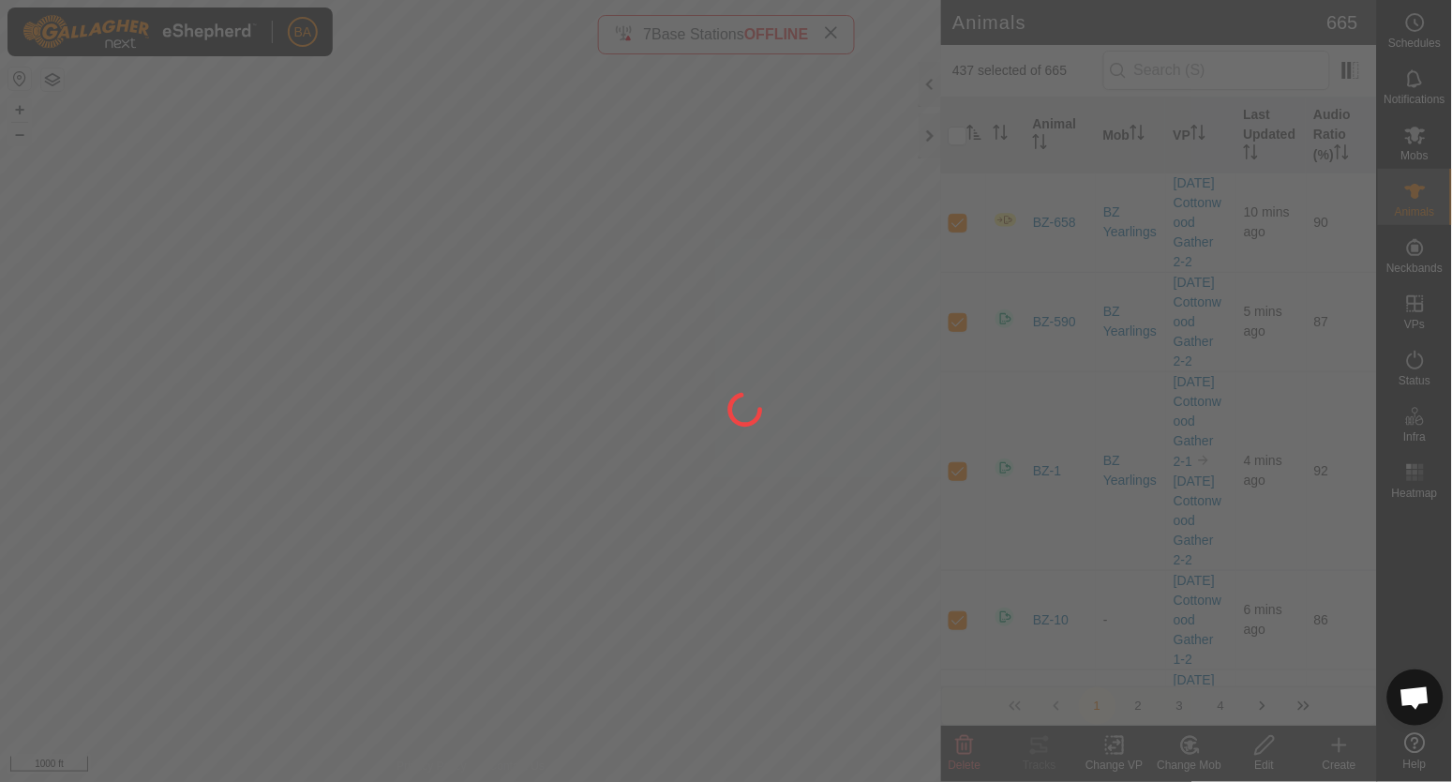
checkbox input "false"
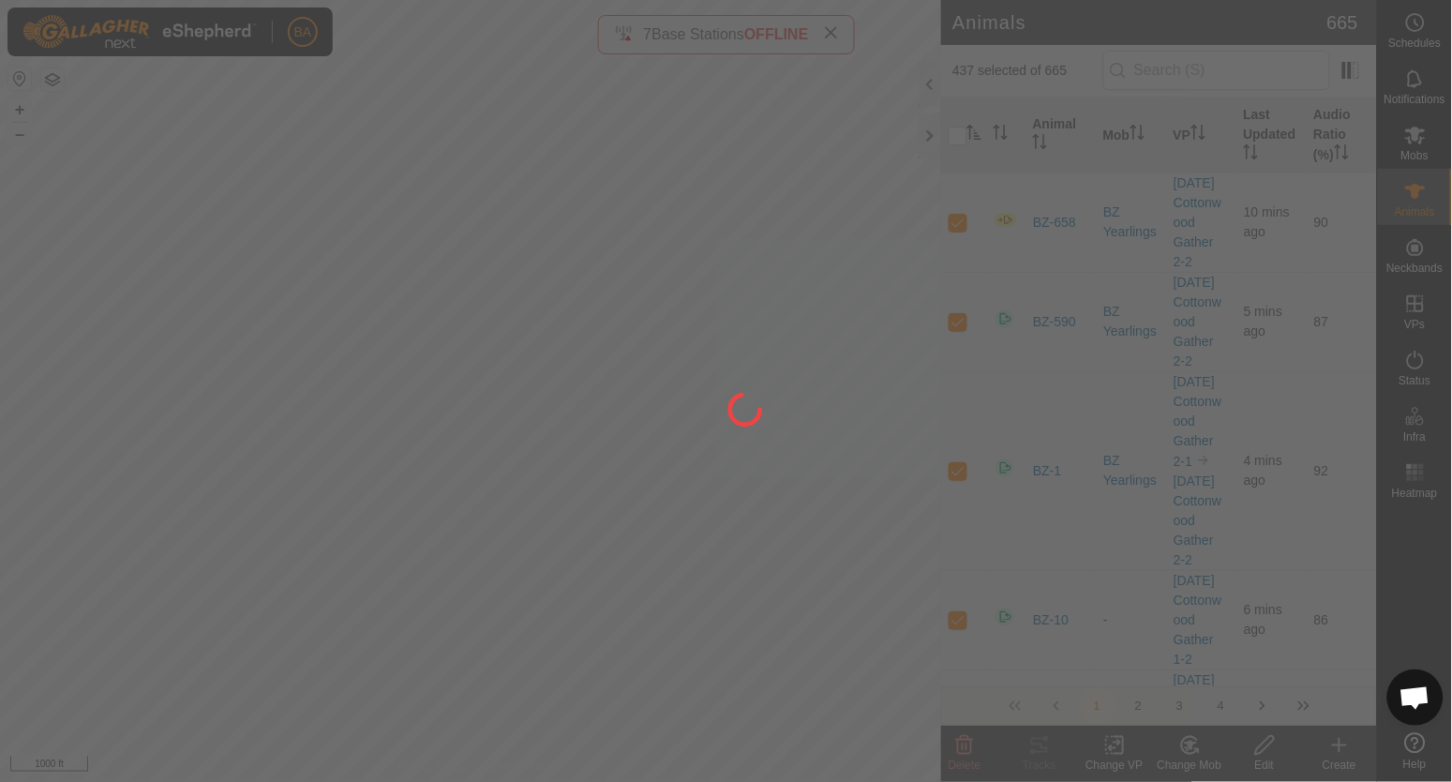
checkbox input "false"
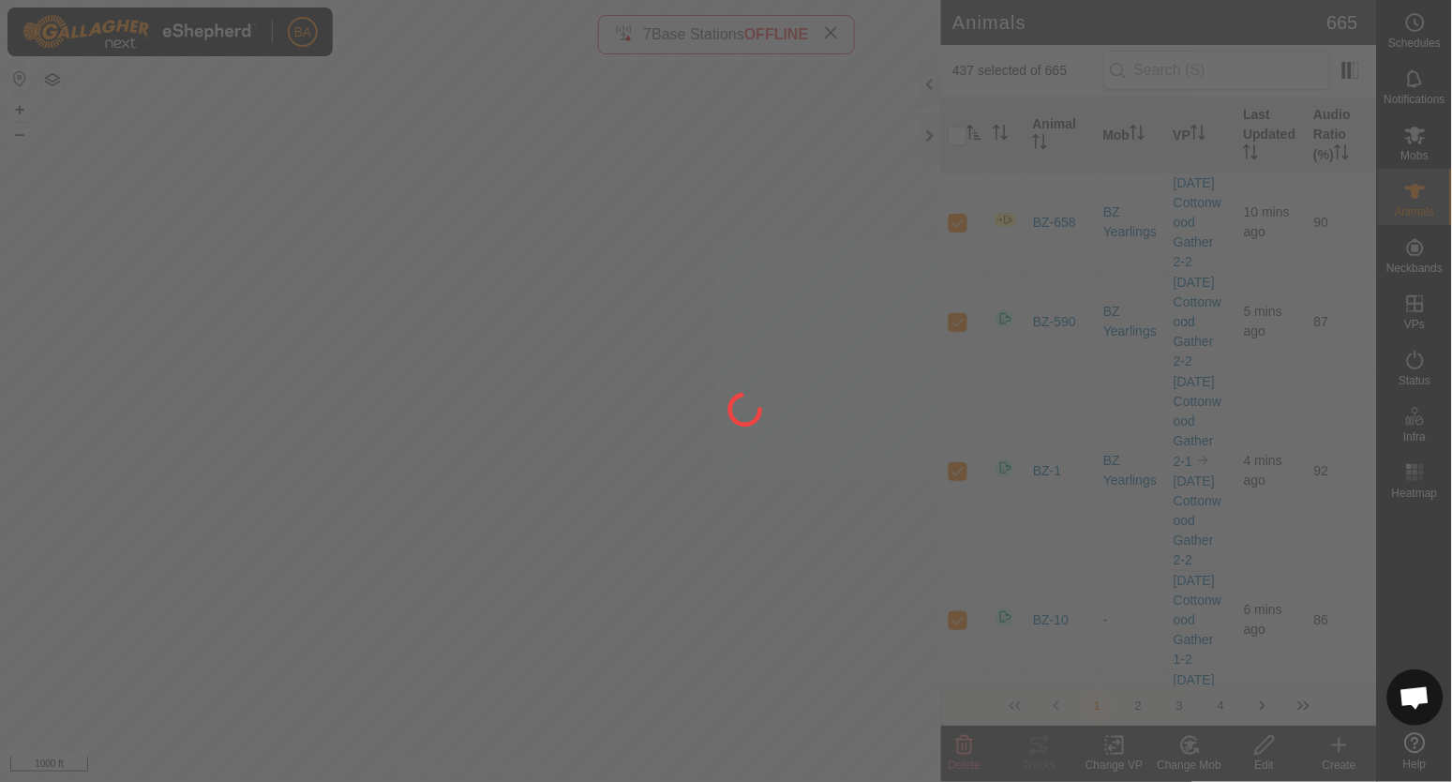
checkbox input "false"
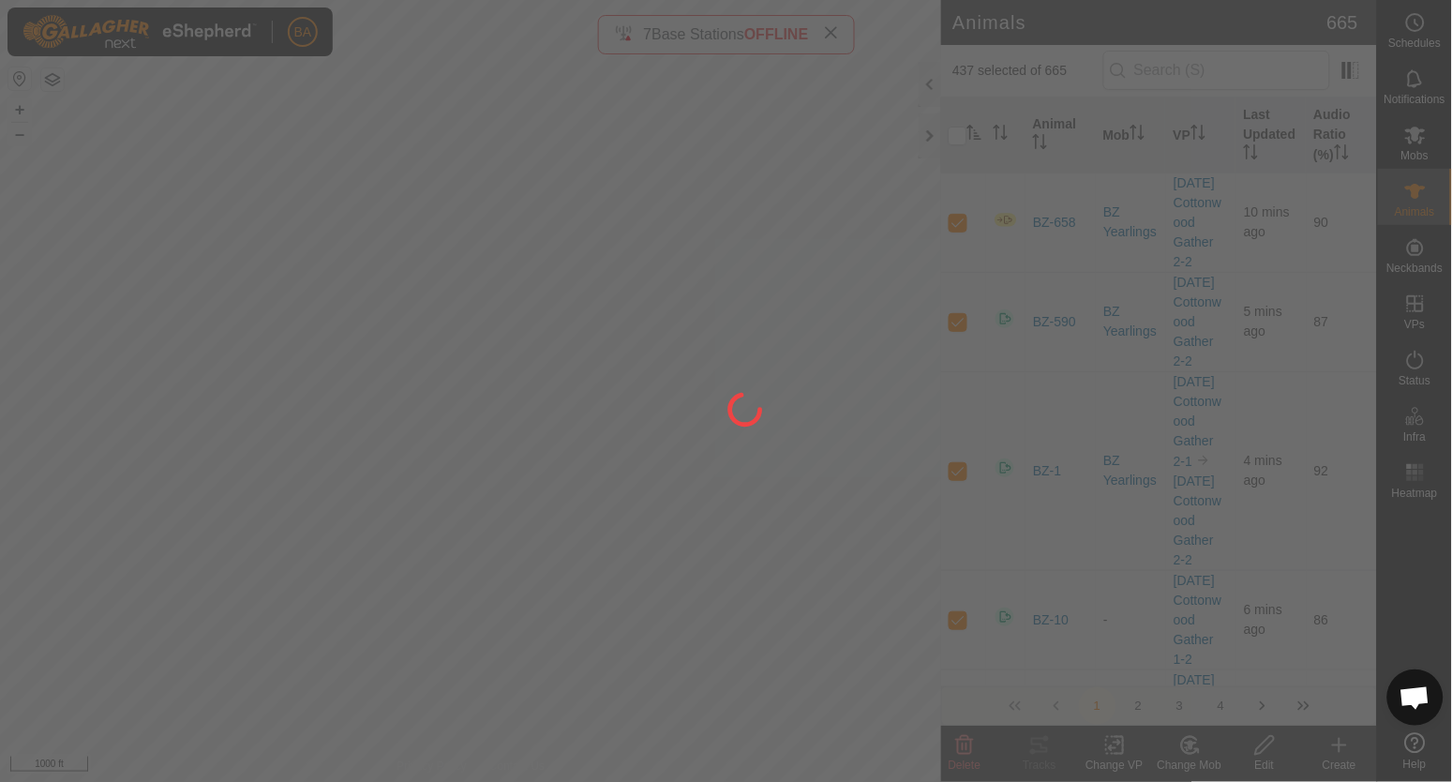
checkbox input "false"
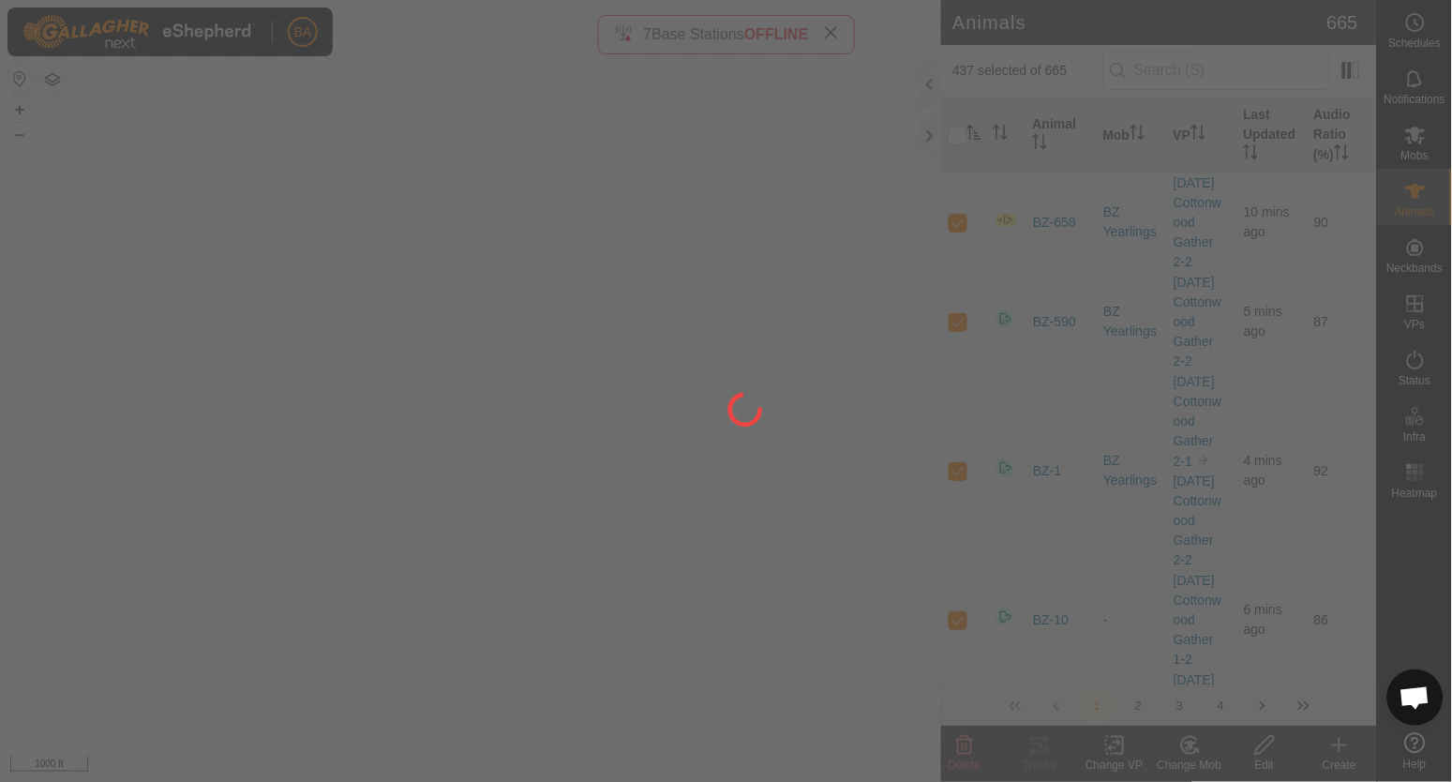
checkbox input "false"
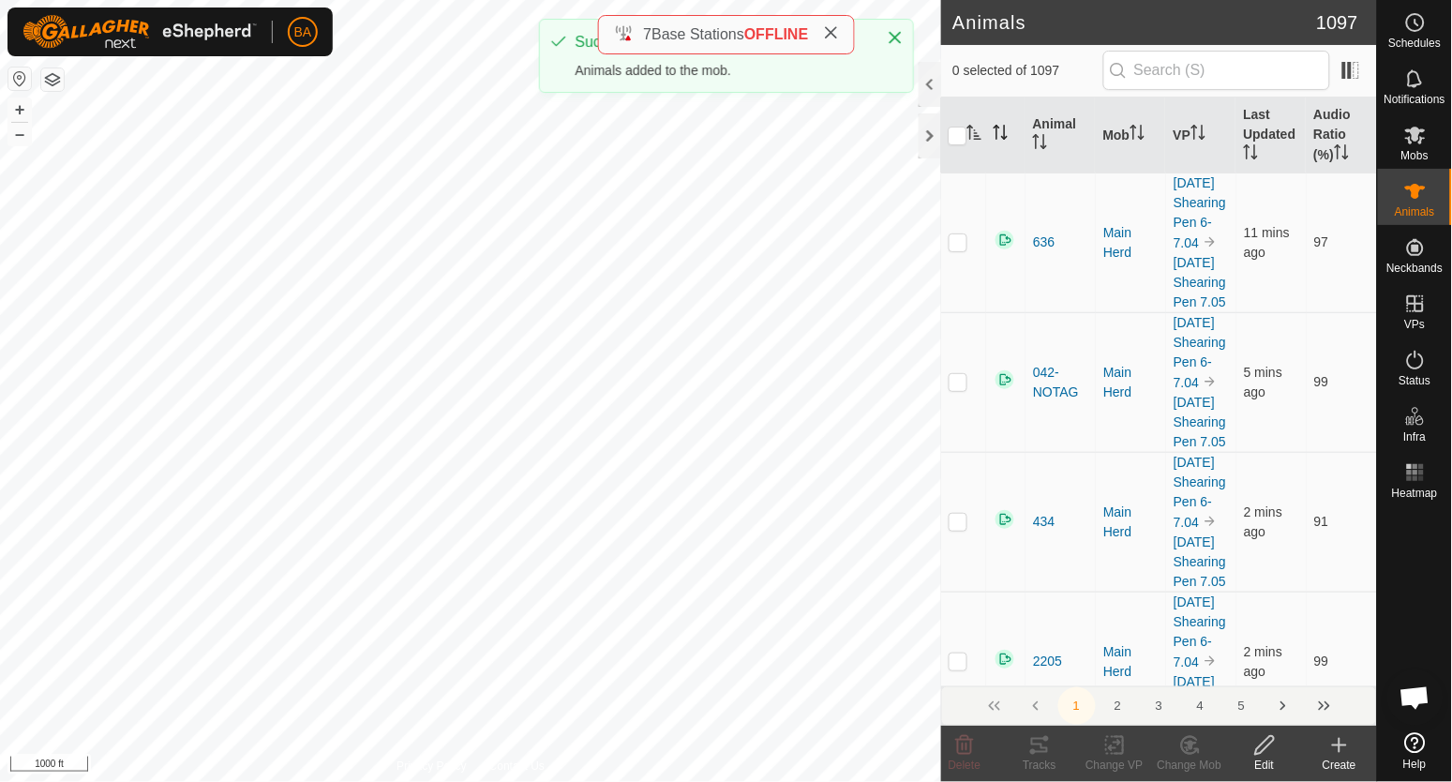
click at [1005, 127] on icon "Activate to sort" at bounding box center [1001, 132] width 15 height 15
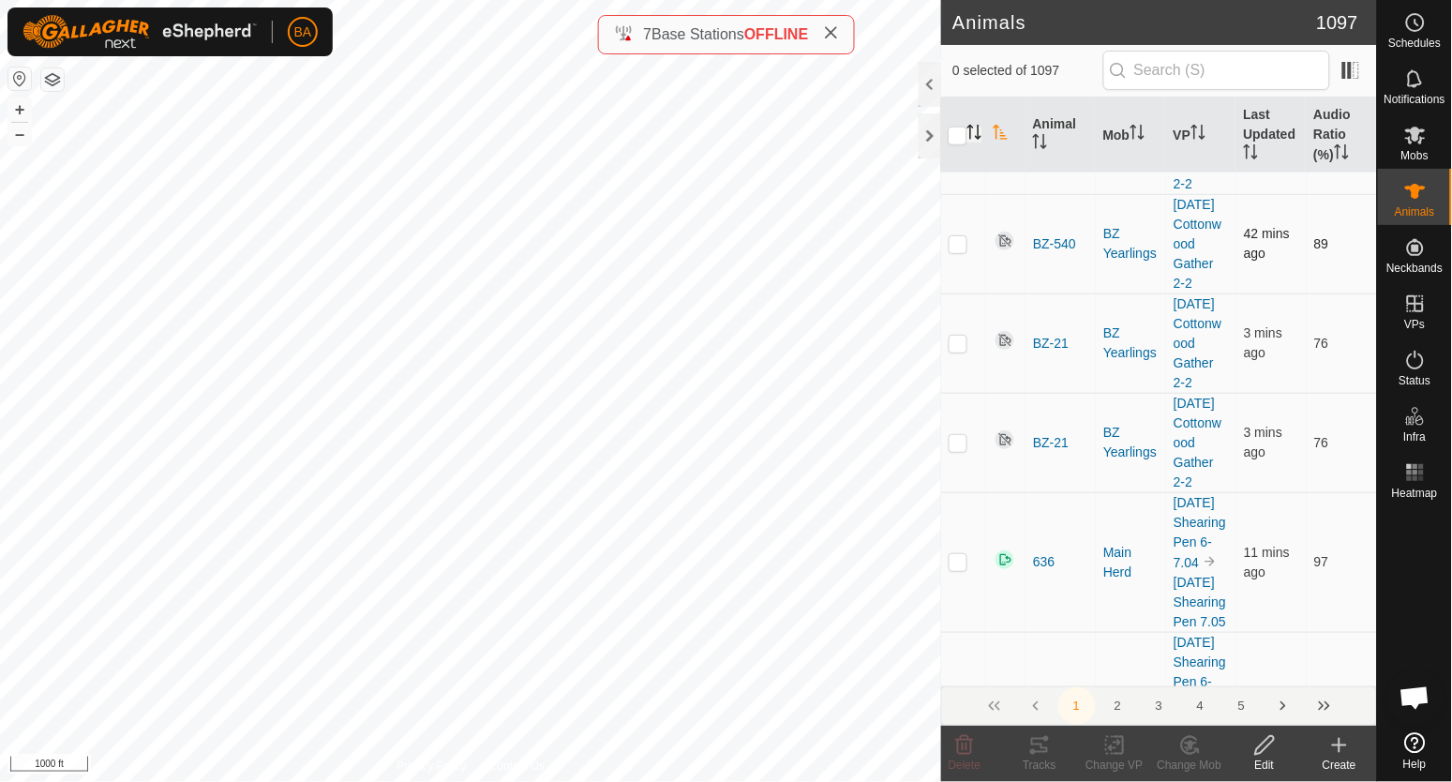
scroll to position [469, 0]
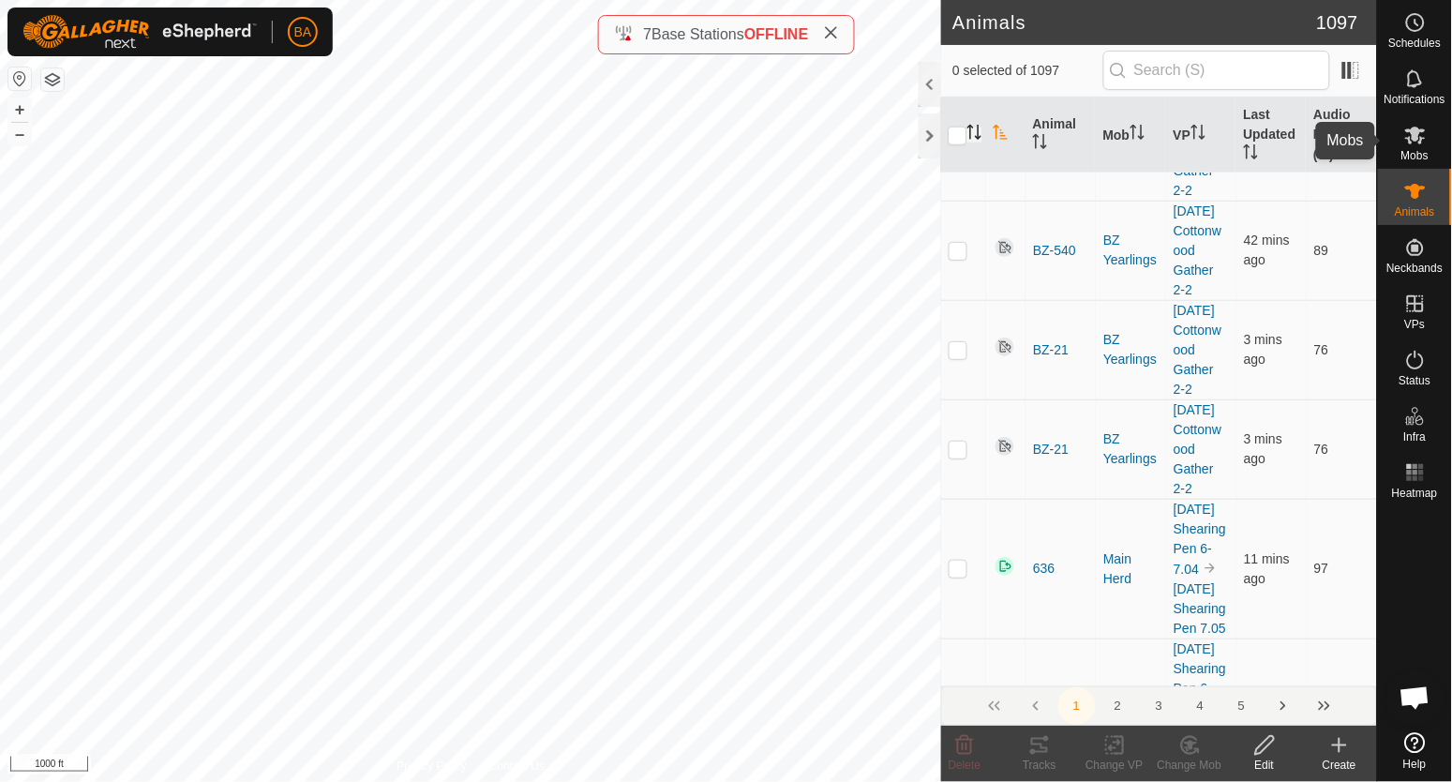
click at [1427, 152] on span "Mobs" at bounding box center [1415, 155] width 27 height 11
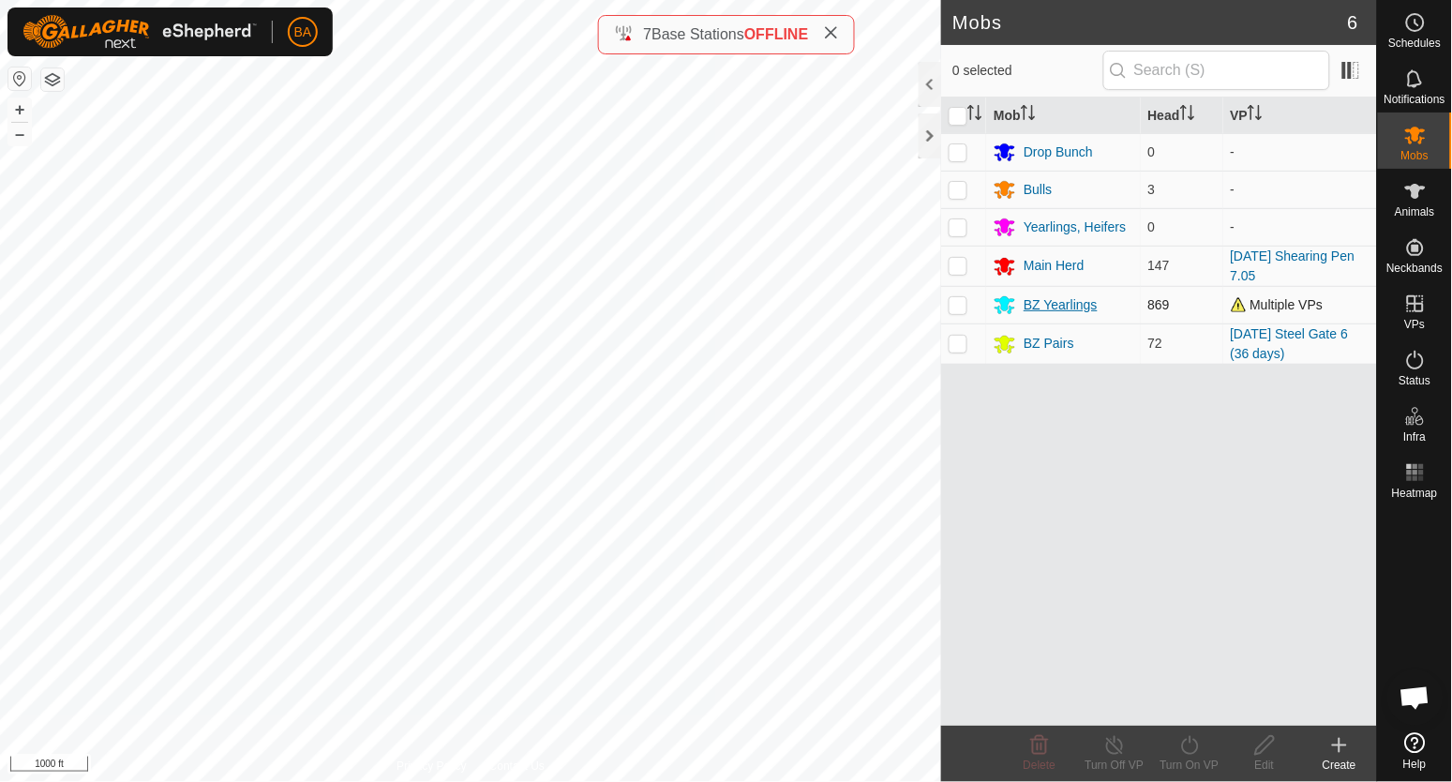
click at [1035, 303] on div "BZ Yearlings" at bounding box center [1061, 305] width 74 height 20
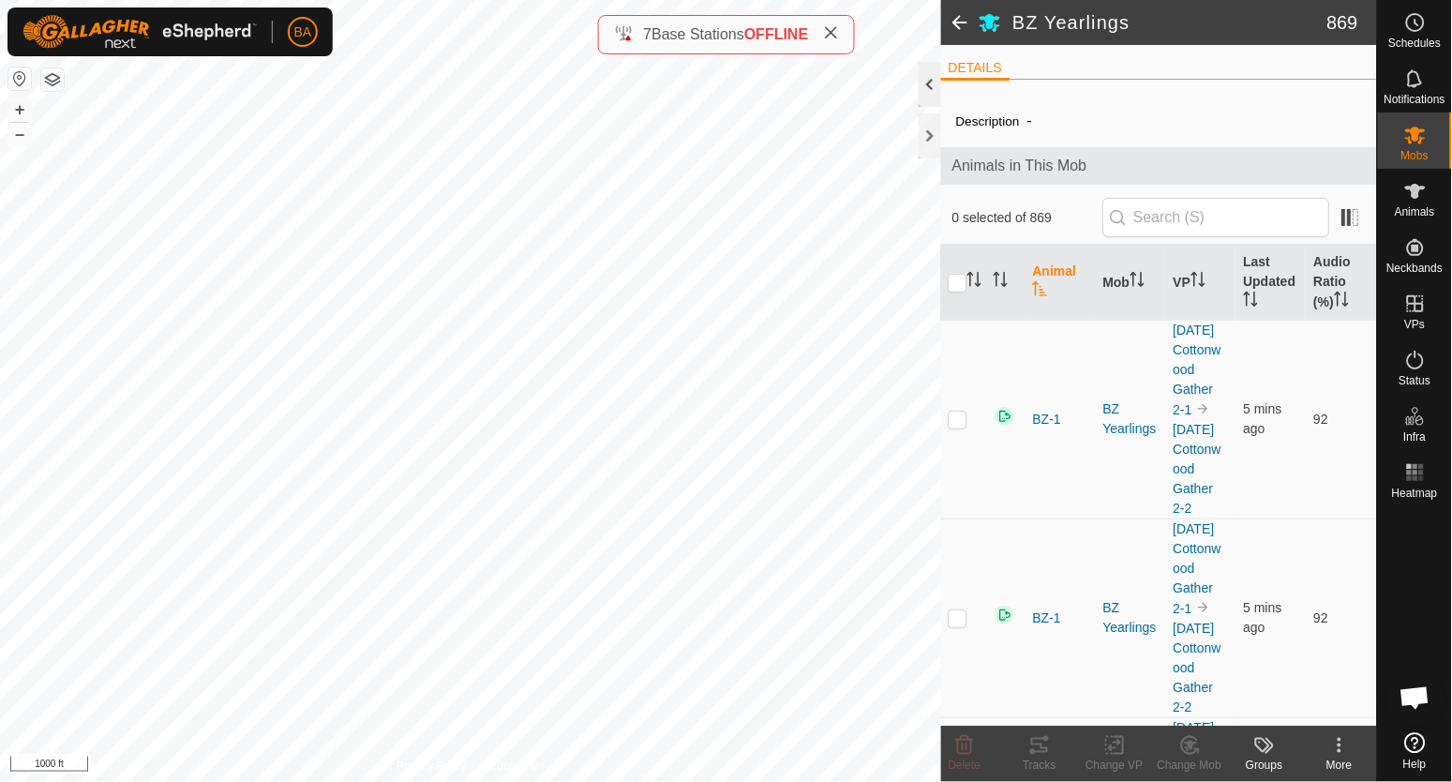
click at [927, 92] on div at bounding box center [930, 84] width 23 height 45
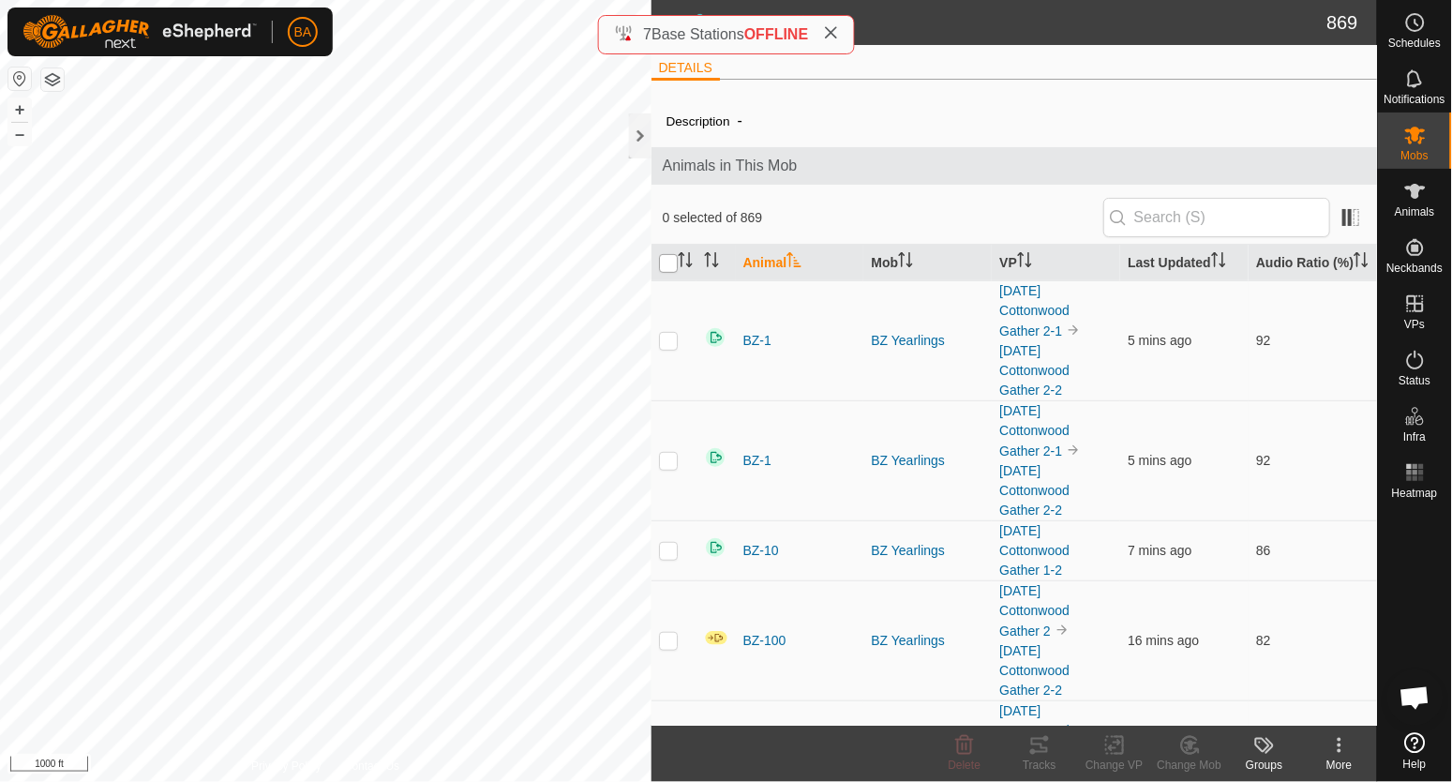
click at [672, 273] on input "checkbox" at bounding box center [668, 263] width 19 height 19
click at [1328, 746] on kebab-svg-icon at bounding box center [1339, 745] width 75 height 23
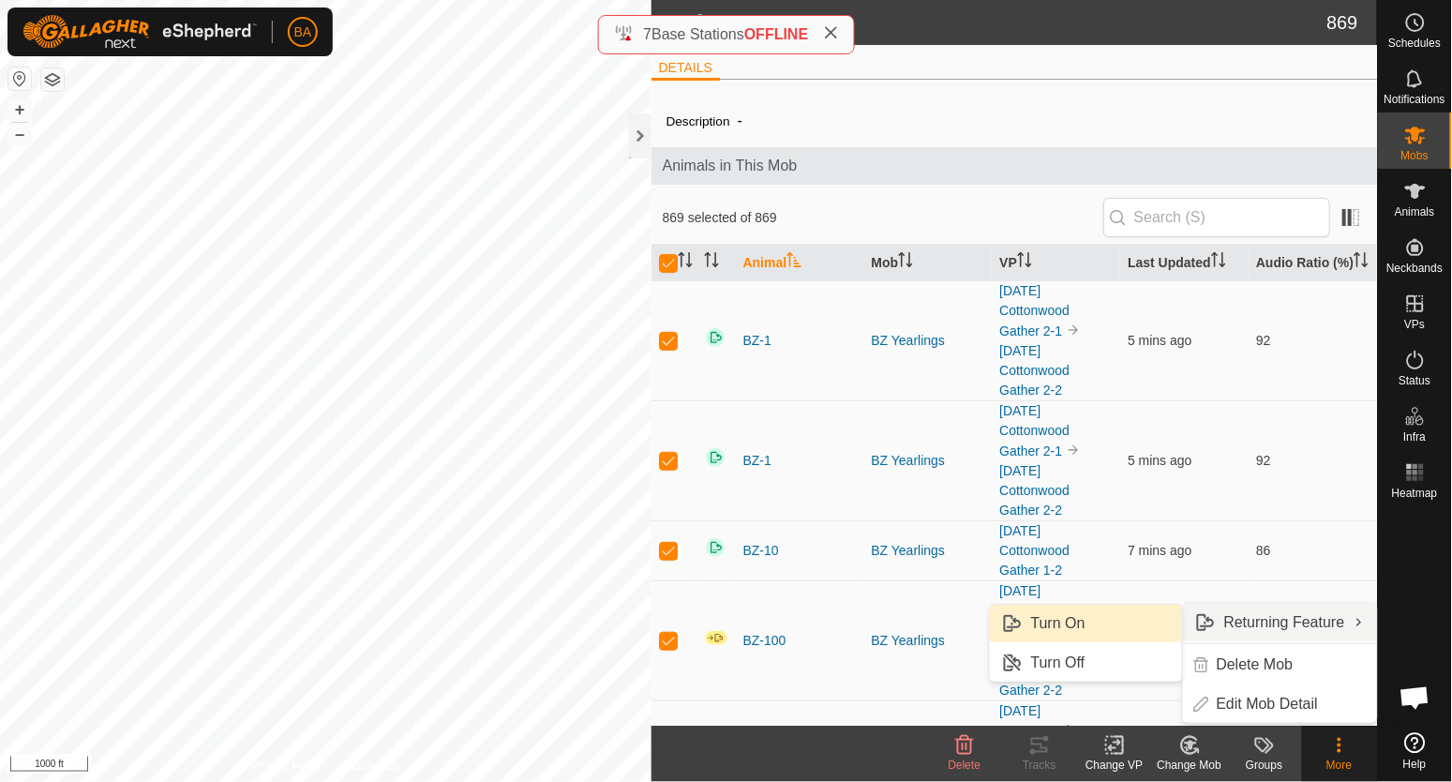
click at [1114, 634] on link "Turn On" at bounding box center [1086, 624] width 192 height 38
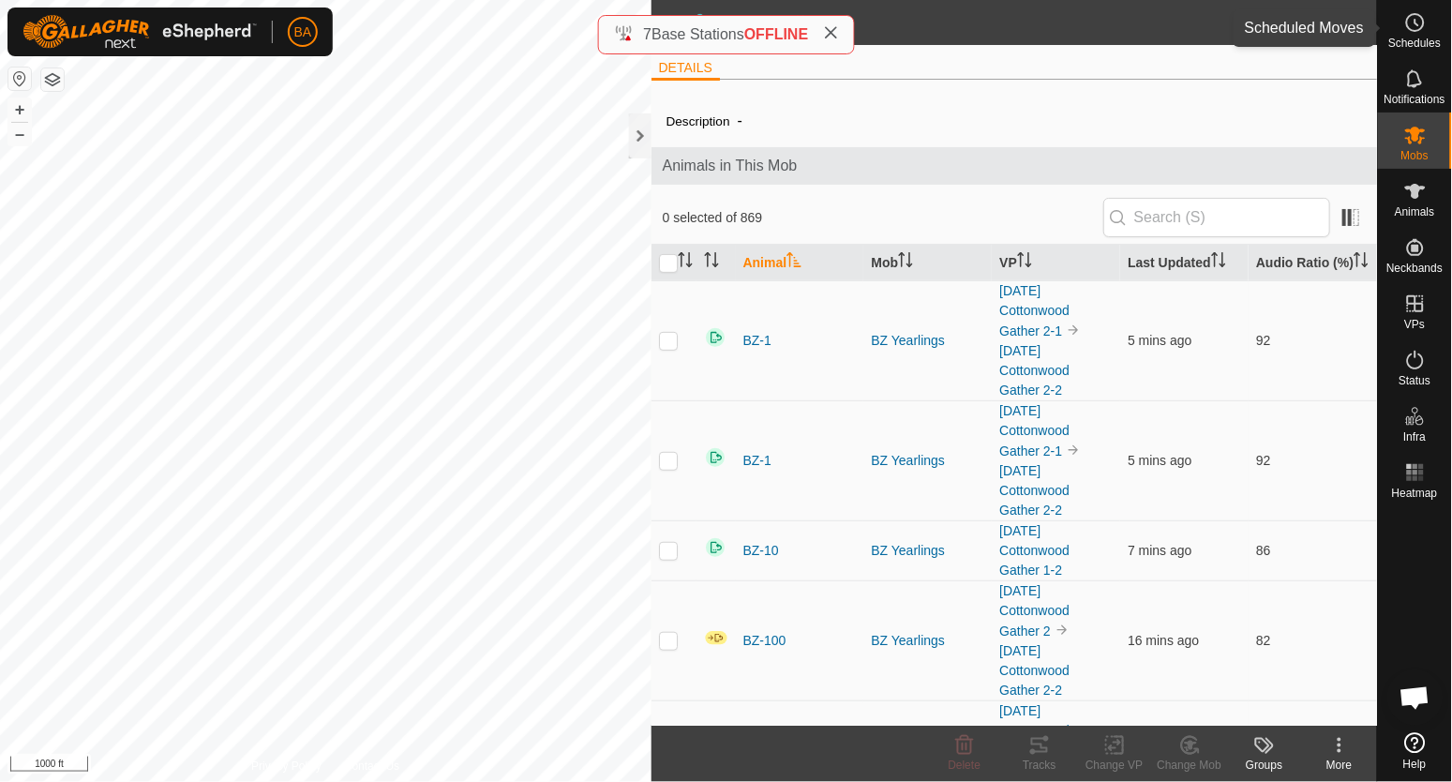
click at [1418, 31] on circle at bounding box center [1415, 22] width 17 height 17
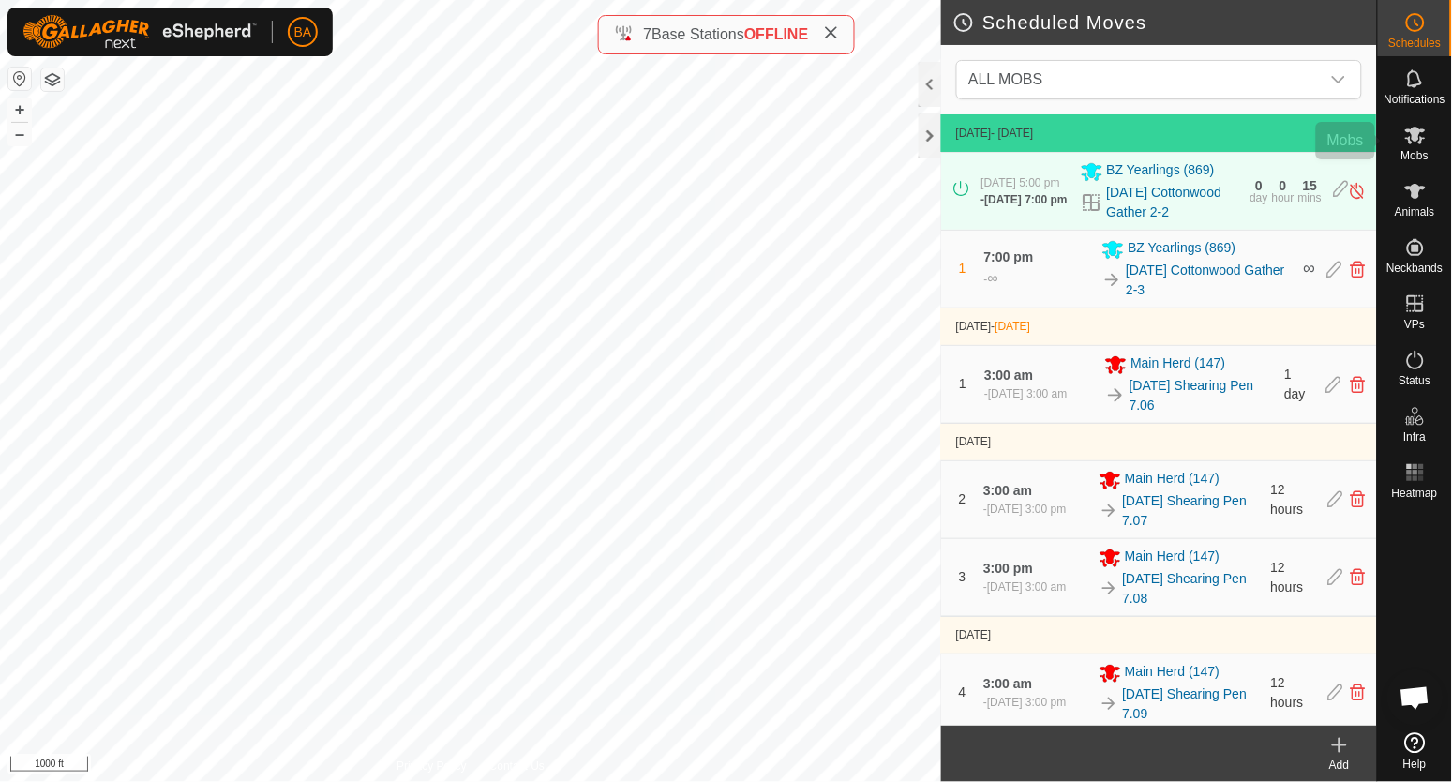
click at [1417, 150] on span "Mobs" at bounding box center [1415, 155] width 27 height 11
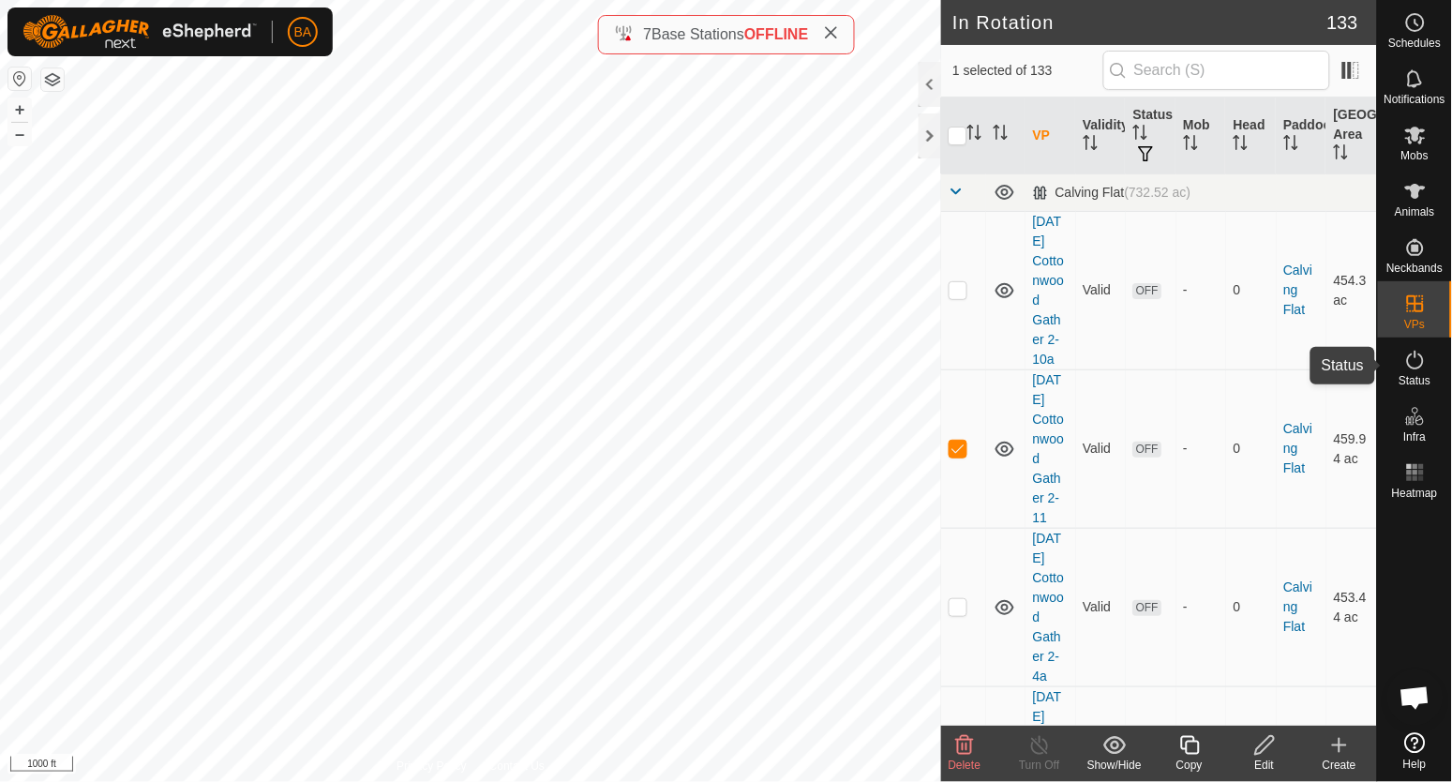
click at [1423, 379] on span "Status" at bounding box center [1415, 380] width 32 height 11
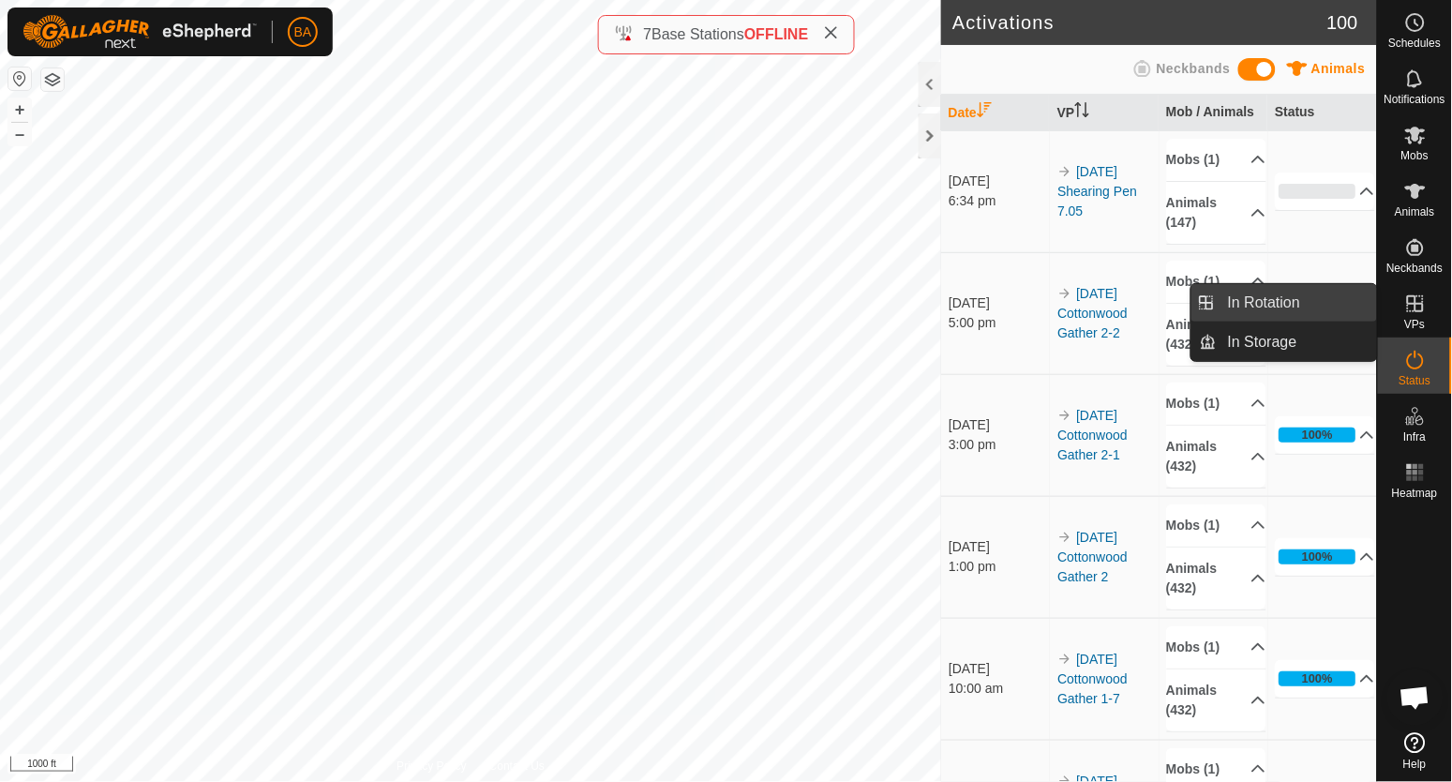
click at [1298, 301] on link "In Rotation" at bounding box center [1297, 303] width 160 height 38
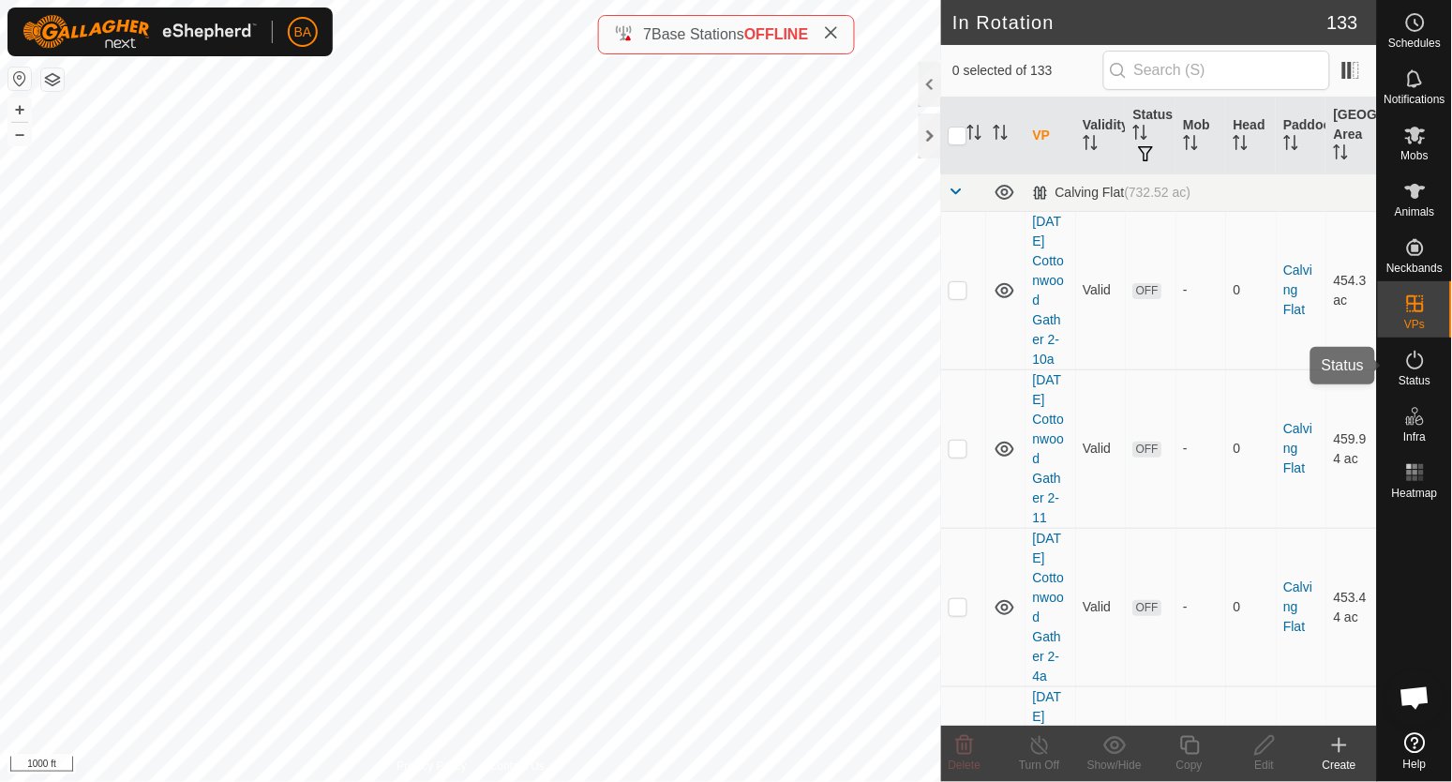
click at [1406, 363] on icon at bounding box center [1415, 360] width 23 height 23
